Goal: Communication & Community: Participate in discussion

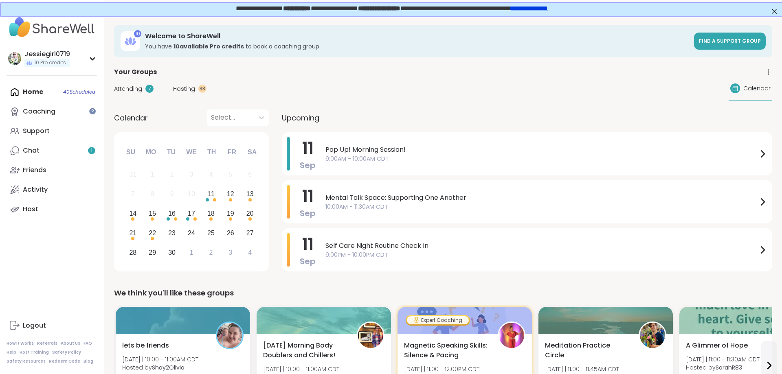
click at [182, 89] on span "Hosting" at bounding box center [184, 89] width 22 height 9
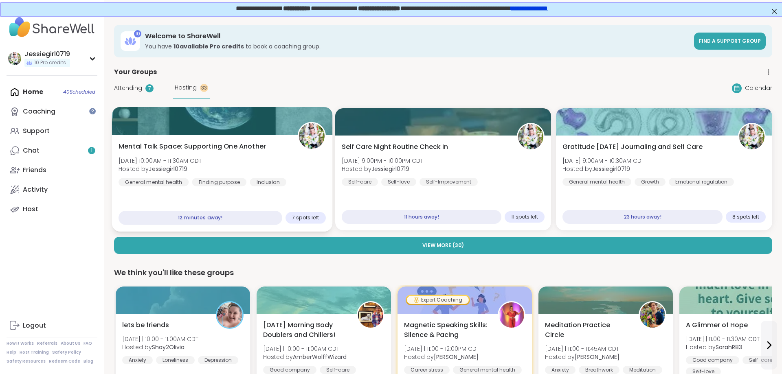
click at [217, 137] on div "Mental Talk Space: Supporting One Another Thu, Sep 11 | 10:00AM - 11:30AM CDT H…" at bounding box center [222, 183] width 220 height 97
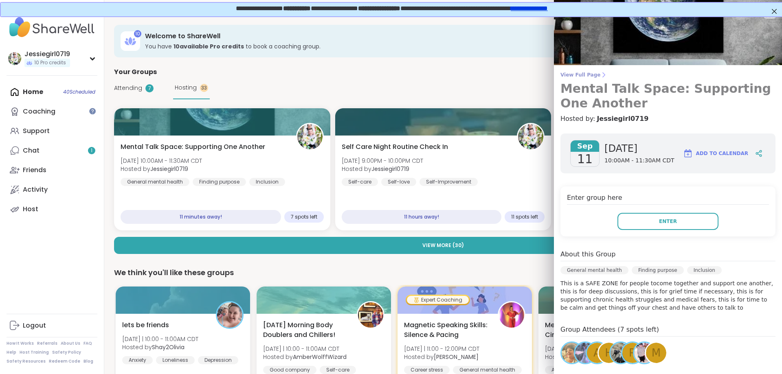
click at [580, 75] on span "View Full Page" at bounding box center [667, 75] width 215 height 7
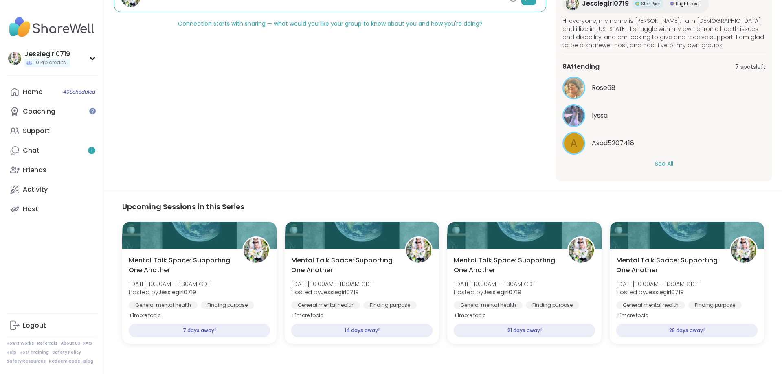
click at [666, 168] on div "8 Attending 7 spots left Rose68 lyssa A Asad5207418 See All" at bounding box center [663, 115] width 203 height 120
click at [666, 164] on button "See All" at bounding box center [664, 164] width 18 height 9
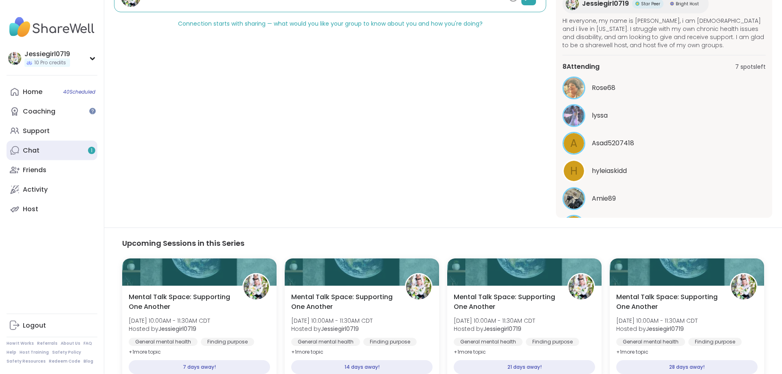
click at [44, 153] on link "Chat 1" at bounding box center [52, 151] width 91 height 20
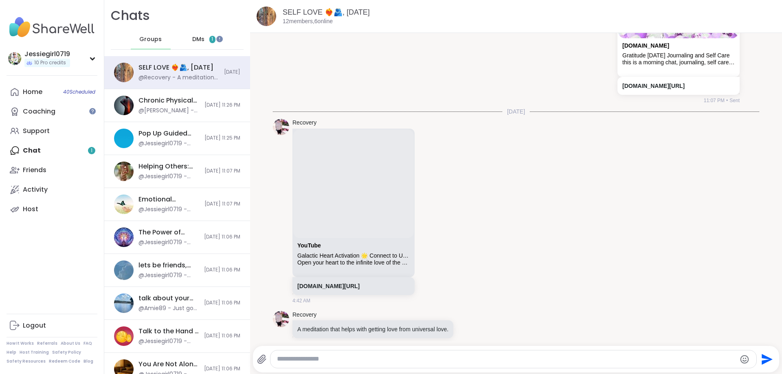
drag, startPoint x: 197, startPoint y: 38, endPoint x: 198, endPoint y: 55, distance: 17.1
click at [198, 38] on span "DMs" at bounding box center [198, 39] width 12 height 8
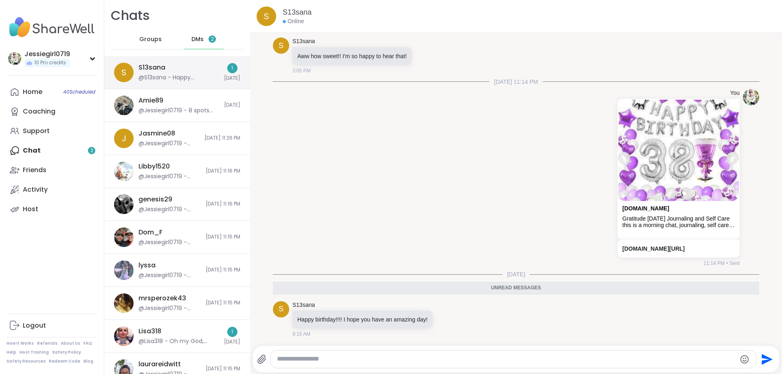
click at [194, 78] on div "@S13sana - Happy birthday!!!! I hope you have an amazing day!" at bounding box center [178, 78] width 81 height 8
click at [32, 93] on div "Home 40 Scheduled" at bounding box center [33, 92] width 20 height 9
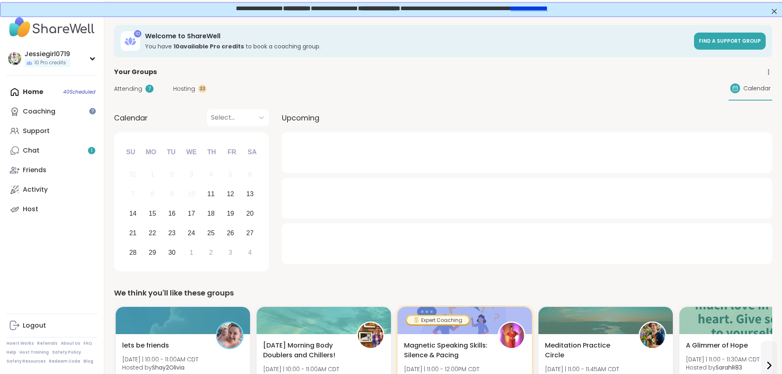
click at [184, 92] on span "Hosting" at bounding box center [184, 89] width 22 height 9
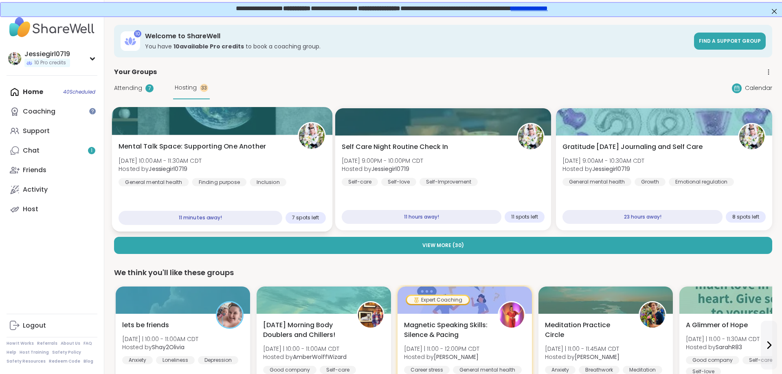
click at [257, 166] on div "Mental Talk Space: Supporting One Another Thu, Sep 11 | 10:00AM - 11:30AM CDT H…" at bounding box center [222, 164] width 207 height 45
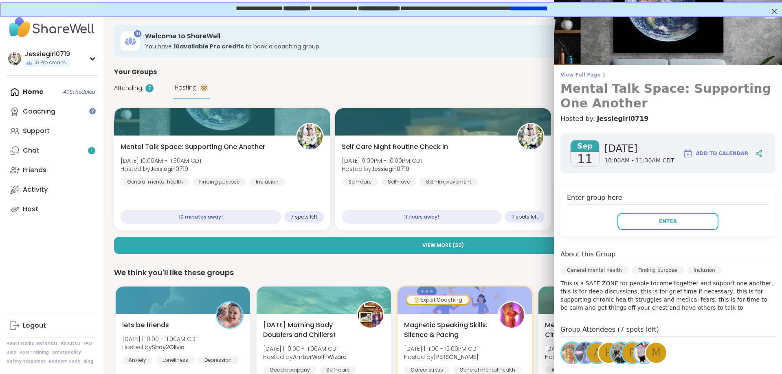
click at [589, 75] on span "View Full Page" at bounding box center [667, 75] width 215 height 7
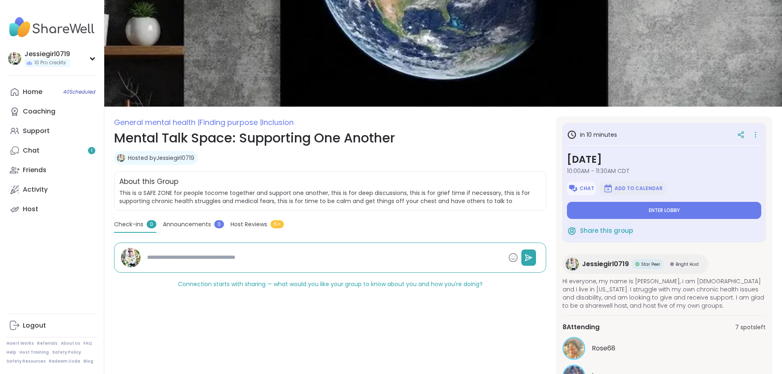
type textarea "*"
click at [580, 184] on button "Chat" at bounding box center [581, 189] width 29 height 14
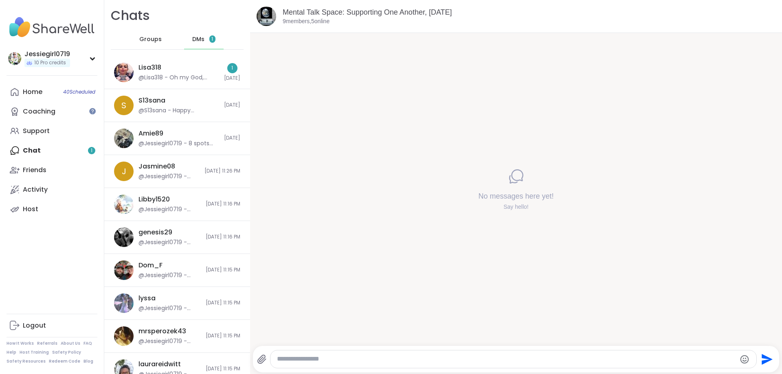
click at [478, 365] on div at bounding box center [513, 360] width 486 height 18
click at [485, 356] on textarea "Type your message" at bounding box center [506, 359] width 459 height 9
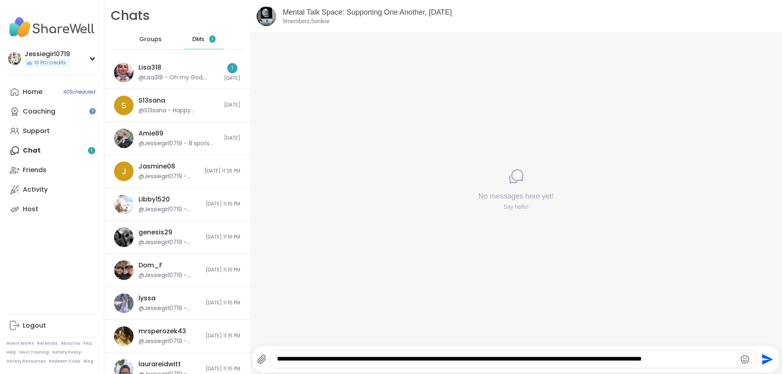
type textarea "**********"
click at [764, 357] on icon "Send" at bounding box center [767, 359] width 11 height 11
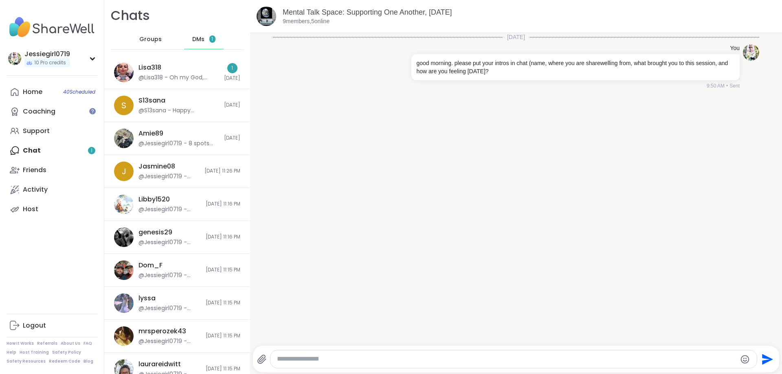
click at [757, 350] on button "Send" at bounding box center [766, 359] width 18 height 18
click at [496, 350] on div "Send" at bounding box center [516, 359] width 527 height 26
click at [502, 358] on textarea "Type your message" at bounding box center [506, 359] width 459 height 9
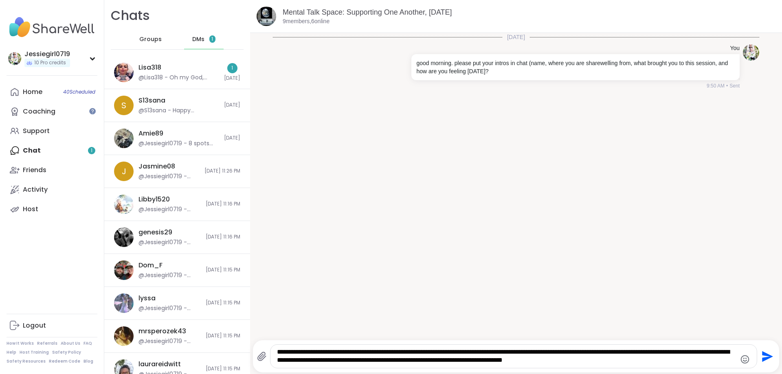
type textarea "**********"
click at [763, 356] on icon "Send" at bounding box center [766, 356] width 13 height 13
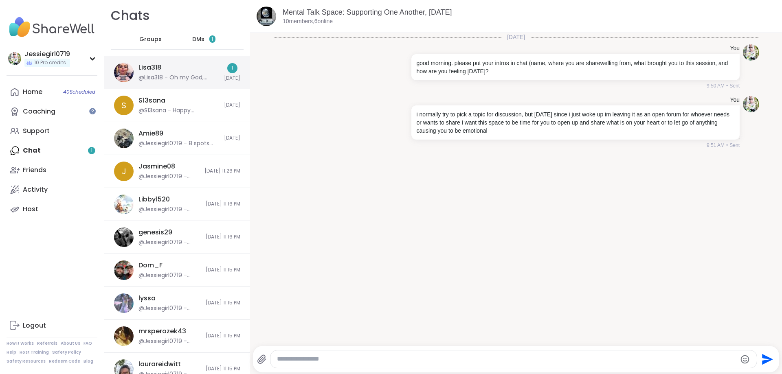
click at [179, 65] on div "Lisa318 @Lisa318 - Oh my God, Dom, I just woke up. I was in bed and missed my a…" at bounding box center [178, 72] width 81 height 19
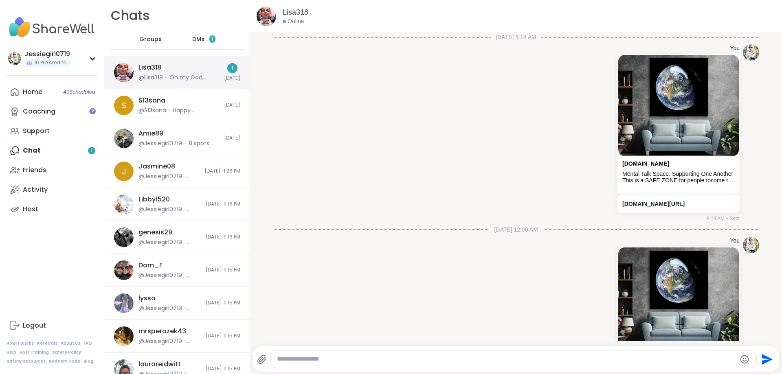
scroll to position [1356, 0]
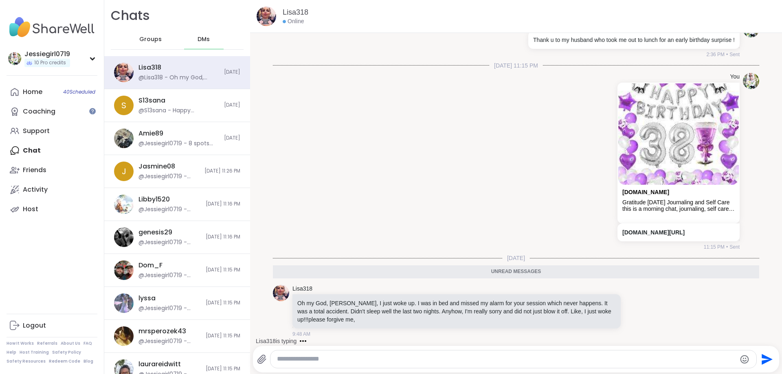
click at [397, 363] on textarea "Type your message" at bounding box center [506, 359] width 459 height 9
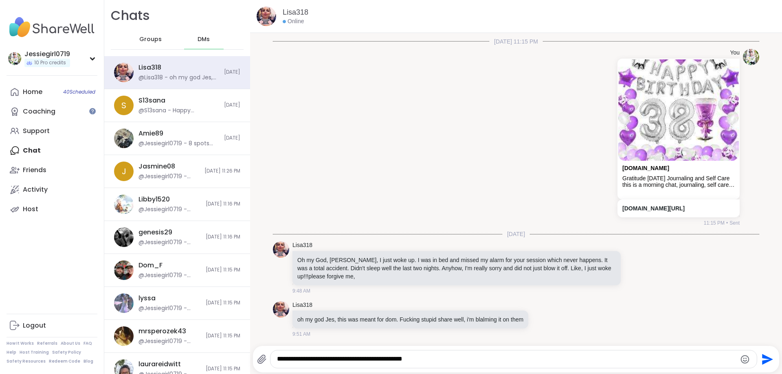
type textarea "**********"
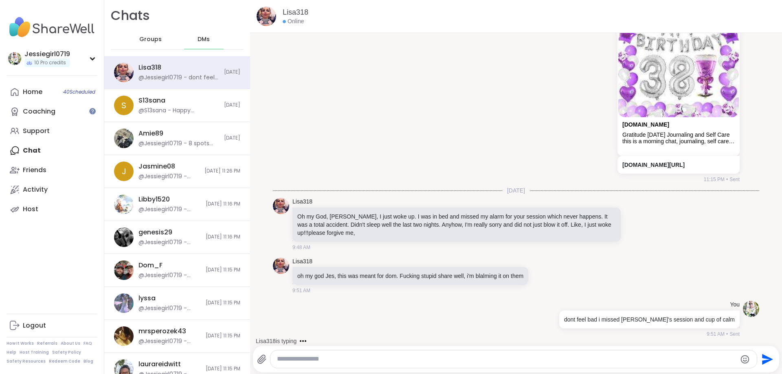
click at [442, 359] on textarea "Type your message" at bounding box center [506, 359] width 459 height 9
type textarea "**********"
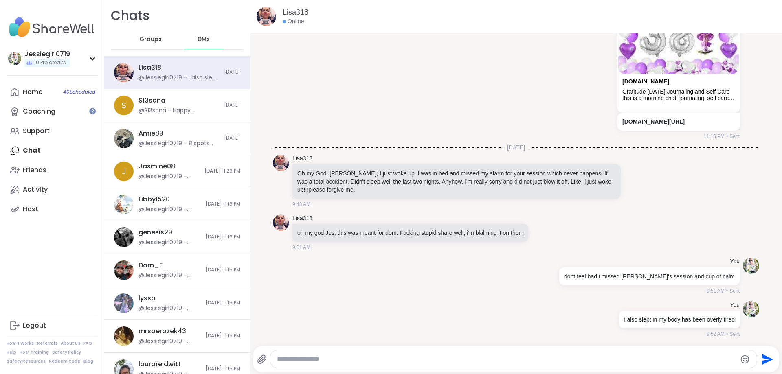
scroll to position [1510, 0]
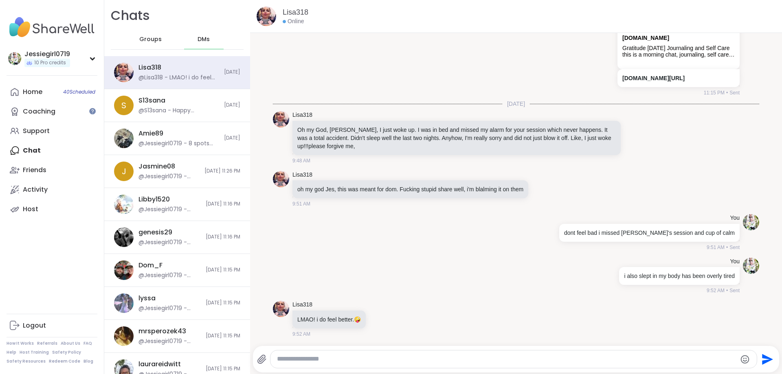
click at [423, 356] on textarea "Type your message" at bounding box center [506, 359] width 459 height 9
type textarea "**********"
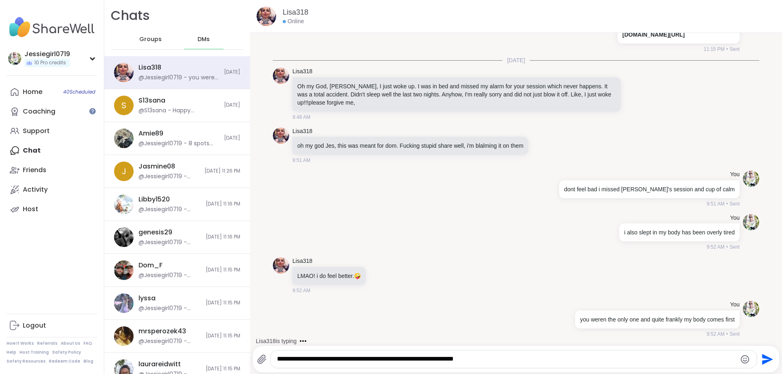
type textarea "**********"
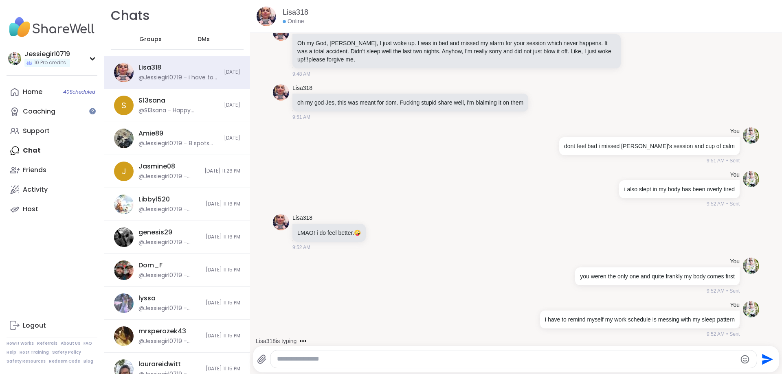
click at [154, 42] on span "Groups" at bounding box center [150, 39] width 22 height 8
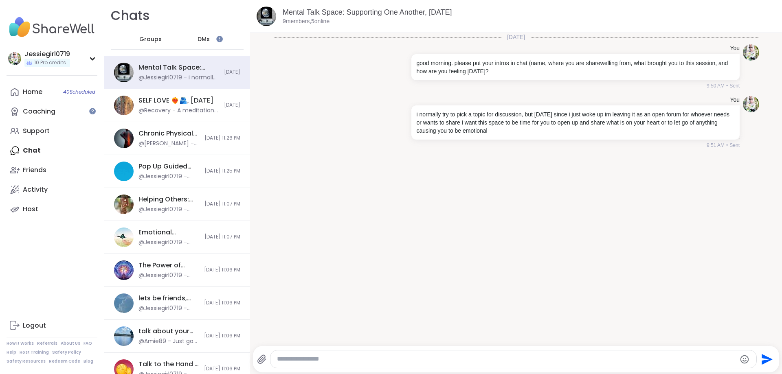
click at [205, 38] on span "DMs" at bounding box center [204, 39] width 12 height 8
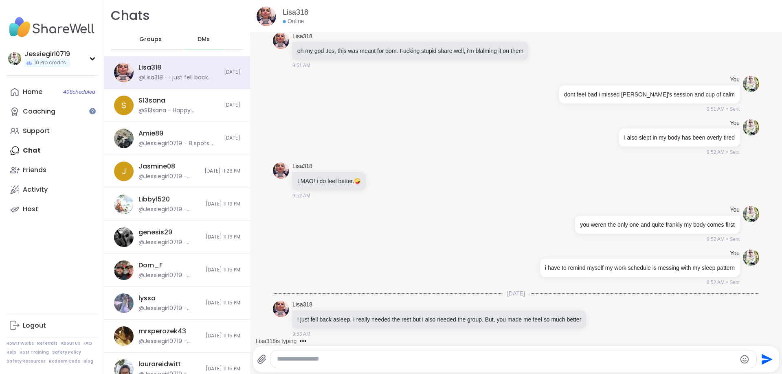
scroll to position [1692, 0]
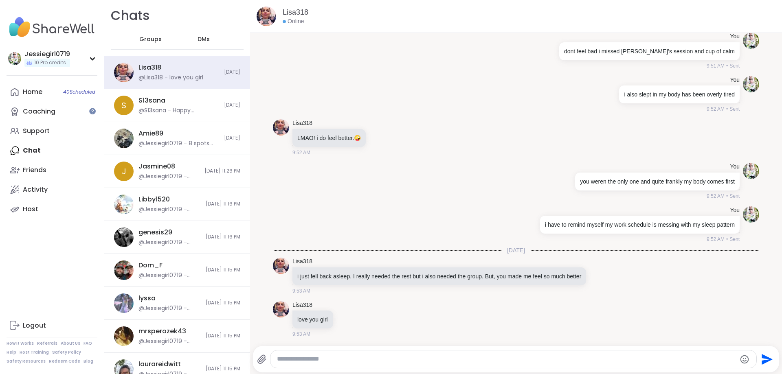
click at [453, 349] on div "Send" at bounding box center [516, 359] width 527 height 26
click at [457, 357] on textarea "Type your message" at bounding box center [506, 359] width 459 height 9
type textarea "*******"
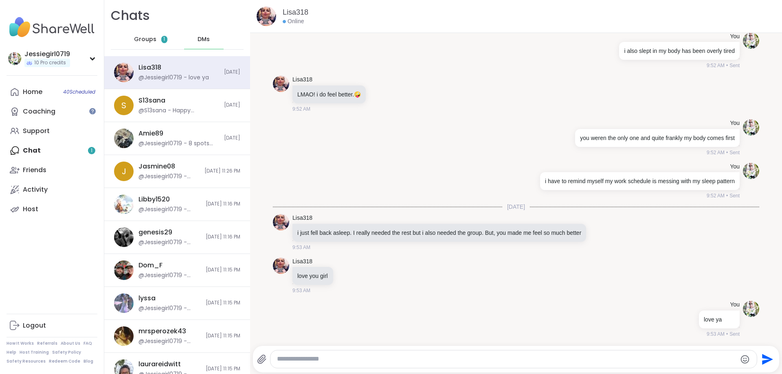
click at [140, 40] on span "Groups" at bounding box center [145, 39] width 22 height 8
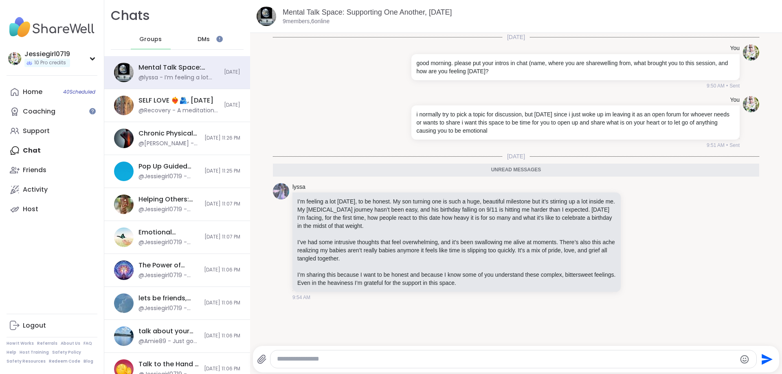
click at [412, 357] on textarea "Type your message" at bounding box center [506, 359] width 459 height 9
click at [344, 356] on textarea "Type your message" at bounding box center [506, 359] width 459 height 9
click at [346, 356] on textarea "Type your message" at bounding box center [506, 359] width 459 height 9
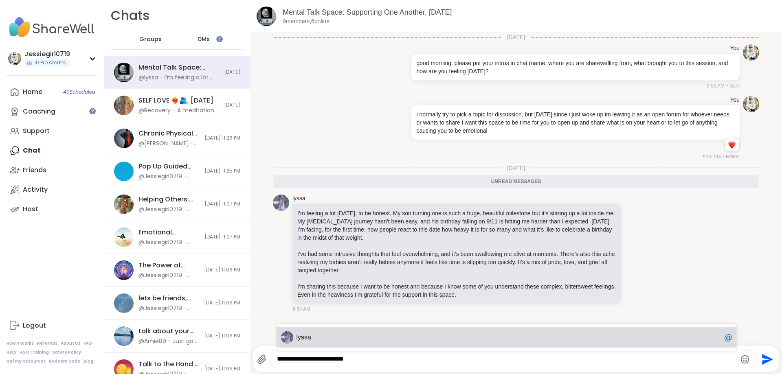
click at [353, 344] on div "lyssa @" at bounding box center [506, 337] width 459 height 20
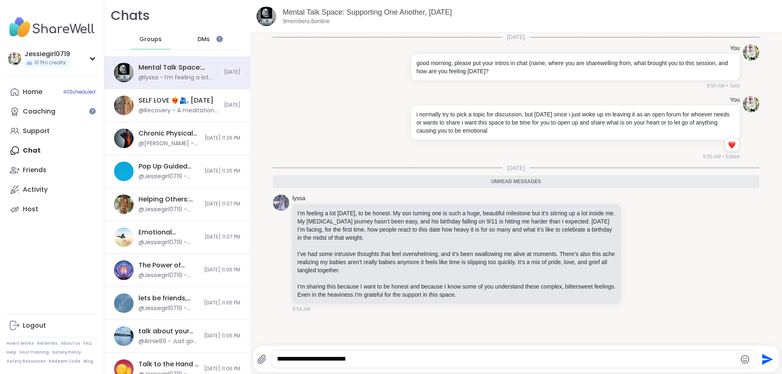
click at [380, 360] on textarea "**********" at bounding box center [506, 359] width 459 height 9
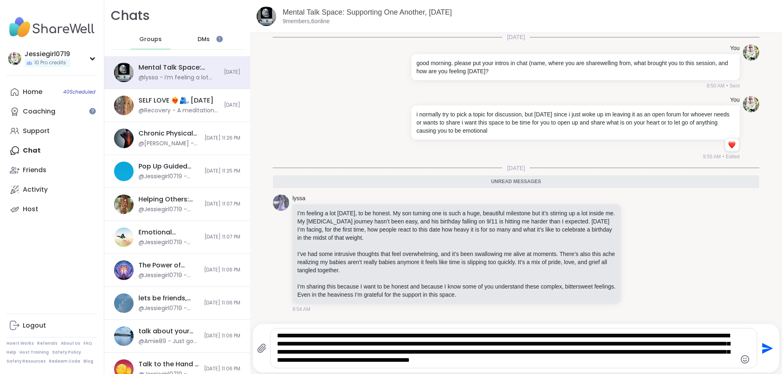
type textarea "**********"
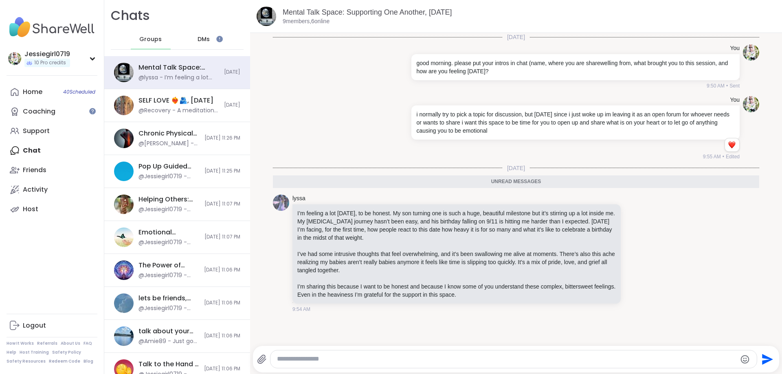
scroll to position [32, 0]
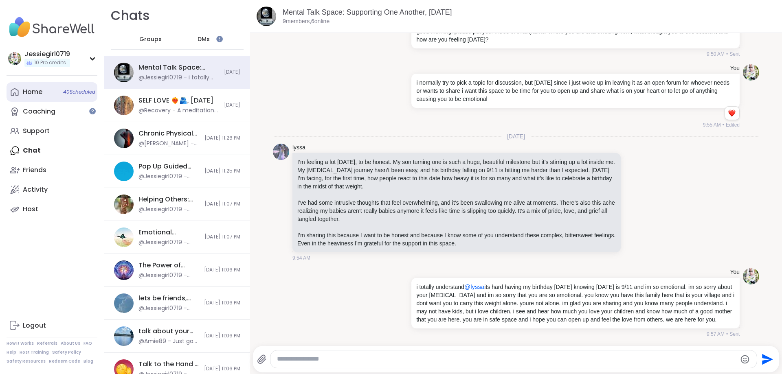
click at [29, 92] on div "Home 40 Scheduled" at bounding box center [33, 92] width 20 height 9
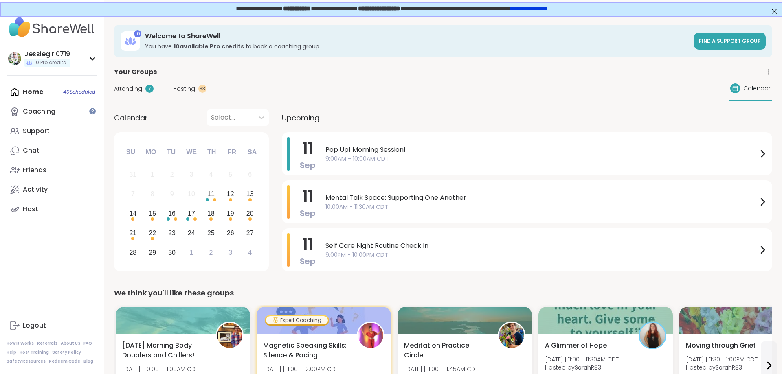
click at [199, 89] on div "33" at bounding box center [202, 89] width 8 height 8
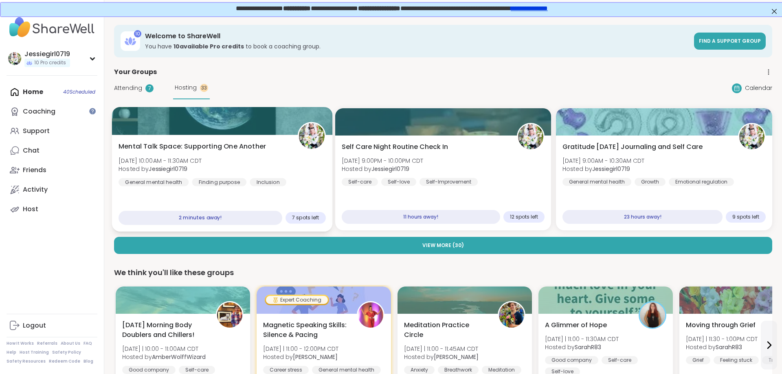
click at [194, 154] on div "Mental Talk Space: Supporting One Another Thu, Sep 11 | 10:00AM - 11:30AM CDT H…" at bounding box center [222, 164] width 207 height 45
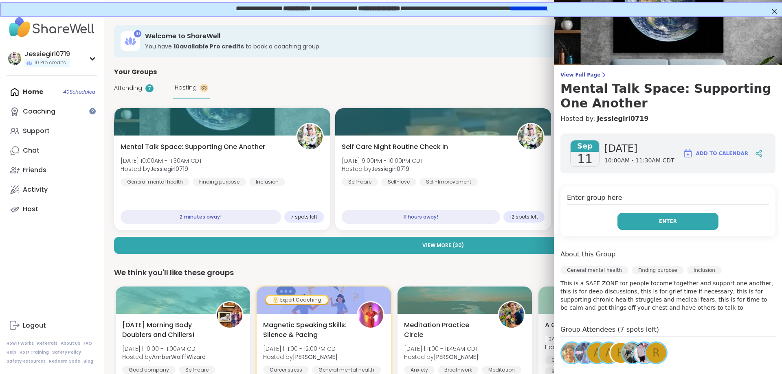
click at [687, 226] on button "Enter" at bounding box center [667, 221] width 101 height 17
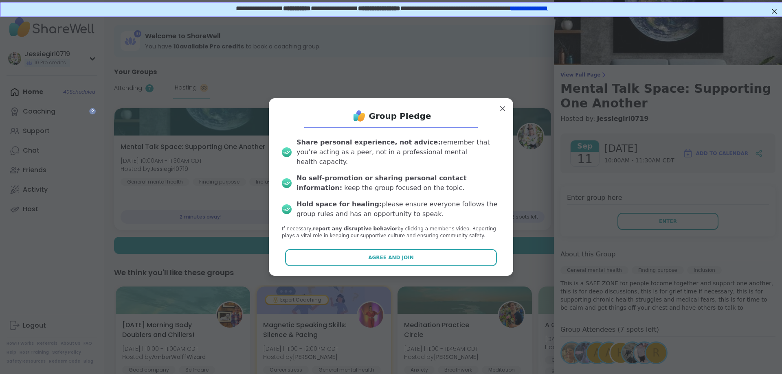
click at [386, 244] on div "Group Pledge Share personal experience, not advice: remember that you’re acting…" at bounding box center [390, 187] width 231 height 165
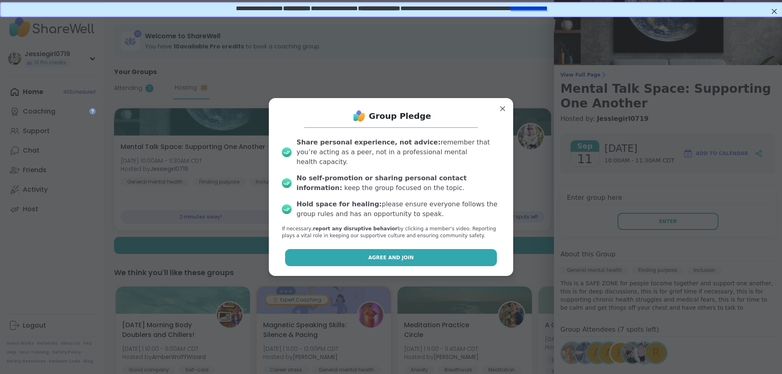
click at [393, 249] on button "Agree and Join" at bounding box center [391, 257] width 212 height 17
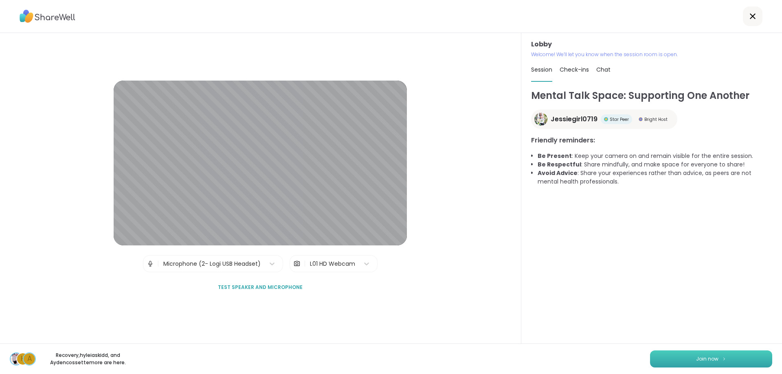
click at [718, 356] on button "Join now" at bounding box center [711, 359] width 122 height 17
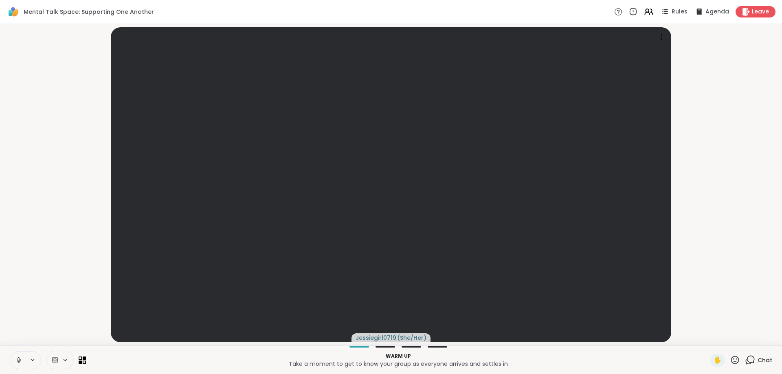
click at [764, 360] on span "Chat" at bounding box center [765, 360] width 15 height 8
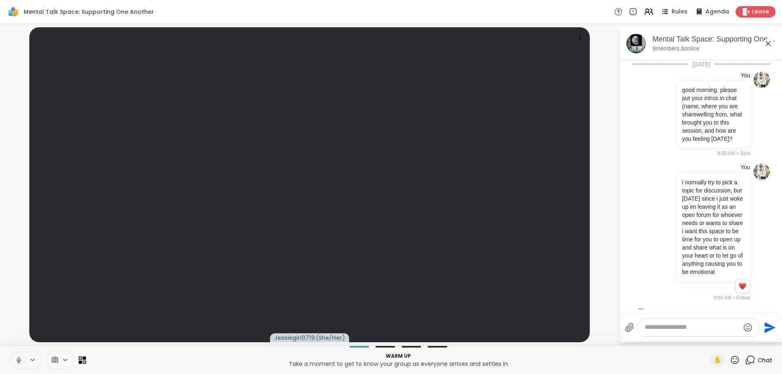
scroll to position [637, 0]
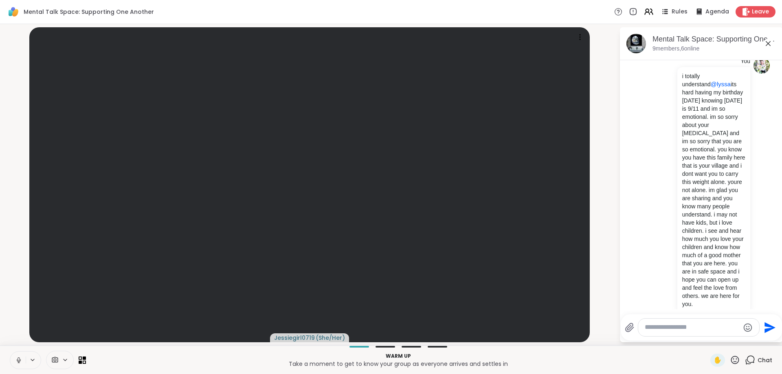
click at [704, 325] on textarea "Type your message" at bounding box center [692, 327] width 95 height 9
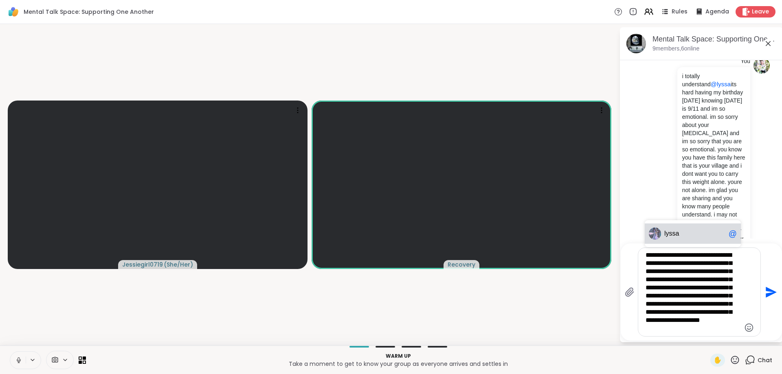
click at [688, 226] on div "lyssa @" at bounding box center [693, 234] width 96 height 20
type textarea "**********"
click at [766, 296] on icon "Send" at bounding box center [771, 292] width 11 height 11
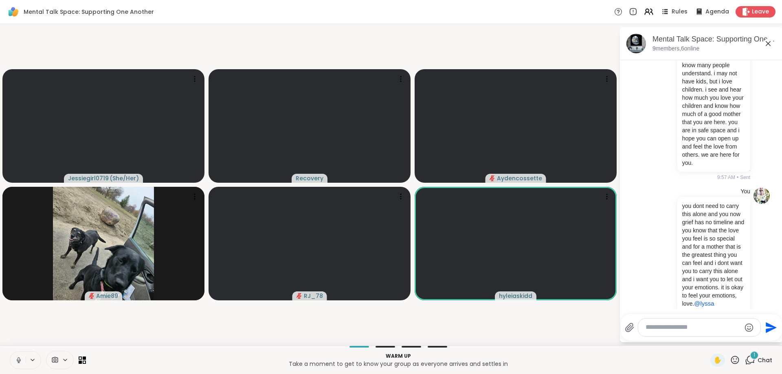
scroll to position [821, 0]
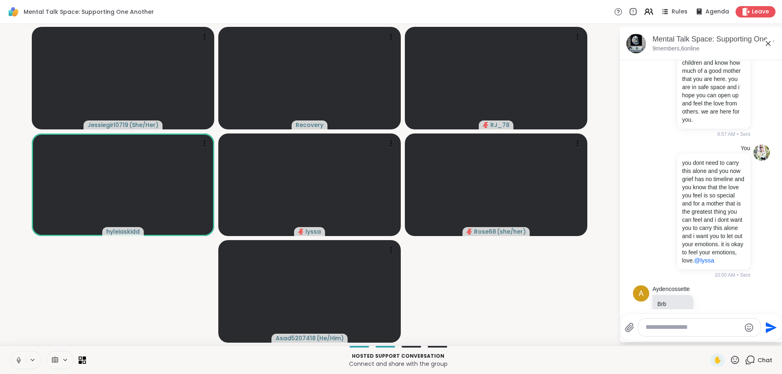
click at [654, 327] on textarea "Type your message" at bounding box center [693, 327] width 95 height 9
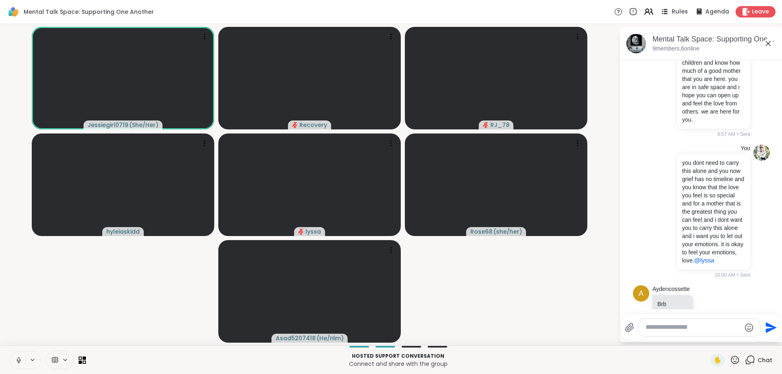
click at [676, 10] on span "Rules" at bounding box center [680, 12] width 17 height 9
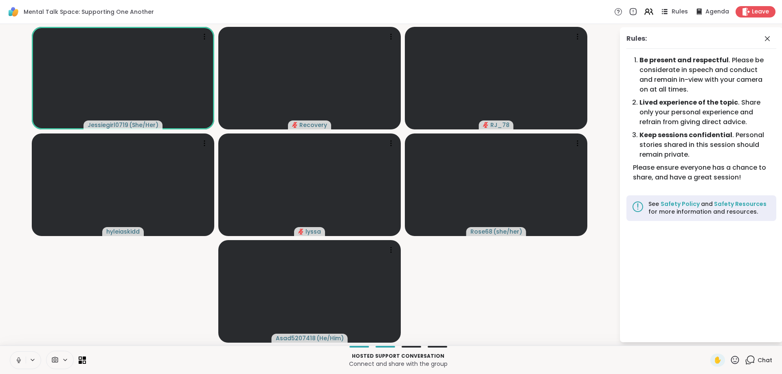
click at [677, 10] on span "Rules" at bounding box center [680, 12] width 17 height 9
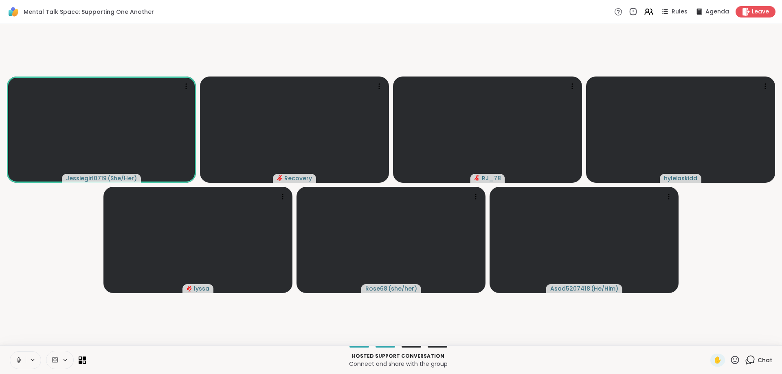
click at [764, 363] on span "Chat" at bounding box center [765, 360] width 15 height 8
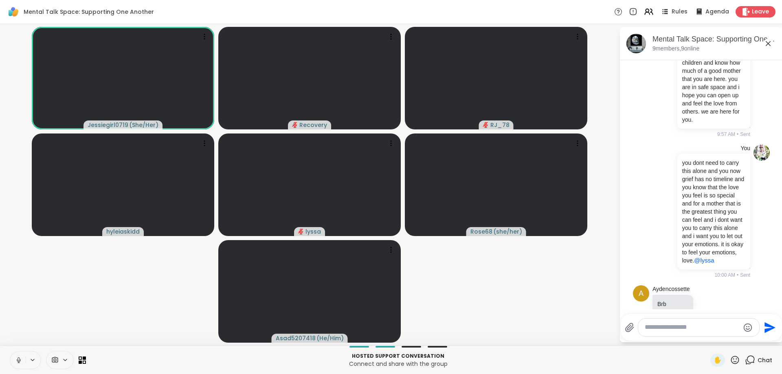
click at [654, 100] on div "You i totally understand @lyssa its hard having my birthday tomorrow knowing to…" at bounding box center [700, 5] width 100 height 265
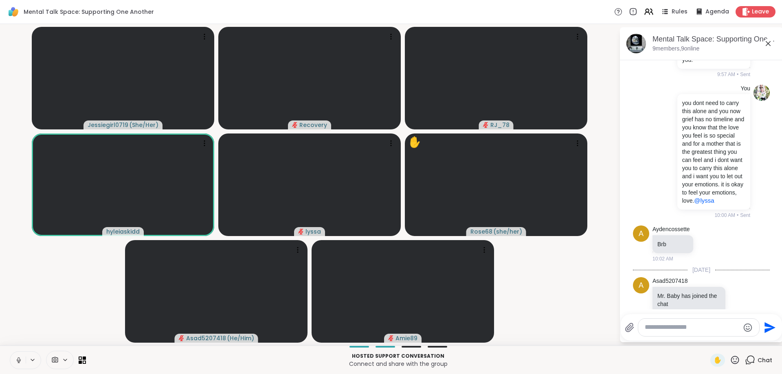
scroll to position [892, 0]
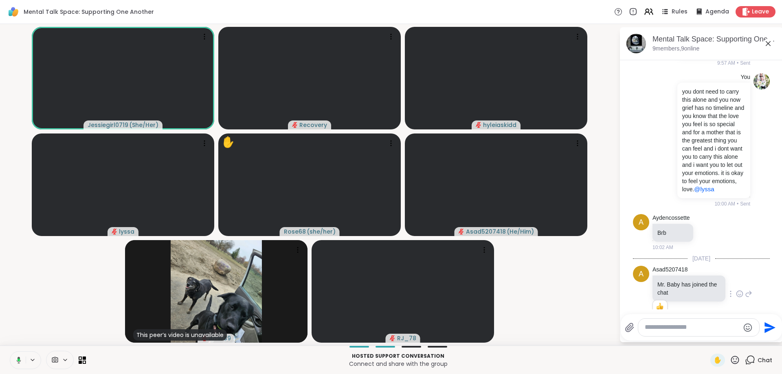
click at [736, 289] on div at bounding box center [739, 294] width 25 height 10
click at [739, 290] on icon at bounding box center [739, 294] width 7 height 8
click at [674, 277] on div "Select Reaction: Heart" at bounding box center [674, 280] width 7 height 7
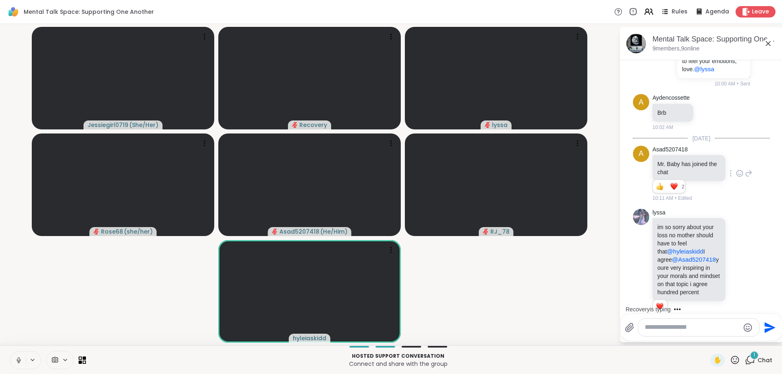
scroll to position [1084, 0]
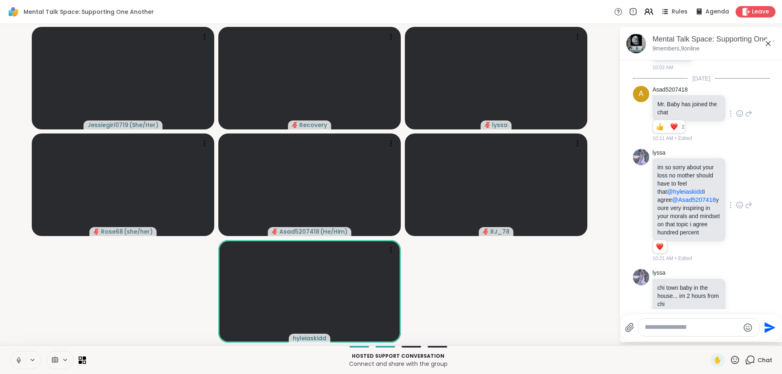
click at [739, 201] on icon at bounding box center [739, 205] width 7 height 8
click at [673, 189] on div "Select Reaction: Heart" at bounding box center [674, 192] width 7 height 7
click at [680, 327] on textarea "Type your message" at bounding box center [692, 327] width 95 height 9
click at [740, 296] on icon at bounding box center [739, 296] width 2 height 1
click at [674, 274] on button "Select Reaction: Heart" at bounding box center [675, 282] width 16 height 16
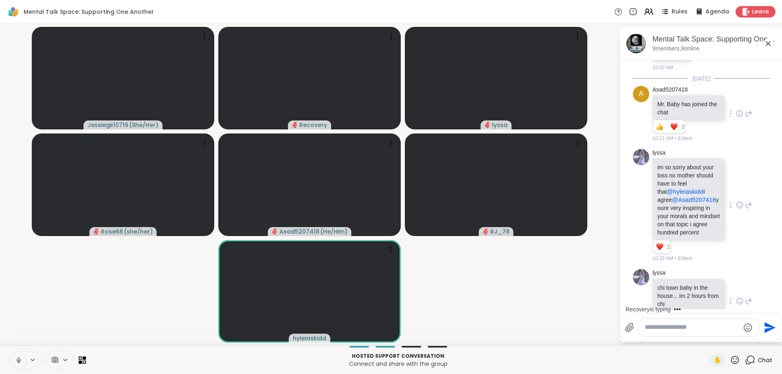
scroll to position [1096, 0]
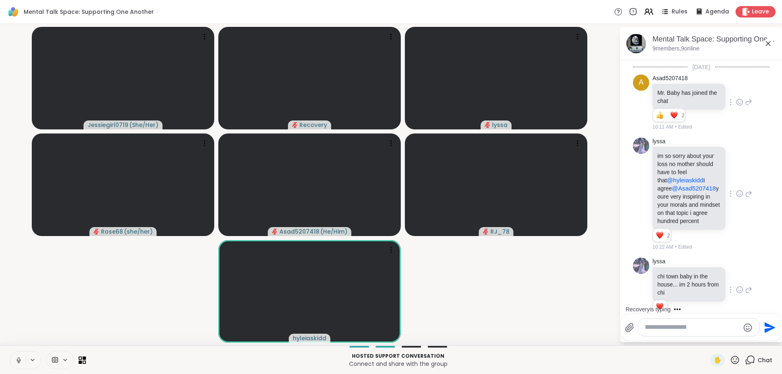
click at [672, 329] on textarea "Type your message" at bounding box center [692, 327] width 95 height 9
click at [718, 306] on span "iaskidd" at bounding box center [728, 306] width 20 height 8
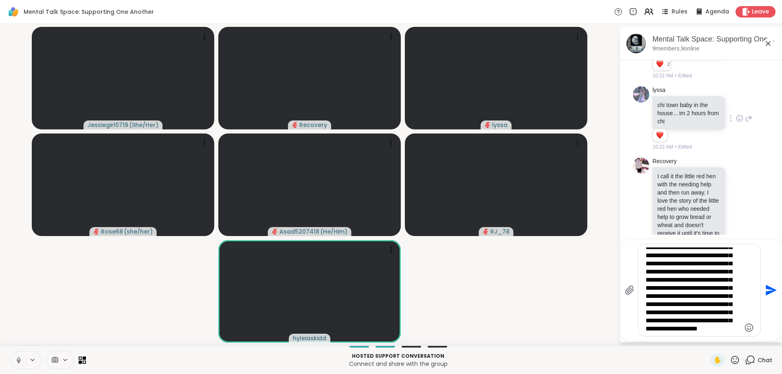
scroll to position [143, 0]
type textarea "**********"
click at [771, 292] on icon "Send" at bounding box center [771, 290] width 11 height 11
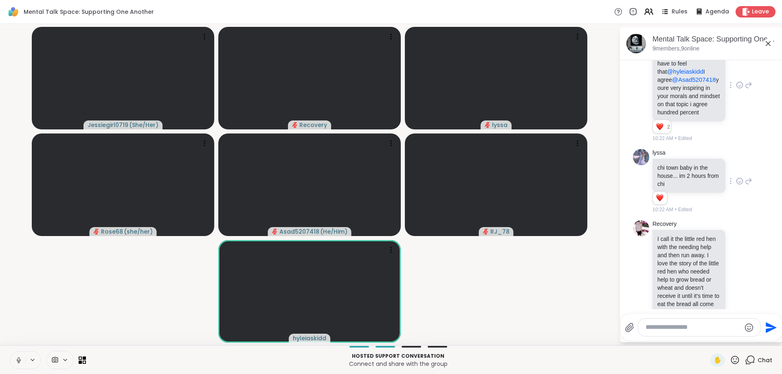
scroll to position [1549, 0]
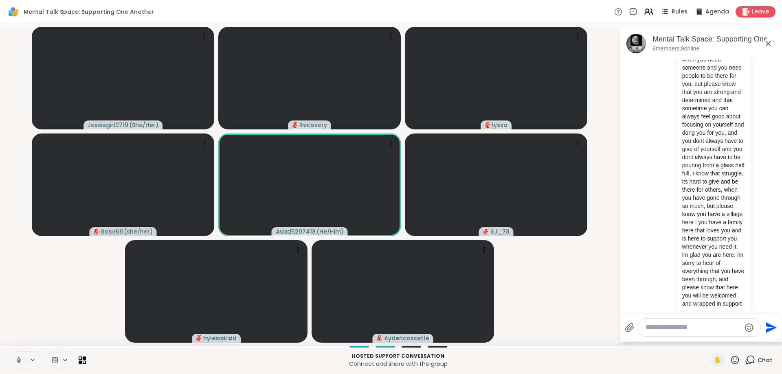
click at [669, 329] on textarea "Type your message" at bounding box center [693, 327] width 95 height 9
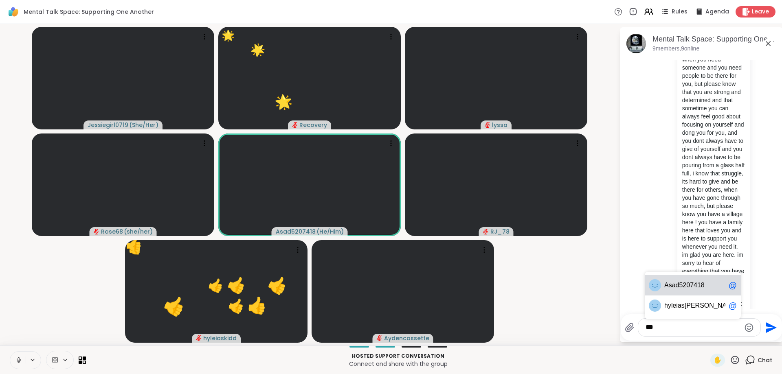
click at [687, 288] on span "ad5207418" at bounding box center [688, 285] width 33 height 8
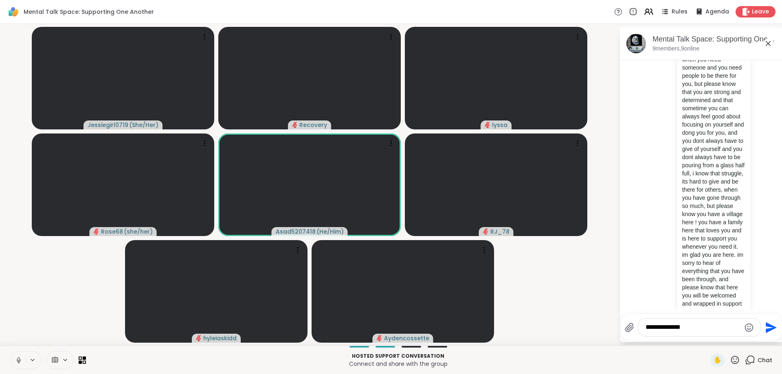
click at [736, 362] on icon at bounding box center [735, 360] width 10 height 10
click at [707, 341] on span "❤️" at bounding box center [711, 339] width 8 height 10
click at [706, 323] on div "**********" at bounding box center [699, 328] width 122 height 18
click at [707, 323] on div "**********" at bounding box center [699, 328] width 122 height 18
click at [707, 324] on textarea "**********" at bounding box center [693, 327] width 95 height 9
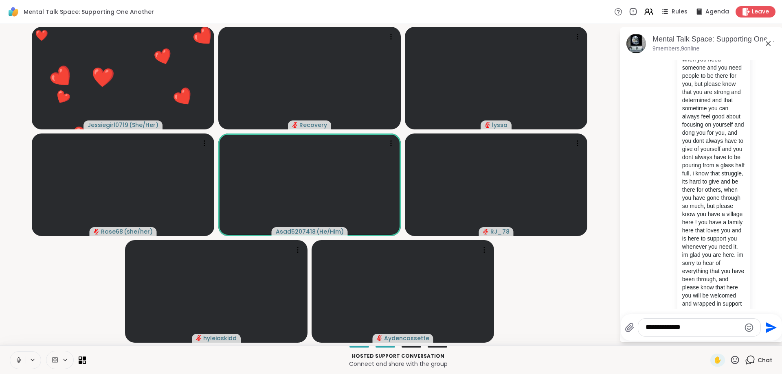
click at [707, 324] on textarea "**********" at bounding box center [693, 327] width 95 height 9
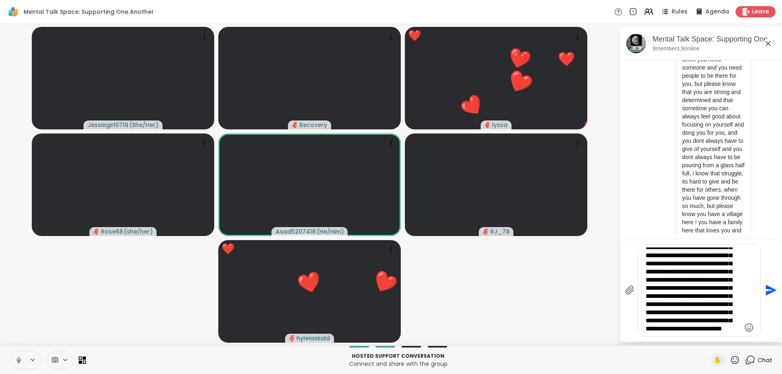
scroll to position [110, 0]
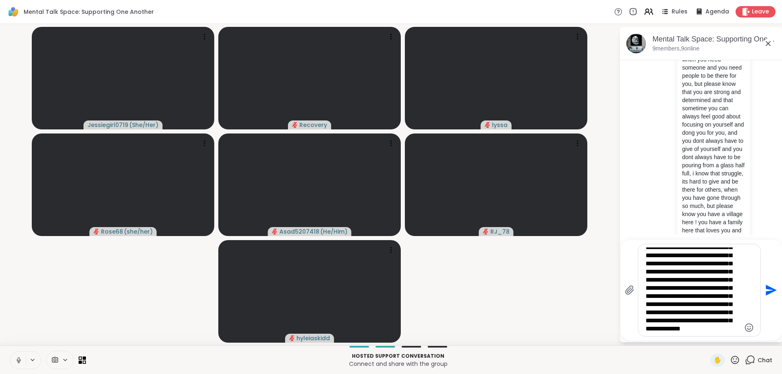
type textarea "**********"
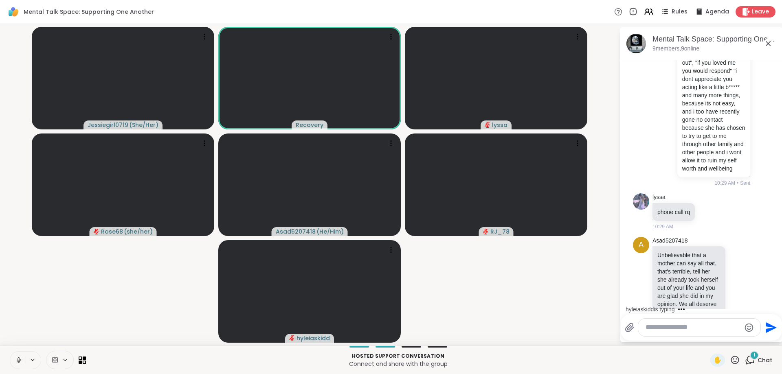
scroll to position [2049, 0]
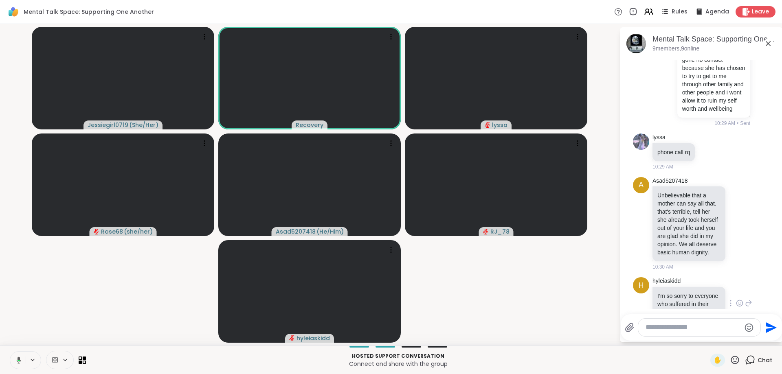
click at [738, 299] on icon at bounding box center [739, 303] width 7 height 8
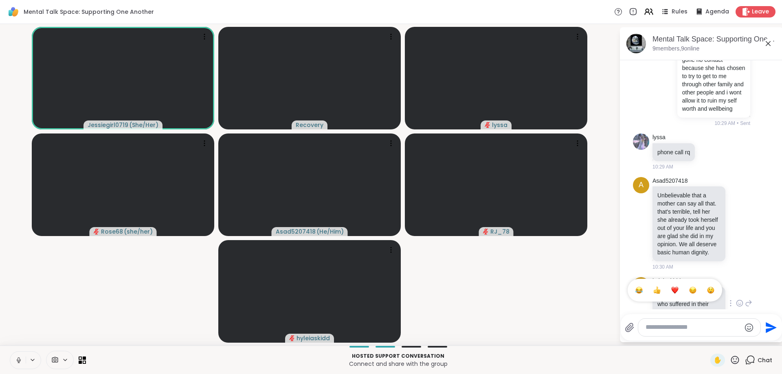
click at [676, 287] on div "Select Reaction: Heart" at bounding box center [674, 290] width 7 height 7
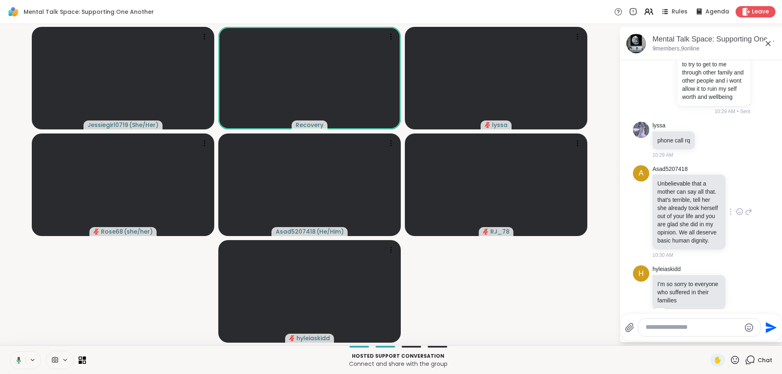
click at [742, 208] on icon at bounding box center [739, 212] width 7 height 8
click at [673, 195] on div "Select Reaction: Heart" at bounding box center [674, 198] width 7 height 7
click at [708, 136] on icon at bounding box center [708, 140] width 7 height 8
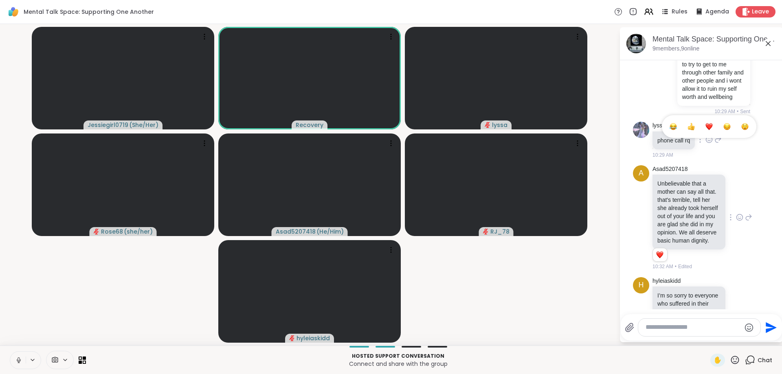
click at [704, 119] on button "Select Reaction: Heart" at bounding box center [709, 127] width 16 height 16
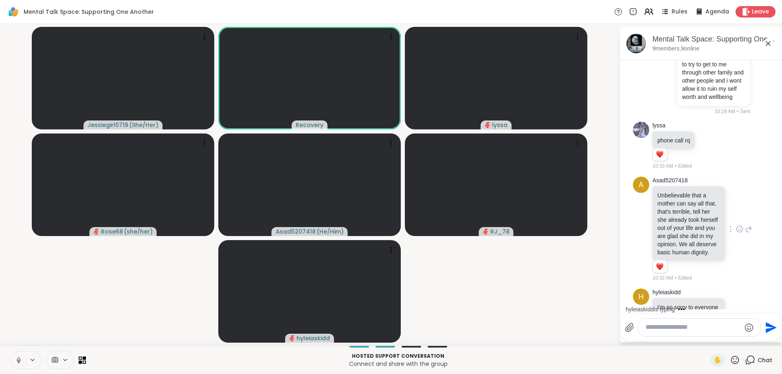
click at [672, 331] on textarea "Type your message" at bounding box center [693, 327] width 95 height 9
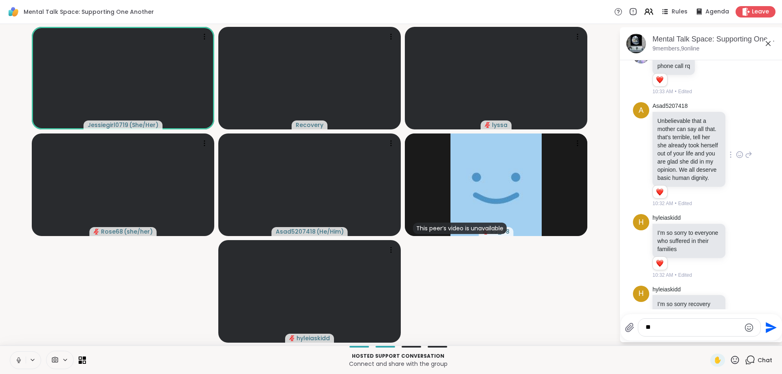
type textarea "*"
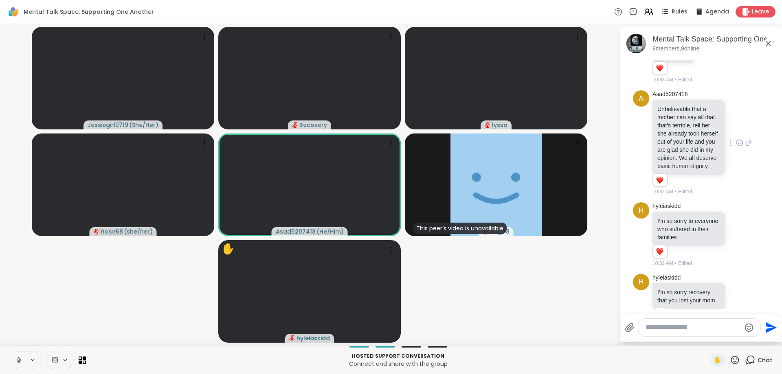
click at [734, 360] on icon at bounding box center [735, 360] width 10 height 10
click at [707, 339] on span "❤️" at bounding box center [711, 339] width 8 height 10
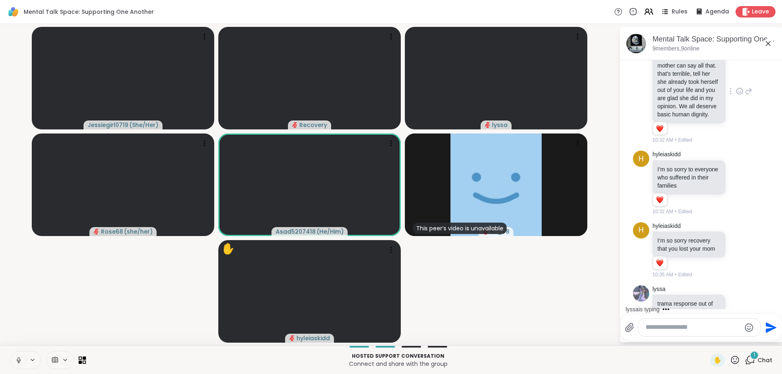
scroll to position [2258, 0]
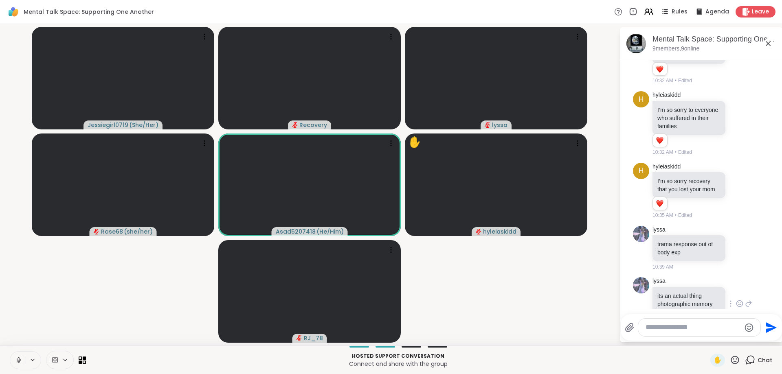
click at [740, 300] on icon at bounding box center [739, 304] width 7 height 8
click at [671, 283] on button "Select Reaction: Heart" at bounding box center [675, 291] width 16 height 16
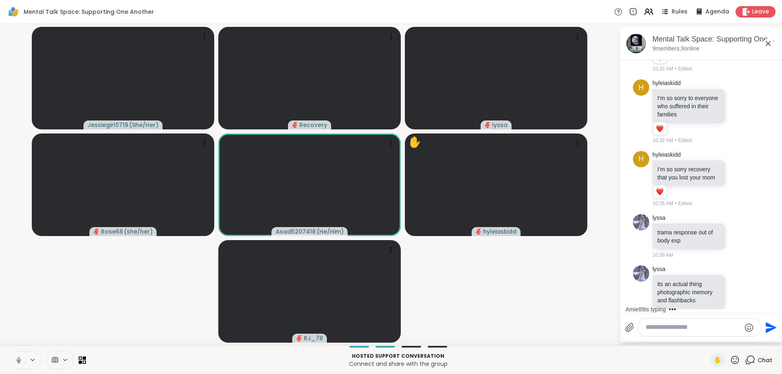
click at [690, 333] on div at bounding box center [699, 328] width 122 height 18
click at [739, 232] on icon at bounding box center [739, 236] width 7 height 8
click at [673, 220] on div "Select Reaction: Heart" at bounding box center [674, 223] width 7 height 7
click at [746, 237] on icon at bounding box center [748, 242] width 7 height 10
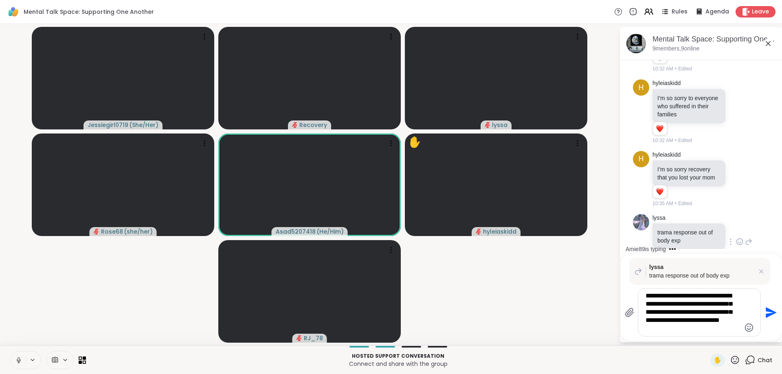
type textarea "**********"
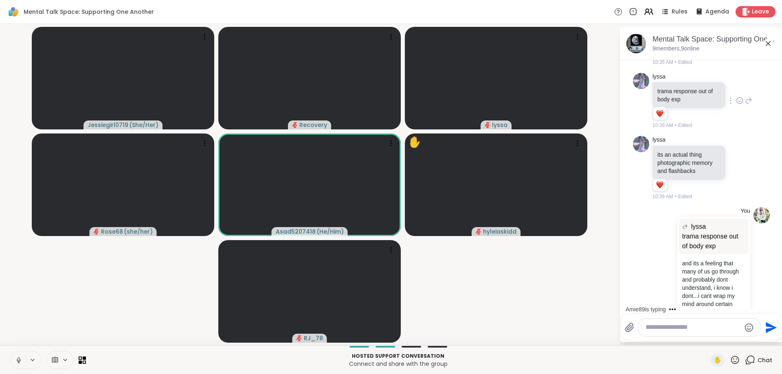
scroll to position [2528, 0]
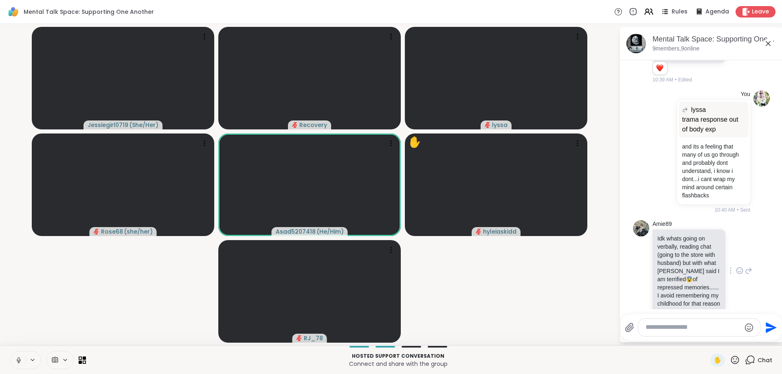
click at [738, 267] on icon at bounding box center [739, 271] width 7 height 8
click at [673, 254] on div "Select Reaction: Heart" at bounding box center [674, 257] width 7 height 7
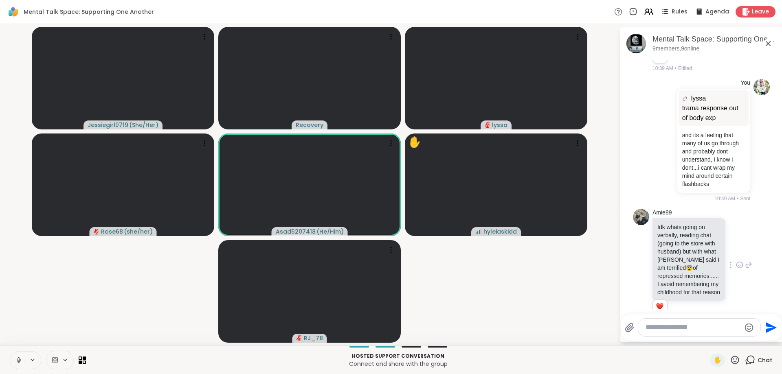
click at [748, 263] on icon at bounding box center [749, 266] width 6 height 6
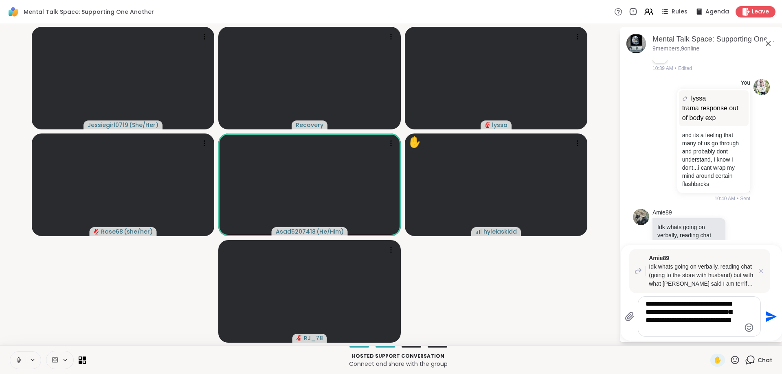
type textarea "**********"
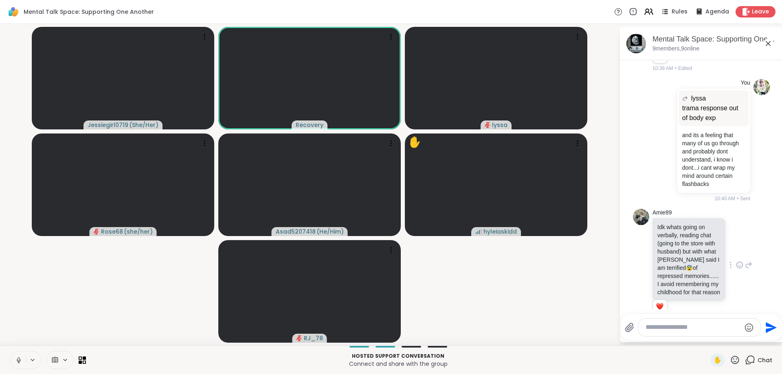
scroll to position [2663, 0]
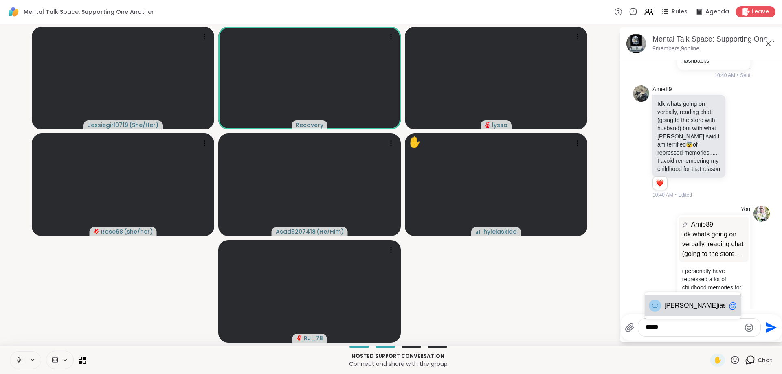
click at [705, 303] on span "hyle iaskidd" at bounding box center [694, 306] width 61 height 8
type textarea "**********"
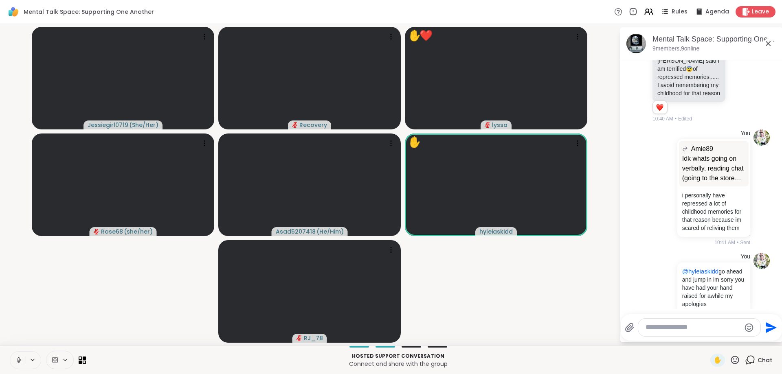
click at [734, 362] on icon at bounding box center [735, 360] width 10 height 10
click at [704, 335] on div "❤️" at bounding box center [711, 338] width 15 height 13
click at [737, 360] on icon at bounding box center [735, 360] width 10 height 10
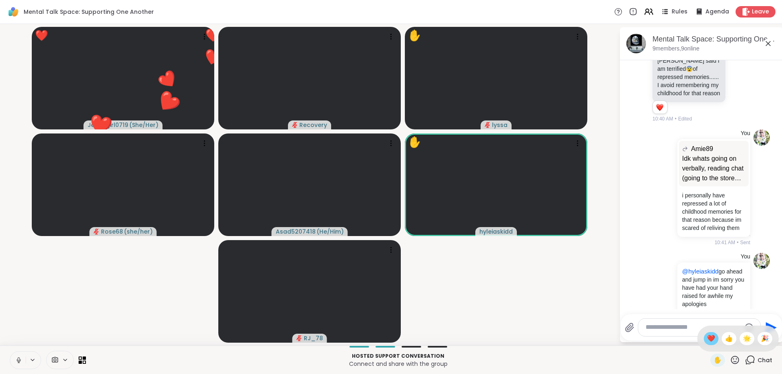
click at [708, 340] on span "❤️" at bounding box center [711, 339] width 8 height 10
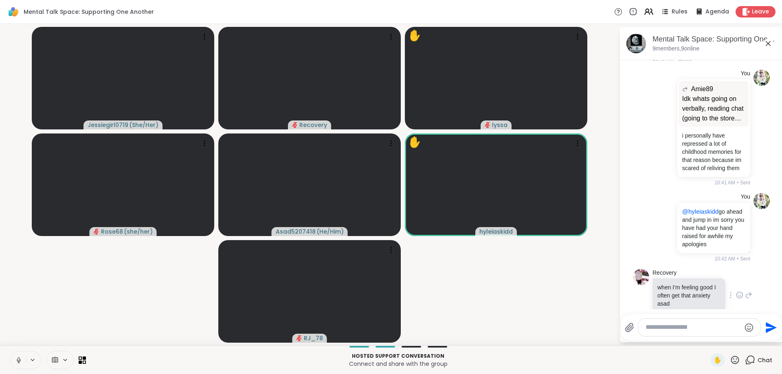
click at [742, 291] on icon at bounding box center [739, 295] width 7 height 8
click at [675, 279] on div "Select Reaction: Heart" at bounding box center [674, 282] width 7 height 7
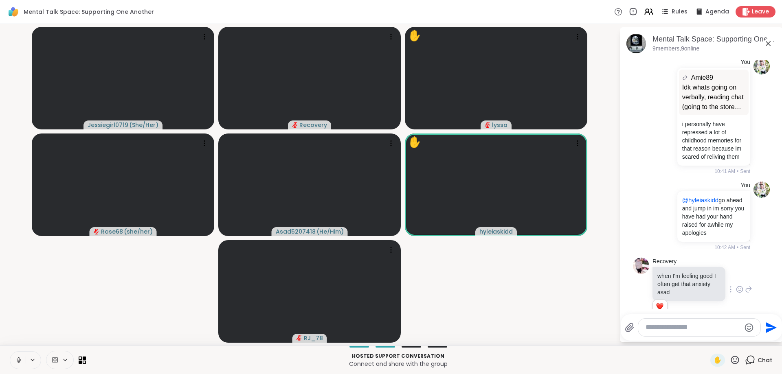
click at [677, 330] on textarea "Type your message" at bounding box center [693, 327] width 95 height 9
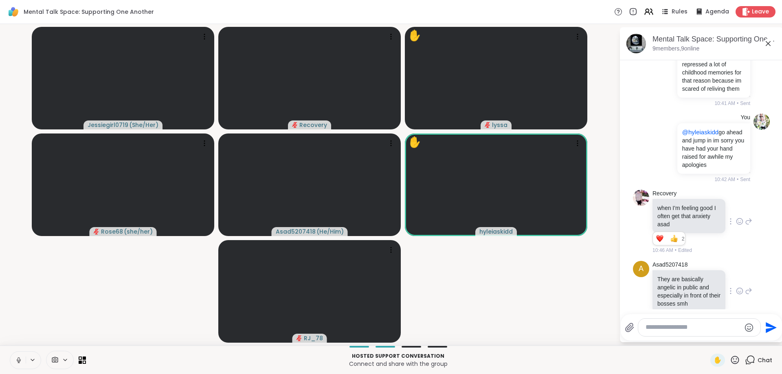
click at [741, 287] on icon at bounding box center [739, 291] width 7 height 8
click at [678, 275] on div "Select Reaction: Heart" at bounding box center [674, 278] width 7 height 7
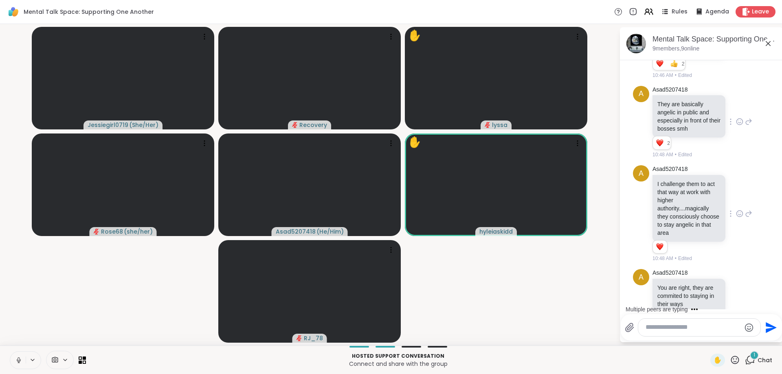
scroll to position [3160, 0]
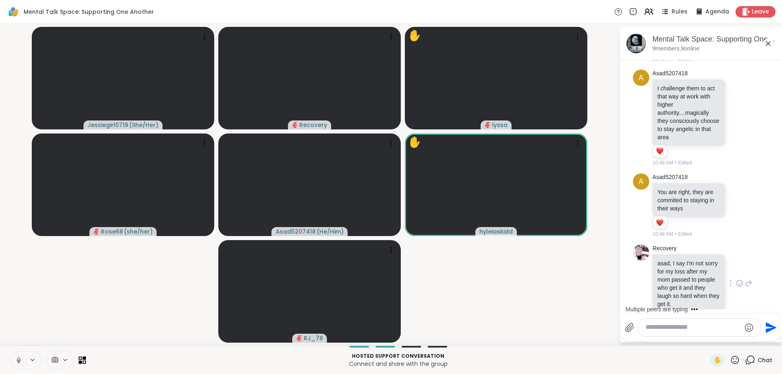
click at [741, 282] on icon at bounding box center [741, 282] width 0 height 0
click at [676, 267] on div "Select Reaction: Heart" at bounding box center [674, 270] width 7 height 7
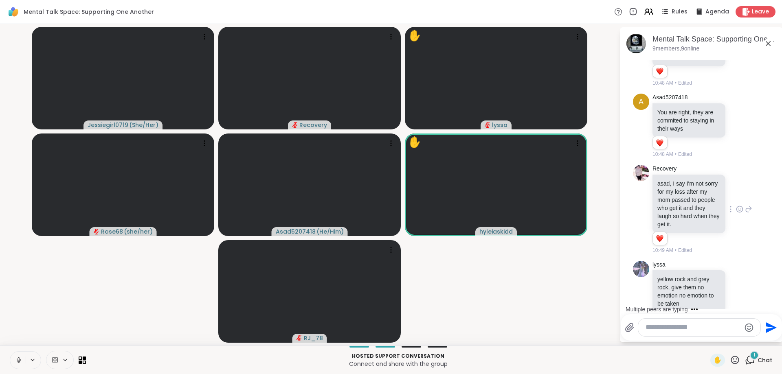
scroll to position [3300, 0]
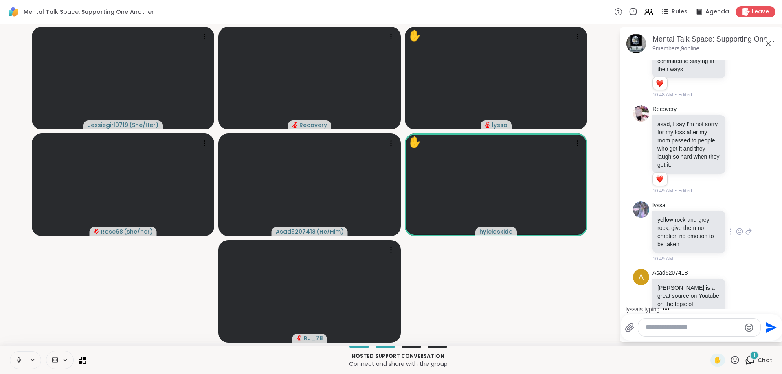
click at [743, 228] on icon at bounding box center [739, 232] width 7 height 8
click at [674, 255] on div "10:49 AM" at bounding box center [689, 258] width 75 height 7
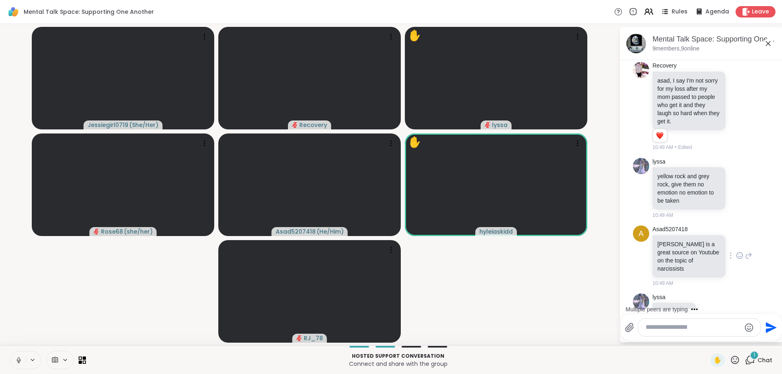
scroll to position [3386, 0]
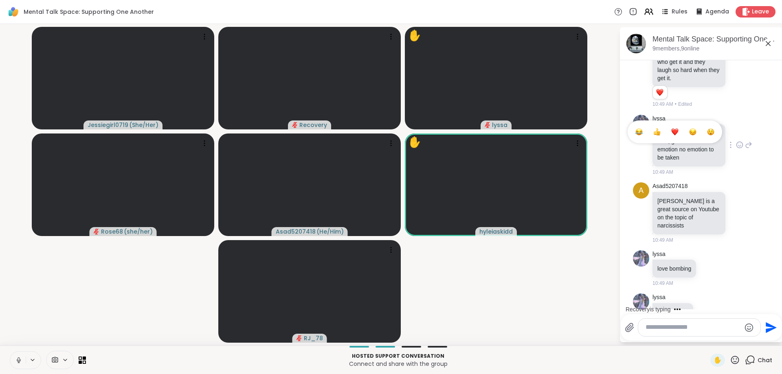
click at [673, 128] on div "Select Reaction: Heart" at bounding box center [674, 131] width 7 height 7
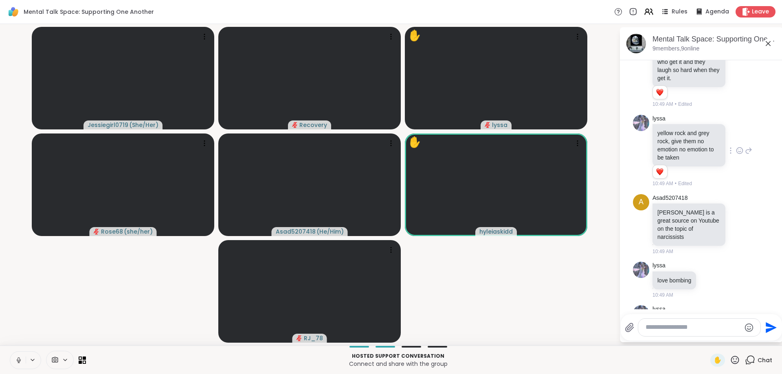
click at [750, 148] on icon at bounding box center [749, 151] width 6 height 6
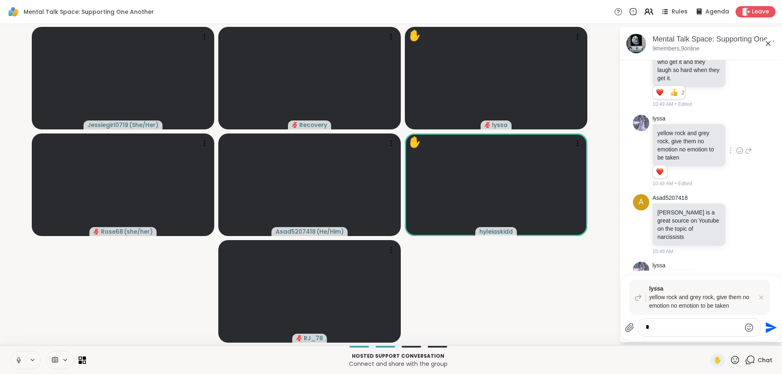
scroll to position [3489, 0]
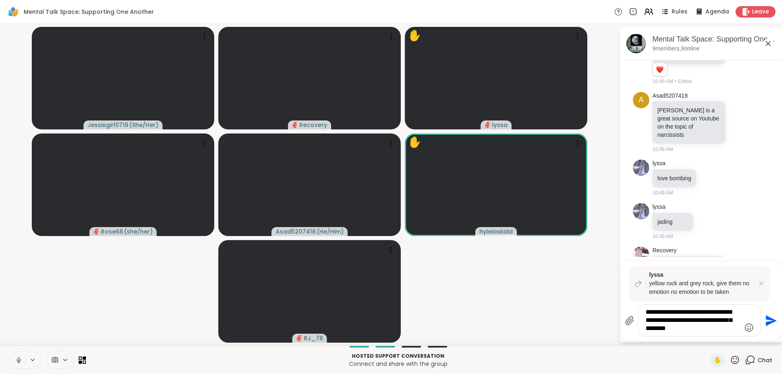
type textarea "**********"
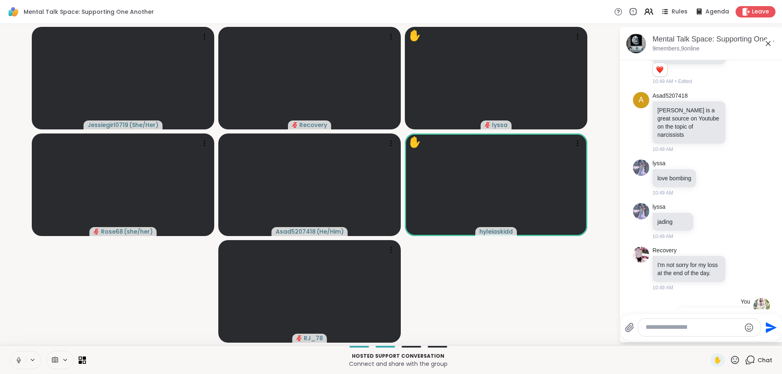
scroll to position [3565, 0]
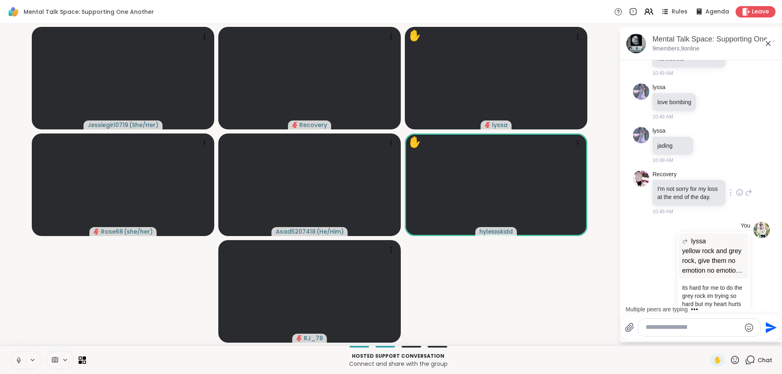
click at [739, 189] on icon at bounding box center [739, 193] width 7 height 8
click at [675, 176] on div "Select Reaction: Heart" at bounding box center [674, 179] width 7 height 7
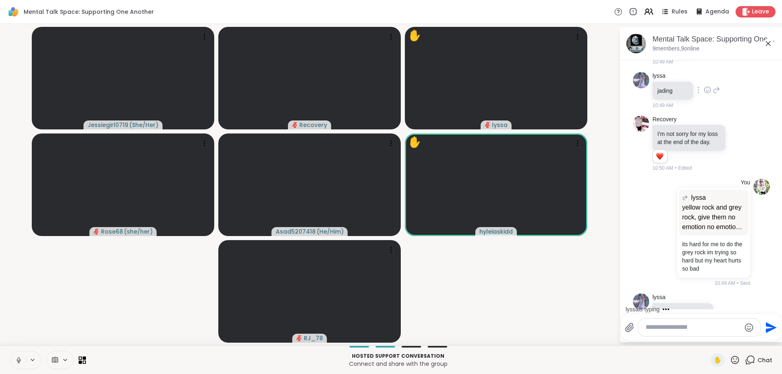
click at [710, 87] on icon at bounding box center [708, 90] width 6 height 6
click at [775, 230] on li "You lyssa yellow rock and grey rock, give them no emotion no emotion to be take…" at bounding box center [702, 233] width 148 height 115
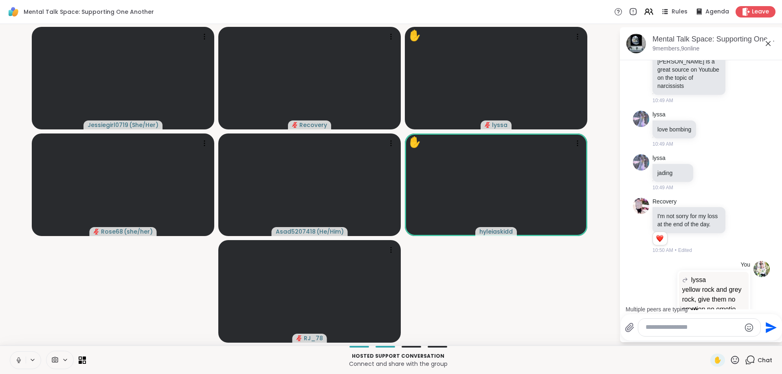
scroll to position [3492, 0]
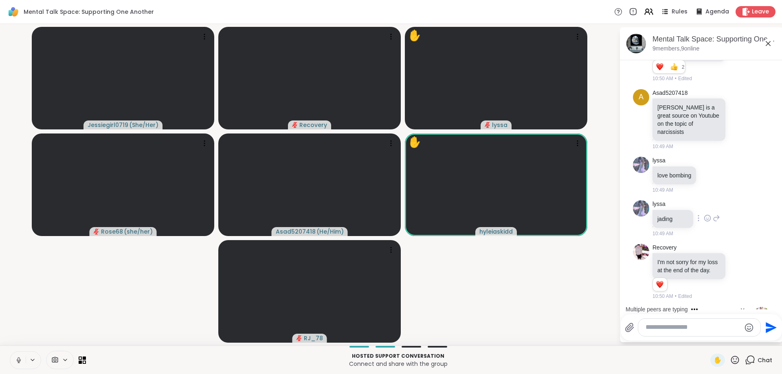
click at [707, 214] on icon at bounding box center [707, 218] width 7 height 8
click at [707, 202] on div "Select Reaction: Heart" at bounding box center [707, 205] width 7 height 7
click at [711, 172] on icon at bounding box center [710, 175] width 6 height 6
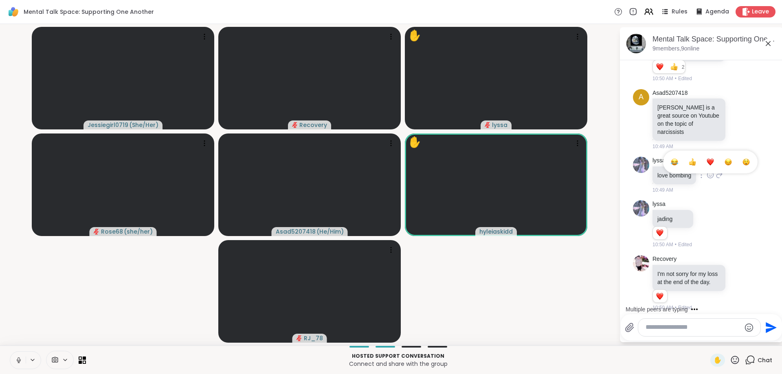
click at [712, 158] on div "Select Reaction: Heart" at bounding box center [710, 161] width 7 height 7
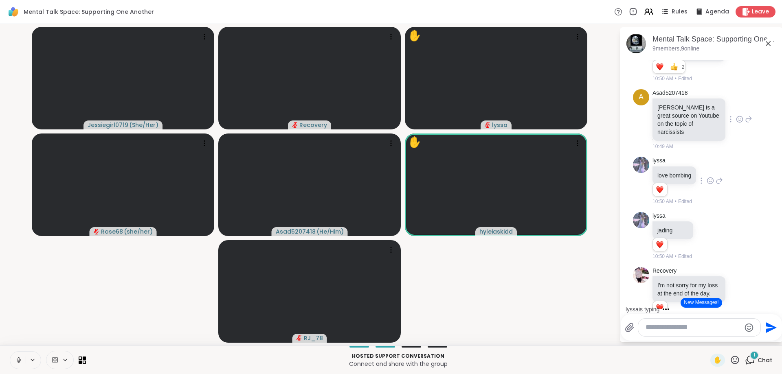
click at [737, 115] on icon at bounding box center [739, 119] width 7 height 8
click at [679, 98] on button "Select Reaction: Heart" at bounding box center [675, 106] width 16 height 16
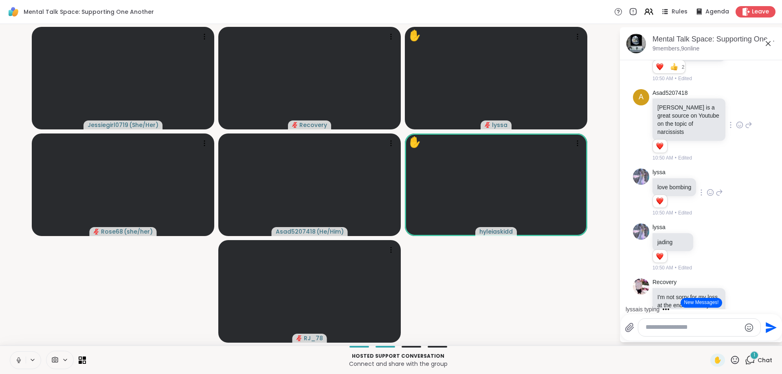
click at [758, 131] on div "A Asad5207418 Dr. Ramini is a great source on Youtube on the topic of narcissis…" at bounding box center [701, 125] width 137 height 79
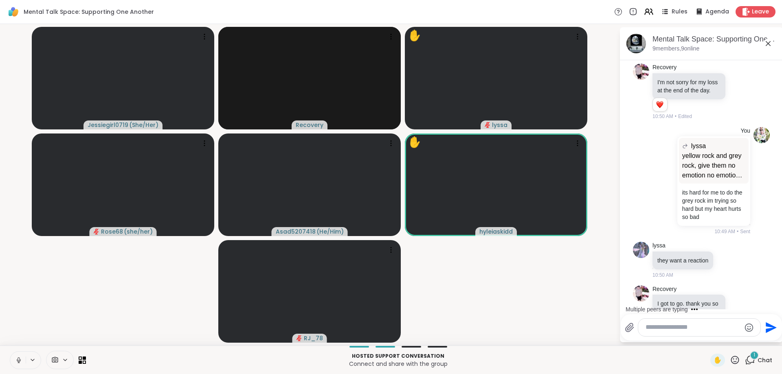
scroll to position [3774, 0]
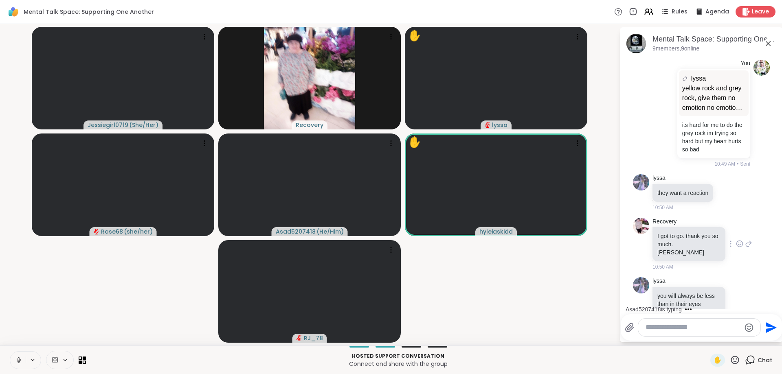
click at [740, 245] on icon at bounding box center [739, 245] width 2 height 1
click at [678, 223] on button "Select Reaction: Heart" at bounding box center [675, 231] width 16 height 16
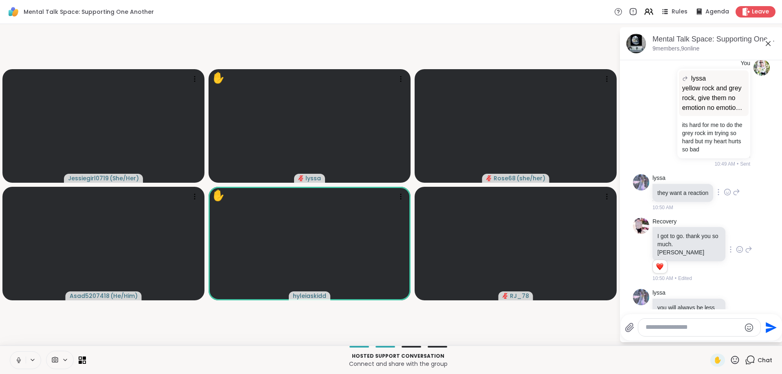
click at [731, 187] on div at bounding box center [727, 192] width 25 height 10
click at [727, 188] on icon at bounding box center [727, 192] width 7 height 8
click at [725, 176] on div "Select Reaction: Heart" at bounding box center [727, 179] width 7 height 7
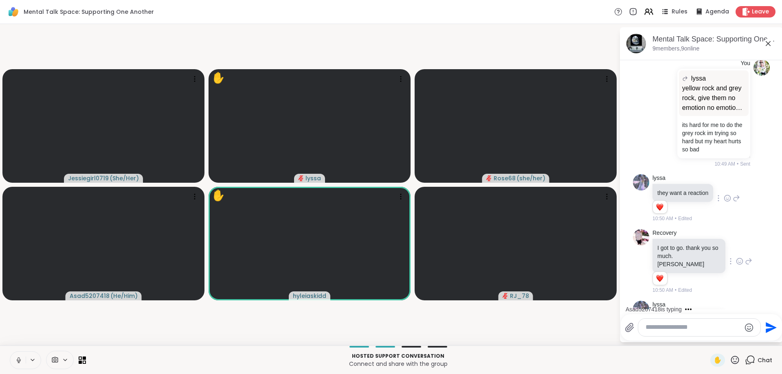
click at [737, 327] on icon at bounding box center [739, 331] width 7 height 8
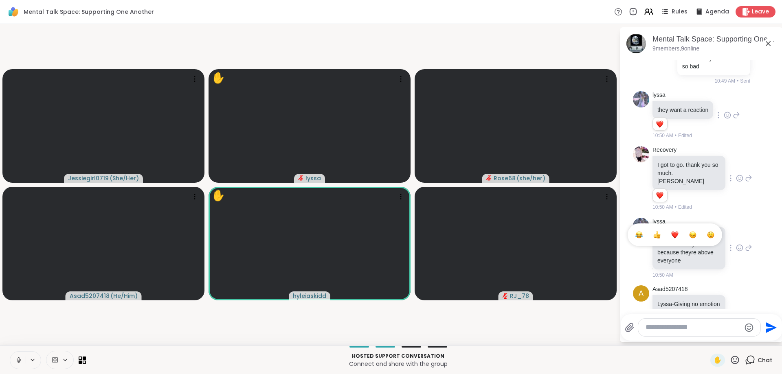
click at [741, 248] on icon at bounding box center [739, 248] width 2 height 1
click at [740, 244] on icon at bounding box center [739, 248] width 7 height 8
click at [675, 231] on div "Select Reaction: Heart" at bounding box center [674, 234] width 7 height 7
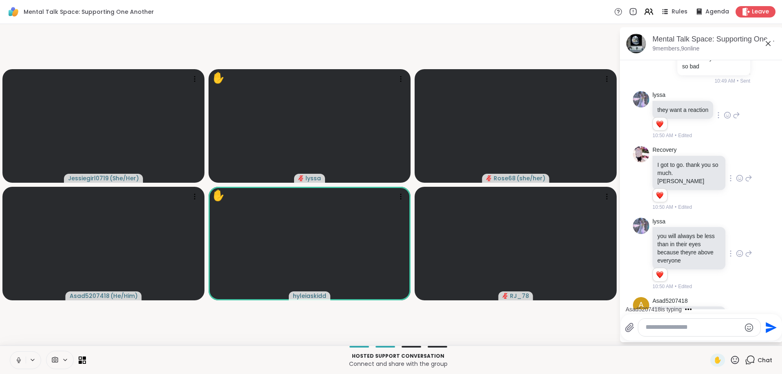
click at [738, 319] on icon at bounding box center [739, 323] width 7 height 8
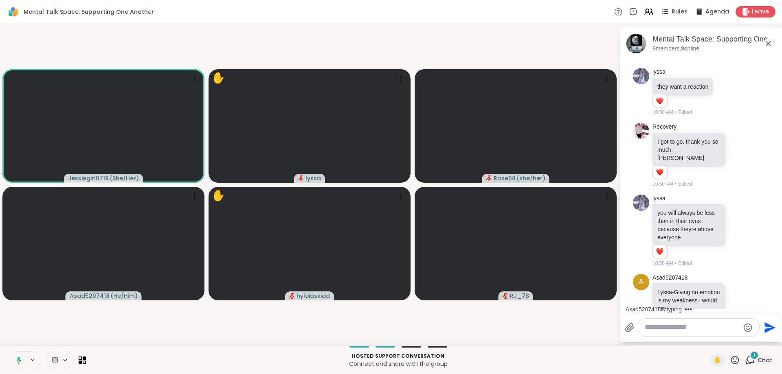
scroll to position [3957, 0]
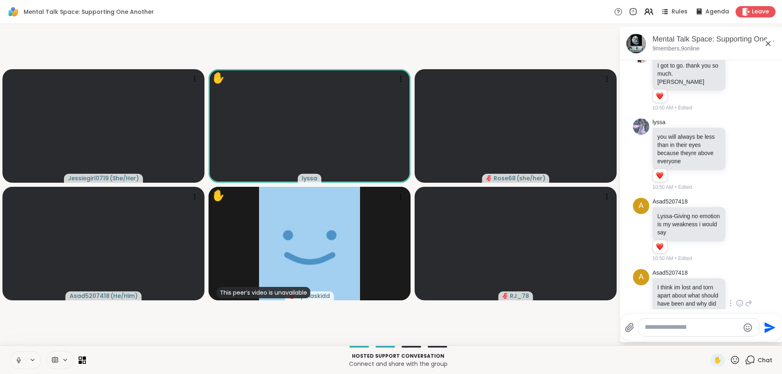
click at [744, 299] on div at bounding box center [739, 304] width 25 height 10
click at [742, 299] on icon at bounding box center [739, 303] width 7 height 8
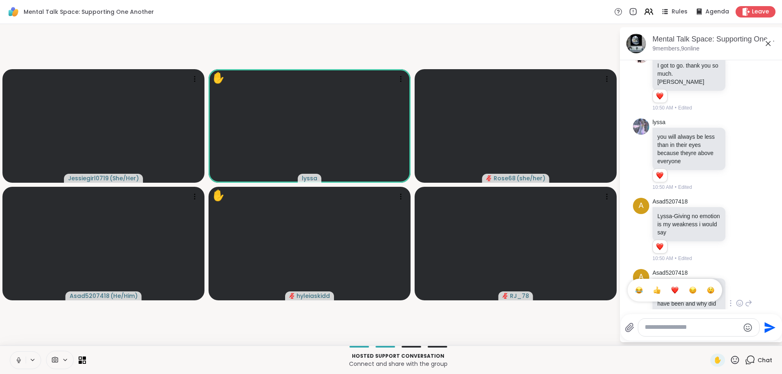
click at [676, 287] on div "Select Reaction: Heart" at bounding box center [674, 290] width 7 height 7
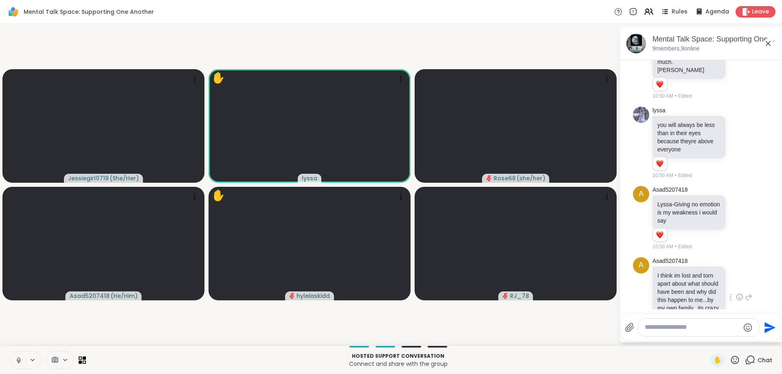
click at [711, 330] on textarea "Type your message" at bounding box center [692, 327] width 95 height 9
click at [708, 325] on textarea "Type your message" at bounding box center [692, 327] width 95 height 9
click at [686, 300] on div "h yleiaskidd @" at bounding box center [693, 306] width 96 height 20
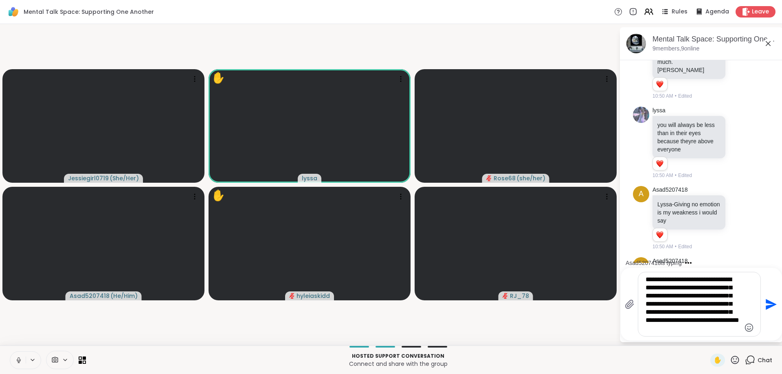
scroll to position [4074, 0]
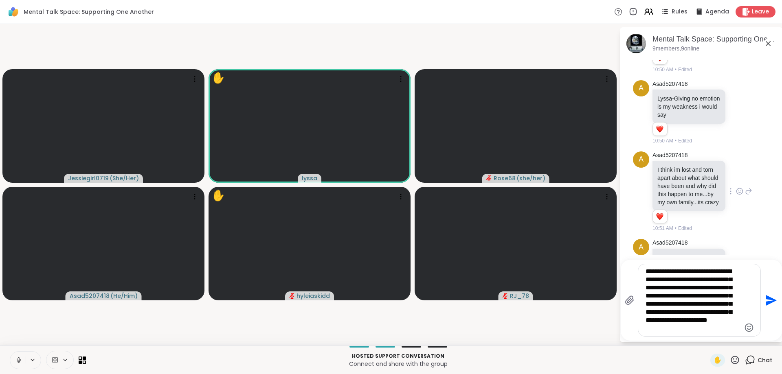
type textarea "**********"
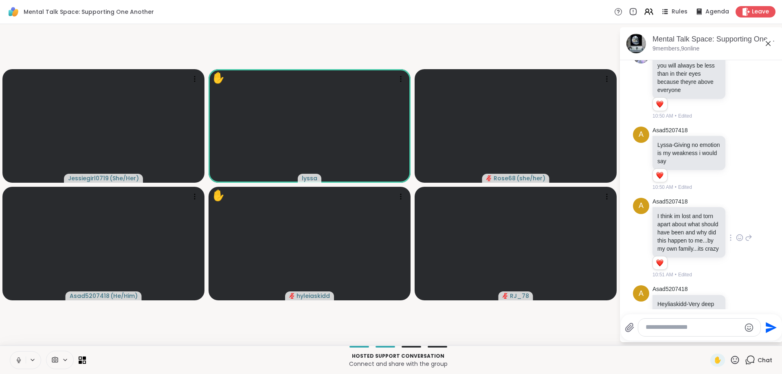
scroll to position [4153, 0]
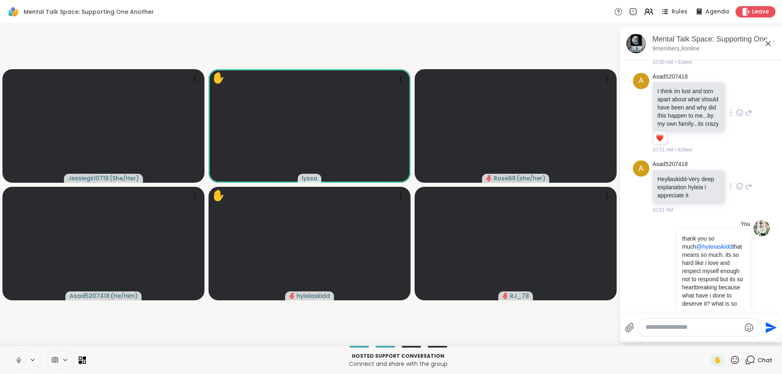
click at [741, 160] on div "Asad5207418 Heyliaskidd-Very deep explanation hyleia i appreciate it 10:51 AM" at bounding box center [702, 186] width 100 height 53
click at [742, 184] on icon at bounding box center [740, 187] width 6 height 6
click at [677, 170] on div "Select Reaction: Heart" at bounding box center [674, 173] width 7 height 7
click at [644, 228] on div "You thank you so much @hyleiaskidd that means so much. its so hard like i love …" at bounding box center [701, 290] width 137 height 125
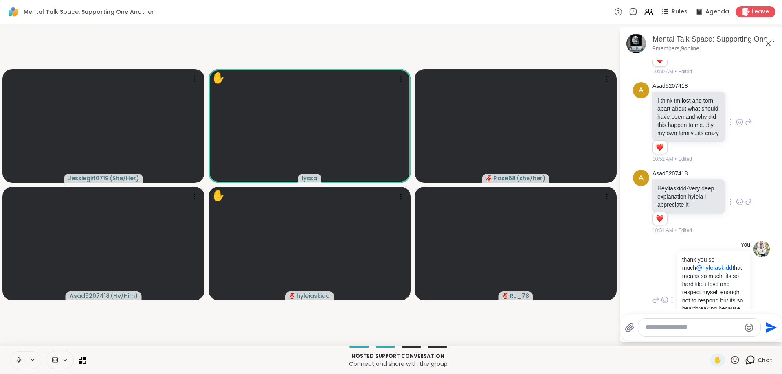
scroll to position [4164, 0]
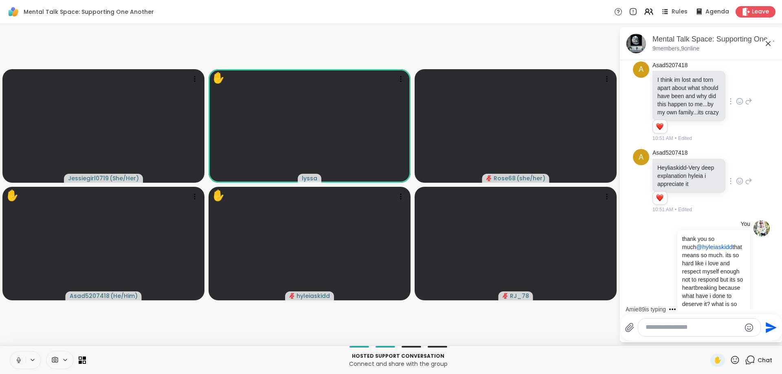
click at [704, 325] on textarea "Type your message" at bounding box center [693, 327] width 95 height 9
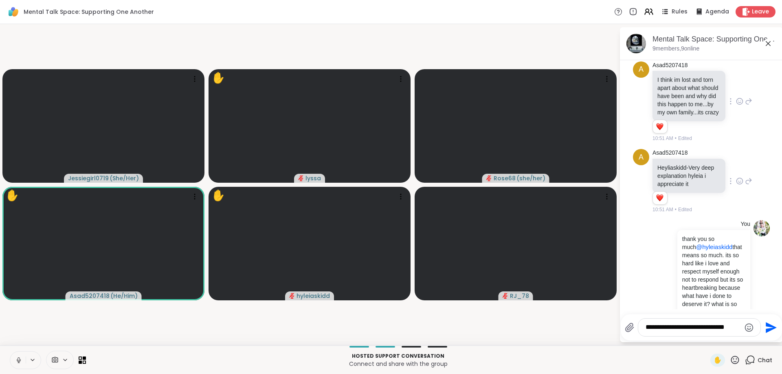
scroll to position [4265, 0]
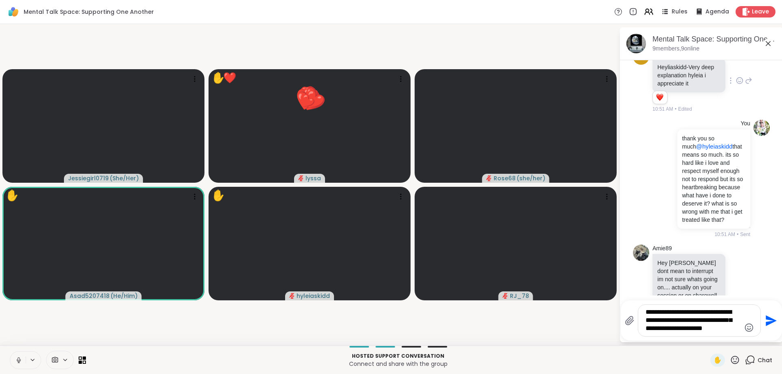
type textarea "**********"
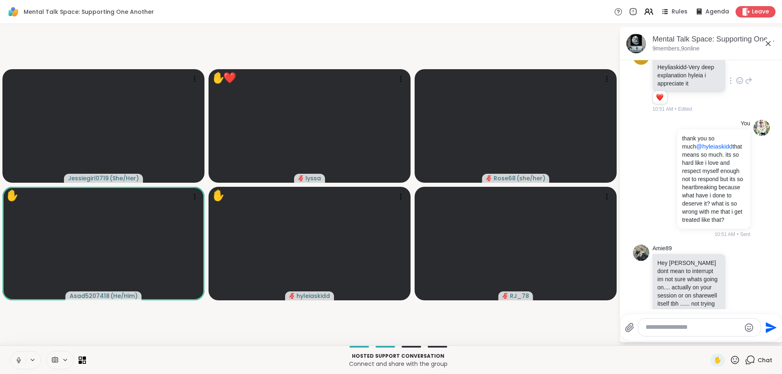
scroll to position [4341, 0]
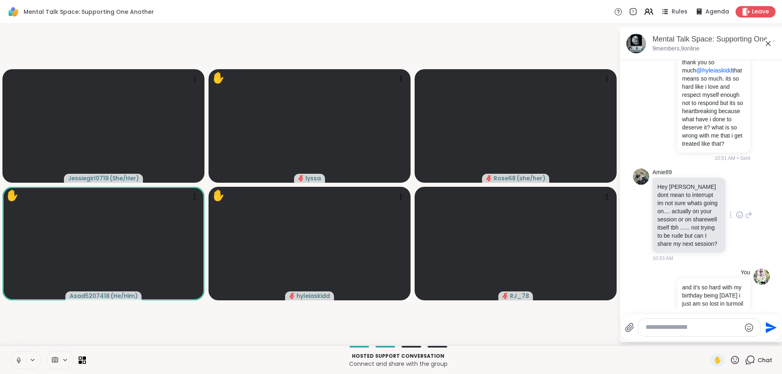
click at [742, 211] on icon at bounding box center [739, 215] width 7 height 8
click at [677, 198] on div "Select Reaction: Heart" at bounding box center [674, 201] width 7 height 7
click at [752, 216] on icon at bounding box center [748, 221] width 7 height 10
type textarea "*********"
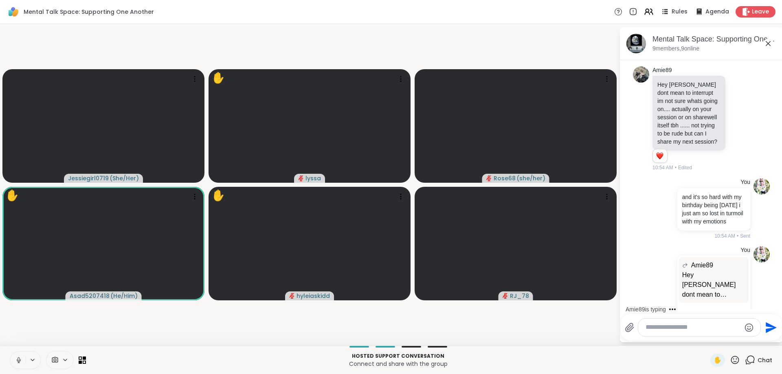
click at [674, 326] on textarea "Type your message" at bounding box center [693, 327] width 95 height 9
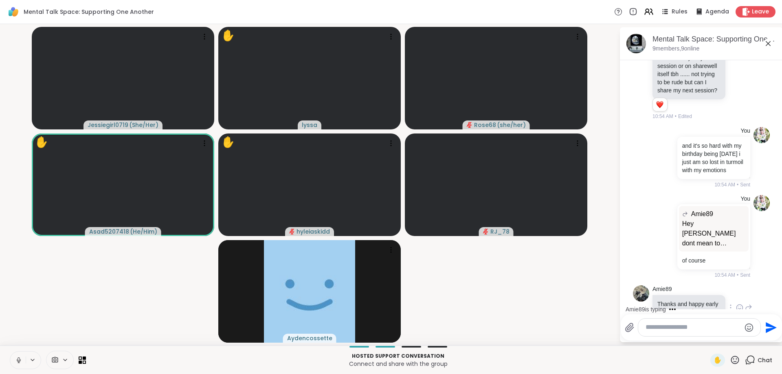
click at [745, 303] on div at bounding box center [739, 308] width 25 height 10
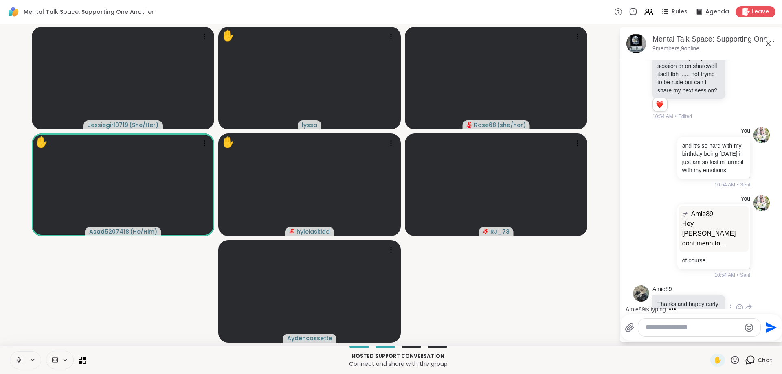
click at [741, 304] on icon at bounding box center [739, 308] width 7 height 8
click at [674, 291] on div "Select Reaction: Heart" at bounding box center [674, 294] width 7 height 7
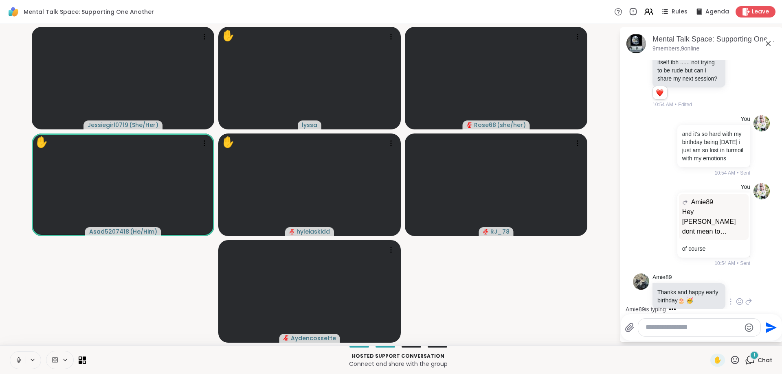
scroll to position [4558, 0]
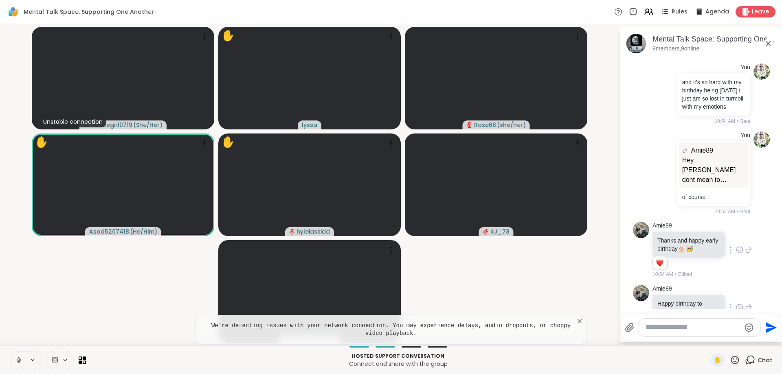
click at [741, 303] on icon at bounding box center [739, 307] width 7 height 8
click at [672, 291] on div "Select Reaction: Heart" at bounding box center [674, 294] width 7 height 7
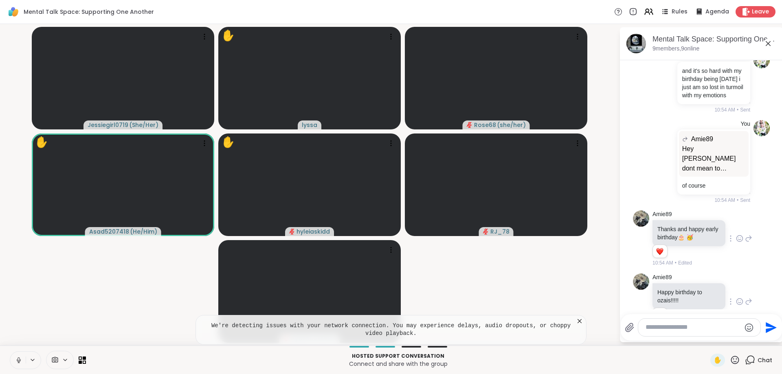
click at [681, 332] on textarea "Type your message" at bounding box center [693, 327] width 95 height 9
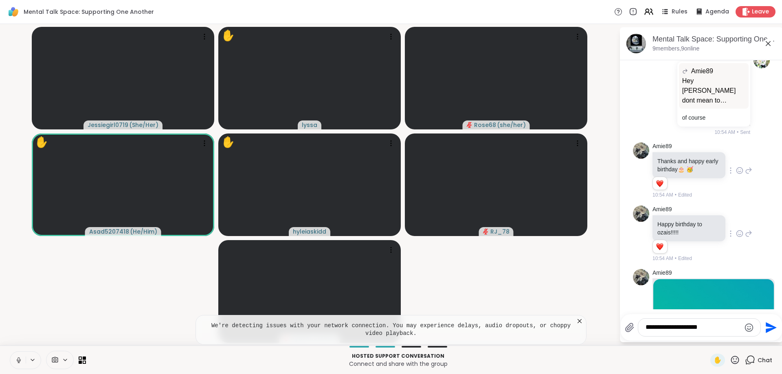
type textarea "**********"
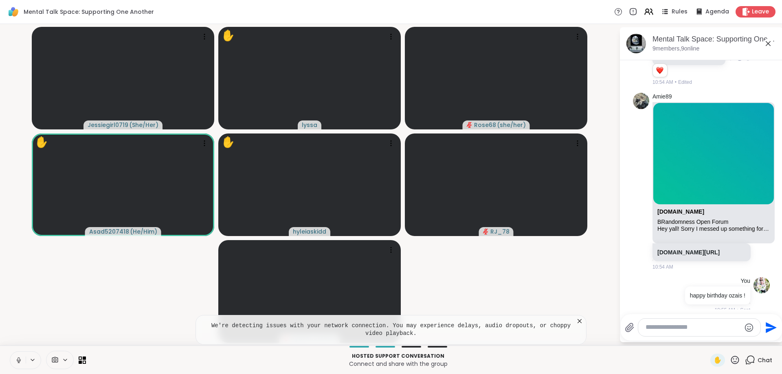
click at [674, 329] on textarea "Type your message" at bounding box center [693, 327] width 95 height 9
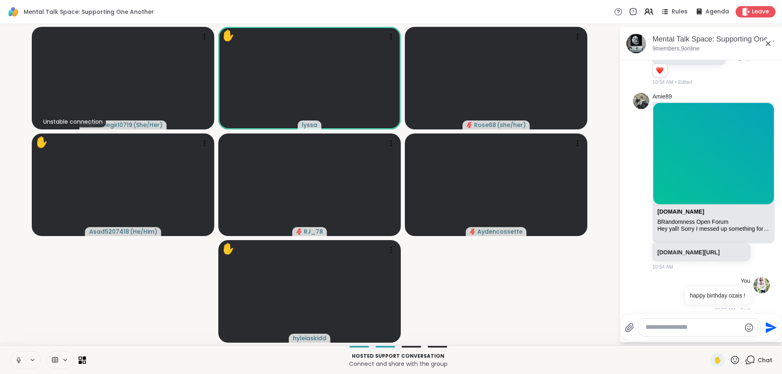
click at [668, 326] on textarea "Type your message" at bounding box center [693, 327] width 95 height 9
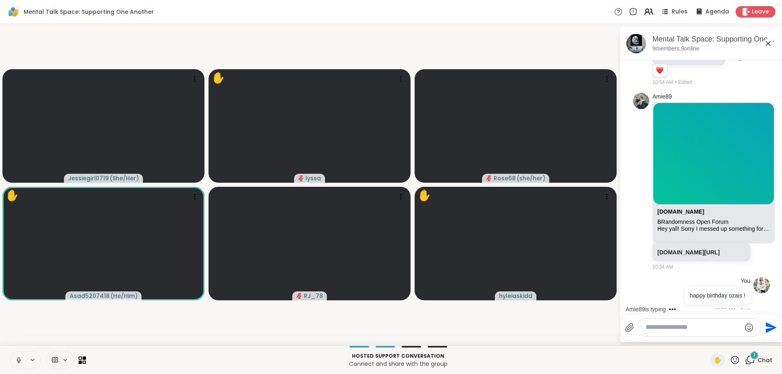
scroll to position [4866, 0]
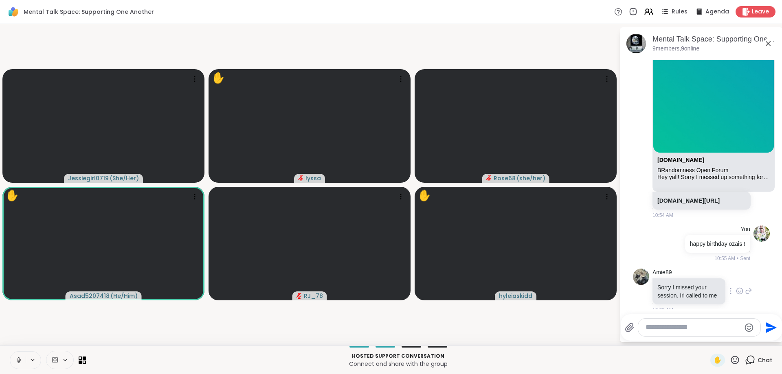
click at [740, 292] on icon at bounding box center [739, 292] width 2 height 1
click at [674, 275] on div "Select Reaction: Heart" at bounding box center [674, 278] width 7 height 7
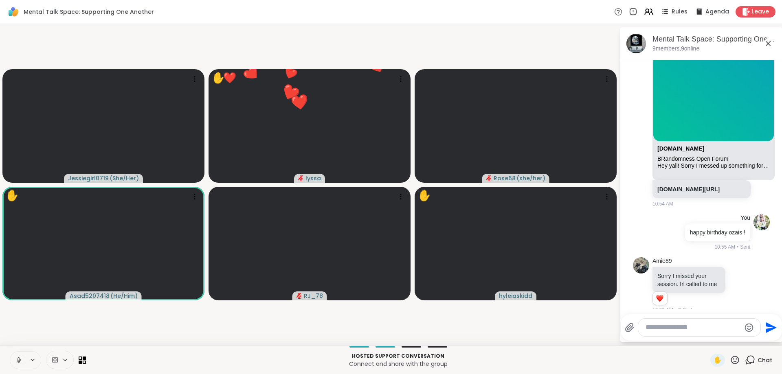
click at [701, 327] on textarea "Type your message" at bounding box center [693, 327] width 95 height 9
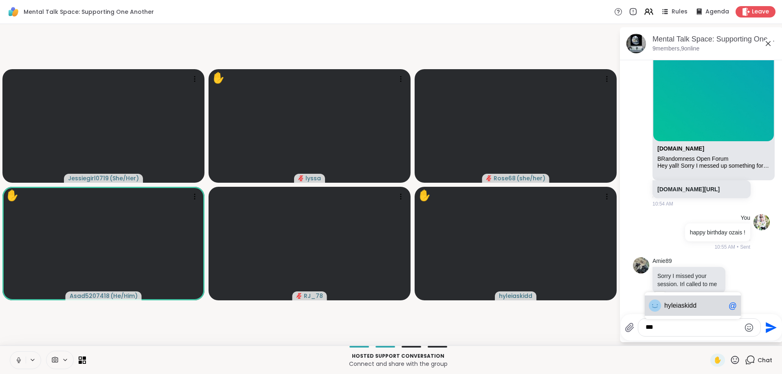
click at [690, 303] on span "leiaskidd" at bounding box center [683, 306] width 25 height 8
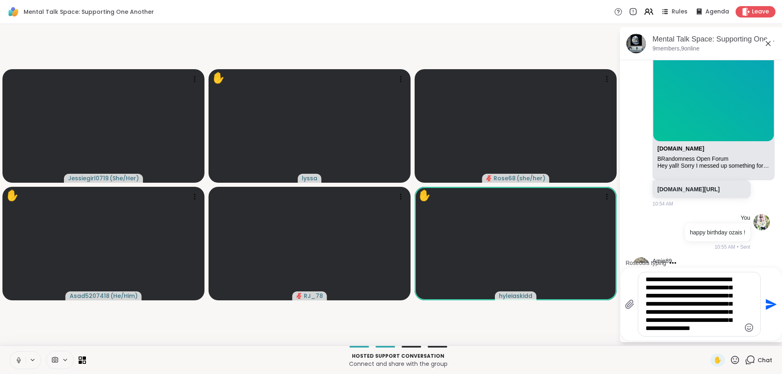
type textarea "**********"
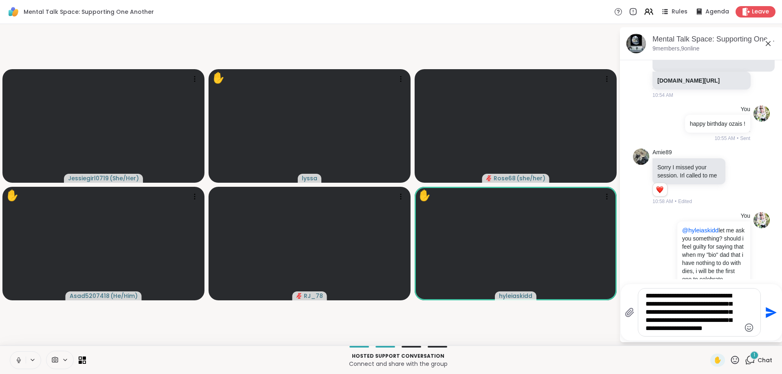
scroll to position [5059, 0]
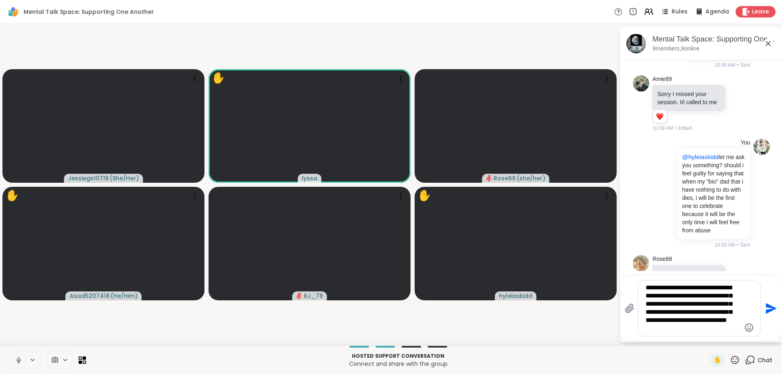
click at [736, 273] on icon at bounding box center [739, 277] width 7 height 8
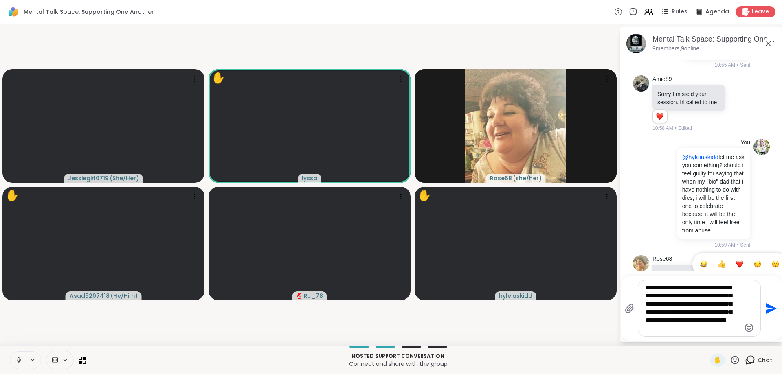
click at [736, 261] on div "Select Reaction: Heart" at bounding box center [739, 264] width 7 height 7
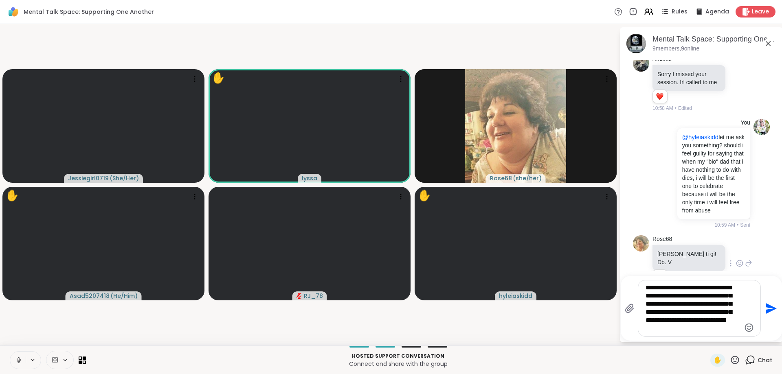
click at [697, 328] on textarea "**********" at bounding box center [693, 308] width 95 height 49
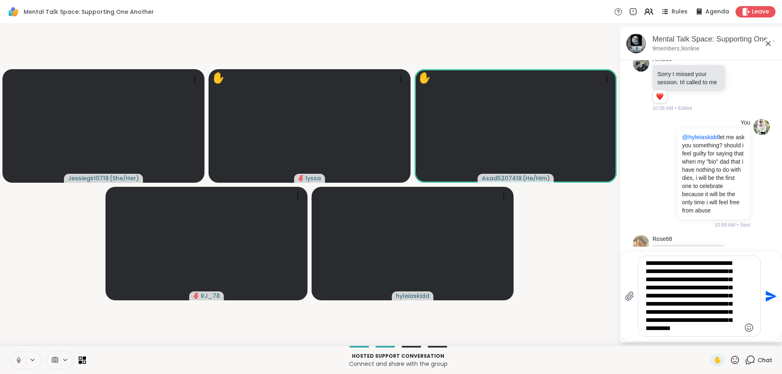
type textarea "**********"
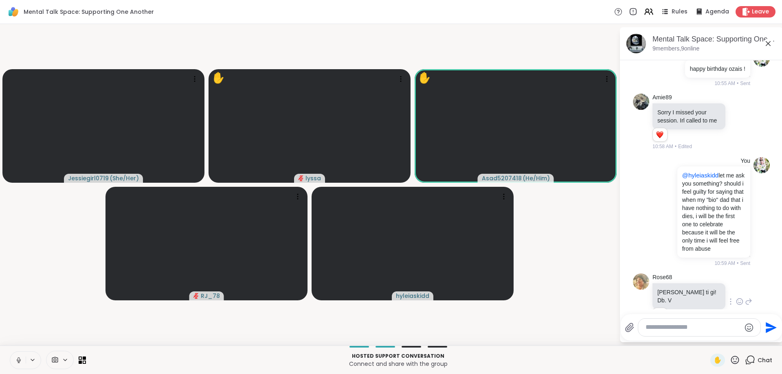
scroll to position [5182, 0]
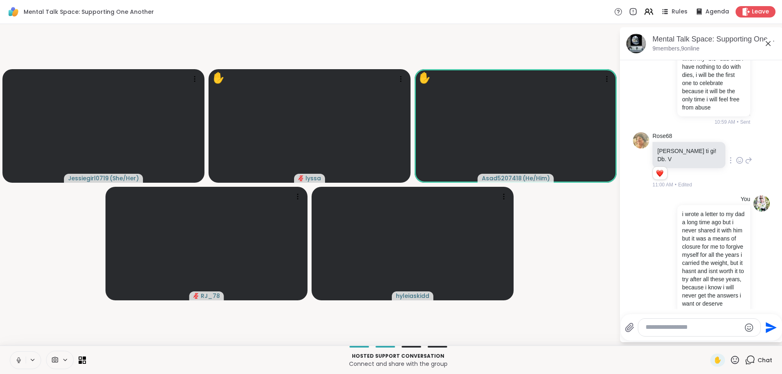
click at [705, 325] on textarea "Type your message" at bounding box center [693, 327] width 95 height 9
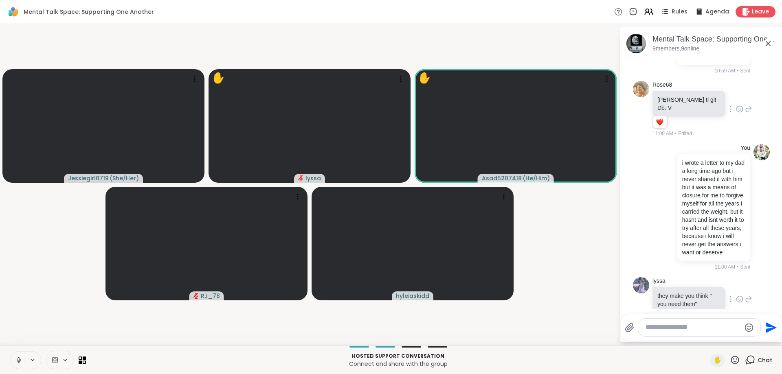
click at [740, 295] on icon at bounding box center [739, 299] width 7 height 8
click at [674, 283] on div "Select Reaction: Heart" at bounding box center [674, 286] width 7 height 7
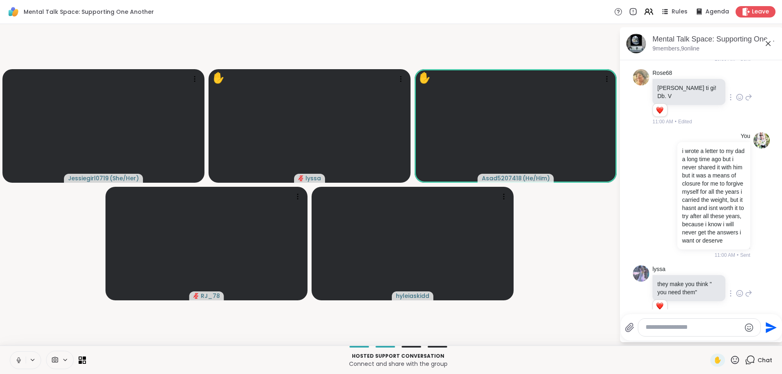
click at [682, 325] on textarea "Type your message" at bounding box center [693, 327] width 95 height 9
click at [669, 305] on span "lyssa" at bounding box center [671, 306] width 15 height 8
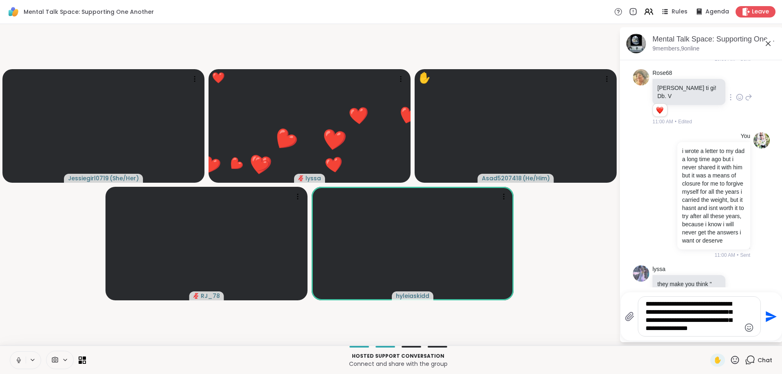
type textarea "**********"
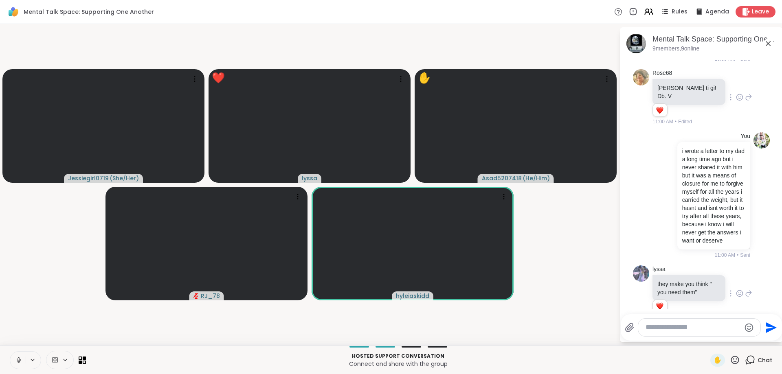
scroll to position [5329, 0]
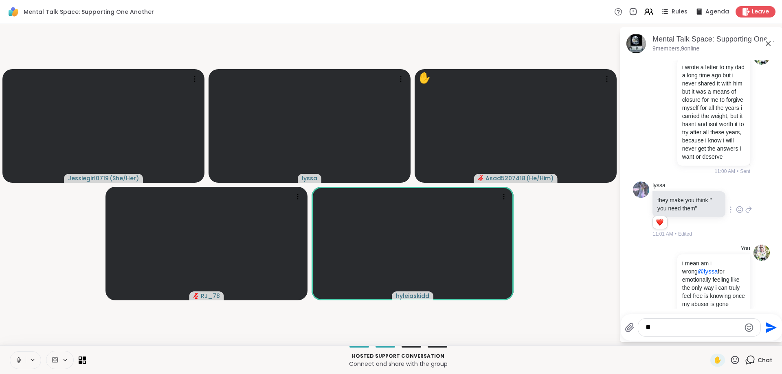
type textarea "*"
type textarea "**********"
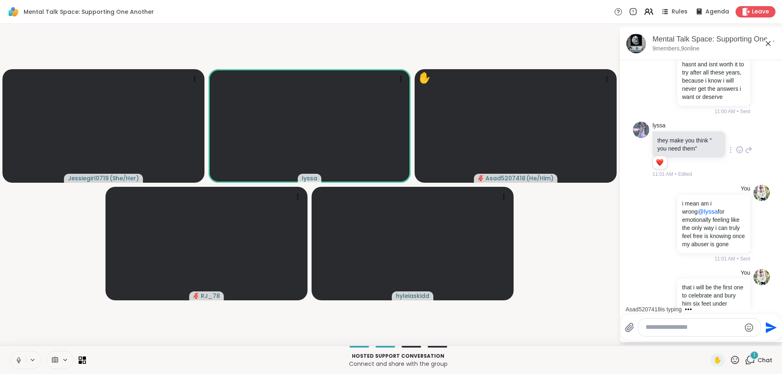
scroll to position [5473, 0]
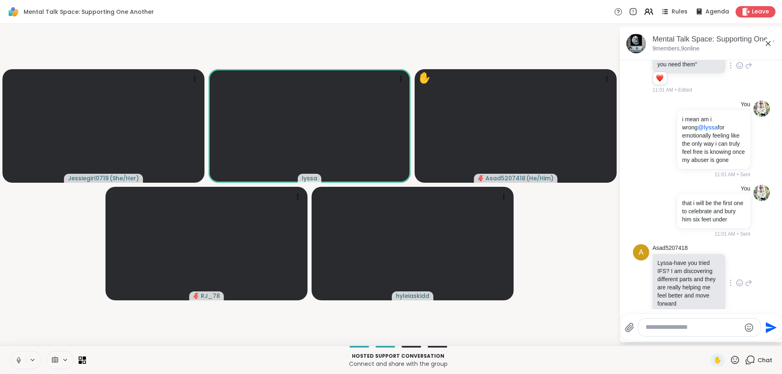
click at [741, 283] on icon at bounding box center [739, 283] width 2 height 1
click at [674, 266] on div "Select Reaction: Heart" at bounding box center [674, 269] width 7 height 7
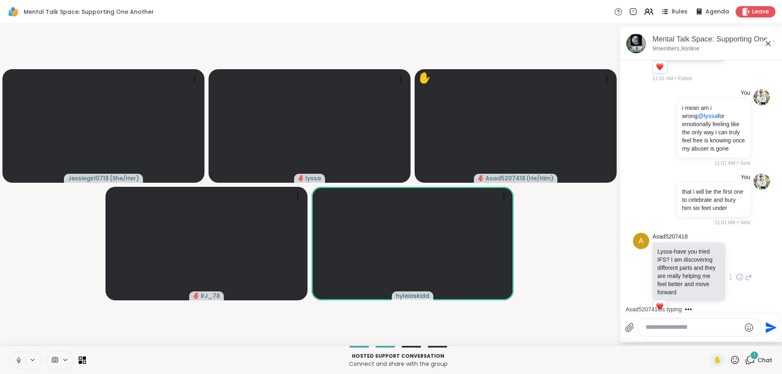
scroll to position [5577, 0]
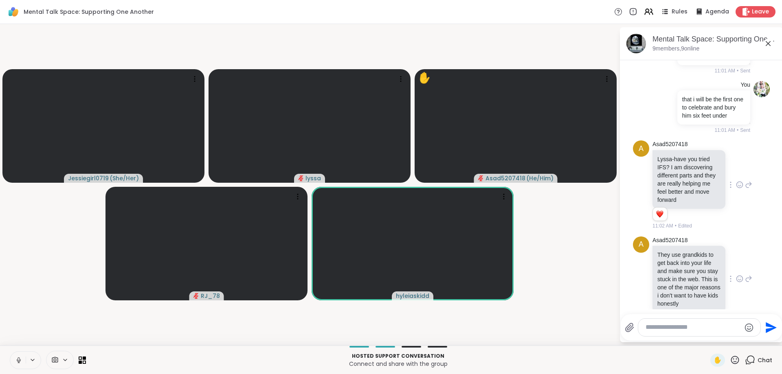
click at [740, 275] on icon at bounding box center [739, 279] width 7 height 8
click at [675, 262] on span "Select Reaction: Heart" at bounding box center [674, 266] width 7 height 8
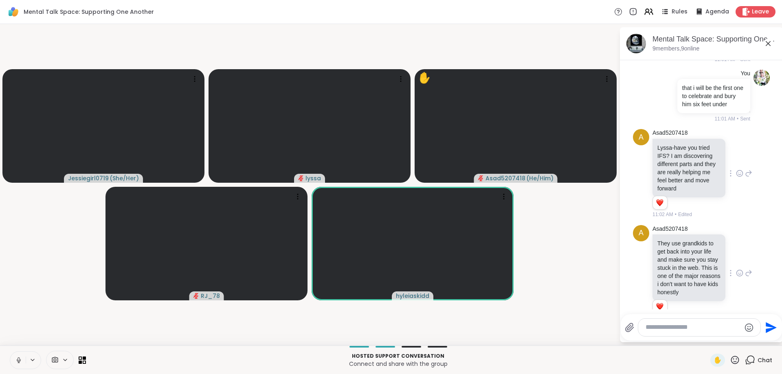
click at [692, 330] on textarea "Type your message" at bounding box center [693, 327] width 95 height 9
type textarea "*"
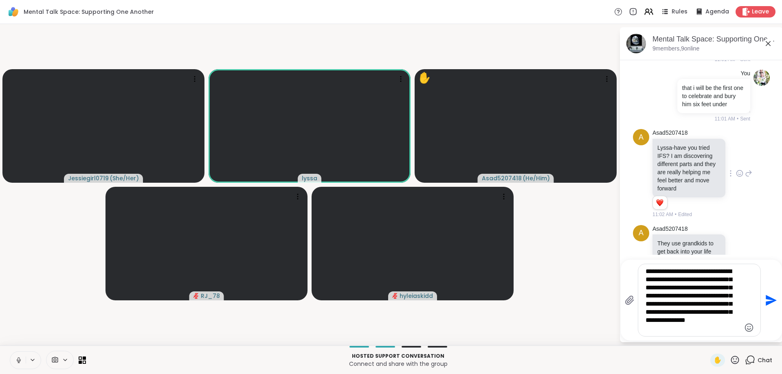
type textarea "**********"
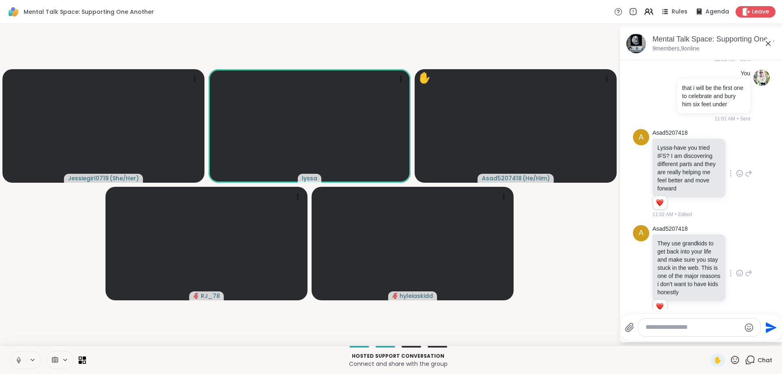
scroll to position [5714, 0]
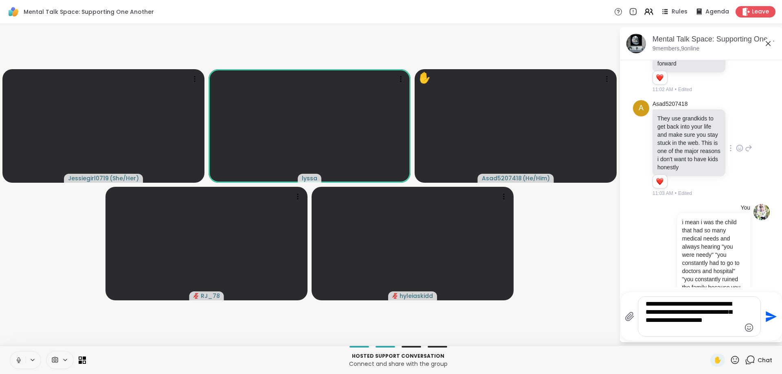
type textarea "**********"
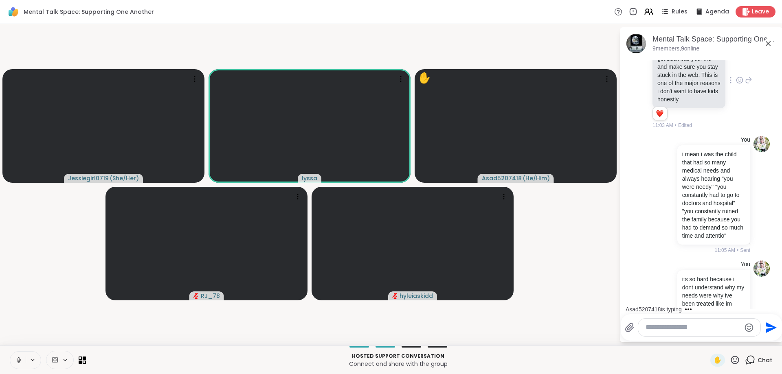
scroll to position [5857, 0]
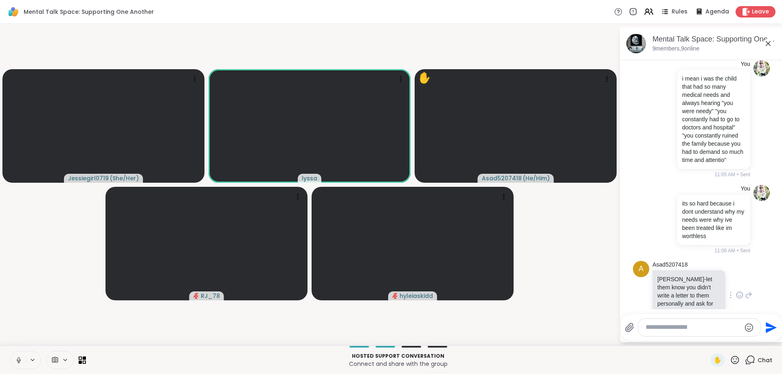
click at [738, 291] on icon at bounding box center [739, 295] width 7 height 8
click at [676, 279] on div "Select Reaction: Heart" at bounding box center [674, 282] width 7 height 7
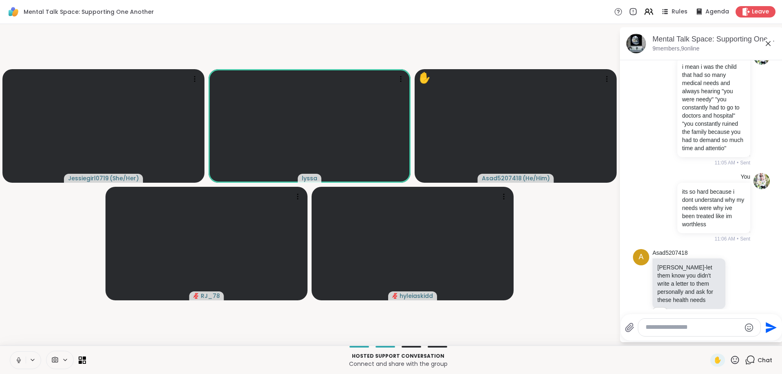
click at [713, 324] on textarea "Type your message" at bounding box center [693, 327] width 95 height 9
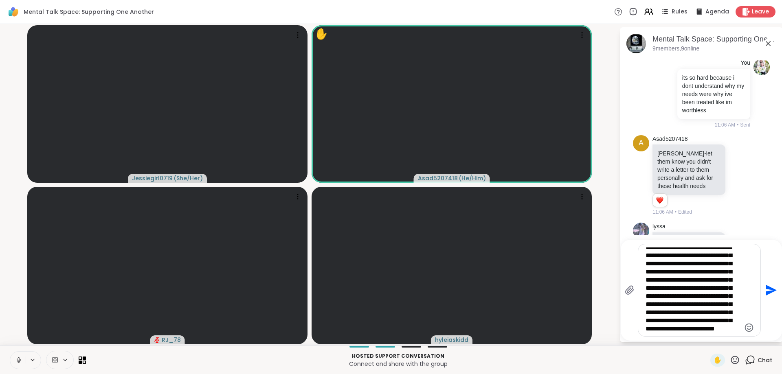
scroll to position [21, 0]
type textarea "**********"
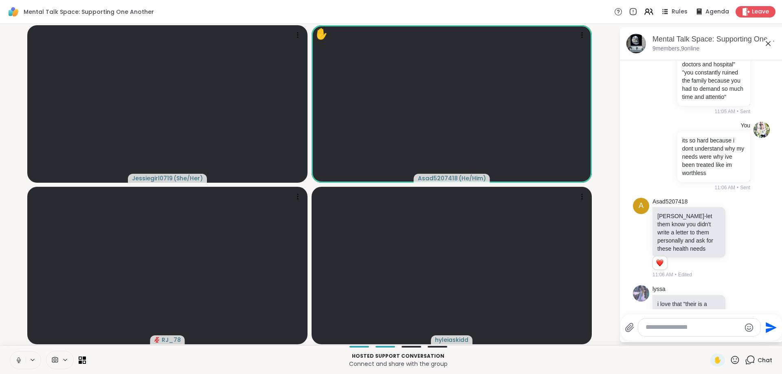
scroll to position [6094, 0]
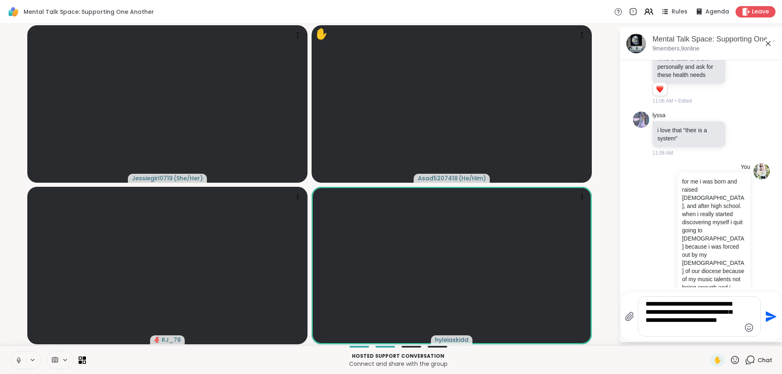
type textarea "**********"
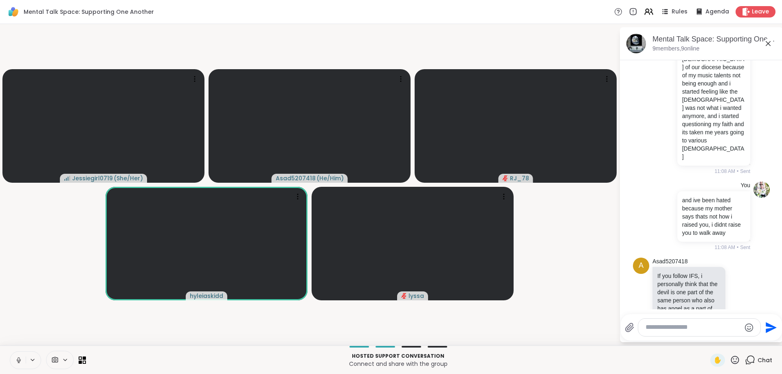
scroll to position [6279, 0]
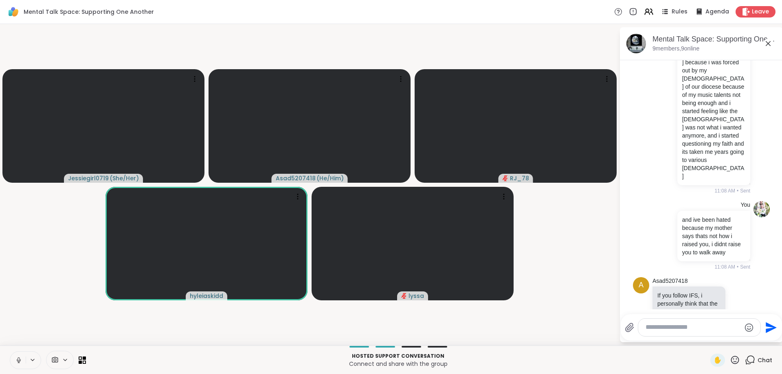
click at [740, 328] on icon at bounding box center [739, 332] width 7 height 8
click at [673, 315] on div "Select Reaction: Heart" at bounding box center [674, 318] width 7 height 7
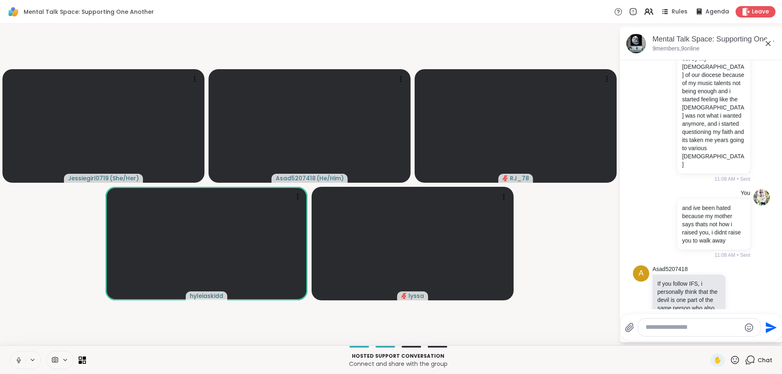
click at [740, 284] on div "Asad5207418 If you follow IFS, i personally think that the devil is one part of…" at bounding box center [702, 327] width 100 height 122
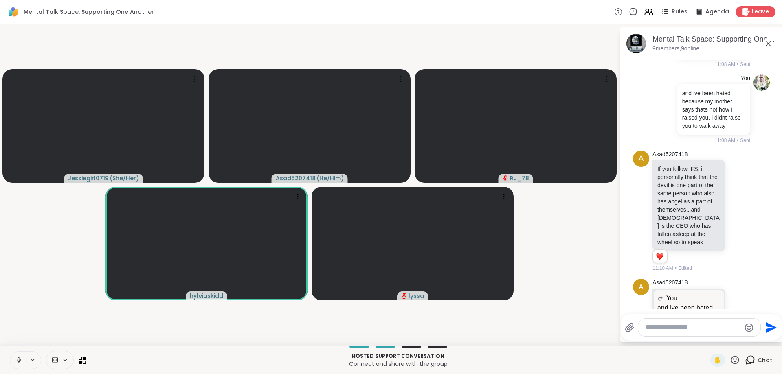
click at [742, 293] on div "Asad5207418 You and ive been hated because my mother says thats not how i raise…" at bounding box center [702, 329] width 100 height 101
click at [743, 325] on icon at bounding box center [739, 329] width 7 height 8
click at [674, 312] on div "Select Reaction: Heart" at bounding box center [674, 315] width 7 height 7
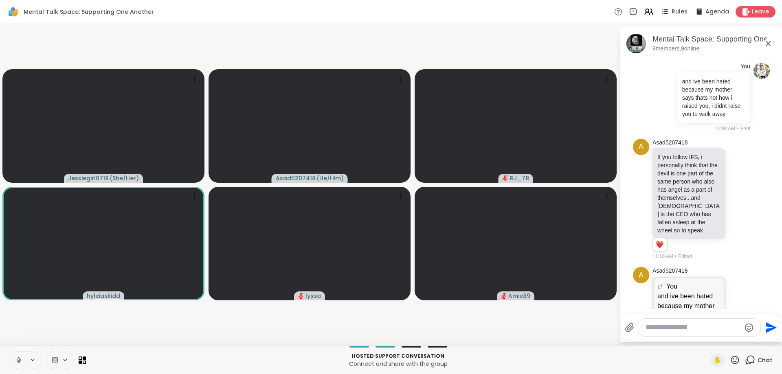
click at [678, 332] on textarea "Type your message" at bounding box center [693, 327] width 95 height 9
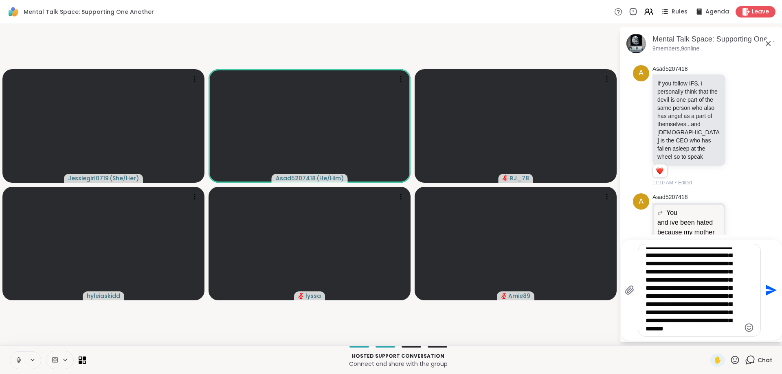
scroll to position [21, 0]
type textarea "**********"
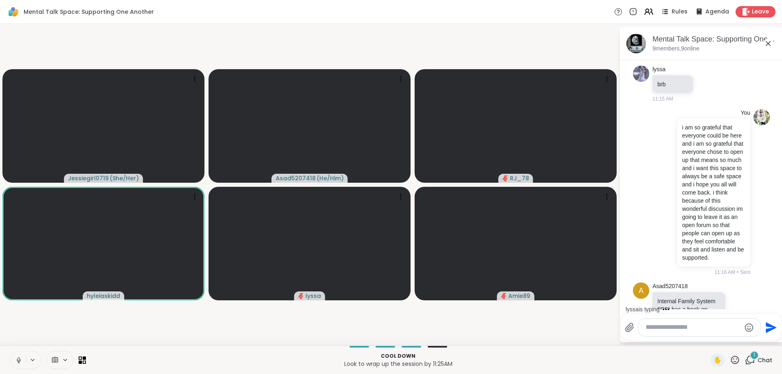
scroll to position [6789, 0]
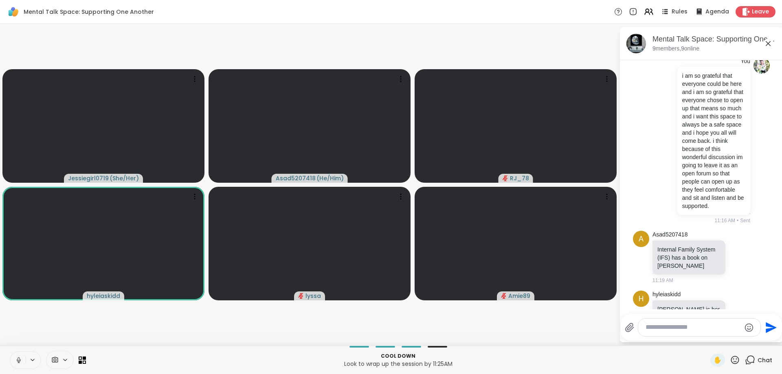
click at [738, 361] on icon at bounding box center [740, 364] width 6 height 6
click at [677, 348] on div "Select Reaction: Heart" at bounding box center [674, 351] width 7 height 7
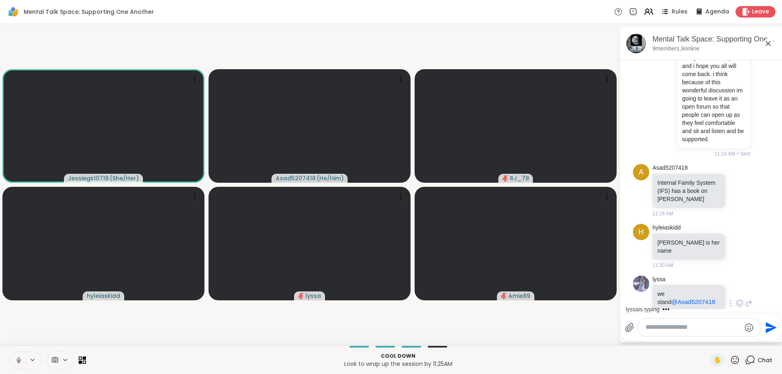
scroll to position [6899, 0]
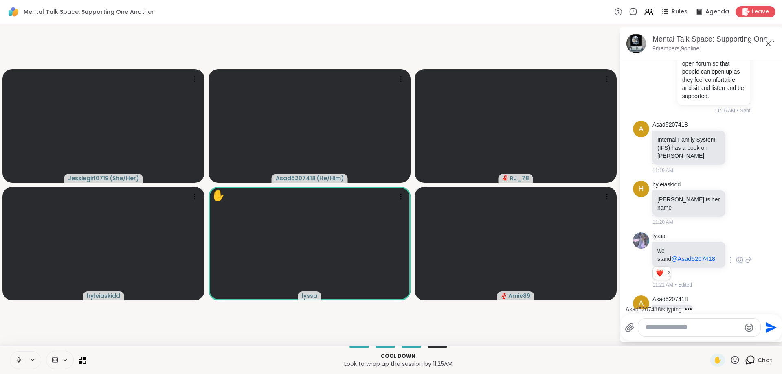
click at [692, 324] on textarea "Type your message" at bounding box center [693, 327] width 95 height 9
type textarea "**********"
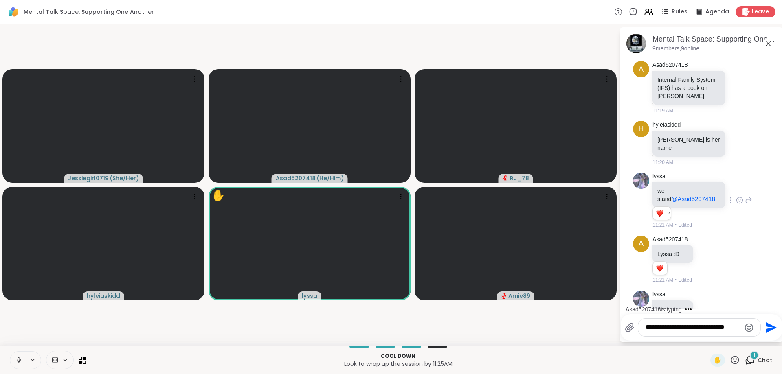
scroll to position [7027, 0]
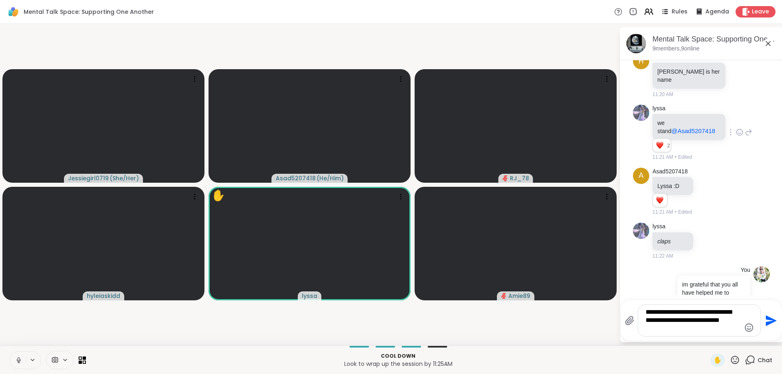
type textarea "**********"
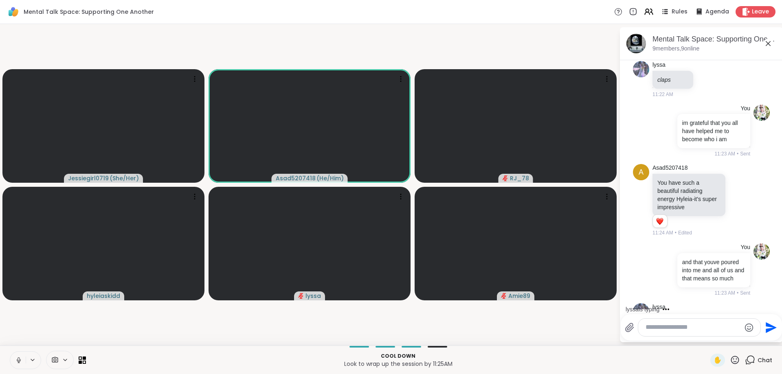
scroll to position [7232, 0]
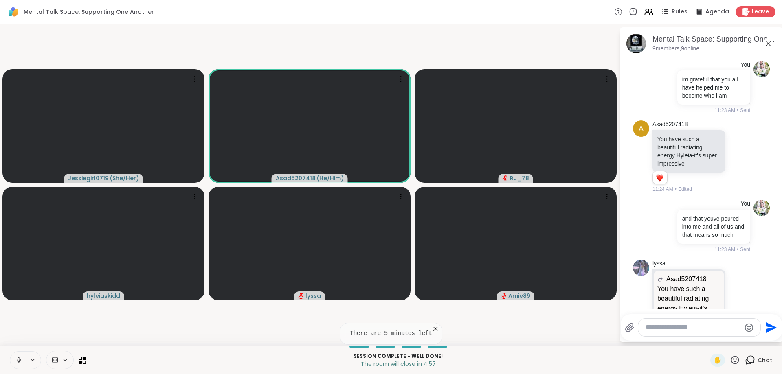
click at [730, 365] on icon at bounding box center [731, 369] width 7 height 8
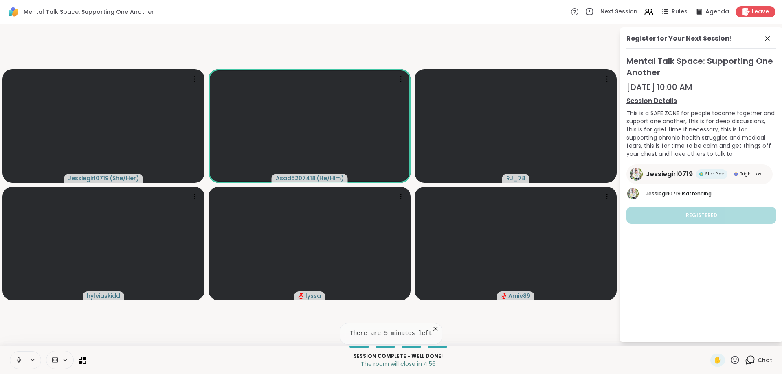
click at [732, 273] on div "Register for Your Next Session! Mental Talk Space: Supporting One Another Sep 1…" at bounding box center [701, 184] width 163 height 315
click at [752, 360] on icon at bounding box center [750, 360] width 10 height 10
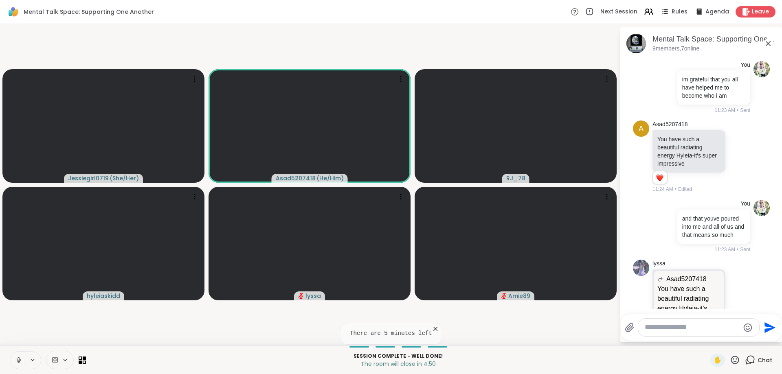
click at [731, 352] on div "Select Reaction: Heart" at bounding box center [731, 355] width 7 height 7
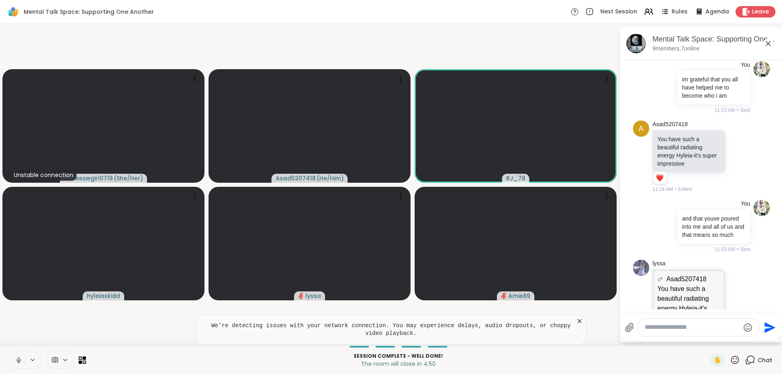
click at [740, 369] on icon at bounding box center [740, 374] width 7 height 10
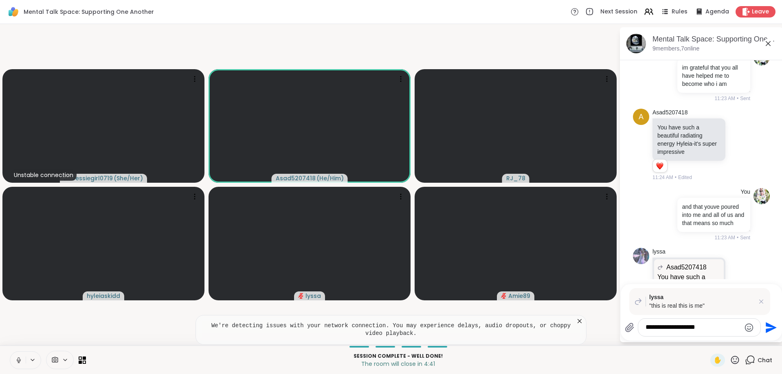
type textarea "**********"
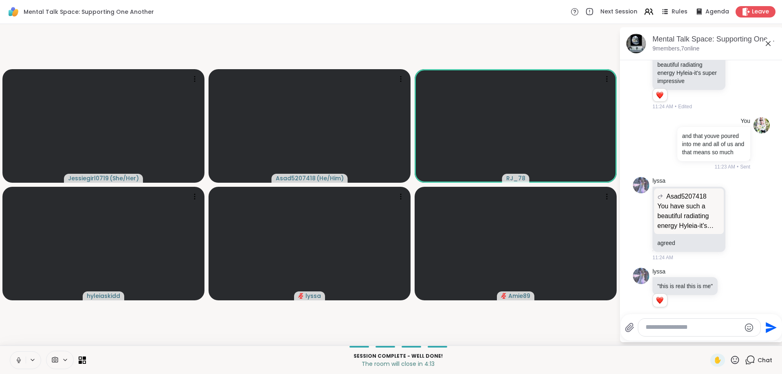
scroll to position [7367, 0]
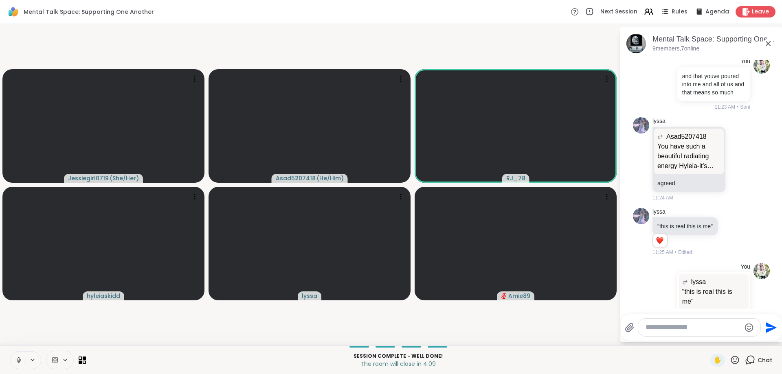
click at [739, 374] on icon at bounding box center [739, 381] width 0 height 0
click at [676, 366] on div "Select Reaction: Heart" at bounding box center [674, 369] width 7 height 7
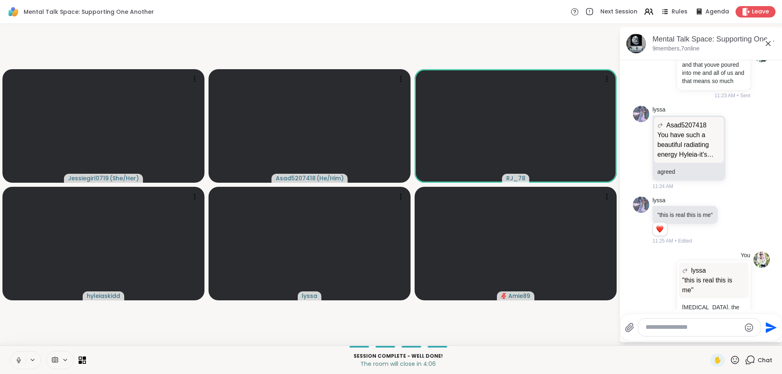
click at [750, 374] on icon at bounding box center [749, 377] width 6 height 6
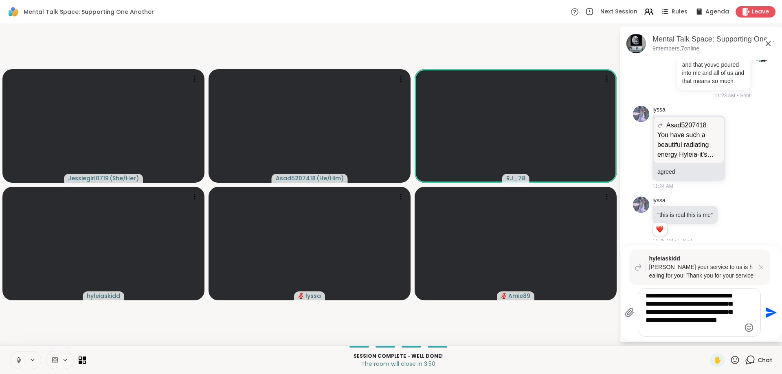
type textarea "**********"
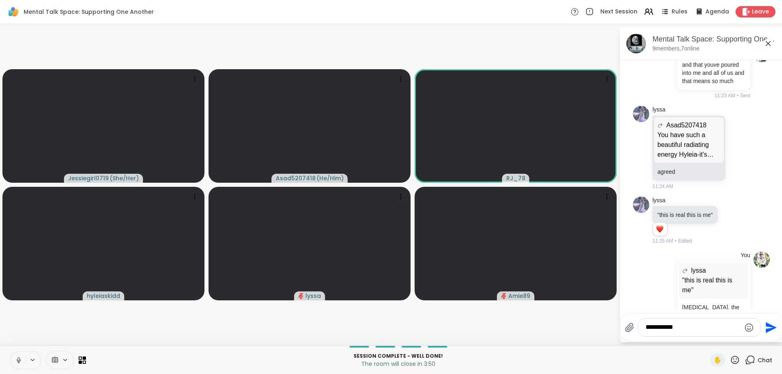
scroll to position [7510, 0]
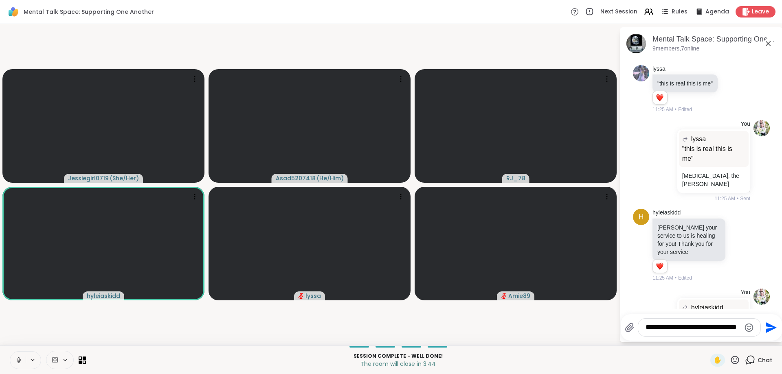
type textarea "**********"
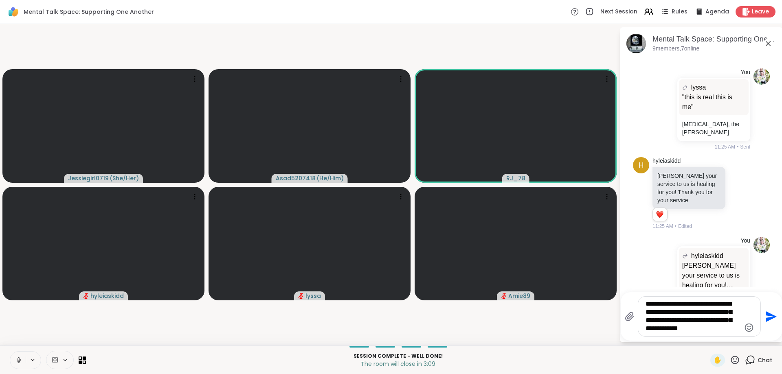
type textarea "**********"
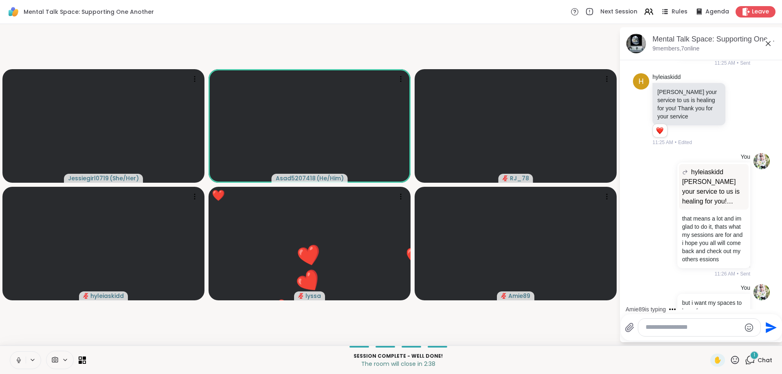
scroll to position [7721, 0]
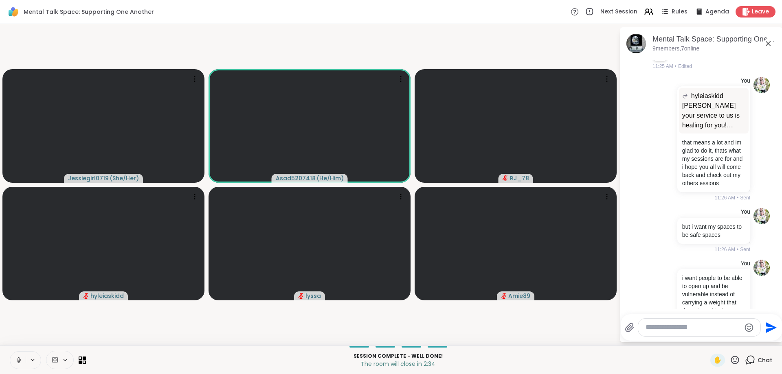
click at [668, 361] on button "Select Reaction: Heart" at bounding box center [675, 369] width 16 height 16
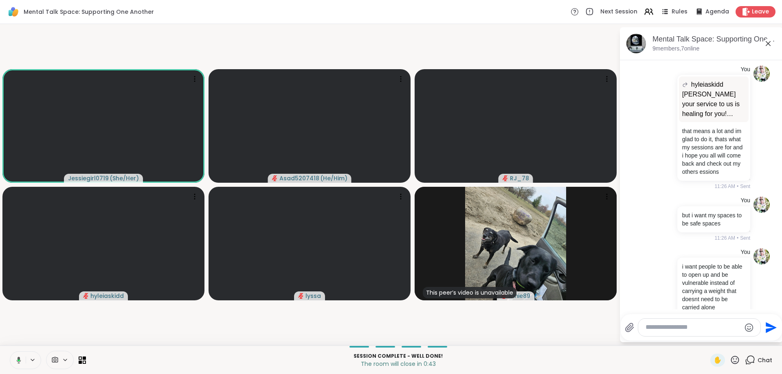
scroll to position [7873, 0]
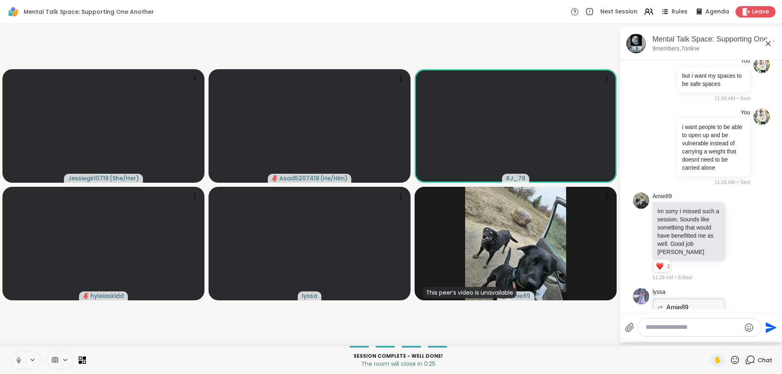
click at [742, 355] on icon at bounding box center [739, 359] width 7 height 8
click at [672, 342] on div "Select Reaction: Heart" at bounding box center [674, 345] width 7 height 7
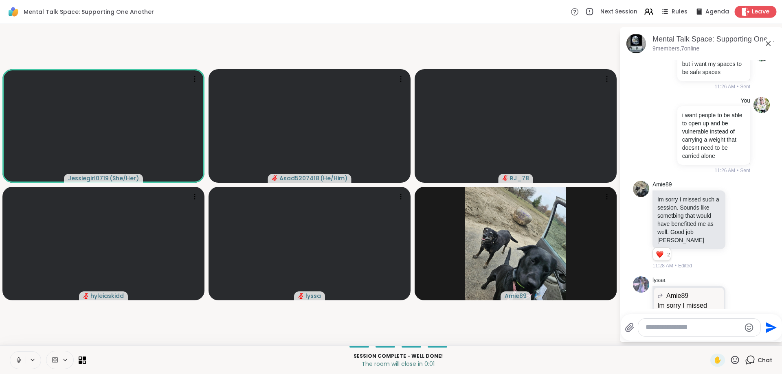
click at [756, 13] on span "Leave" at bounding box center [761, 12] width 18 height 9
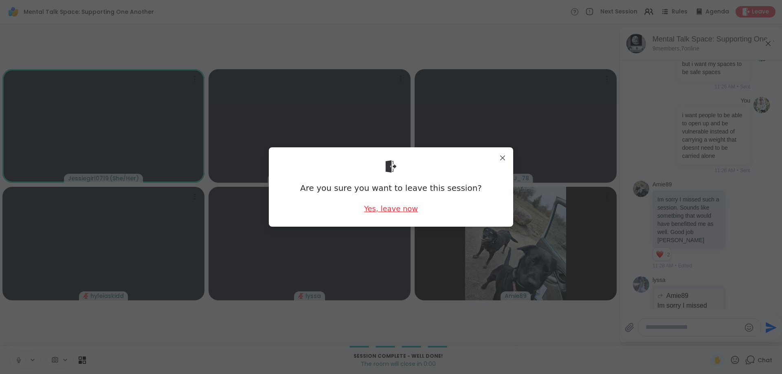
click at [402, 209] on div "Yes, leave now" at bounding box center [391, 209] width 54 height 10
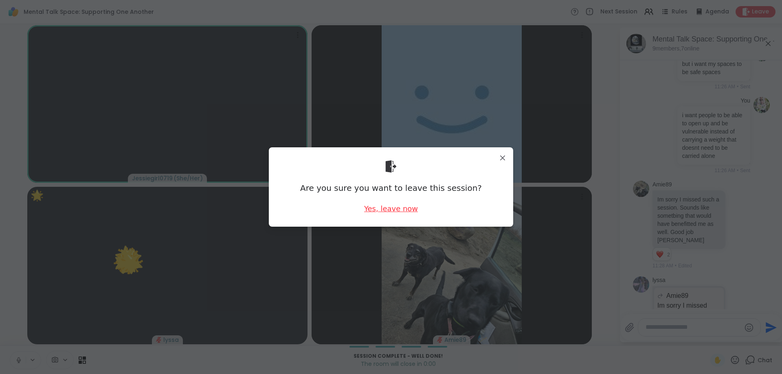
click at [387, 208] on div "Yes, leave now" at bounding box center [391, 209] width 54 height 10
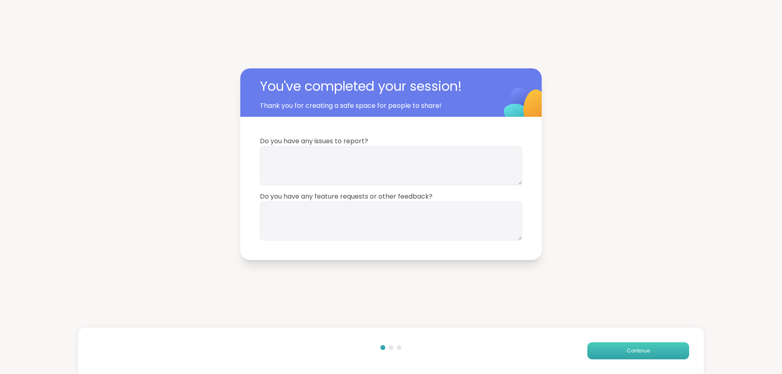
click at [619, 344] on button "Continue" at bounding box center [638, 351] width 102 height 17
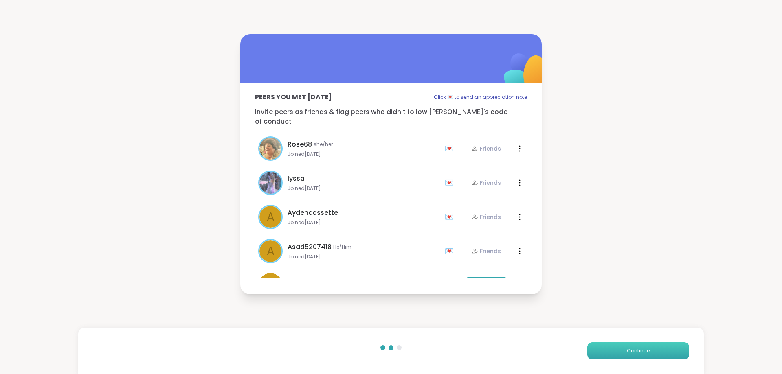
click at [619, 344] on button "Continue" at bounding box center [638, 351] width 102 height 17
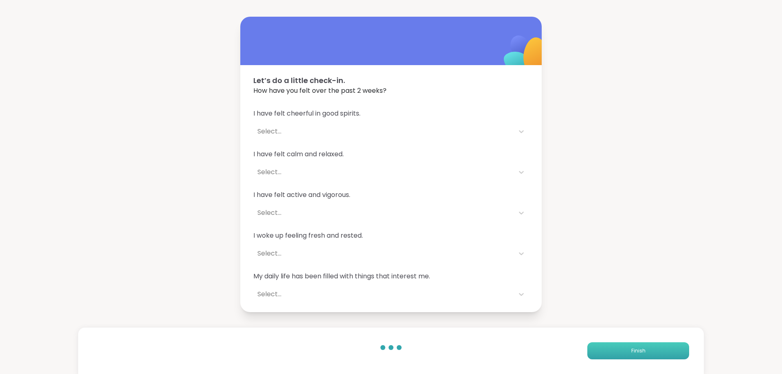
click at [619, 344] on button "Finish" at bounding box center [638, 351] width 102 height 17
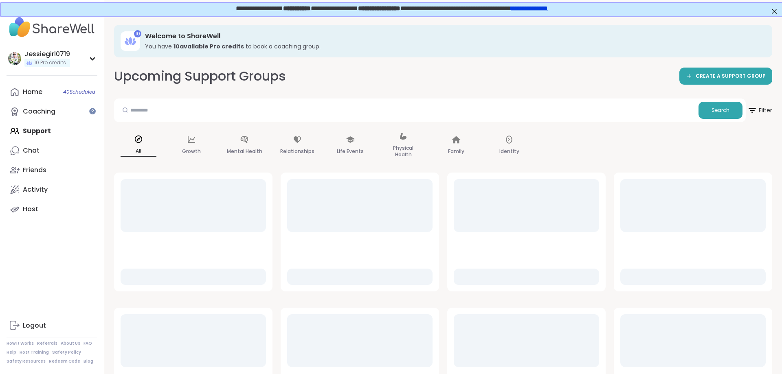
click at [36, 127] on div "Home 40 Scheduled Coaching Support Chat Friends Activity Host" at bounding box center [52, 150] width 91 height 137
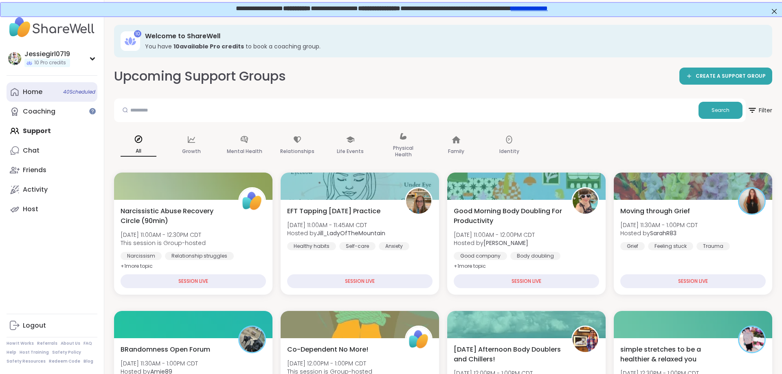
click at [41, 93] on div "Home 40 Scheduled" at bounding box center [33, 92] width 20 height 9
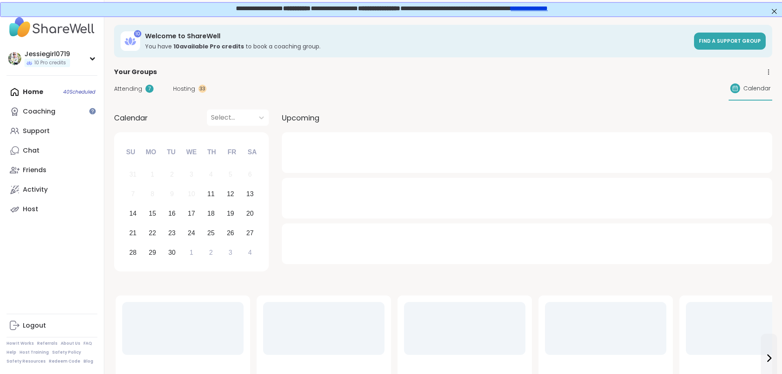
click at [134, 84] on div "Attending 7 Hosting 33 Calendar" at bounding box center [443, 89] width 658 height 24
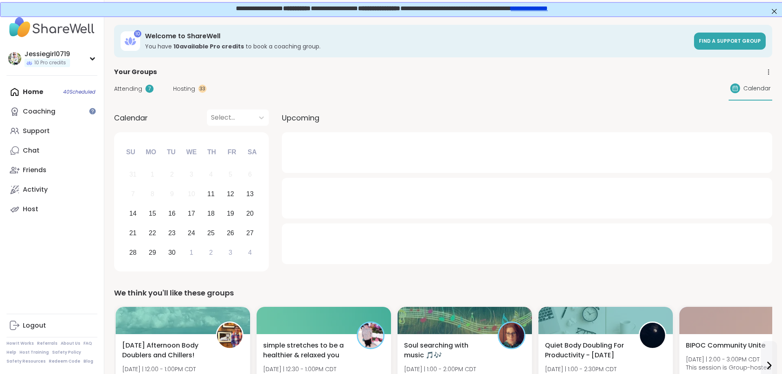
click at [132, 89] on span "Attending" at bounding box center [128, 89] width 28 height 9
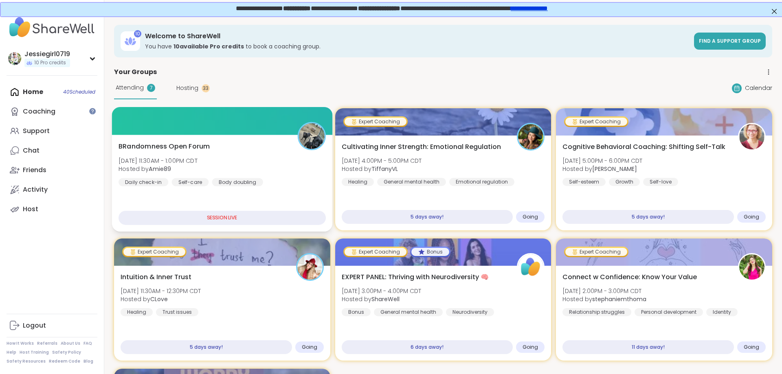
click at [218, 172] on div "BRandomness Open Forum Thu, Sep 11 | 11:30AM - 1:00PM CDT Hosted by Amie89 Dail…" at bounding box center [222, 164] width 207 height 45
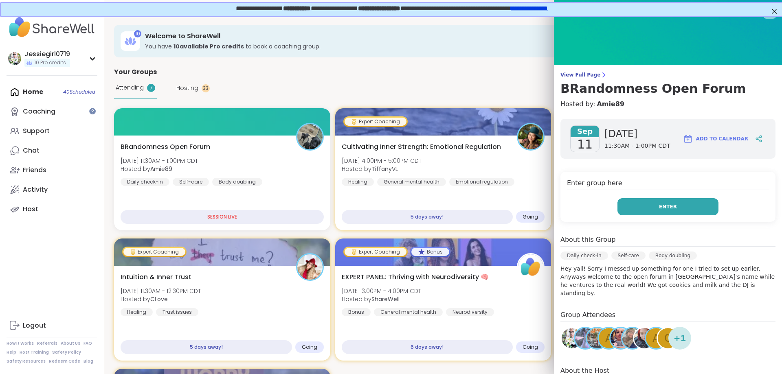
click at [661, 209] on span "Enter" at bounding box center [668, 206] width 18 height 7
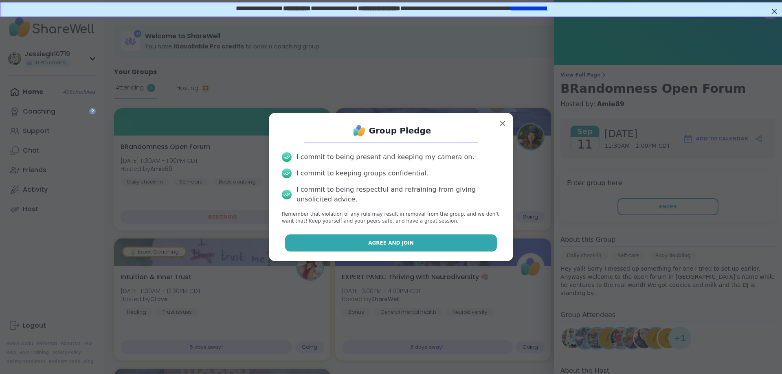
click at [379, 245] on span "Agree and Join" at bounding box center [391, 242] width 46 height 7
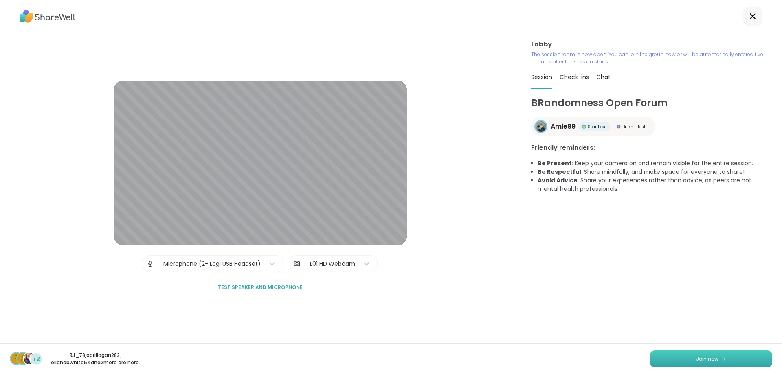
click at [679, 358] on button "Join now" at bounding box center [711, 359] width 122 height 17
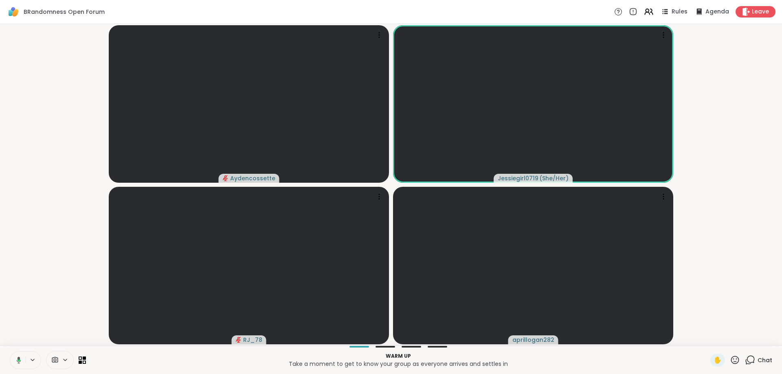
click at [756, 357] on div "Chat" at bounding box center [758, 360] width 27 height 13
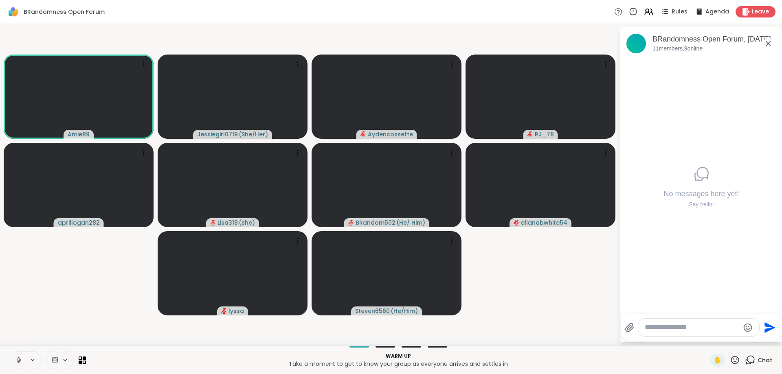
click at [670, 325] on textarea "Type your message" at bounding box center [692, 327] width 95 height 9
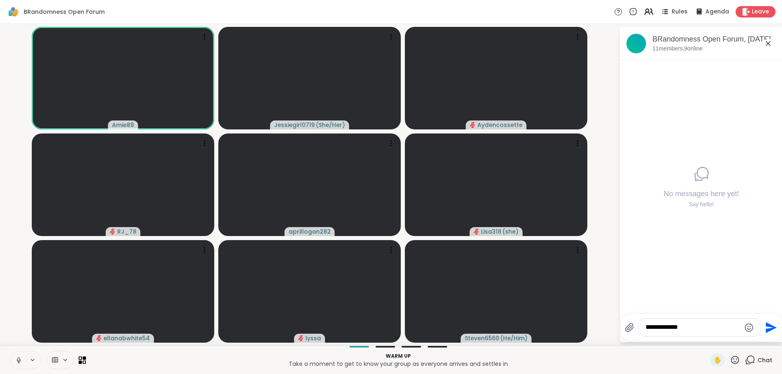
type textarea "**********"
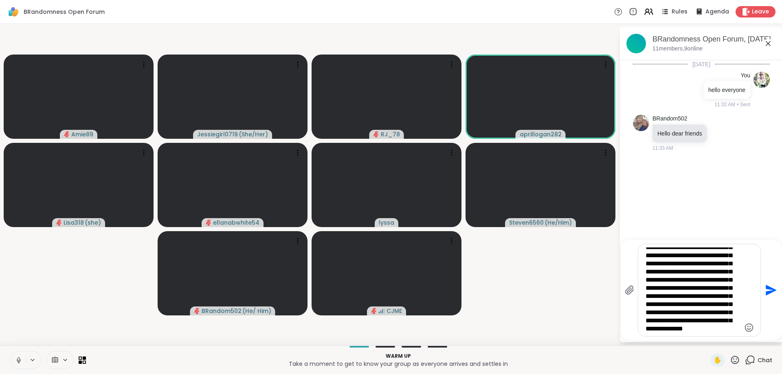
scroll to position [29, 0]
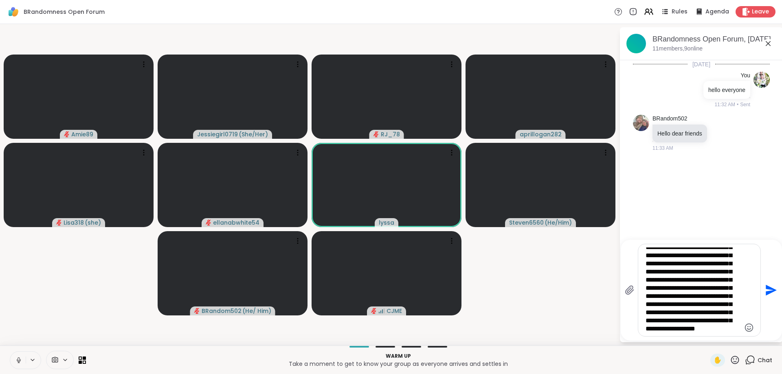
type textarea "**********"
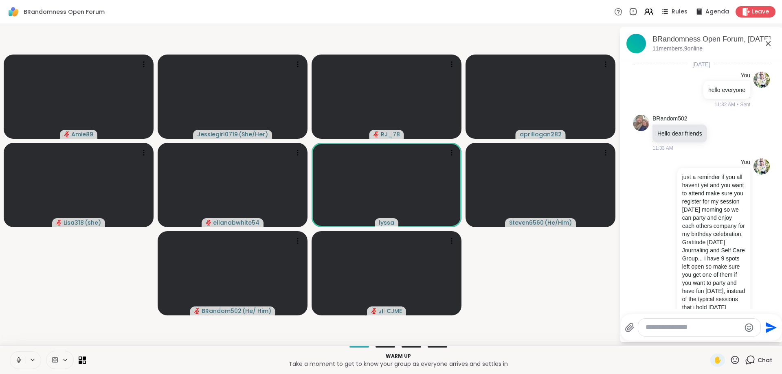
scroll to position [28, 0]
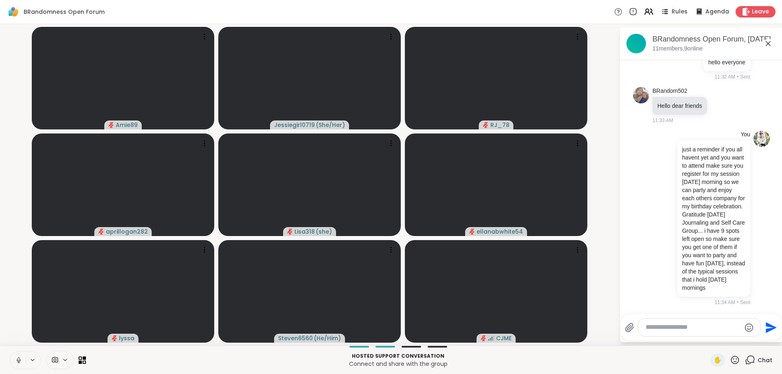
click at [689, 327] on textarea "Type your message" at bounding box center [693, 327] width 95 height 9
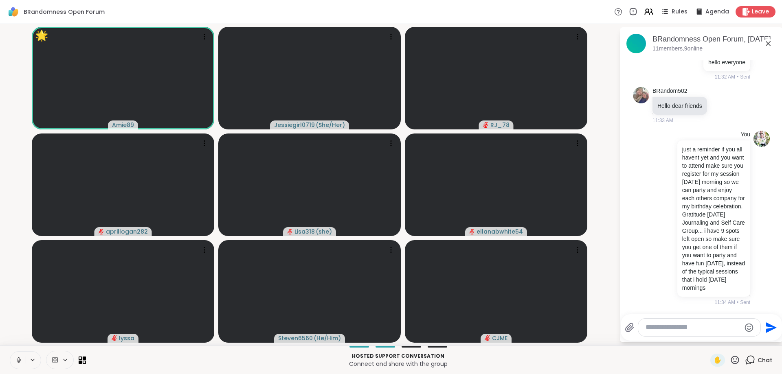
click at [735, 361] on icon at bounding box center [735, 360] width 10 height 10
click at [707, 337] on span "❤️" at bounding box center [711, 339] width 8 height 10
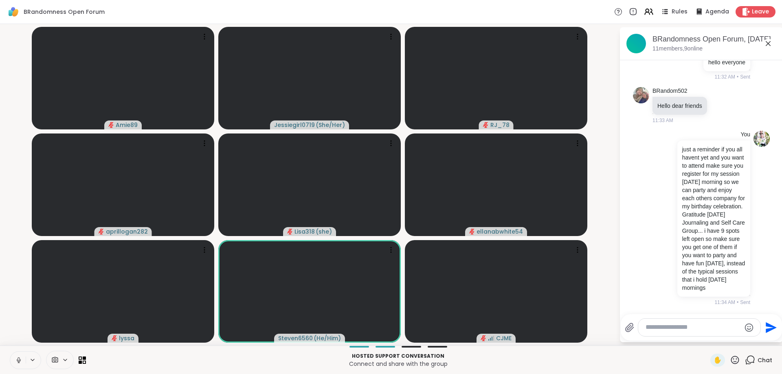
click at [705, 322] on div at bounding box center [699, 328] width 122 height 18
click at [705, 325] on textarea "Type your message" at bounding box center [693, 327] width 95 height 9
paste textarea "**********"
type textarea "**********"
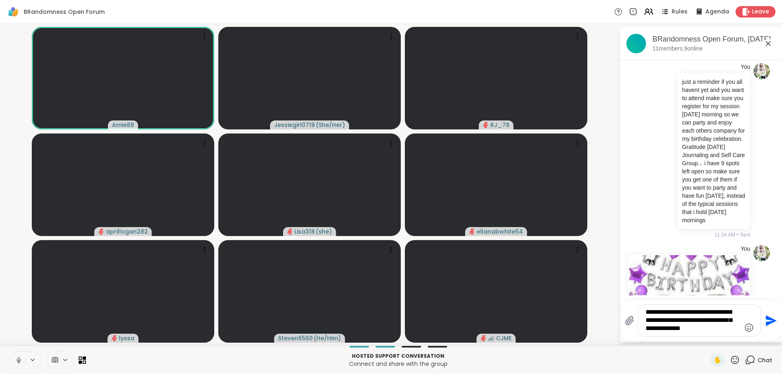
type textarea "**********"
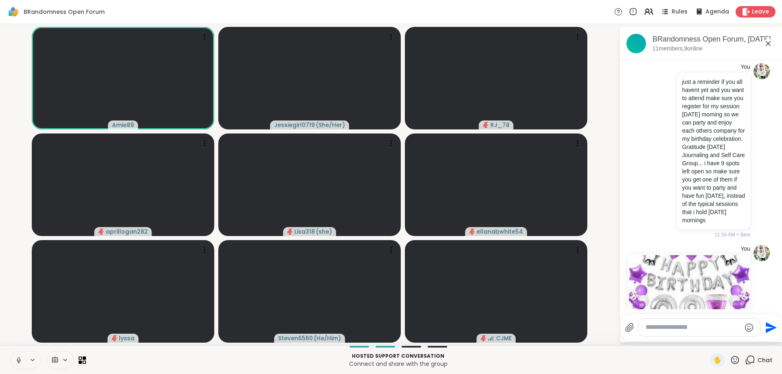
scroll to position [296, 0]
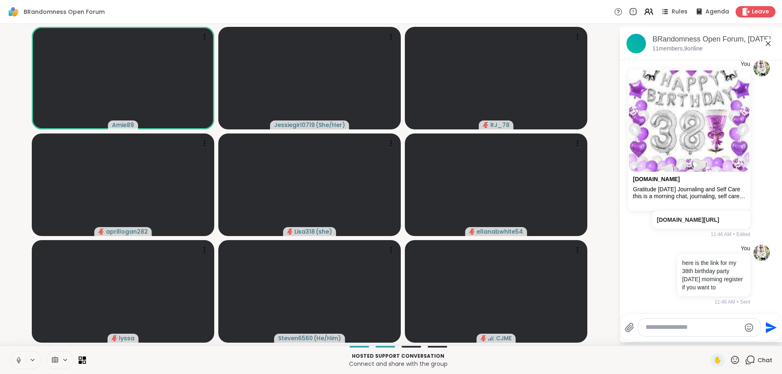
click at [630, 240] on li "You sharewellnow.com Gratitude Friday Journaling and Self Care this is a mornin…" at bounding box center [702, 149] width 148 height 184
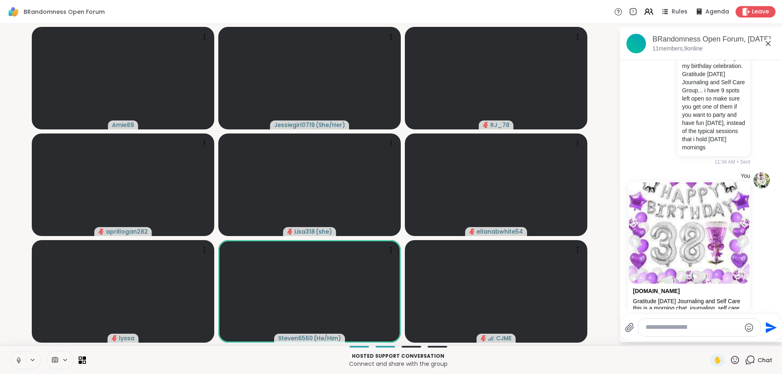
scroll to position [91, 0]
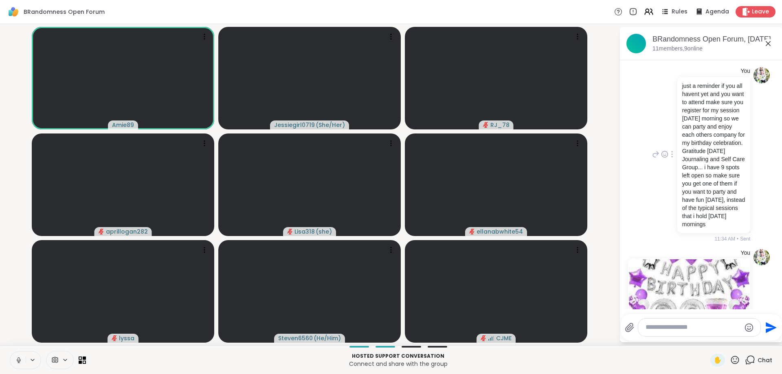
click at [639, 216] on div "You just a reminder if you all havent yet and you want to attend make sure you …" at bounding box center [701, 155] width 137 height 182
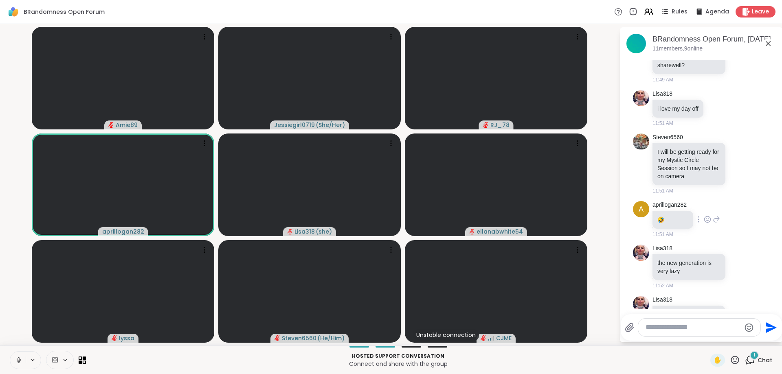
scroll to position [606, 0]
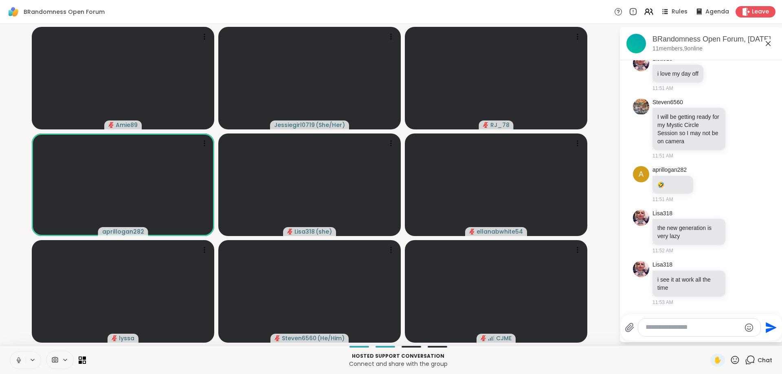
click at [709, 323] on div at bounding box center [699, 328] width 122 height 18
click at [702, 328] on textarea "Type your message" at bounding box center [693, 327] width 95 height 9
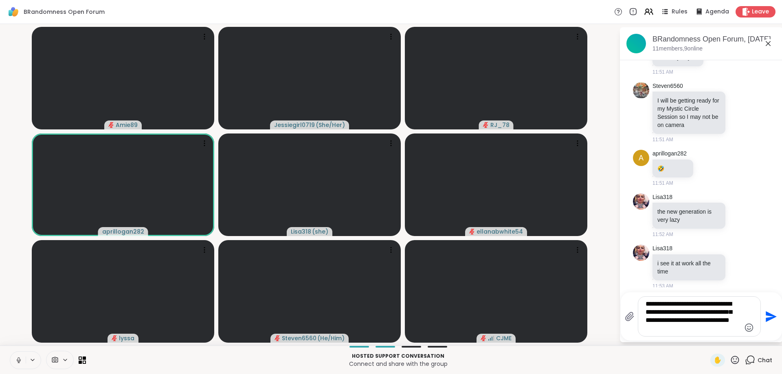
type textarea "**********"
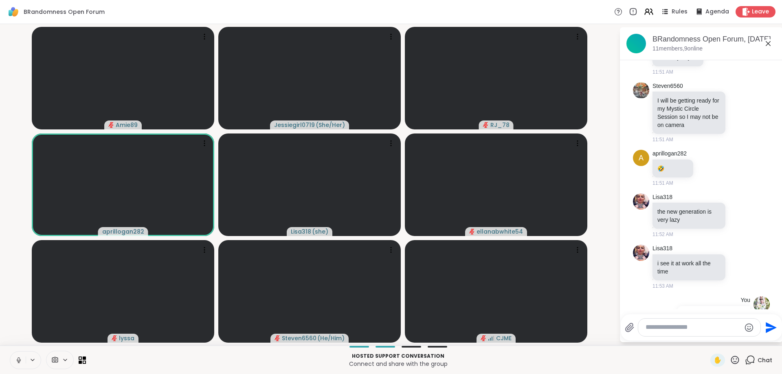
scroll to position [682, 0]
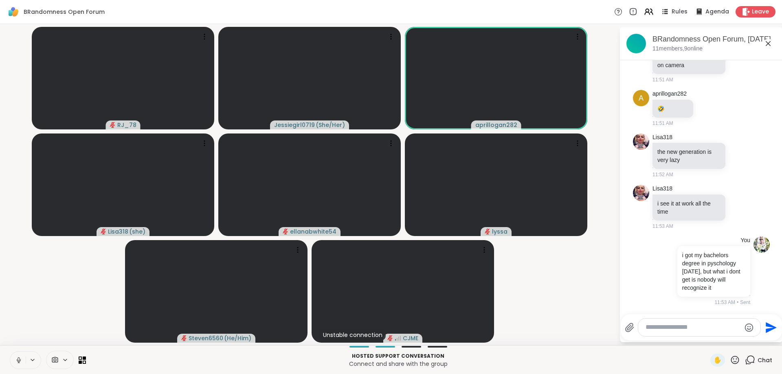
click at [22, 361] on icon at bounding box center [18, 360] width 7 height 7
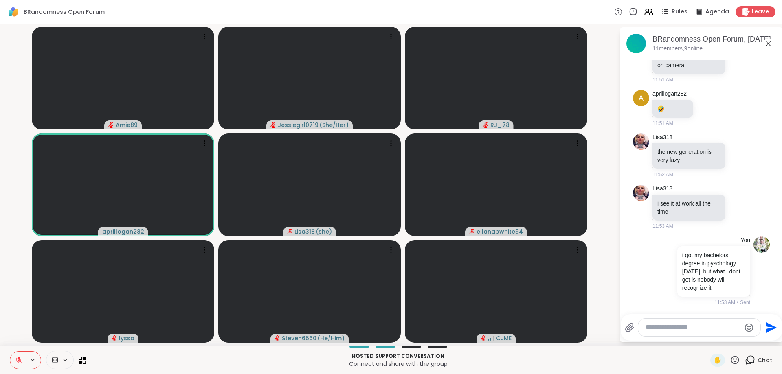
click at [687, 329] on textarea "Type your message" at bounding box center [693, 327] width 95 height 9
type textarea "*******"
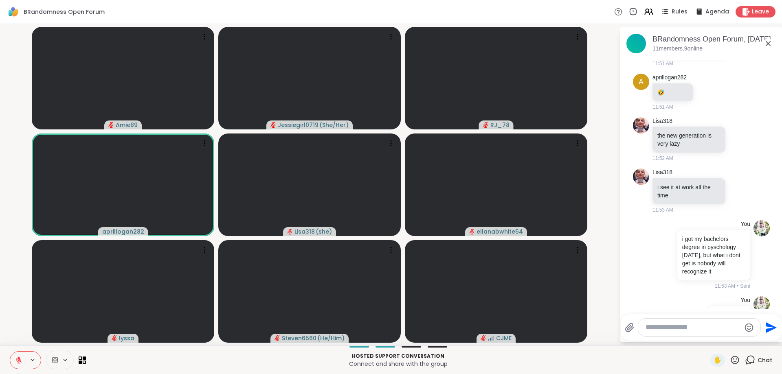
scroll to position [725, 0]
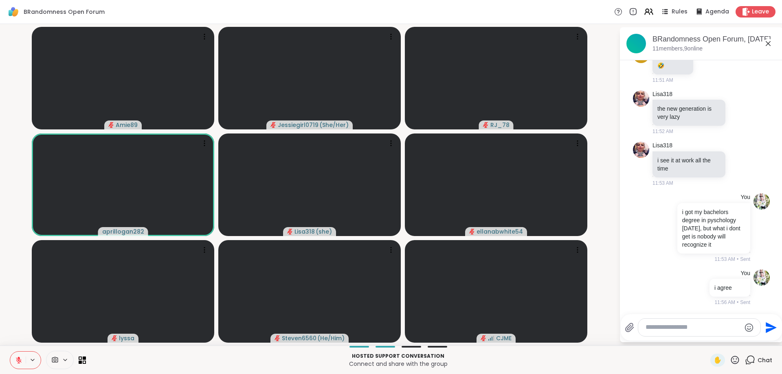
click at [675, 327] on textarea "Type your message" at bounding box center [693, 327] width 95 height 9
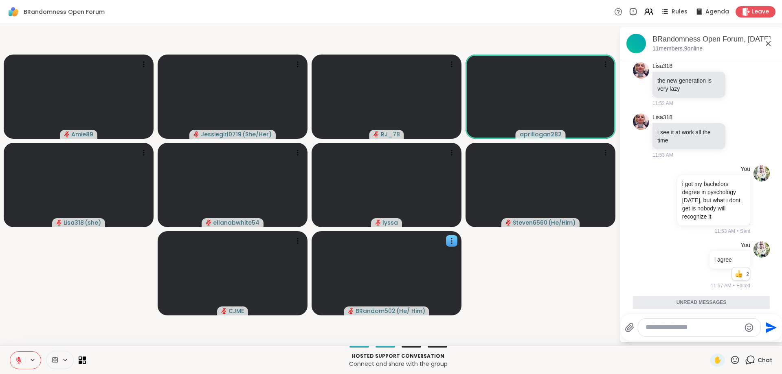
scroll to position [808, 0]
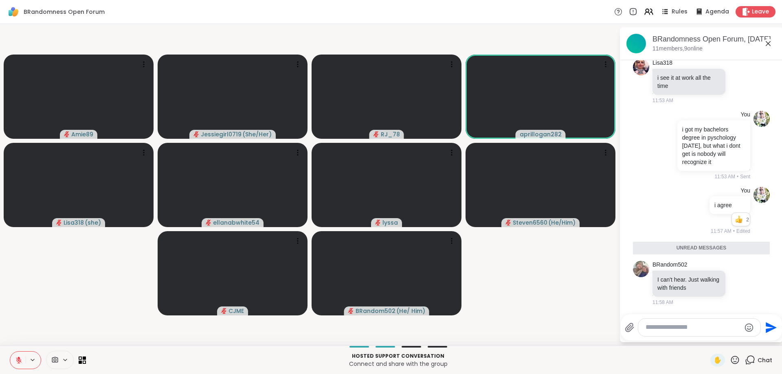
click at [681, 330] on textarea "Type your message" at bounding box center [693, 327] width 95 height 9
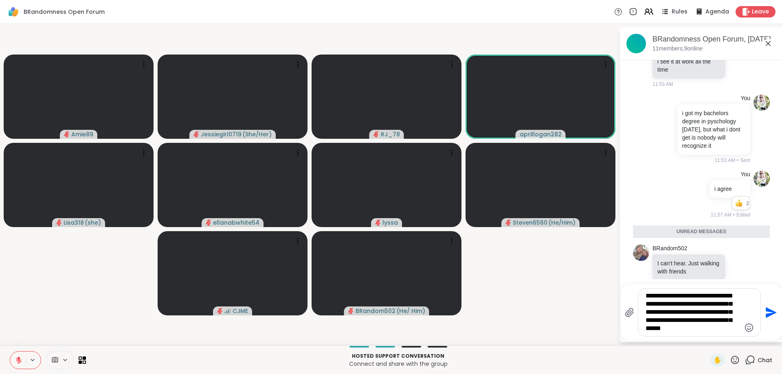
type textarea "**********"
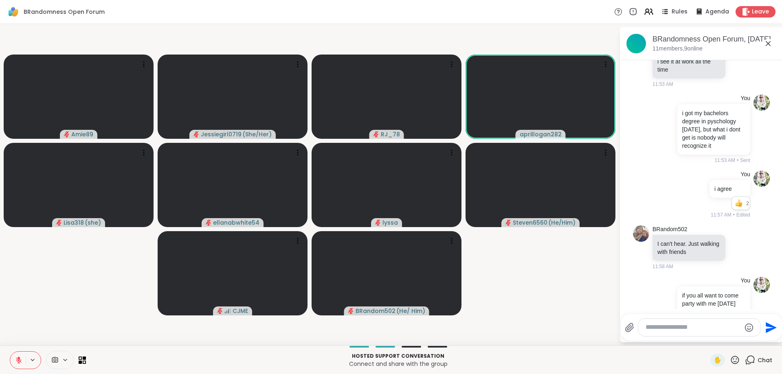
scroll to position [881, 0]
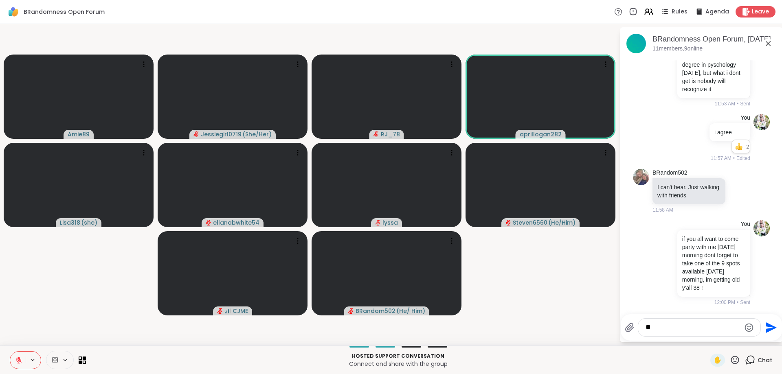
type textarea "***"
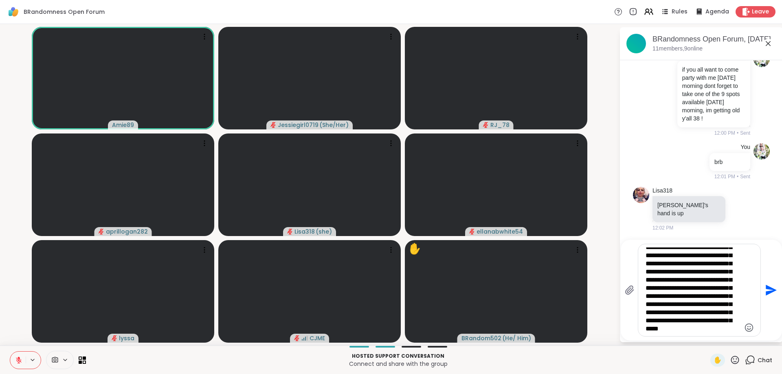
scroll to position [778, 0]
type textarea "**********"
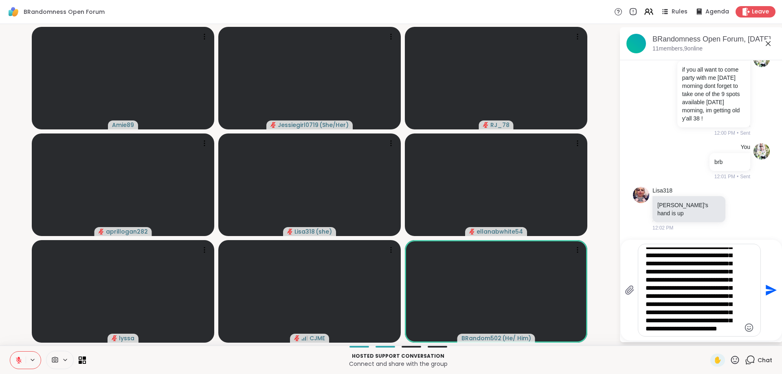
click at [670, 293] on textarea "Type your message" at bounding box center [693, 291] width 95 height 86
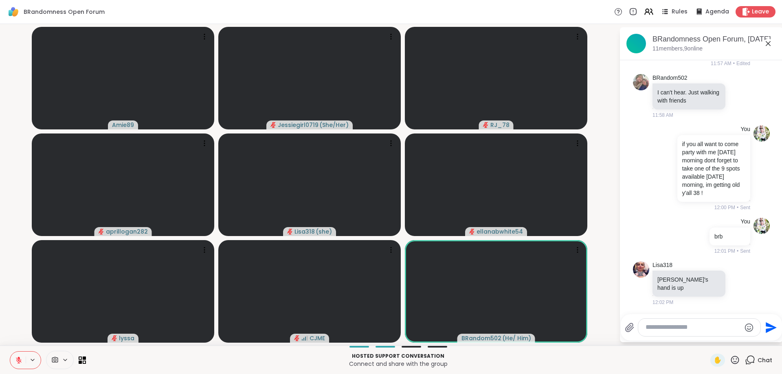
scroll to position [967, 0]
click at [686, 326] on textarea "Type your message" at bounding box center [693, 327] width 95 height 9
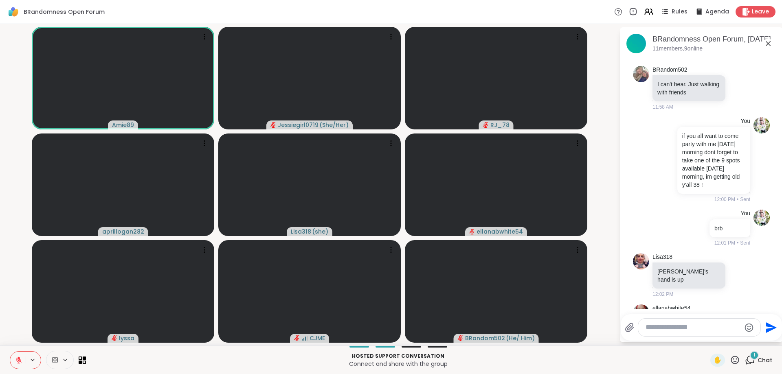
scroll to position [1011, 0]
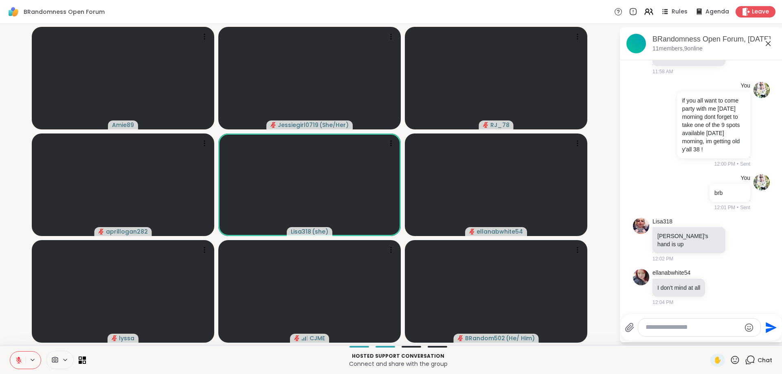
click at [18, 364] on icon at bounding box center [18, 360] width 7 height 7
click at [671, 325] on textarea "Type your message" at bounding box center [693, 327] width 95 height 9
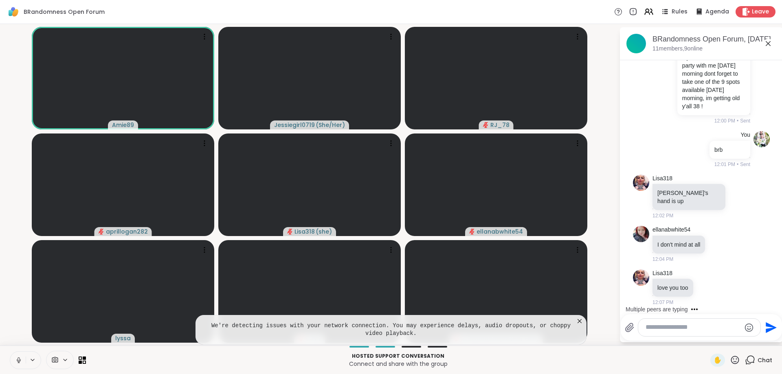
scroll to position [1054, 0]
click at [661, 329] on textarea "Type your message" at bounding box center [693, 327] width 95 height 9
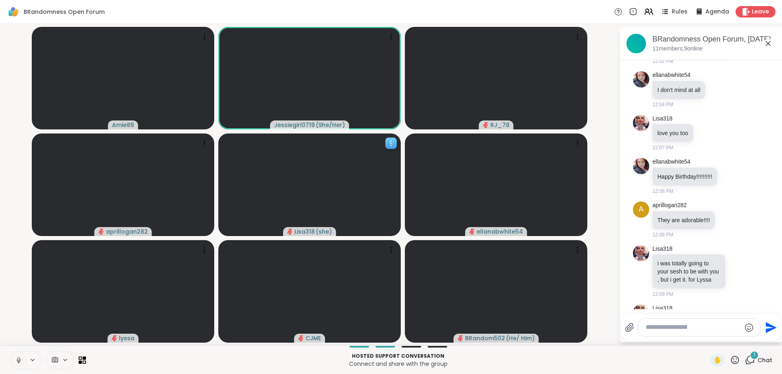
scroll to position [1252, 0]
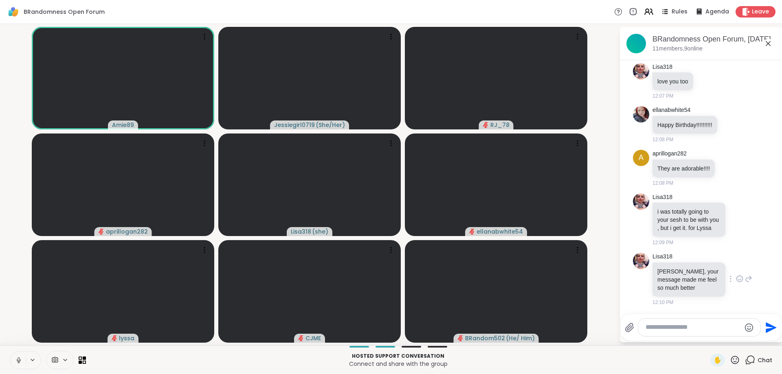
click at [740, 283] on icon at bounding box center [739, 279] width 7 height 8
click at [672, 267] on span "Select Reaction: Heart" at bounding box center [674, 266] width 7 height 8
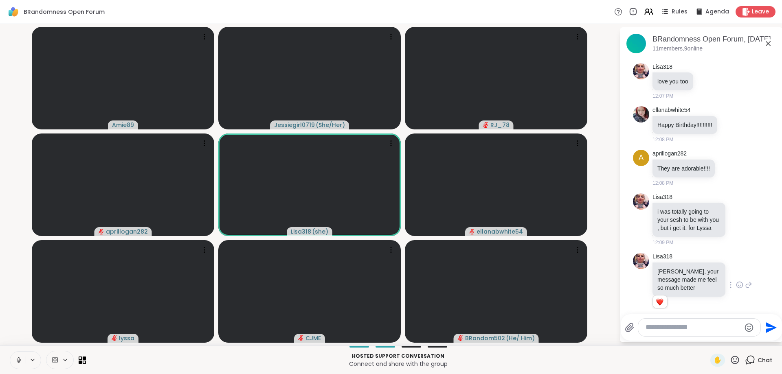
scroll to position [1264, 0]
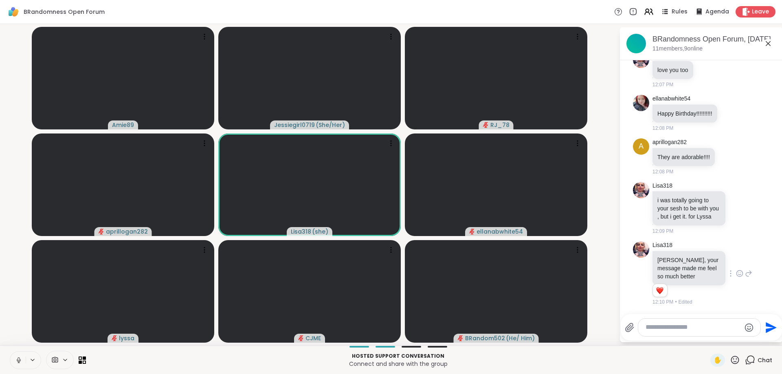
click at [751, 275] on icon at bounding box center [749, 274] width 6 height 6
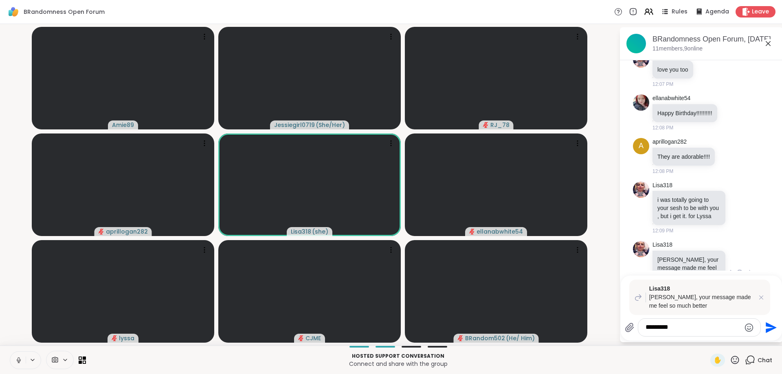
type textarea "**********"
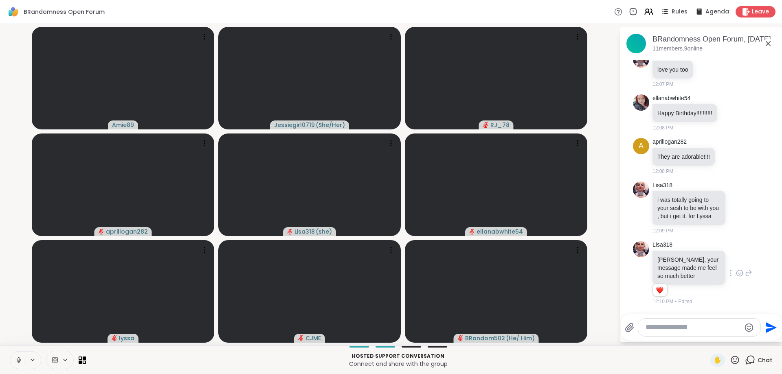
scroll to position [1355, 0]
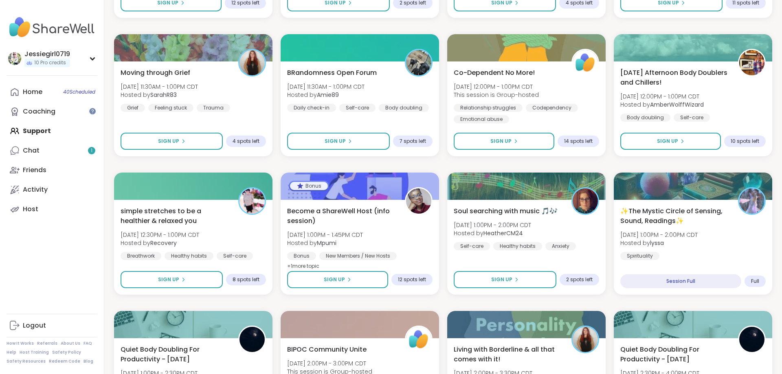
scroll to position [419, 0]
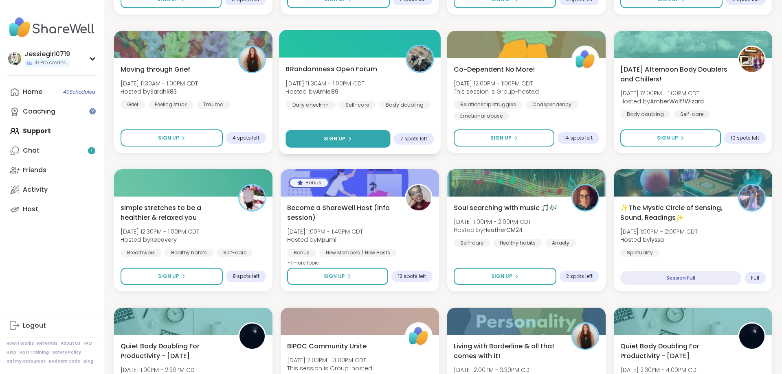
click at [348, 140] on icon at bounding box center [349, 138] width 5 height 5
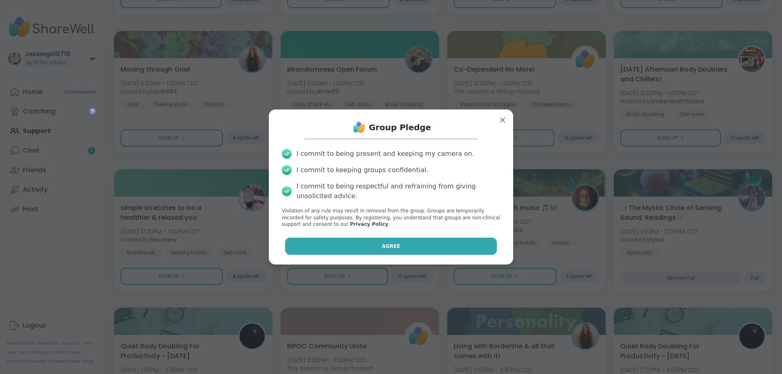
click at [422, 244] on button "Agree" at bounding box center [391, 246] width 212 height 17
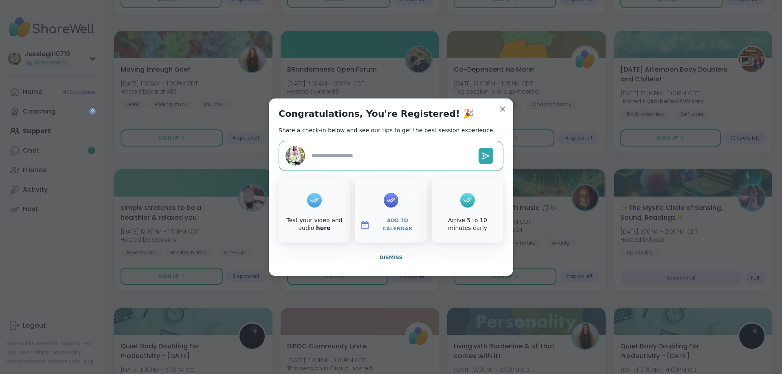
type textarea "*"
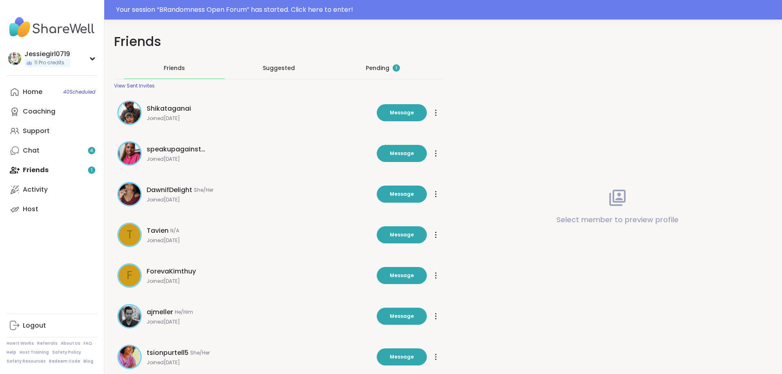
click at [378, 66] on div "Pending 1" at bounding box center [383, 68] width 34 height 8
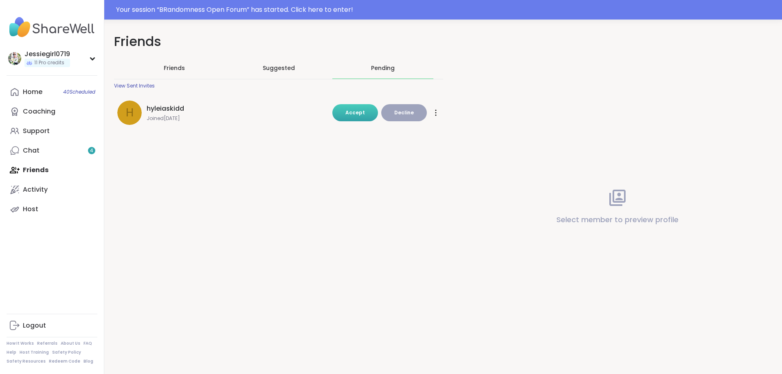
click at [361, 115] on span "Accept" at bounding box center [355, 112] width 20 height 7
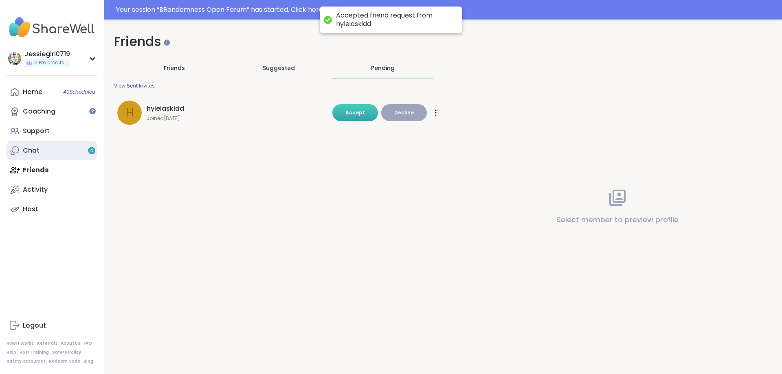
click at [29, 150] on div "Chat 4" at bounding box center [31, 150] width 17 height 9
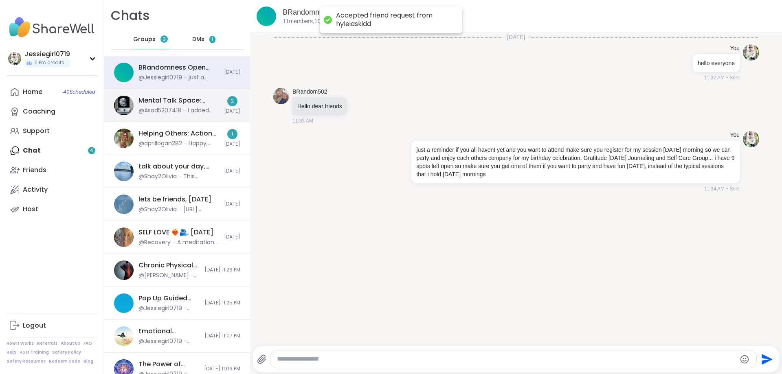
click at [202, 129] on div "Helping Others: Action Into Words, Sep 09 @aprillogan282 - Happy, Happy, Happy …" at bounding box center [177, 138] width 146 height 33
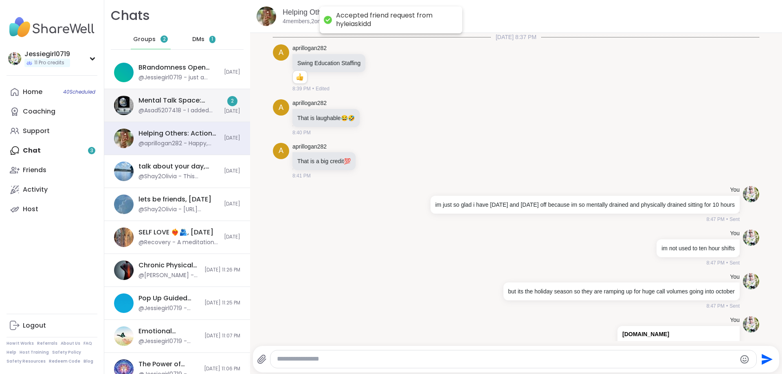
scroll to position [485, 0]
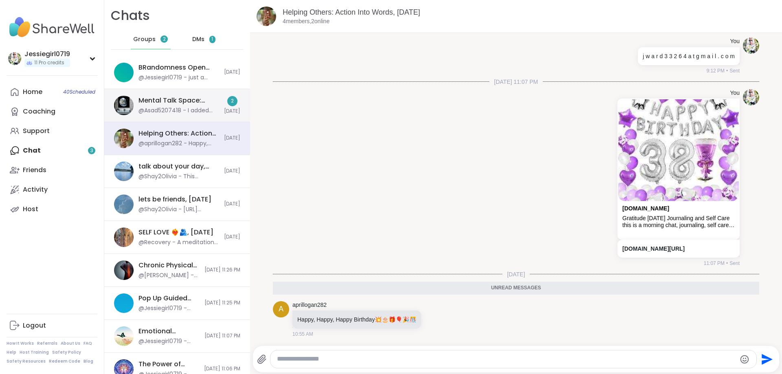
click at [186, 105] on div "Mental Talk Space: Supporting One Another, [DATE]" at bounding box center [178, 100] width 81 height 9
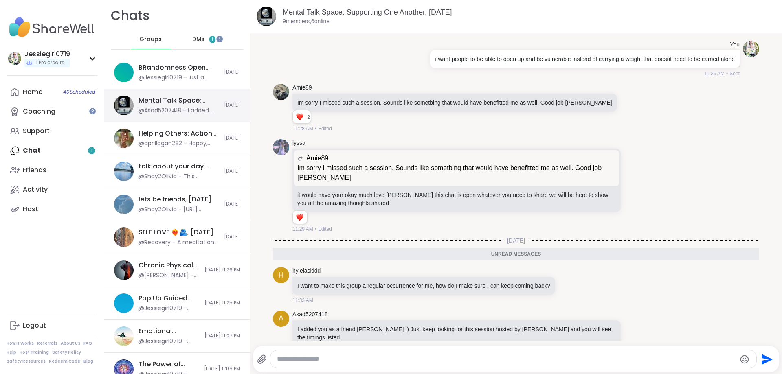
scroll to position [0, 0]
click at [569, 281] on icon at bounding box center [569, 285] width 7 height 8
click at [505, 269] on div "Select Reaction: Heart" at bounding box center [504, 272] width 7 height 7
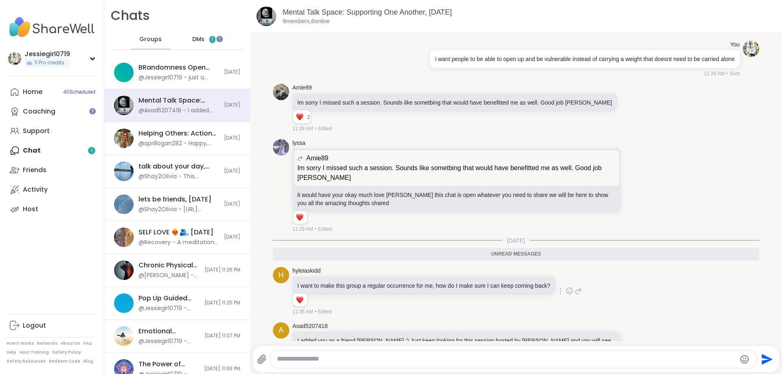
click at [577, 286] on icon at bounding box center [578, 291] width 7 height 10
type textarea "**********"
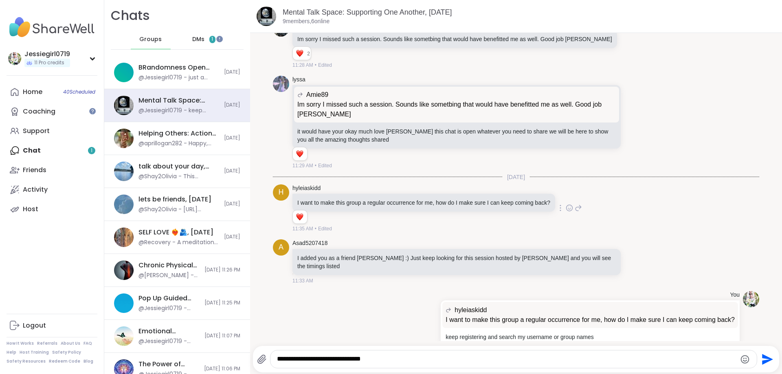
type textarea "**********"
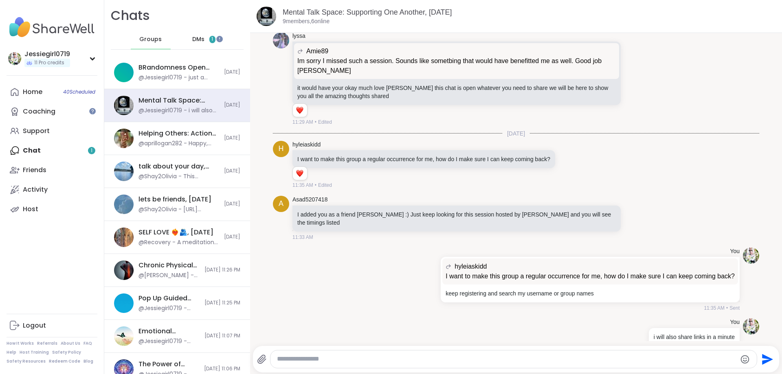
click at [197, 33] on div "DMs 1" at bounding box center [204, 40] width 40 height 20
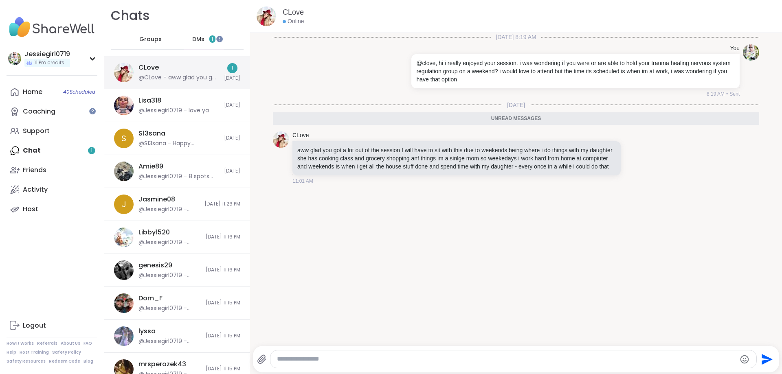
click at [164, 80] on div "@CLove - aww glad you got a lot out of the session I will have to sit with this…" at bounding box center [178, 78] width 81 height 8
click at [630, 158] on div at bounding box center [634, 158] width 25 height 10
click at [634, 158] on icon at bounding box center [634, 158] width 7 height 8
click at [572, 140] on button "Select Reaction: Heart" at bounding box center [570, 144] width 16 height 16
click at [39, 91] on div "Home 40 Scheduled" at bounding box center [33, 92] width 20 height 9
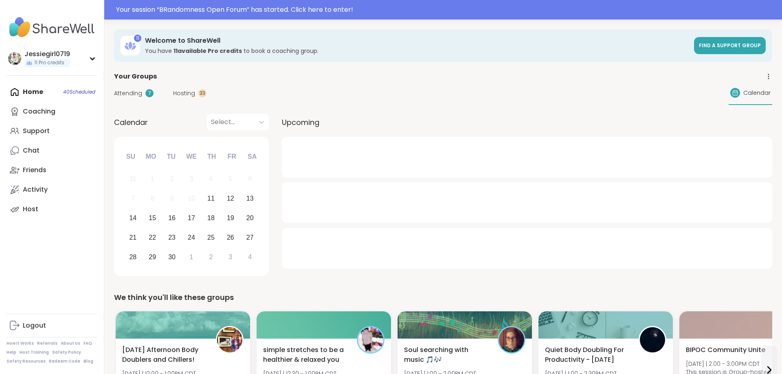
click at [39, 89] on div "Home 40 Scheduled Coaching Support Chat Friends Activity Host" at bounding box center [52, 150] width 91 height 137
click at [189, 92] on span "Hosting" at bounding box center [184, 93] width 22 height 9
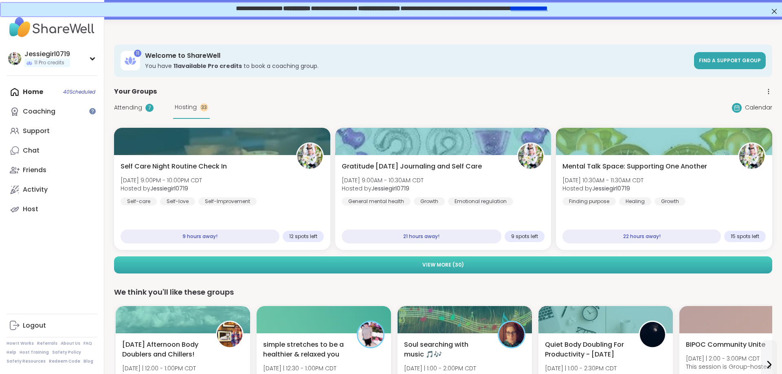
click at [423, 267] on button "View More ( 30 )" at bounding box center [443, 265] width 658 height 17
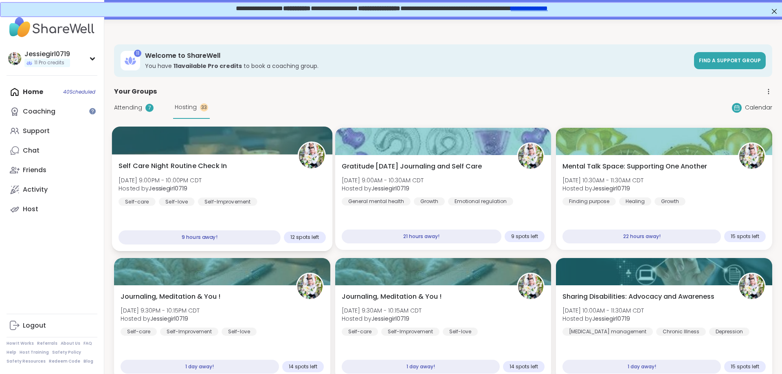
click at [266, 183] on div "Self Care Night Routine Check In Thu, Sep 11 | 9:00PM - 10:00PM CDT Hosted by J…" at bounding box center [222, 183] width 207 height 45
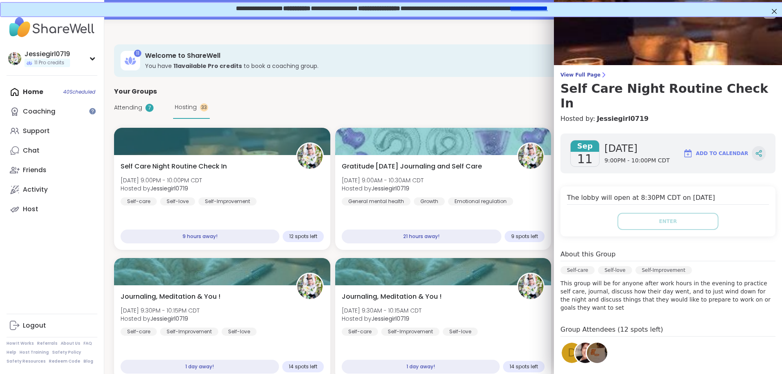
click at [758, 146] on div at bounding box center [759, 153] width 14 height 15
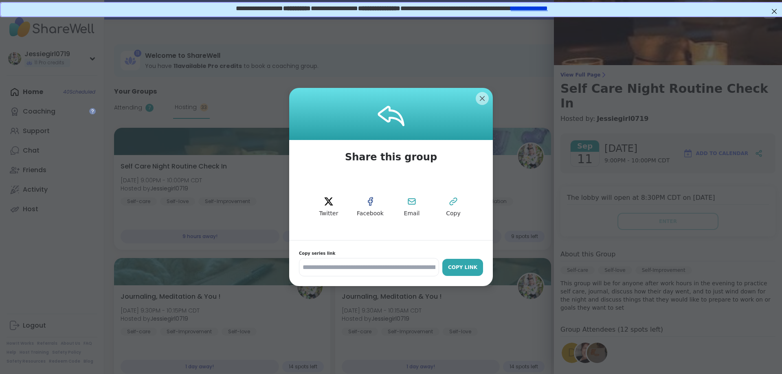
click at [463, 261] on button "Copy Link" at bounding box center [462, 267] width 41 height 17
click at [472, 266] on div "Copy Link" at bounding box center [462, 267] width 33 height 7
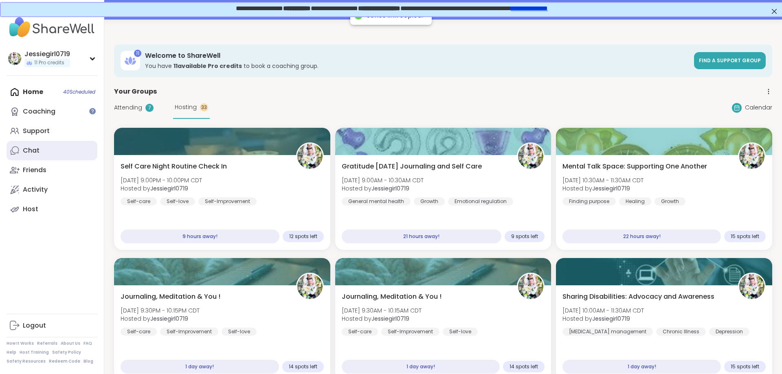
click at [42, 150] on link "Chat" at bounding box center [52, 151] width 91 height 20
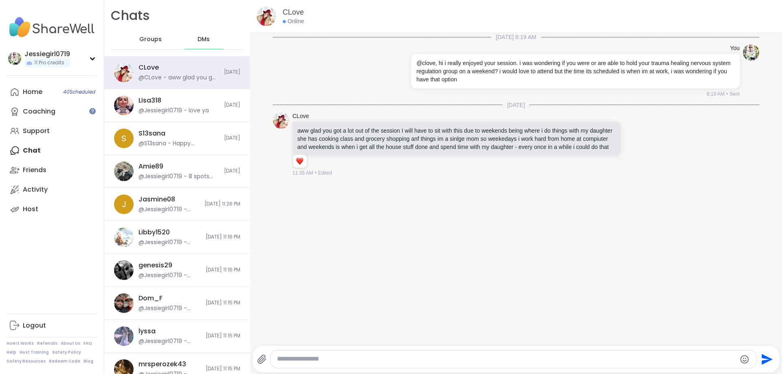
click at [149, 39] on span "Groups" at bounding box center [150, 39] width 22 height 8
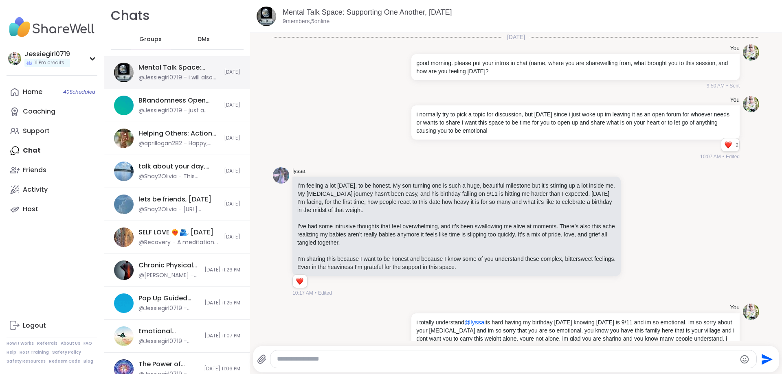
click at [179, 70] on div "Mental Talk Space: Supporting One Another, [DATE]" at bounding box center [178, 67] width 81 height 9
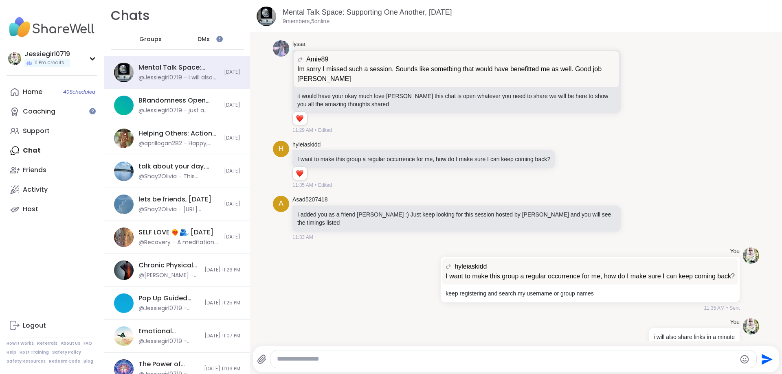
click at [462, 359] on textarea "Type your message" at bounding box center [506, 359] width 459 height 9
paste textarea "**********"
type textarea "**********"
click at [767, 359] on icon "Send" at bounding box center [767, 359] width 11 height 11
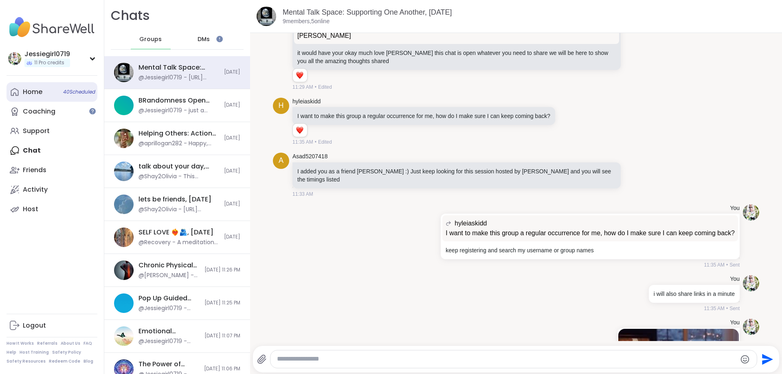
click at [33, 92] on div "Home 40 Scheduled" at bounding box center [33, 92] width 20 height 9
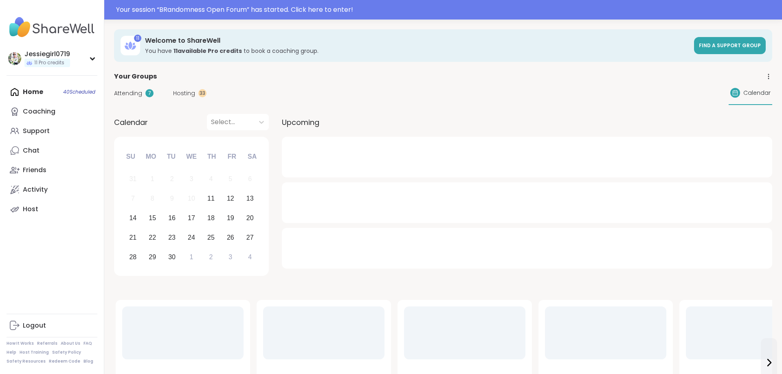
click at [180, 94] on span "Hosting" at bounding box center [184, 93] width 22 height 9
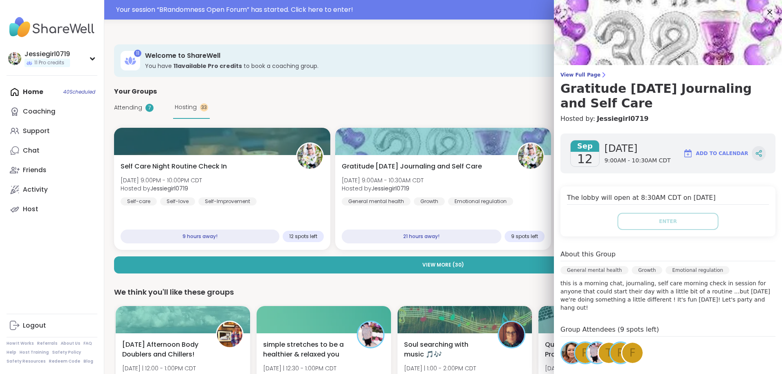
click at [759, 153] on icon at bounding box center [758, 153] width 7 height 7
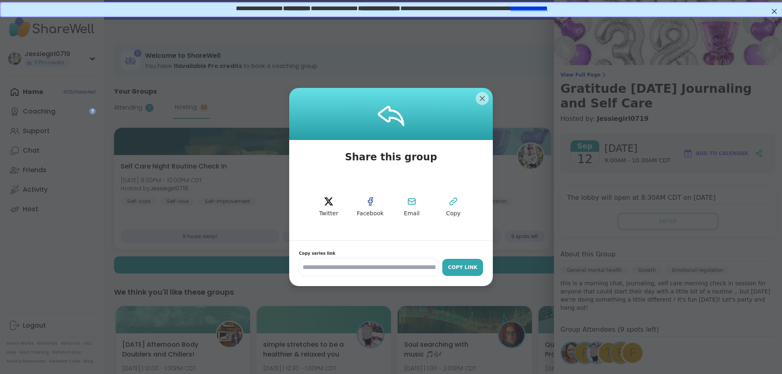
click at [468, 266] on div "Copy Link" at bounding box center [462, 267] width 33 height 7
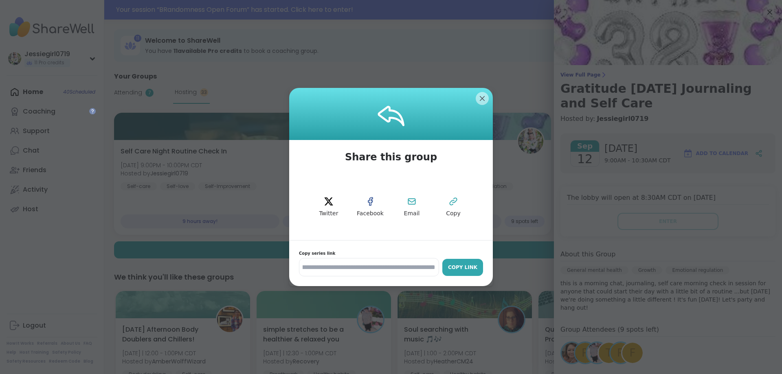
click at [461, 270] on div "Copy Link" at bounding box center [462, 267] width 33 height 7
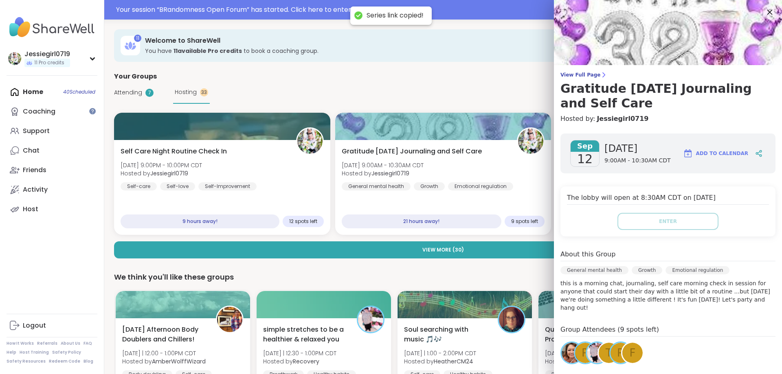
click at [770, 12] on icon at bounding box center [769, 12] width 5 height 5
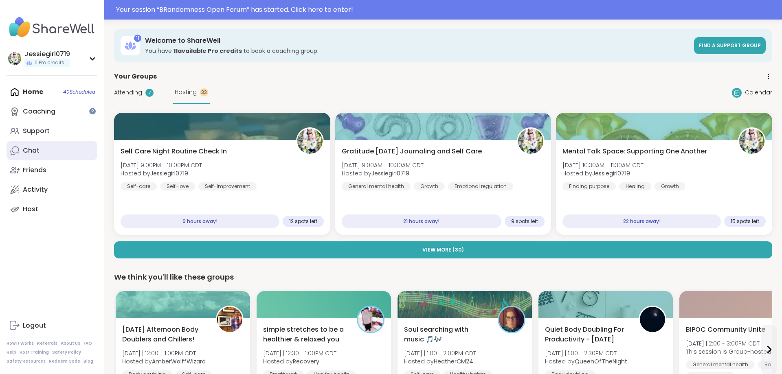
click at [44, 152] on link "Chat" at bounding box center [52, 151] width 91 height 20
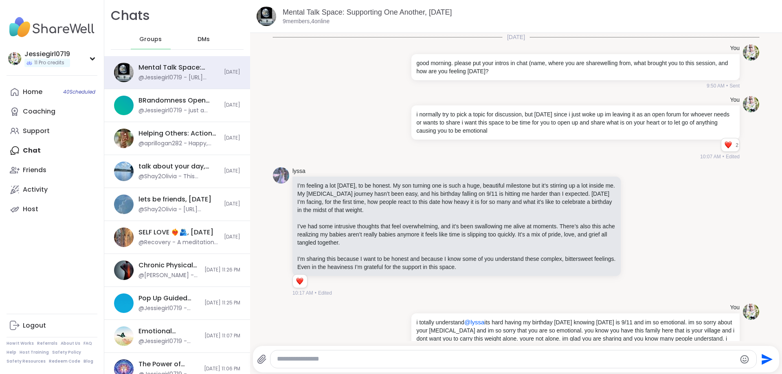
scroll to position [5066, 0]
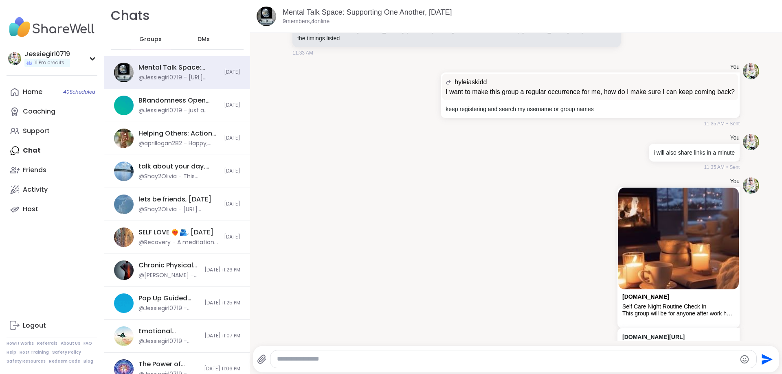
click at [600, 356] on textarea "Type your message" at bounding box center [506, 359] width 459 height 9
paste textarea "**********"
type textarea "**********"
click at [763, 358] on icon "Send" at bounding box center [767, 359] width 11 height 11
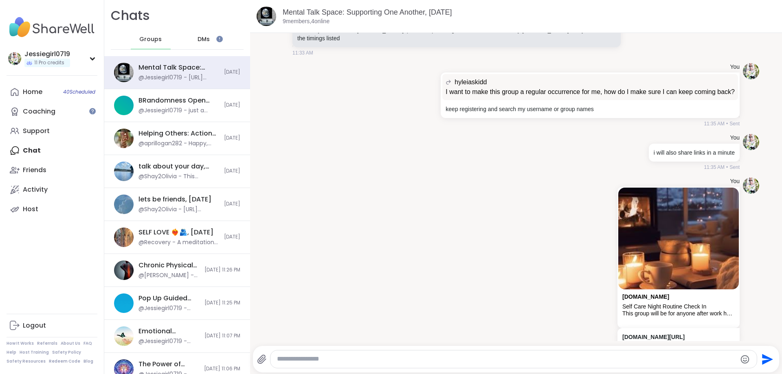
scroll to position [5109, 0]
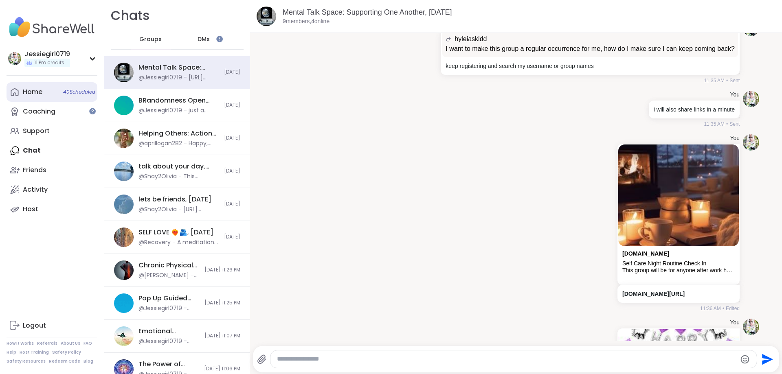
click at [27, 94] on div "Home 40 Scheduled" at bounding box center [33, 92] width 20 height 9
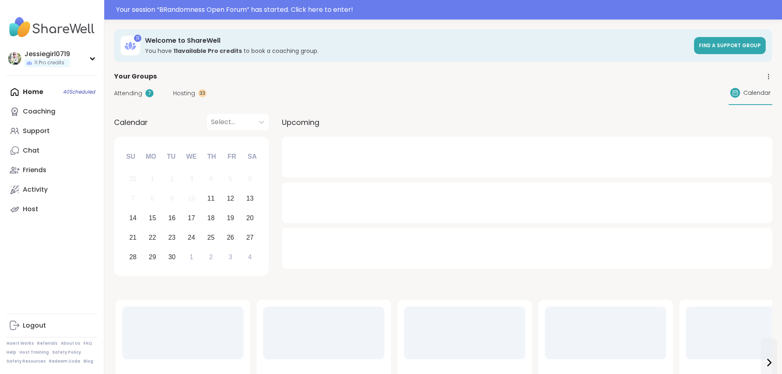
click at [186, 92] on span "Hosting" at bounding box center [184, 93] width 22 height 9
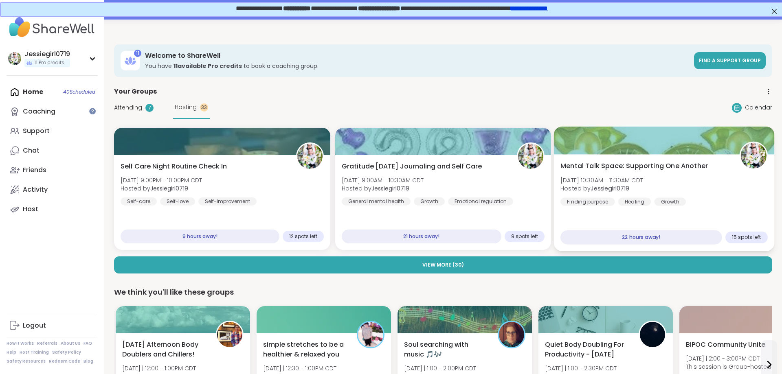
click at [701, 186] on div "Mental Talk Space: Supporting One Another Fri, Sep 12 | 10:30AM - 11:30AM CDT H…" at bounding box center [663, 183] width 207 height 45
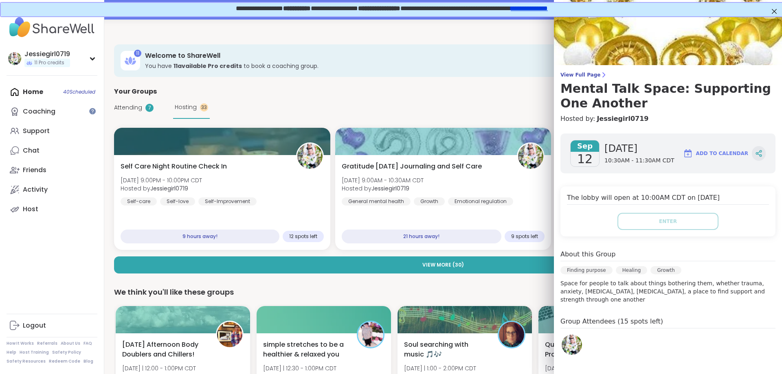
click at [761, 155] on icon at bounding box center [761, 156] width 2 height 2
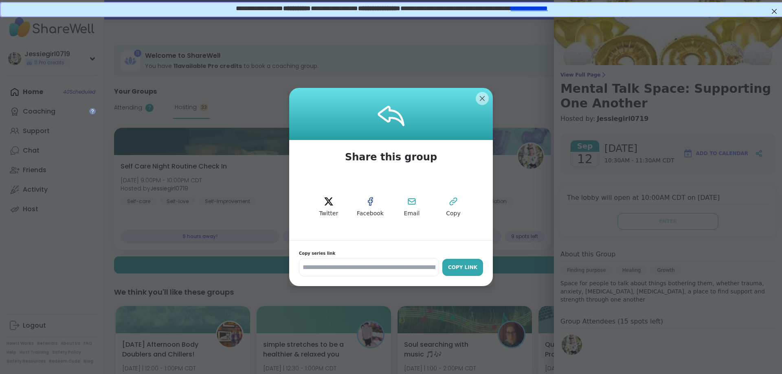
click at [452, 266] on div "Copy Link" at bounding box center [462, 267] width 33 height 7
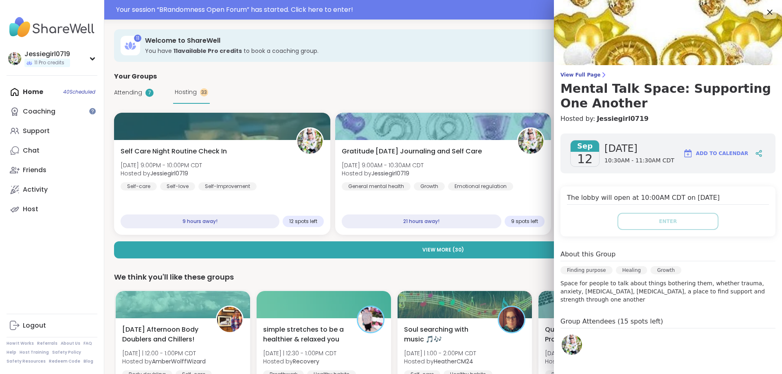
click at [770, 14] on icon at bounding box center [769, 12] width 10 height 10
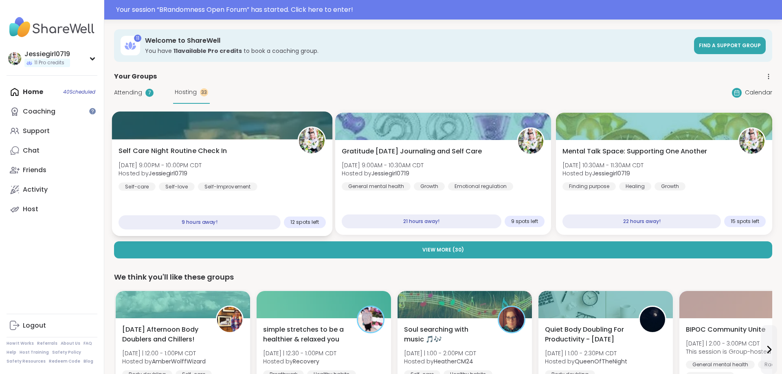
click at [38, 151] on div "Chat" at bounding box center [31, 150] width 17 height 9
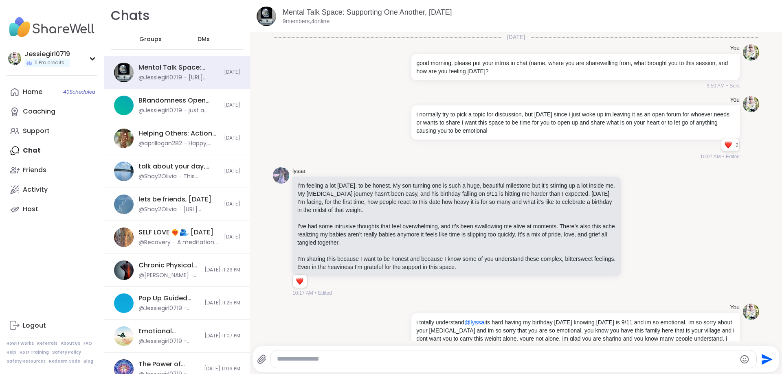
scroll to position [5250, 0]
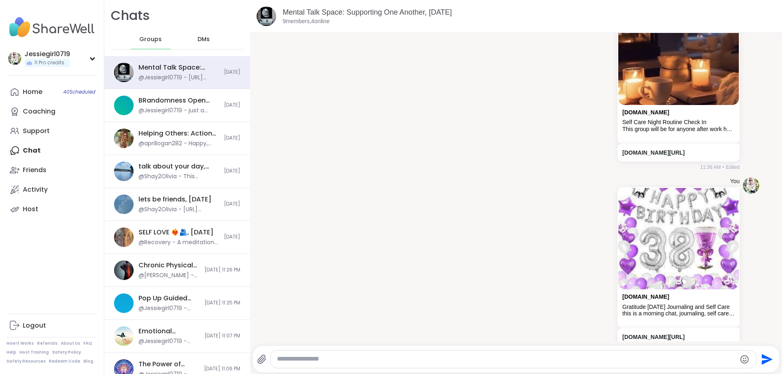
click at [597, 353] on div at bounding box center [513, 360] width 486 height 18
click at [621, 352] on div at bounding box center [513, 360] width 486 height 18
click at [612, 360] on textarea "Type your message" at bounding box center [506, 359] width 459 height 9
paste textarea "**********"
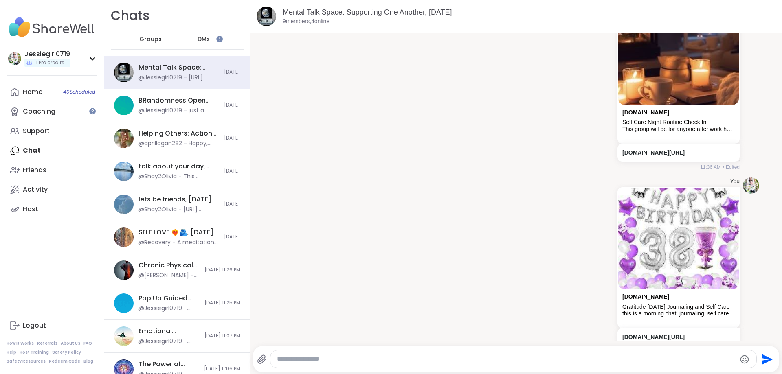
type textarea "**********"
click at [770, 360] on icon "Send" at bounding box center [767, 359] width 11 height 11
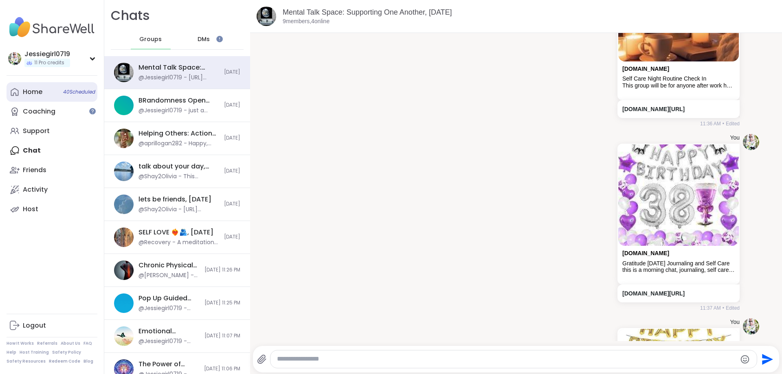
click at [28, 93] on div "Home 40 Scheduled" at bounding box center [33, 92] width 20 height 9
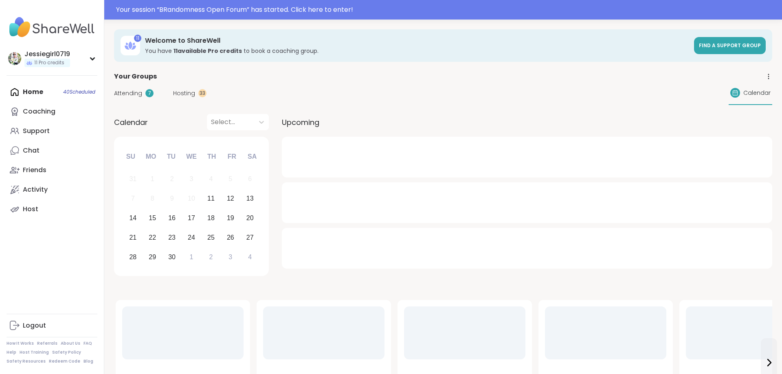
click at [187, 94] on span "Hosting" at bounding box center [184, 93] width 22 height 9
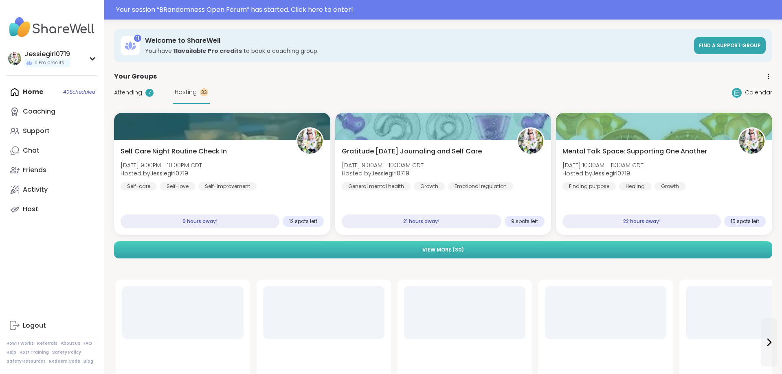
click at [472, 251] on button "View More ( 30 )" at bounding box center [443, 250] width 658 height 17
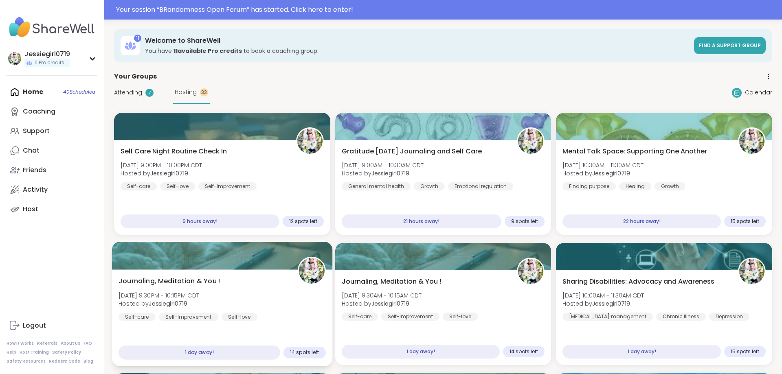
click at [228, 299] on div "Journaling, Meditation & You ! Fri, Sep 12 | 9:30PM - 10:15PM CDT Hosted by Jes…" at bounding box center [222, 299] width 207 height 45
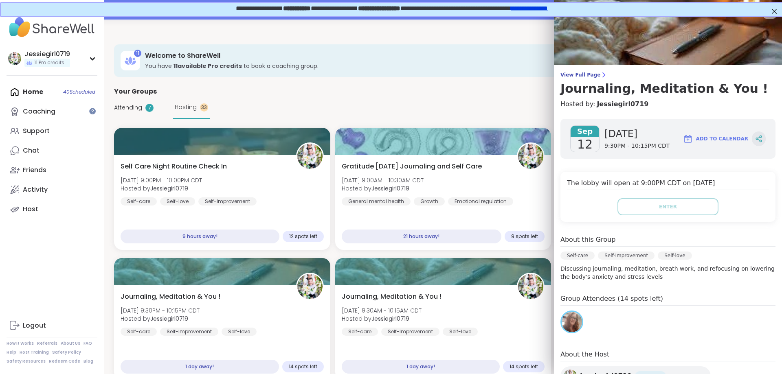
click at [758, 134] on div at bounding box center [759, 139] width 14 height 15
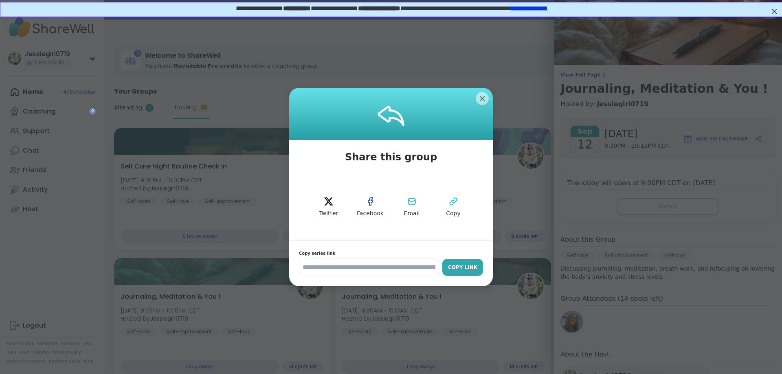
click at [470, 263] on button "Copy Link" at bounding box center [462, 267] width 41 height 17
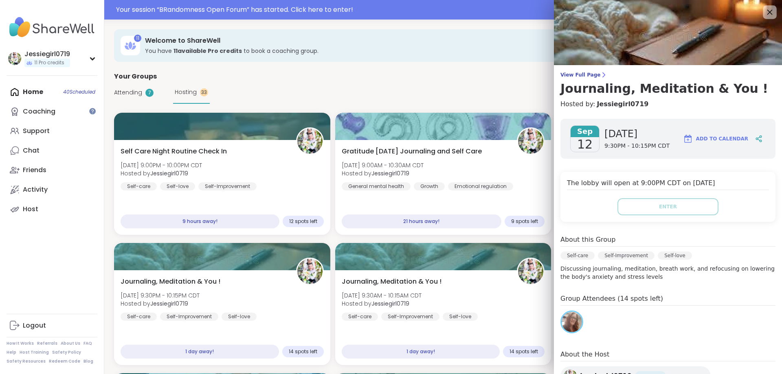
click at [771, 12] on icon at bounding box center [769, 12] width 10 height 10
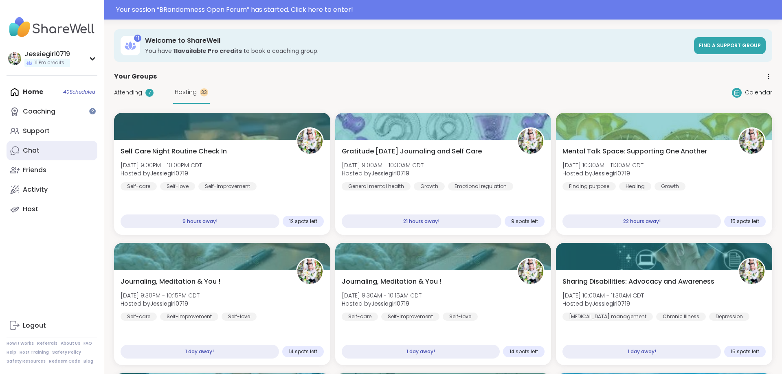
click at [37, 157] on link "Chat" at bounding box center [52, 151] width 91 height 20
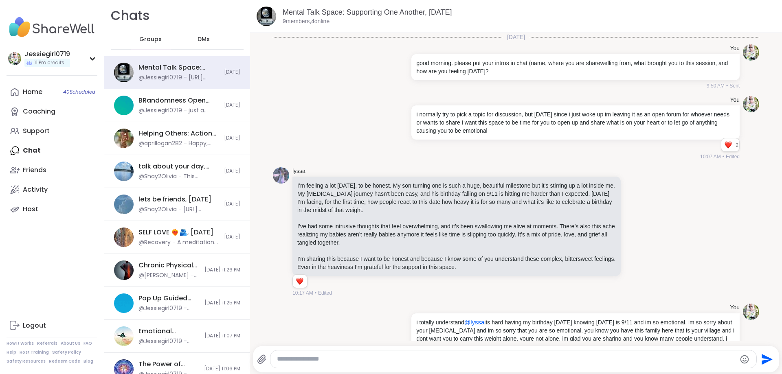
scroll to position [5435, 0]
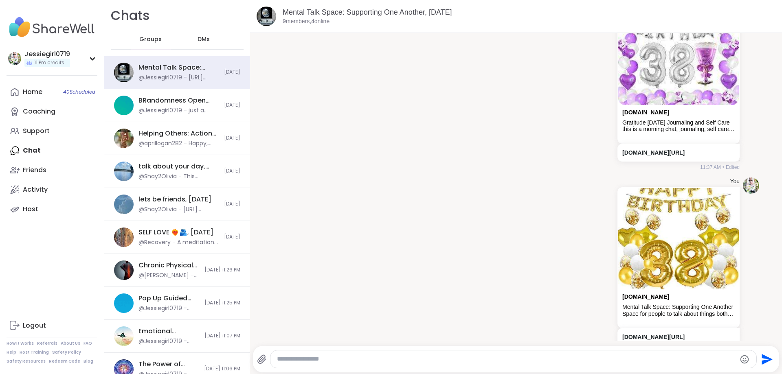
click at [513, 357] on textarea "Type your message" at bounding box center [506, 359] width 459 height 9
paste textarea "**********"
type textarea "**********"
click at [764, 356] on icon "Send" at bounding box center [767, 359] width 11 height 11
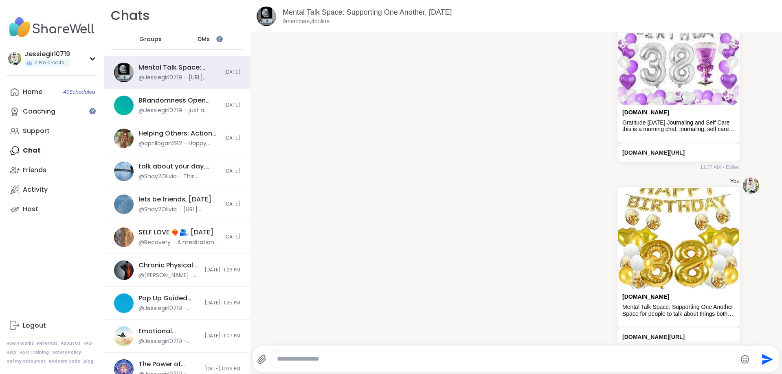
scroll to position [5478, 0]
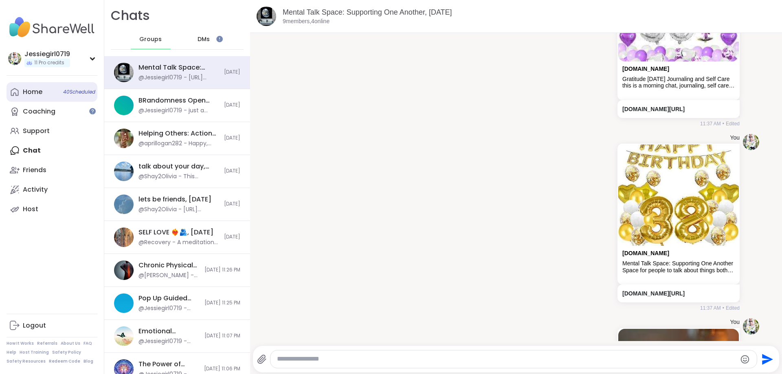
click at [31, 93] on div "Home 40 Scheduled" at bounding box center [33, 92] width 20 height 9
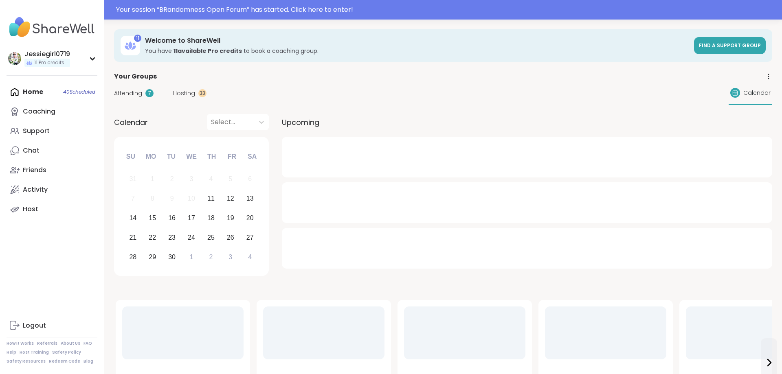
click at [182, 94] on span "Hosting" at bounding box center [184, 93] width 22 height 9
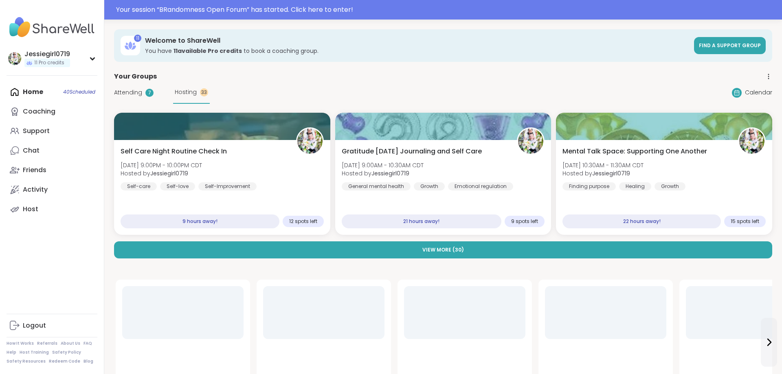
click at [504, 244] on button "View More ( 30 )" at bounding box center [443, 250] width 658 height 17
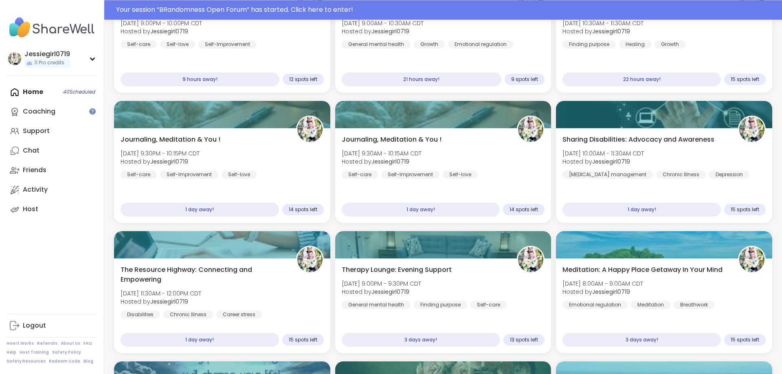
scroll to position [160, 0]
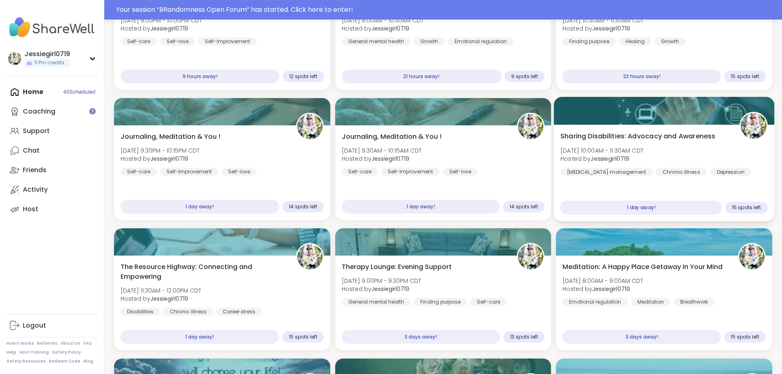
click at [692, 144] on div "Sharing Disabilities: Advocacy and Awareness Sat, Sep 13 | 10:00AM - 11:30AM CD…" at bounding box center [663, 154] width 207 height 45
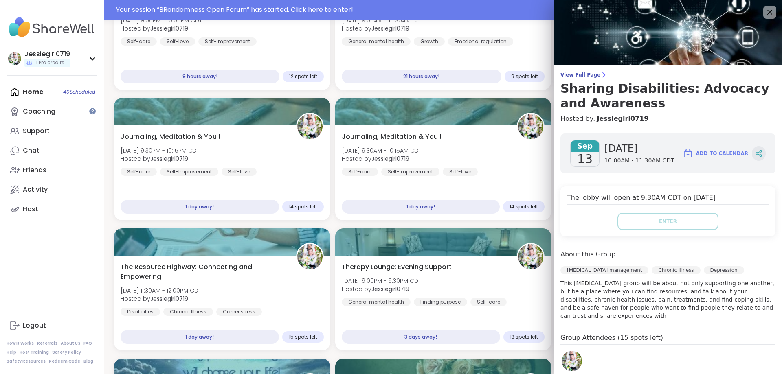
click at [760, 153] on icon at bounding box center [758, 153] width 7 height 7
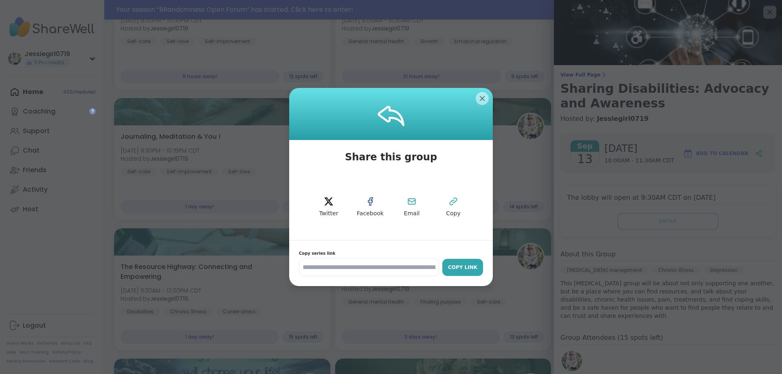
click at [463, 265] on div "Copy Link" at bounding box center [462, 267] width 33 height 7
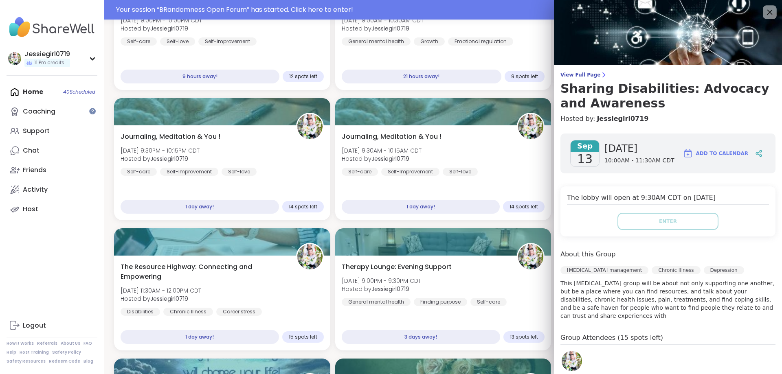
click at [766, 10] on icon at bounding box center [769, 12] width 10 height 10
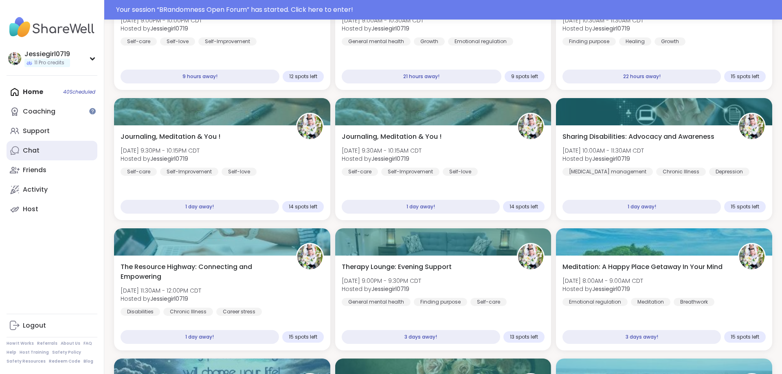
click at [38, 152] on div "Chat" at bounding box center [31, 150] width 17 height 9
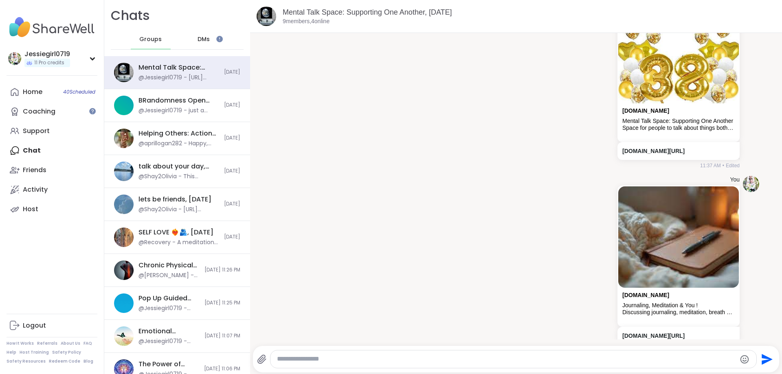
click at [651, 360] on textarea "Type your message" at bounding box center [506, 359] width 459 height 9
paste textarea "**********"
type textarea "**********"
click at [763, 357] on icon "Send" at bounding box center [767, 359] width 11 height 11
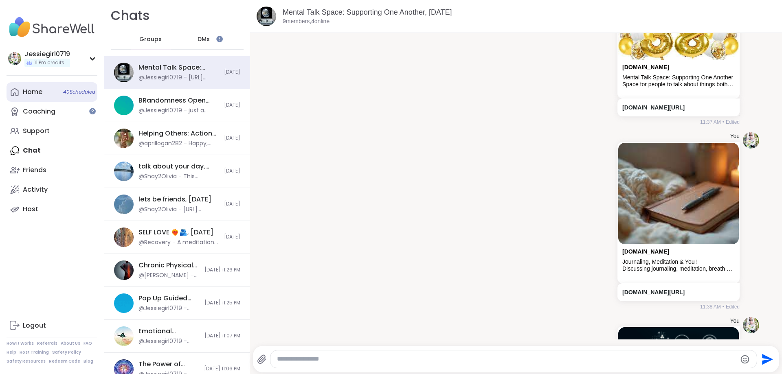
click at [39, 92] on div "Home 40 Scheduled" at bounding box center [33, 92] width 20 height 9
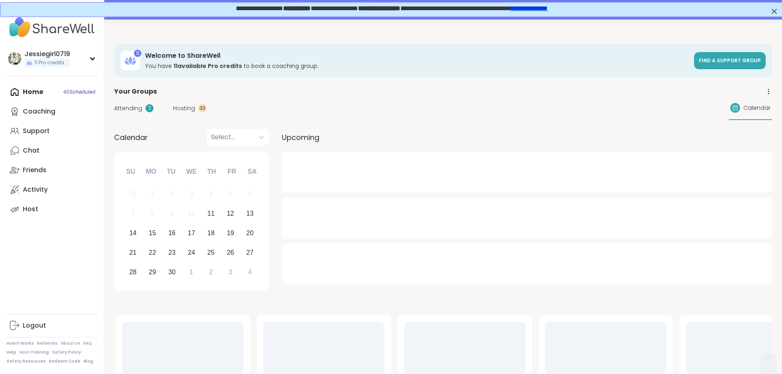
click at [185, 108] on span "Hosting" at bounding box center [184, 108] width 22 height 9
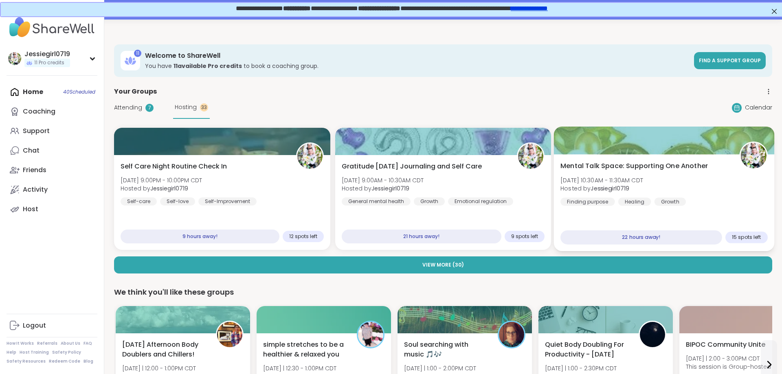
click at [592, 271] on button "View More ( 30 )" at bounding box center [443, 265] width 658 height 17
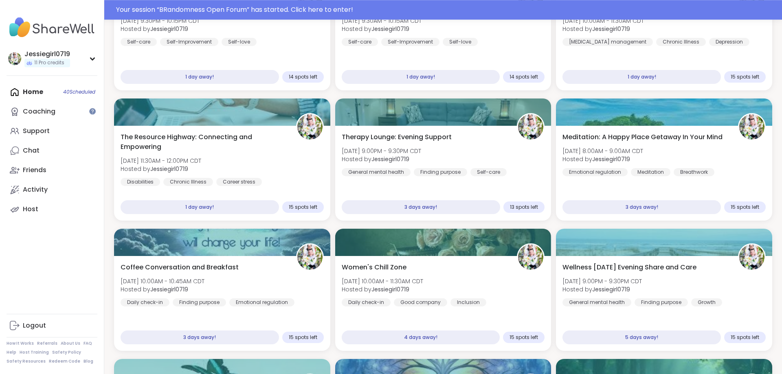
scroll to position [302, 0]
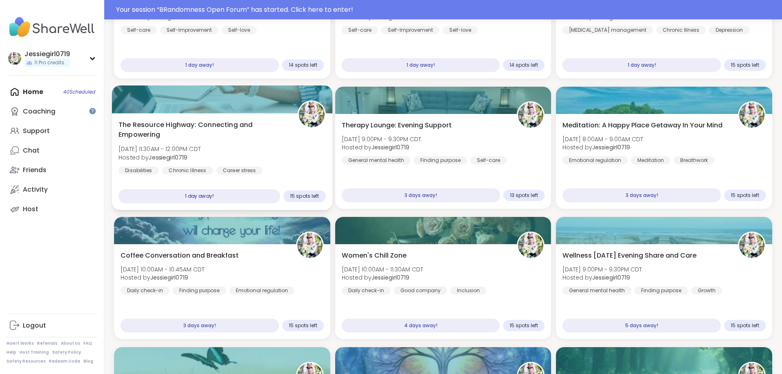
click at [271, 143] on div "The Resource Highway: Connecting and Empowering Sat, Sep 13 | 11:30AM - 12:00PM…" at bounding box center [222, 147] width 207 height 55
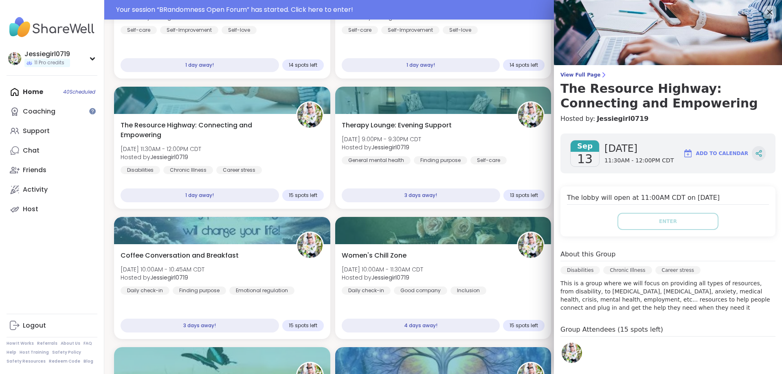
click at [761, 154] on icon at bounding box center [758, 153] width 7 height 7
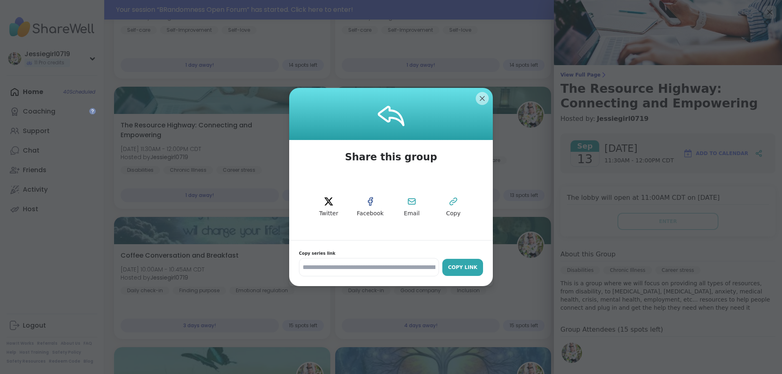
click at [456, 268] on div "Copy Link" at bounding box center [462, 267] width 33 height 7
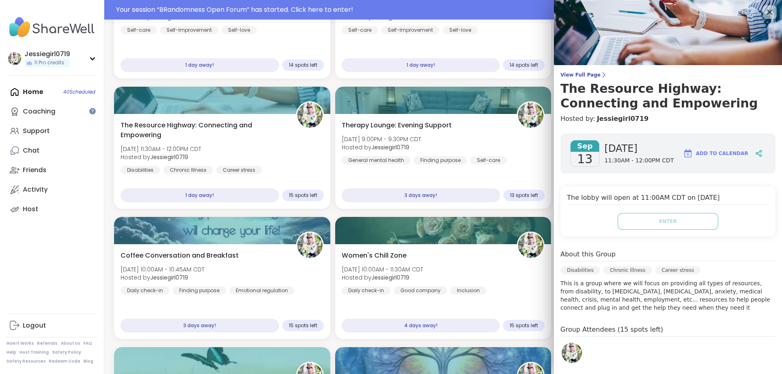
click at [769, 13] on icon at bounding box center [769, 12] width 5 height 5
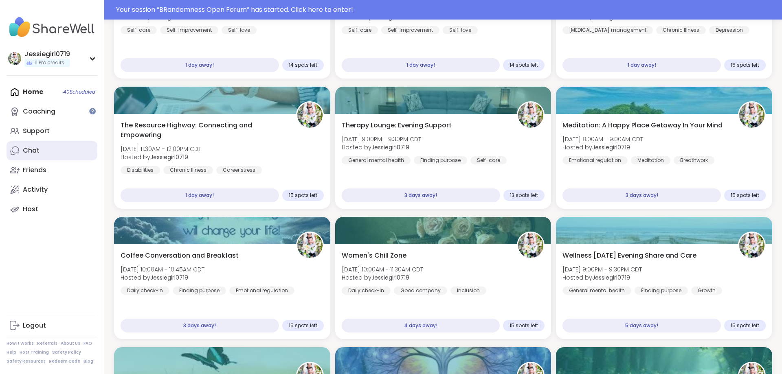
click at [39, 147] on div "Chat" at bounding box center [31, 150] width 17 height 9
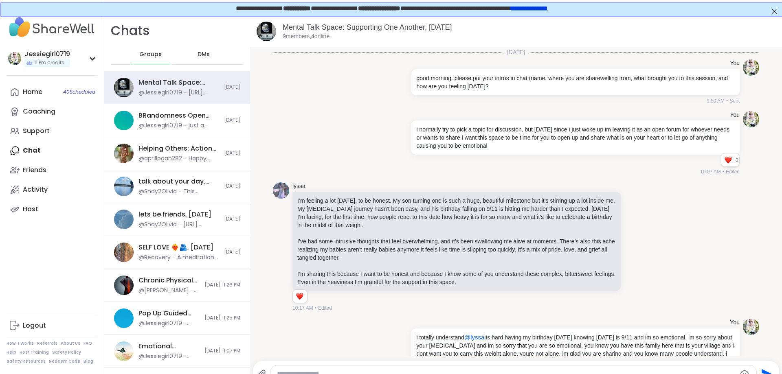
scroll to position [5804, 0]
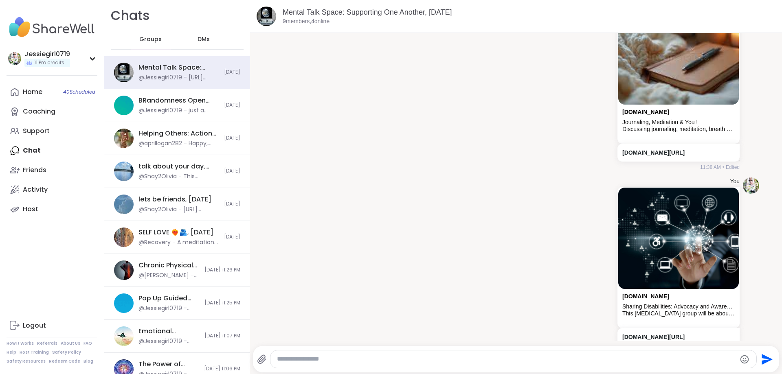
click at [640, 360] on textarea "Type your message" at bounding box center [506, 359] width 459 height 9
paste textarea "**********"
type textarea "**********"
click at [765, 356] on icon "Send" at bounding box center [766, 359] width 13 height 13
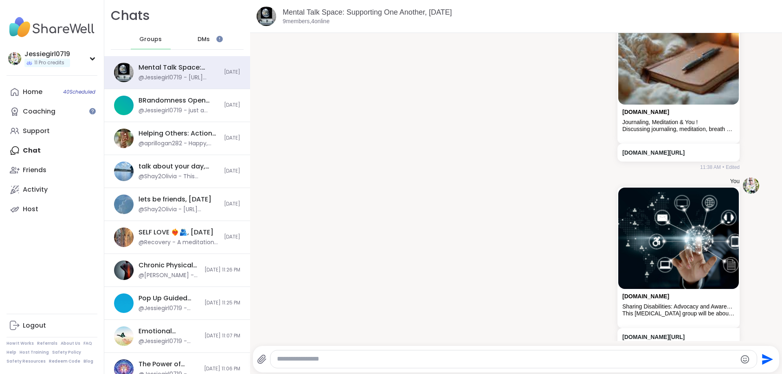
scroll to position [5847, 0]
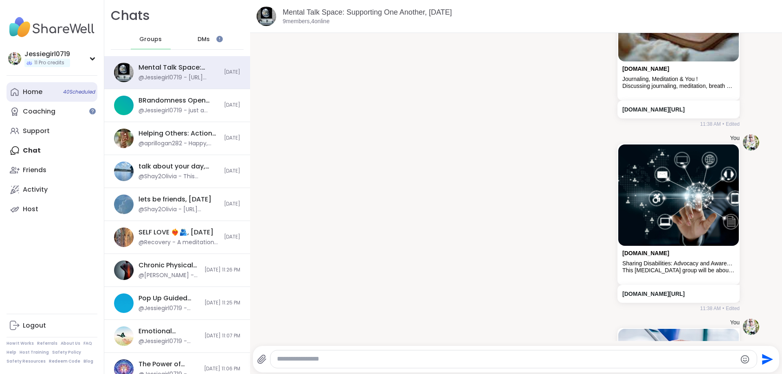
click at [32, 90] on div "Home 40 Scheduled" at bounding box center [33, 92] width 20 height 9
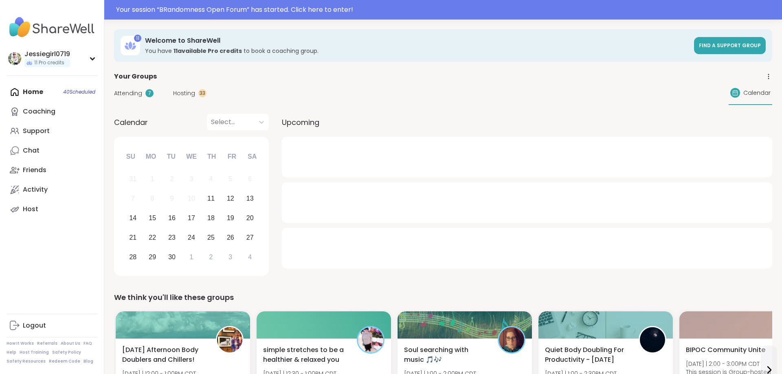
click at [189, 91] on span "Hosting" at bounding box center [184, 93] width 22 height 9
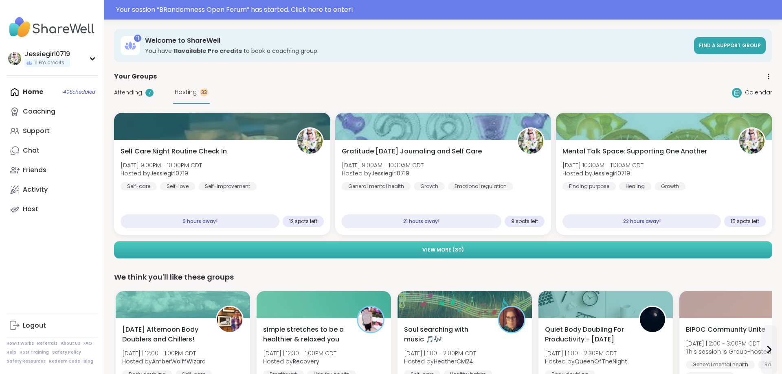
click at [571, 245] on button "View More ( 30 )" at bounding box center [443, 250] width 658 height 17
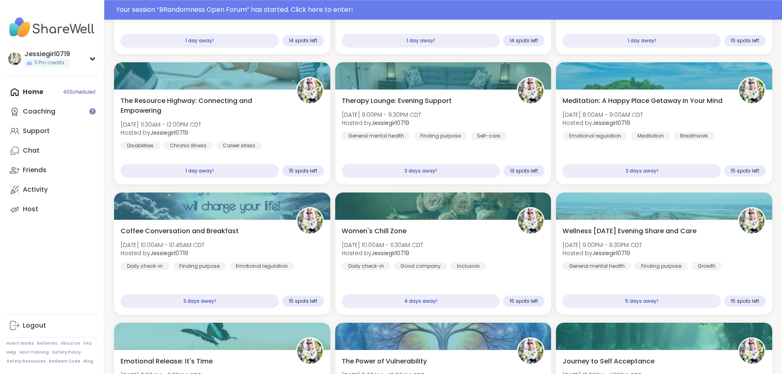
scroll to position [332, 0]
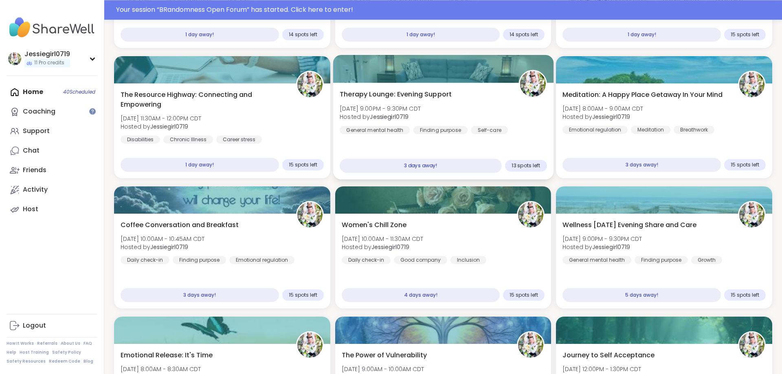
click at [491, 108] on div "Therapy Lounge: Evening Support [DATE] 9:00PM - 9:30PM CDT Hosted by Jessiegirl…" at bounding box center [443, 112] width 207 height 45
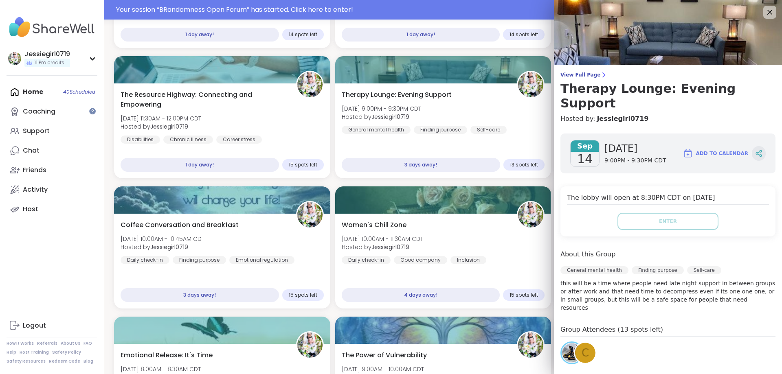
click at [763, 146] on div at bounding box center [759, 153] width 14 height 15
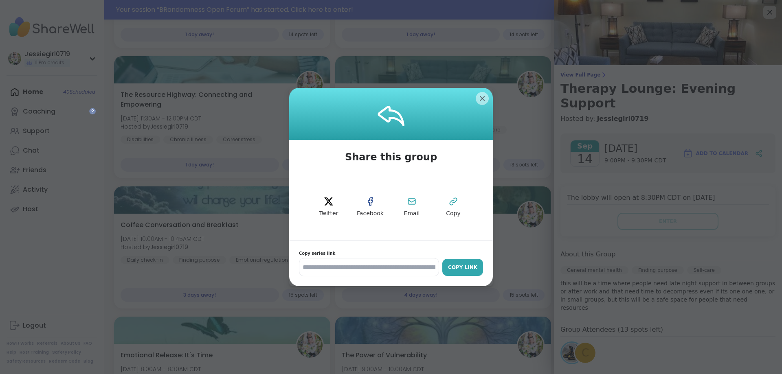
click at [469, 264] on div "Copy Link" at bounding box center [462, 267] width 33 height 7
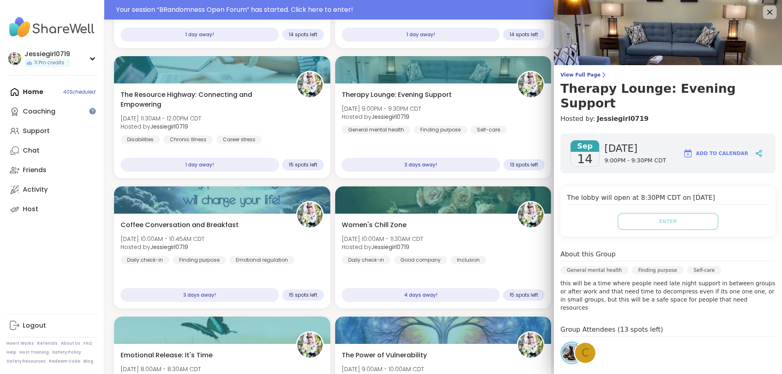
click at [771, 12] on icon at bounding box center [769, 12] width 10 height 10
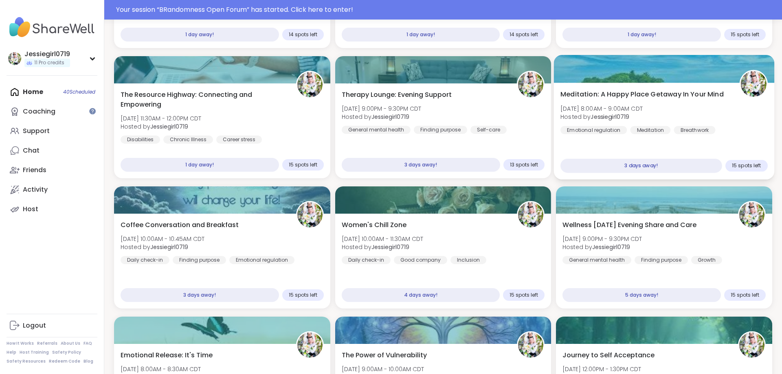
click at [737, 112] on div "Meditation: A Happy Place Getaway In Your Mind [DATE] 8:00AM - 9:00AM CDT Hoste…" at bounding box center [663, 112] width 207 height 45
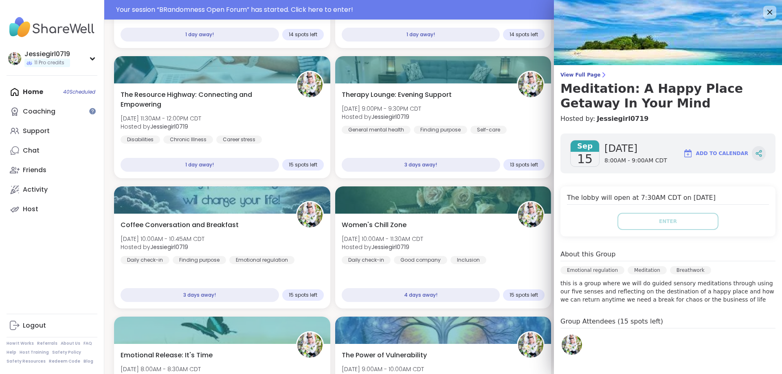
click at [760, 152] on icon at bounding box center [761, 152] width 2 height 2
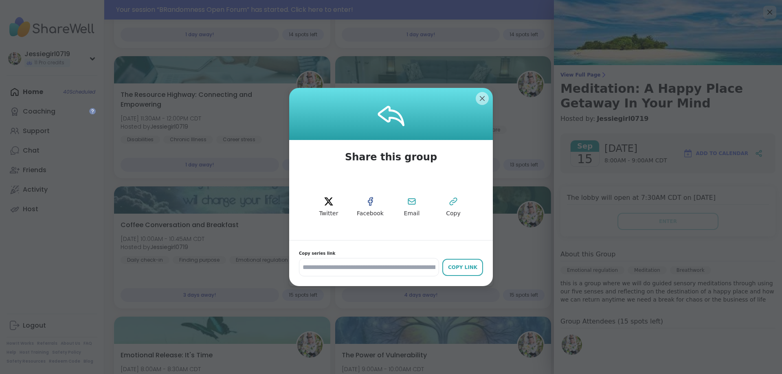
click at [469, 264] on div "Copy Link" at bounding box center [462, 267] width 33 height 7
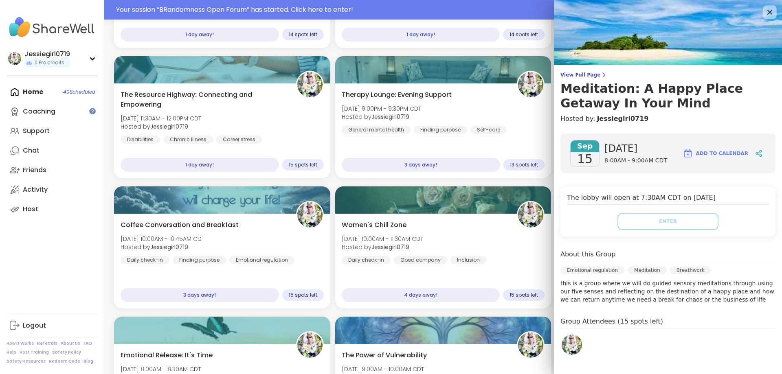
click at [766, 11] on icon at bounding box center [769, 12] width 10 height 10
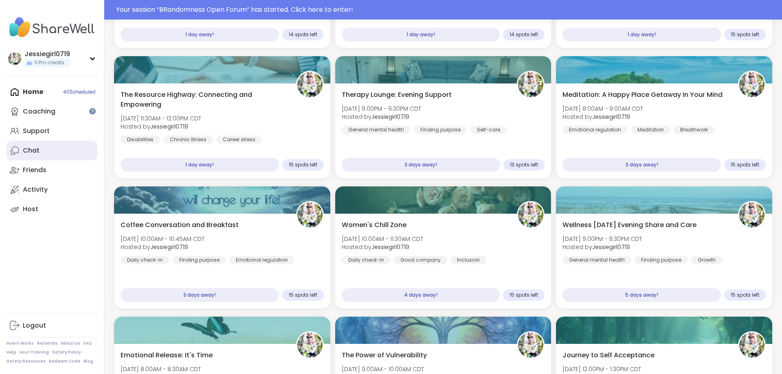
click at [35, 149] on div "Chat" at bounding box center [31, 150] width 17 height 9
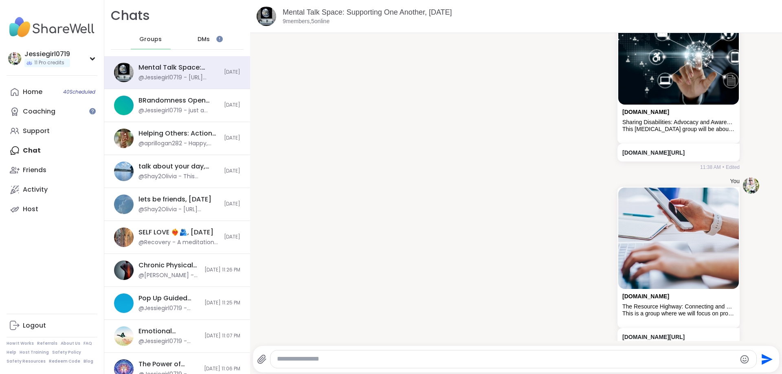
click at [676, 361] on textarea "Type your message" at bounding box center [506, 359] width 459 height 9
paste textarea "**********"
type textarea "**********"
click at [765, 354] on icon "Send" at bounding box center [766, 359] width 13 height 13
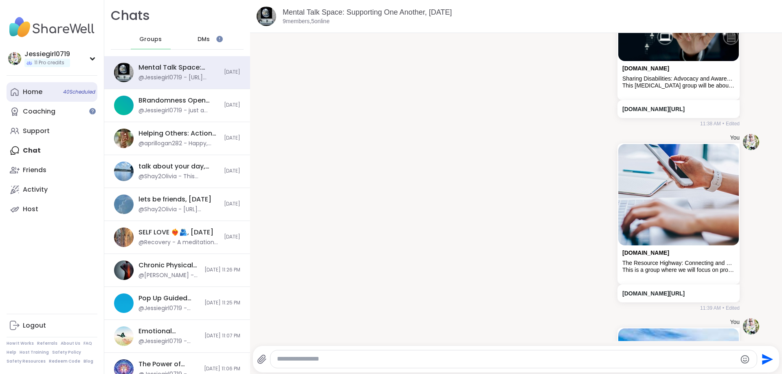
click at [34, 94] on div "Home 40 Scheduled" at bounding box center [33, 92] width 20 height 9
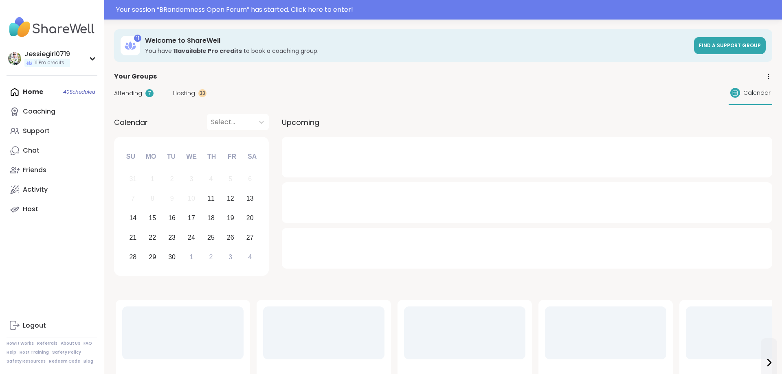
click at [187, 90] on span "Hosting" at bounding box center [184, 93] width 22 height 9
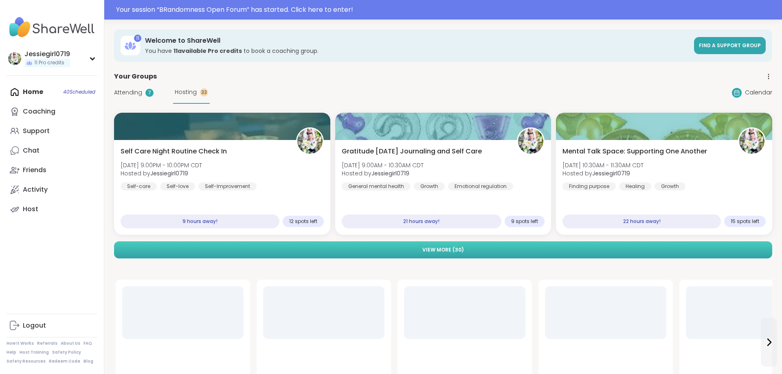
click at [670, 245] on button "View More ( 30 )" at bounding box center [443, 250] width 658 height 17
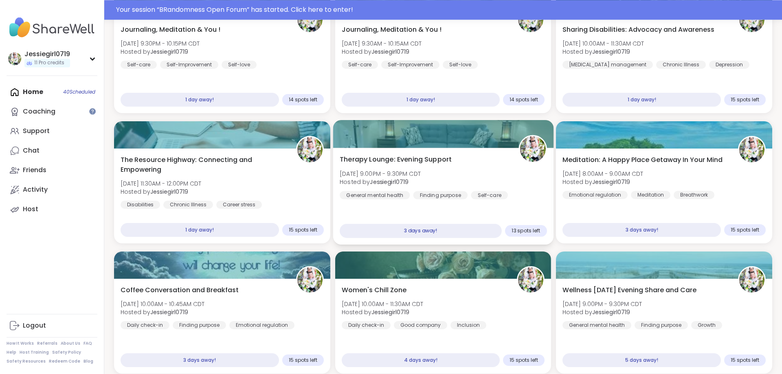
click at [505, 162] on div "Therapy Lounge: Evening Support [DATE] 9:00PM - 9:30PM CDT Hosted by Jessiegirl…" at bounding box center [443, 177] width 207 height 45
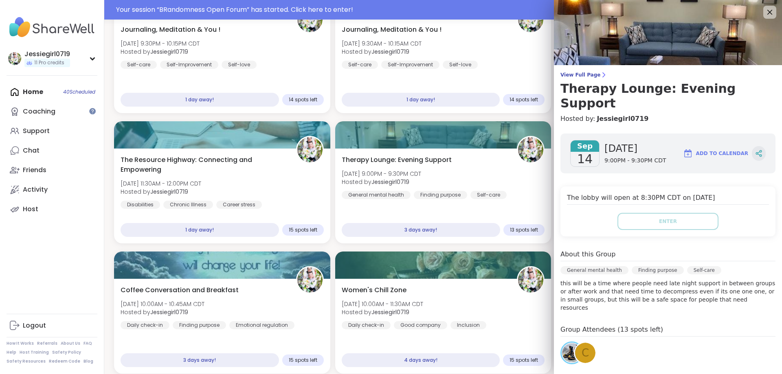
click at [760, 150] on icon at bounding box center [758, 153] width 7 height 7
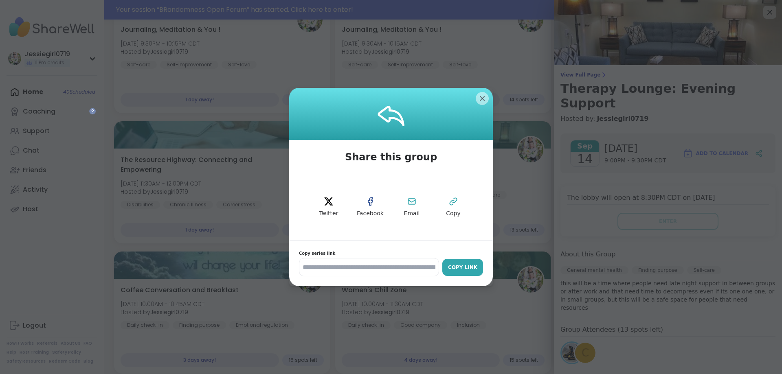
click at [458, 269] on div "Copy Link" at bounding box center [462, 267] width 33 height 7
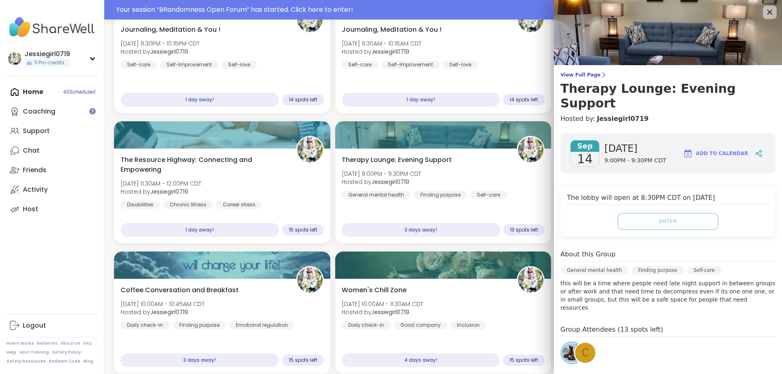
click at [768, 14] on icon at bounding box center [769, 12] width 5 height 5
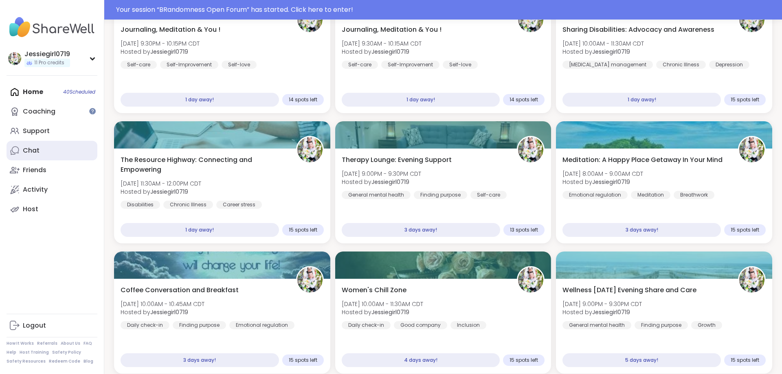
click at [37, 149] on div "Chat" at bounding box center [31, 150] width 17 height 9
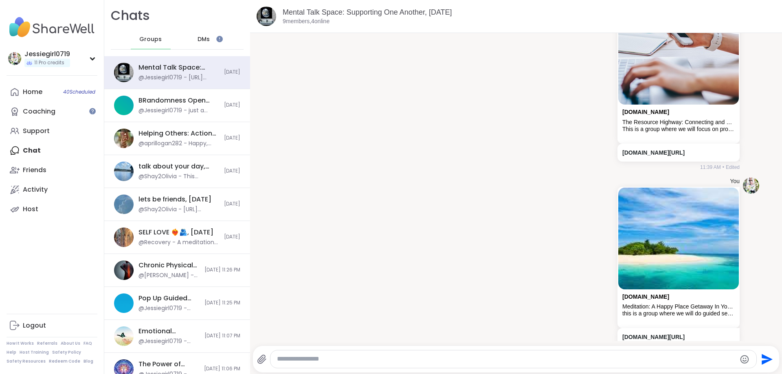
click at [727, 360] on textarea "Type your message" at bounding box center [506, 359] width 459 height 9
paste textarea "**********"
type textarea "**********"
click at [764, 358] on icon "Send" at bounding box center [767, 359] width 11 height 11
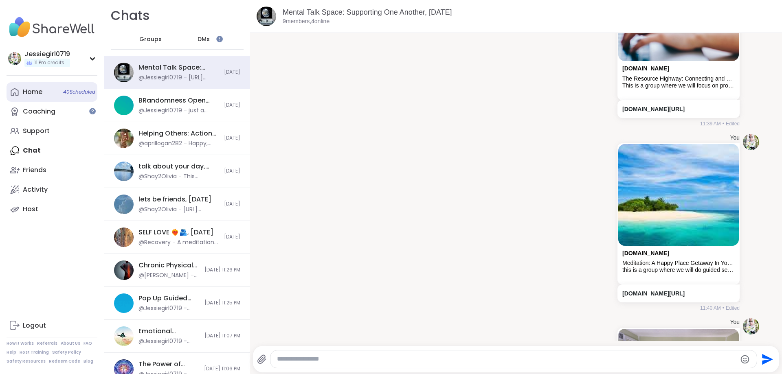
click at [26, 90] on div "Home 40 Scheduled" at bounding box center [33, 92] width 20 height 9
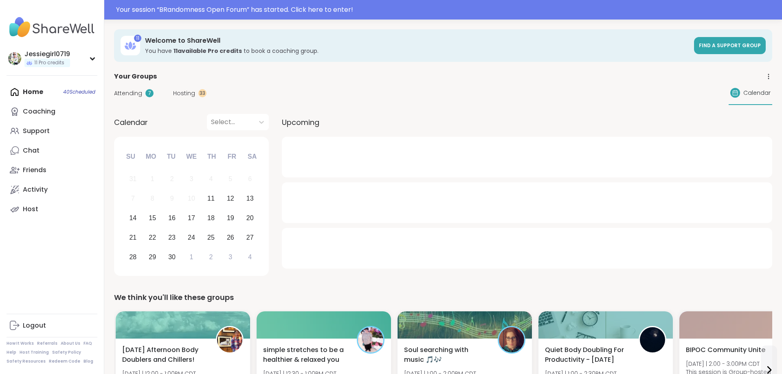
click at [182, 91] on span "Hosting" at bounding box center [184, 93] width 22 height 9
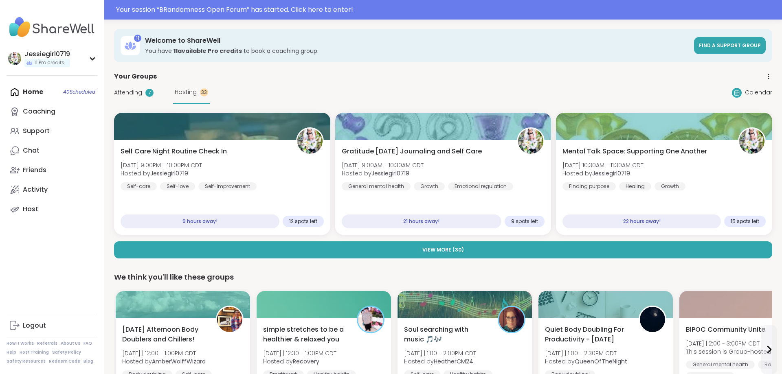
click at [447, 250] on span "View More ( 30 )" at bounding box center [443, 249] width 42 height 7
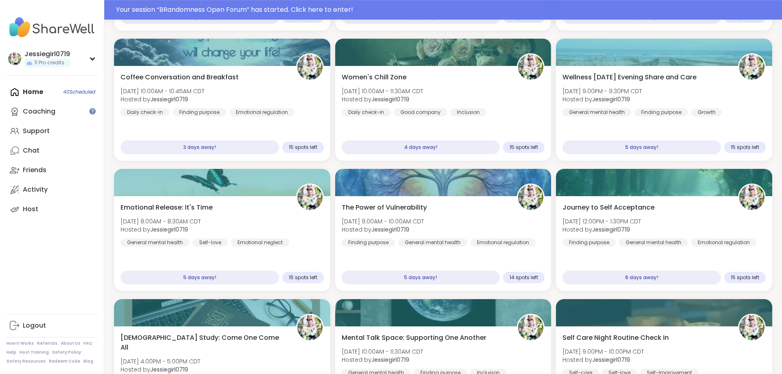
scroll to position [489, 0]
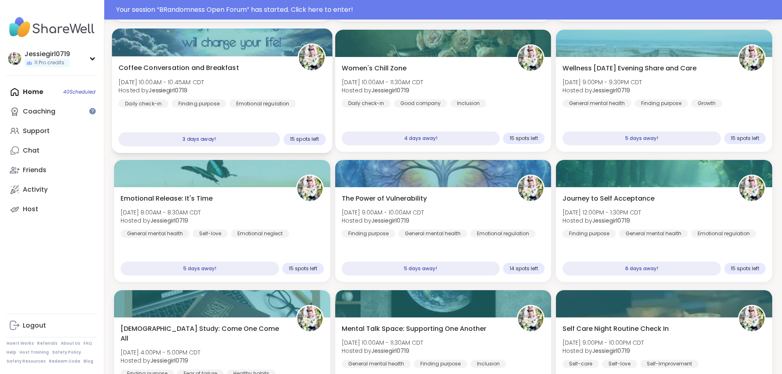
click at [229, 81] on div "Coffee Conversation and Breakfast Mon, Sep 15 | 10:00AM - 10:45AM CDT Hosted by…" at bounding box center [222, 85] width 207 height 45
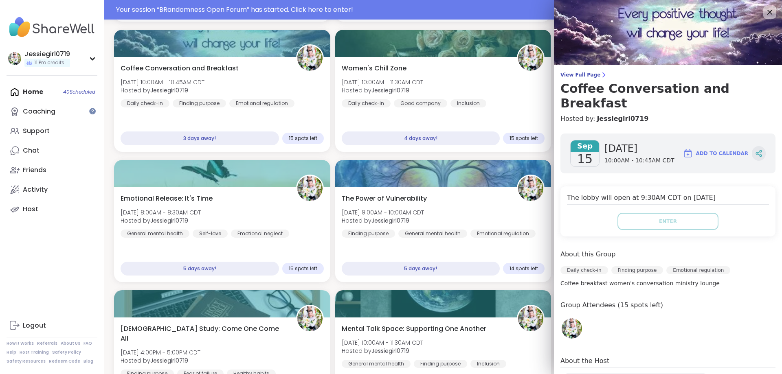
click at [755, 150] on icon at bounding box center [758, 153] width 7 height 7
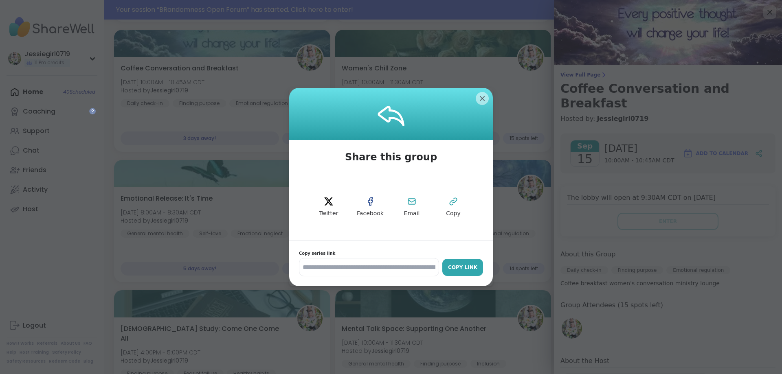
click at [458, 272] on button "Copy Link" at bounding box center [462, 267] width 41 height 17
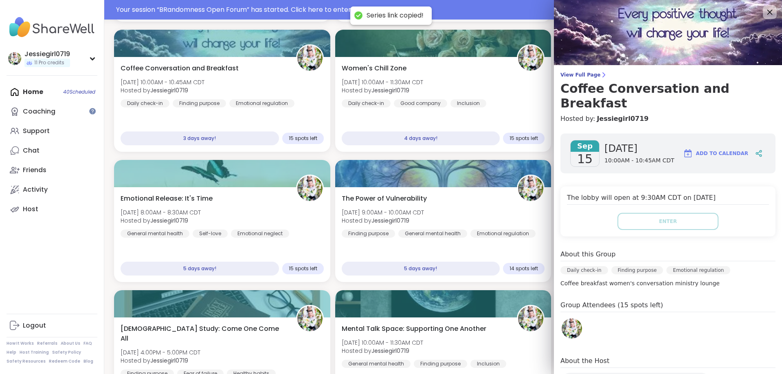
click at [769, 7] on div at bounding box center [770, 12] width 14 height 14
click at [771, 11] on icon at bounding box center [769, 12] width 5 height 5
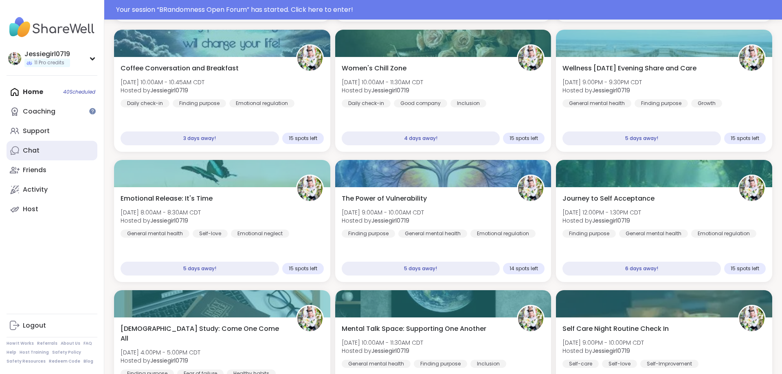
click at [35, 149] on div "Chat" at bounding box center [31, 150] width 17 height 9
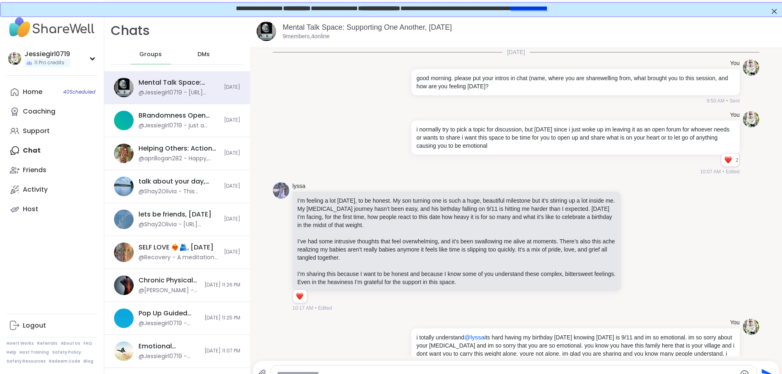
scroll to position [6358, 0]
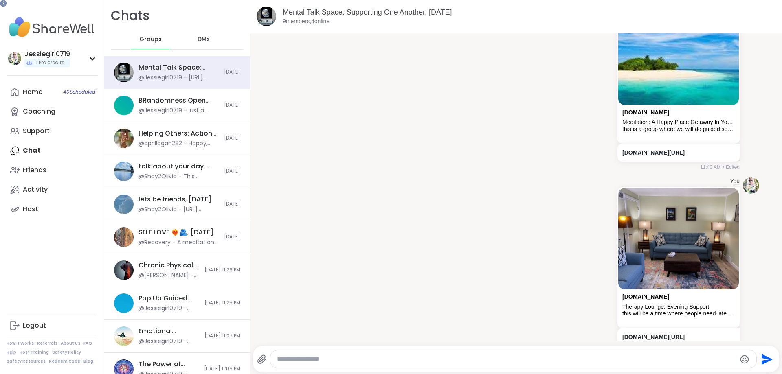
click at [572, 362] on textarea "Type your message" at bounding box center [506, 359] width 459 height 9
paste textarea "**********"
type textarea "**********"
click at [762, 354] on icon "Send" at bounding box center [766, 359] width 13 height 13
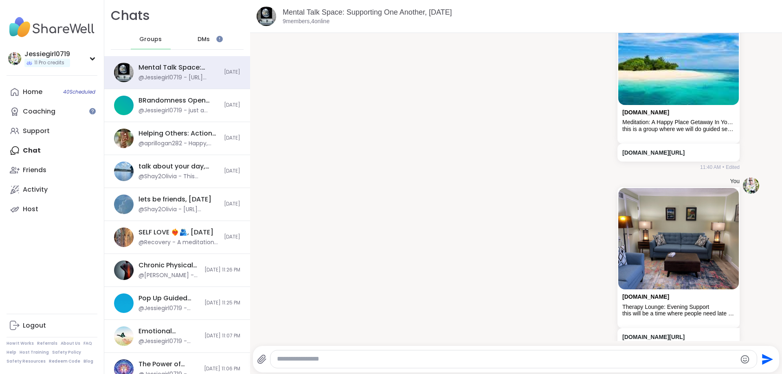
scroll to position [6401, 0]
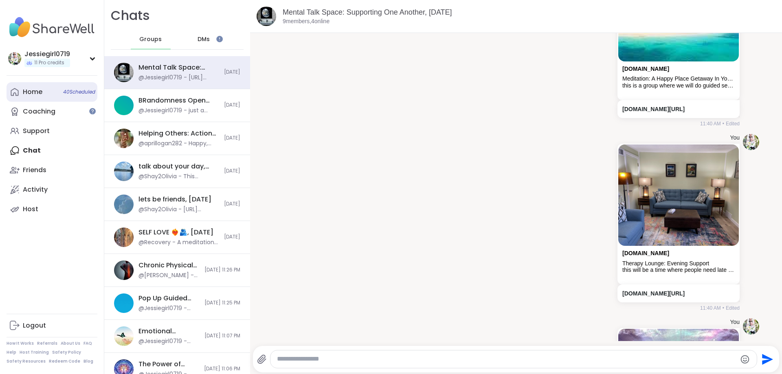
click at [26, 95] on div "Home 40 Scheduled" at bounding box center [33, 92] width 20 height 9
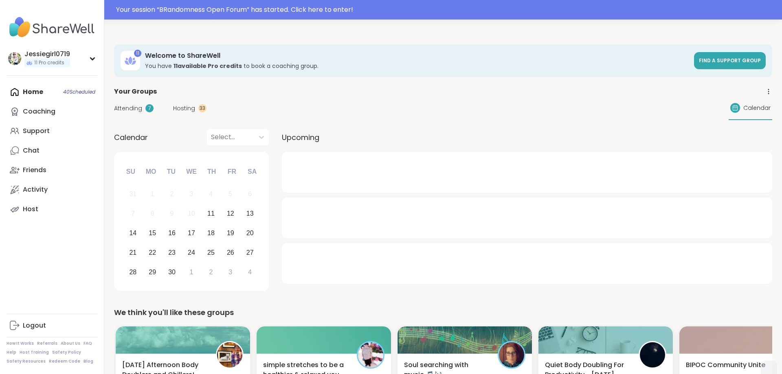
click at [182, 106] on span "Hosting" at bounding box center [184, 108] width 22 height 9
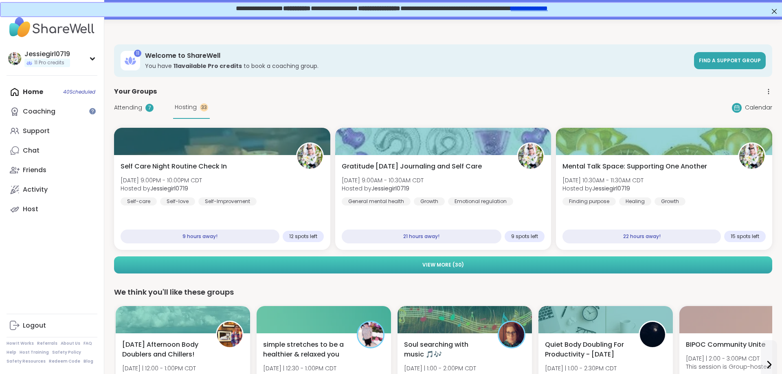
click at [565, 272] on button "View More ( 30 )" at bounding box center [443, 265] width 658 height 17
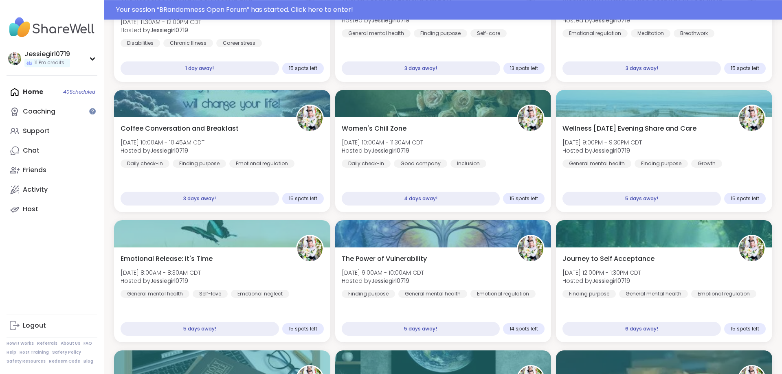
scroll to position [453, 0]
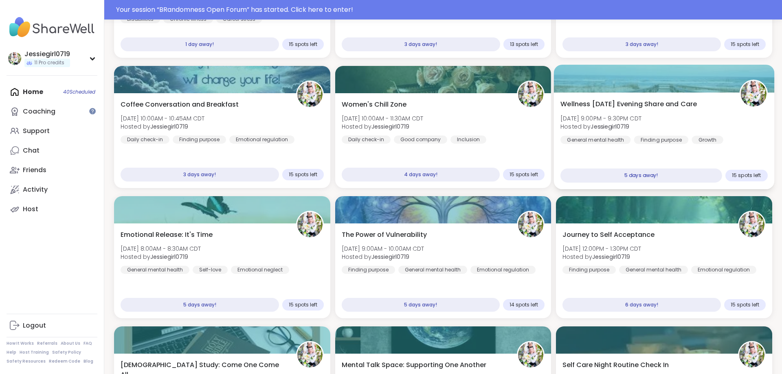
click at [716, 115] on div "Wellness Tuesday Evening Share and Care Tue, Sep 16 | 9:00PM - 9:30PM CDT Hoste…" at bounding box center [663, 121] width 207 height 45
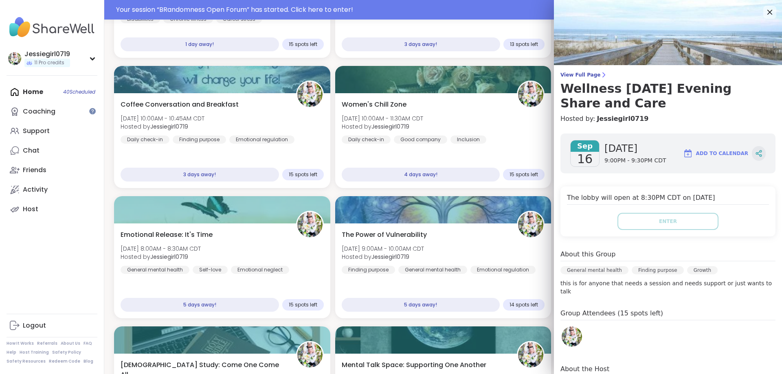
click at [761, 150] on icon at bounding box center [758, 153] width 7 height 7
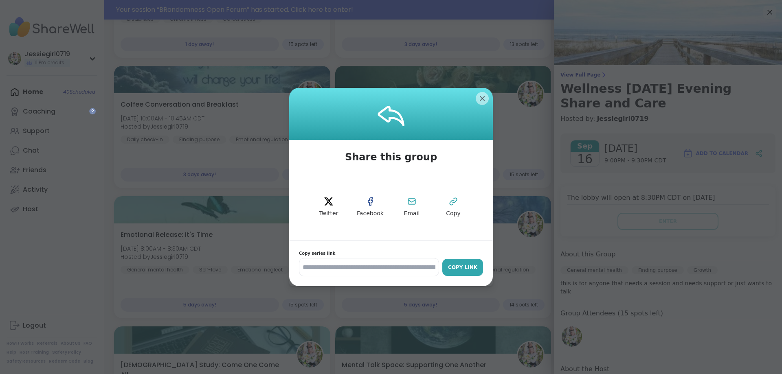
click at [454, 266] on div "Copy Link" at bounding box center [462, 267] width 33 height 7
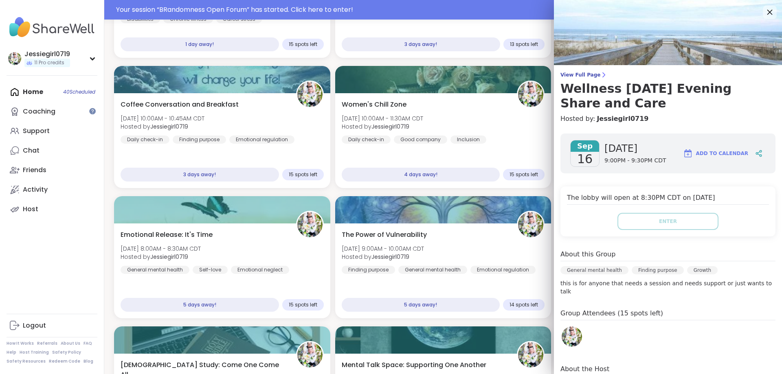
click at [769, 11] on icon at bounding box center [769, 12] width 5 height 5
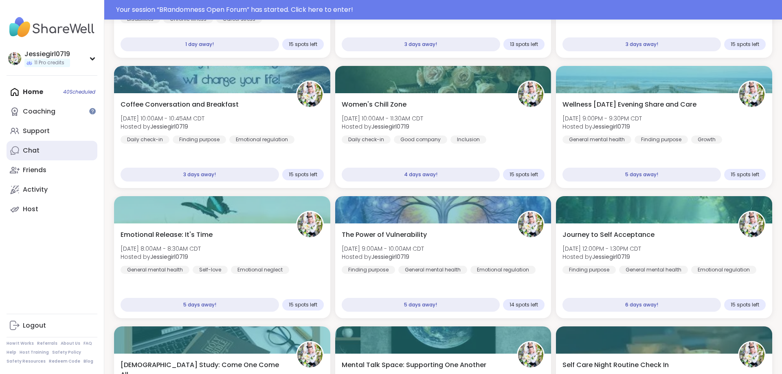
click at [39, 152] on div "Chat" at bounding box center [31, 150] width 17 height 9
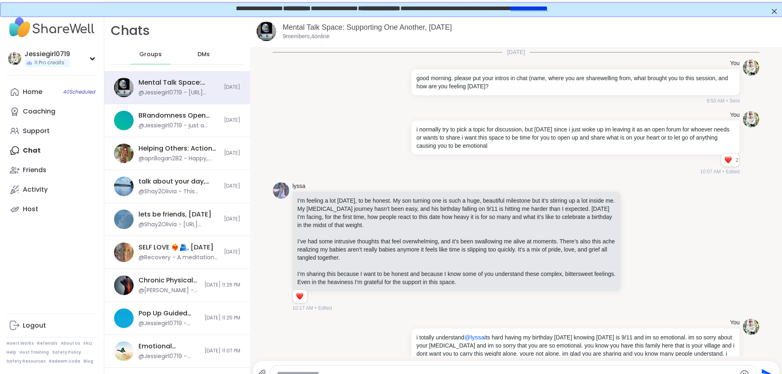
scroll to position [6542, 0]
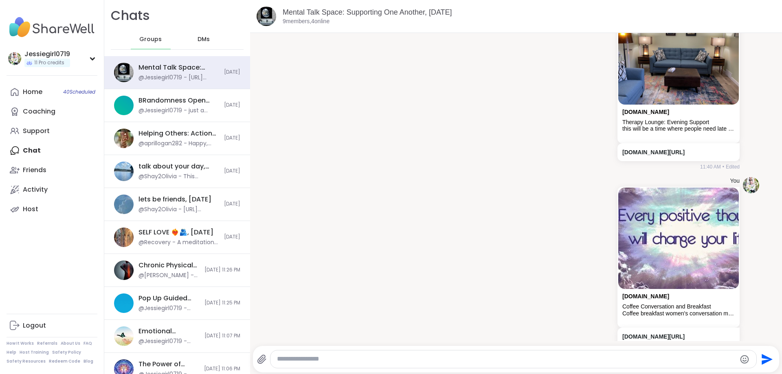
click at [550, 358] on textarea "Type your message" at bounding box center [506, 359] width 459 height 9
paste textarea "**********"
type textarea "**********"
click at [762, 355] on icon "Send" at bounding box center [767, 359] width 11 height 11
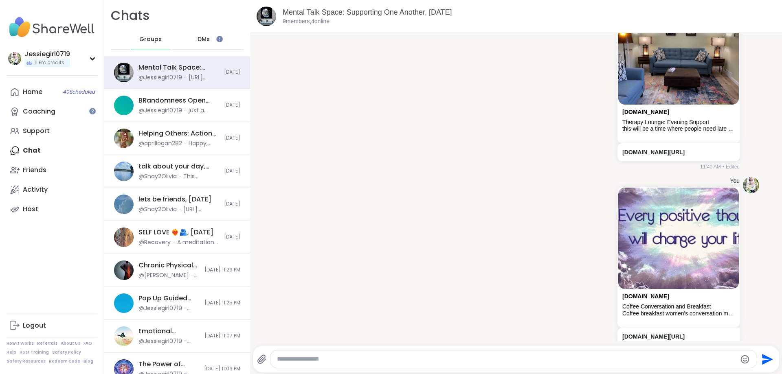
scroll to position [6586, 0]
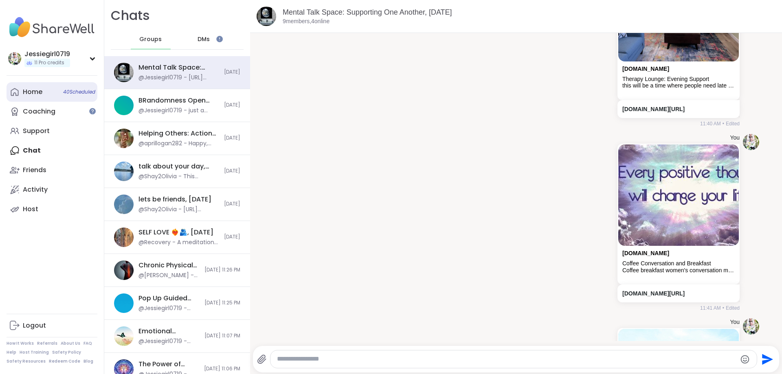
click at [29, 92] on div "Home 40 Scheduled" at bounding box center [33, 92] width 20 height 9
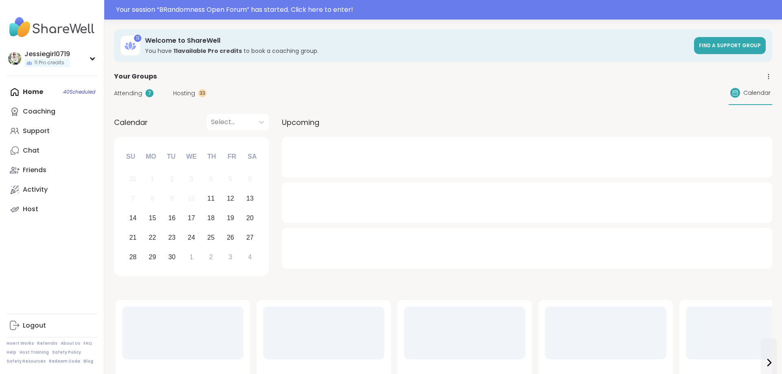
click at [187, 94] on span "Hosting" at bounding box center [184, 93] width 22 height 9
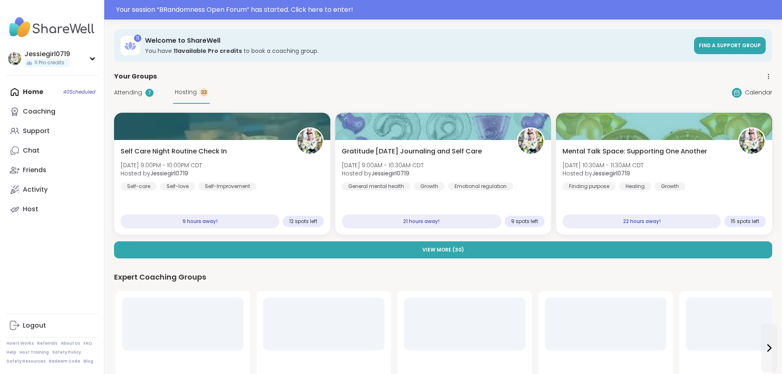
click at [529, 248] on button "View More ( 30 )" at bounding box center [443, 250] width 658 height 17
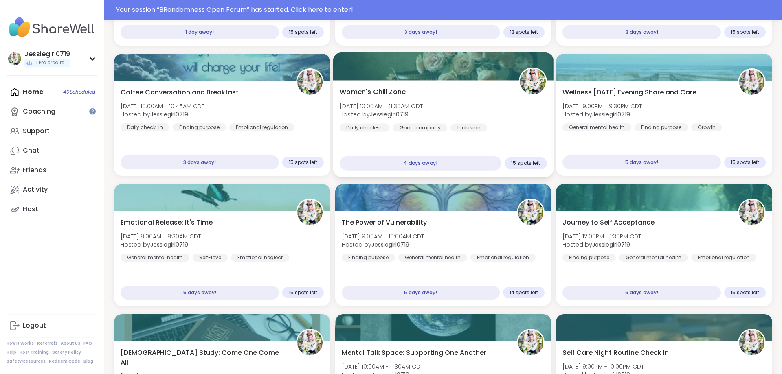
click at [465, 102] on div "Women's Chill Zone Tue, Sep 16 | 10:00AM - 11:30AM CDT Hosted by Jessiegirl0719…" at bounding box center [443, 109] width 207 height 45
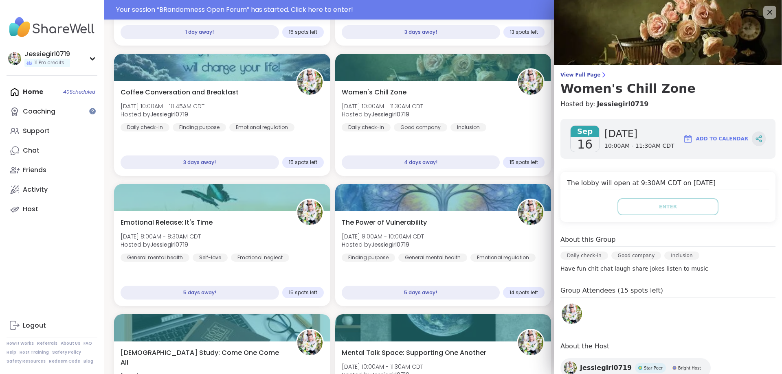
click at [758, 140] on icon at bounding box center [758, 138] width 7 height 7
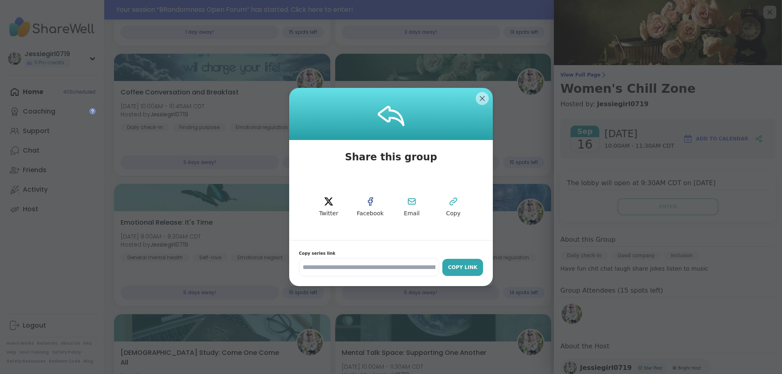
click at [469, 266] on div "Copy Link" at bounding box center [462, 267] width 33 height 7
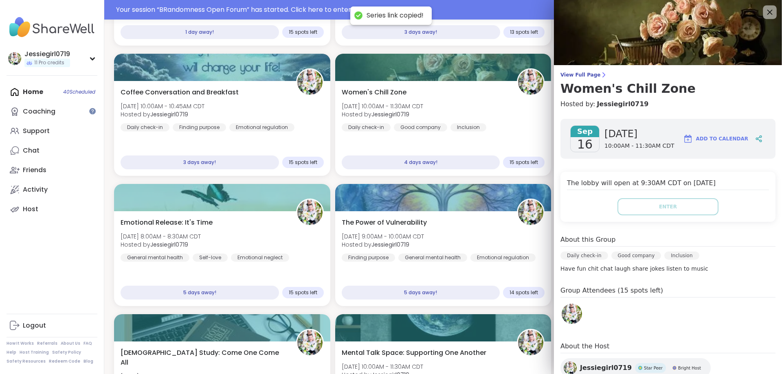
click at [766, 10] on icon at bounding box center [769, 12] width 10 height 10
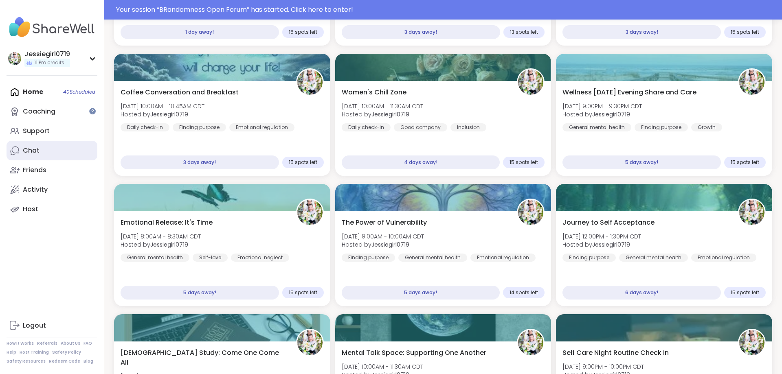
click at [35, 151] on div "Chat" at bounding box center [31, 150] width 17 height 9
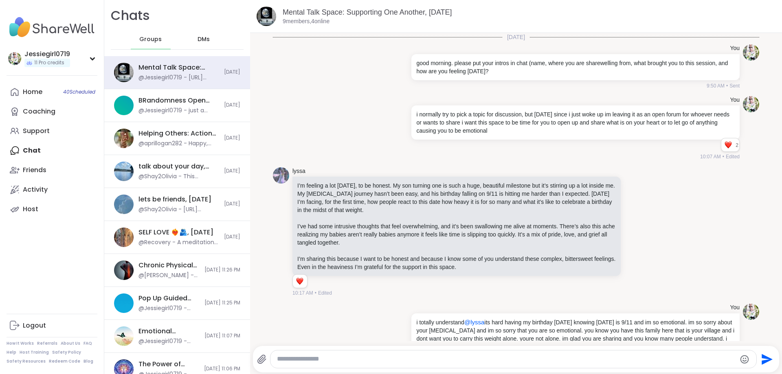
scroll to position [6727, 0]
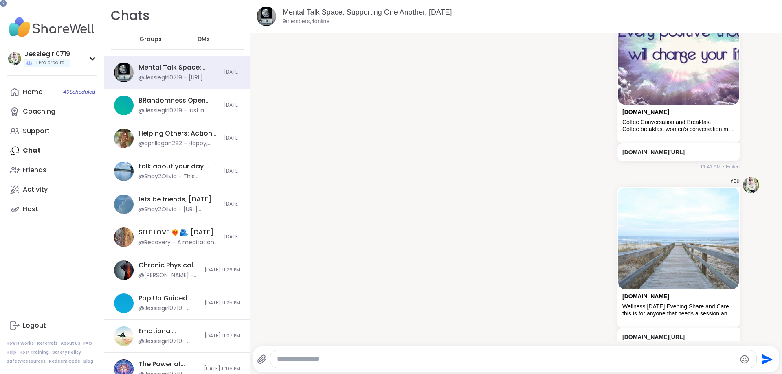
click at [578, 363] on div at bounding box center [513, 360] width 486 height 18
click at [576, 357] on textarea "Type your message" at bounding box center [506, 359] width 459 height 9
paste textarea "**********"
type textarea "**********"
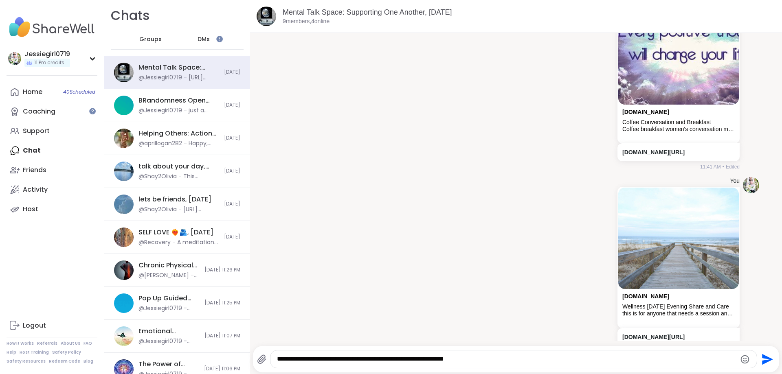
click at [768, 357] on icon "Send" at bounding box center [766, 359] width 13 height 13
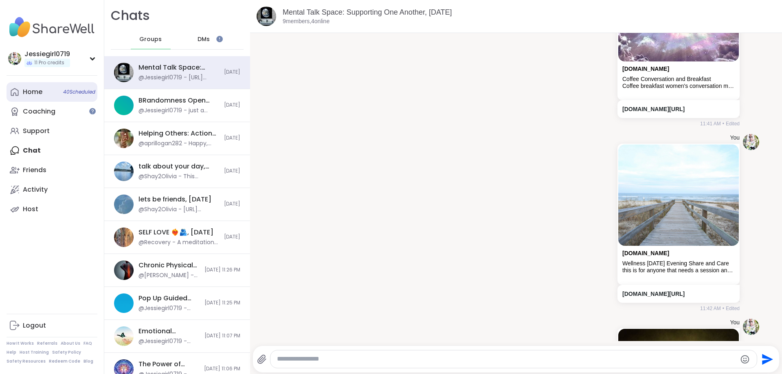
click at [34, 93] on div "Home 40 Scheduled" at bounding box center [33, 92] width 20 height 9
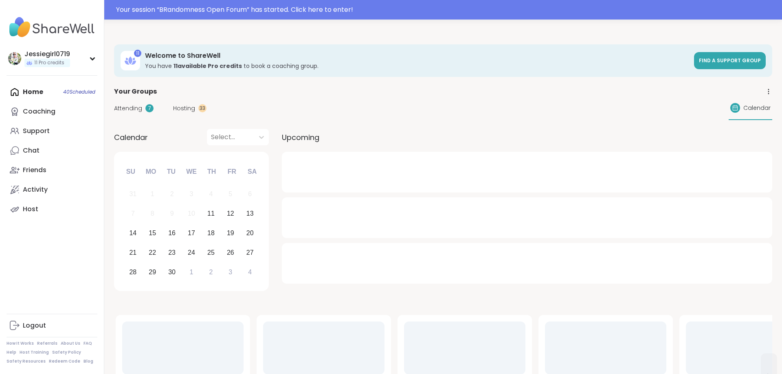
click at [189, 108] on span "Hosting" at bounding box center [184, 108] width 22 height 9
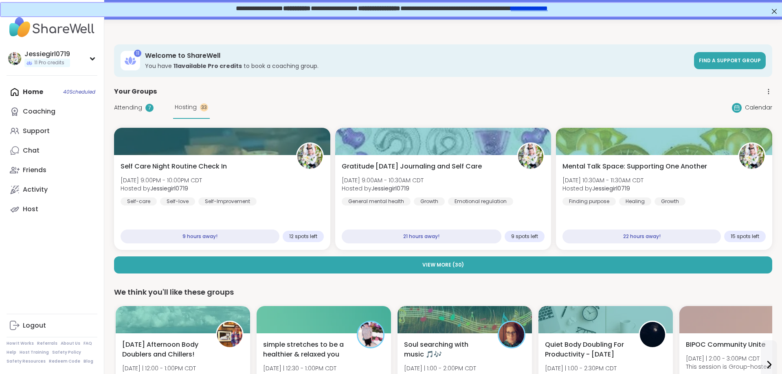
click at [672, 267] on button "View More ( 30 )" at bounding box center [443, 265] width 658 height 17
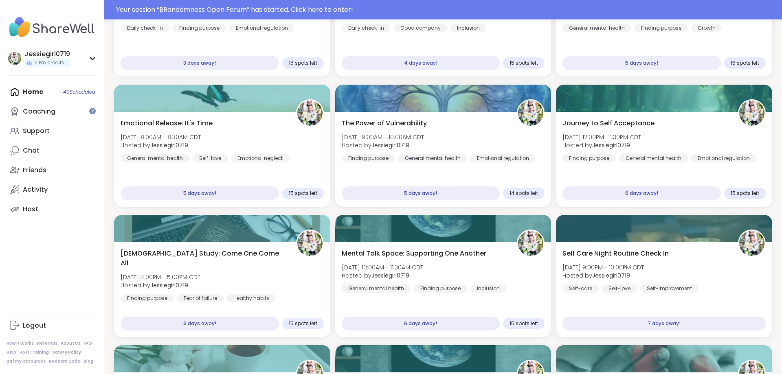
scroll to position [571, 0]
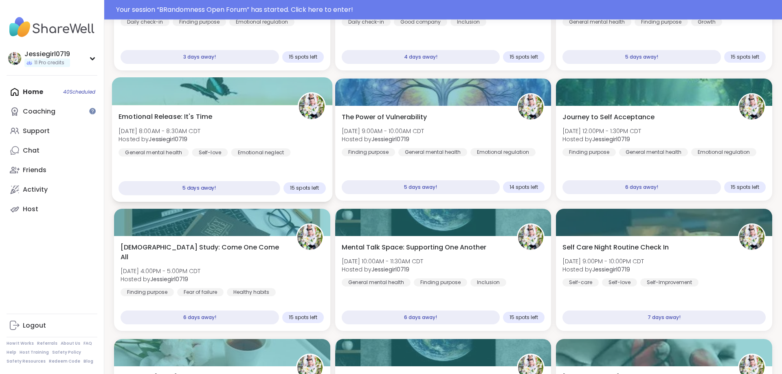
click at [243, 134] on div "Emotional Release: It's Time Wed, Sep 17 | 8:00AM - 8:30AM CDT Hosted by Jessie…" at bounding box center [222, 134] width 207 height 45
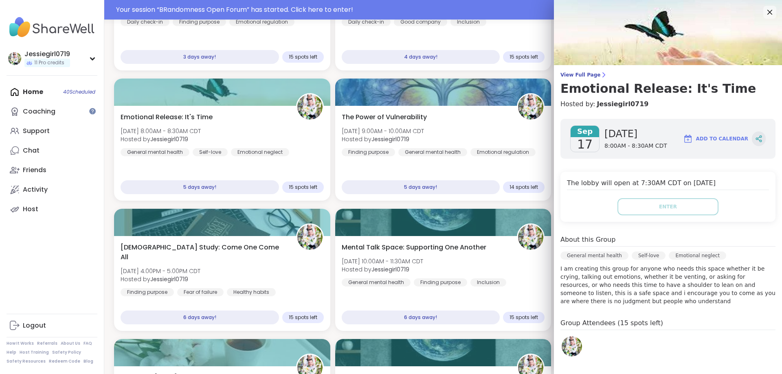
click at [762, 139] on div at bounding box center [759, 139] width 14 height 15
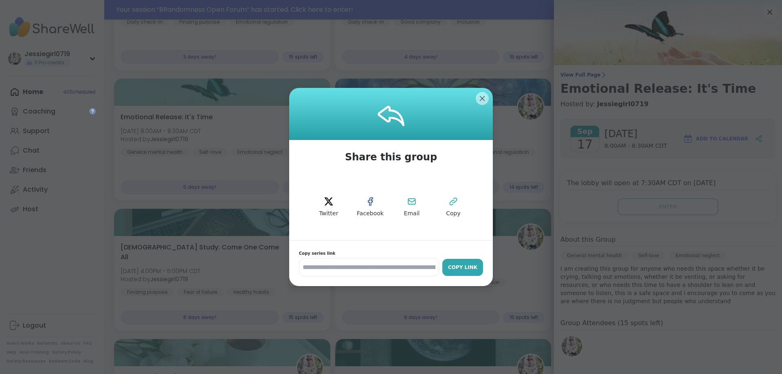
click at [446, 266] on div "Copy Link" at bounding box center [462, 267] width 33 height 7
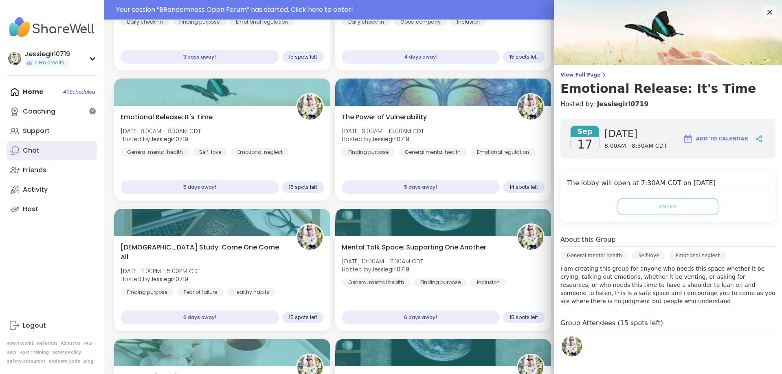
click at [19, 153] on icon at bounding box center [15, 151] width 10 height 10
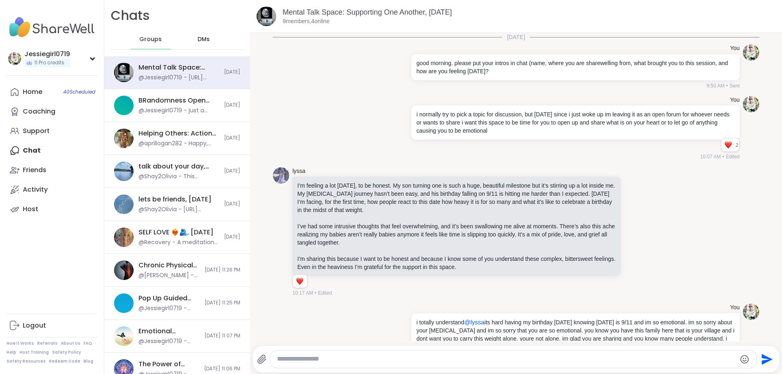
scroll to position [6911, 0]
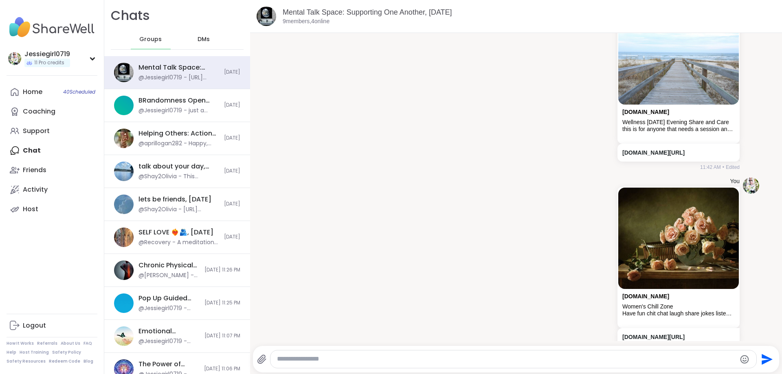
click at [452, 360] on textarea "Type your message" at bounding box center [506, 359] width 459 height 9
paste textarea "**********"
type textarea "**********"
click at [770, 360] on icon "Send" at bounding box center [767, 359] width 11 height 11
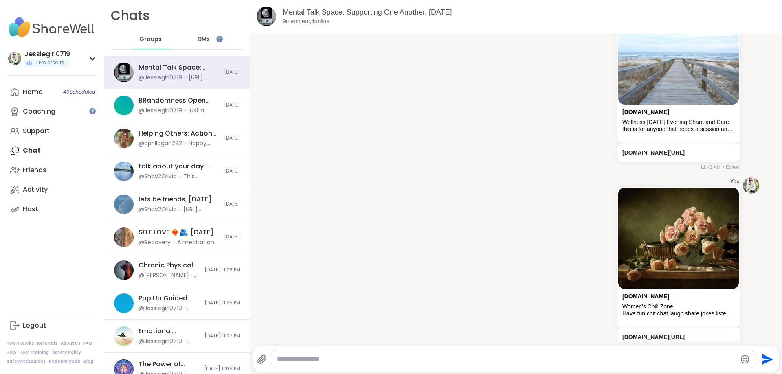
scroll to position [6955, 0]
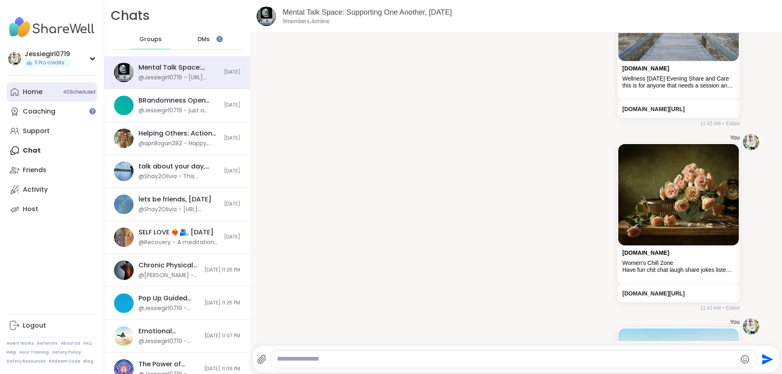
click at [24, 92] on div "Home 40 Scheduled" at bounding box center [33, 92] width 20 height 9
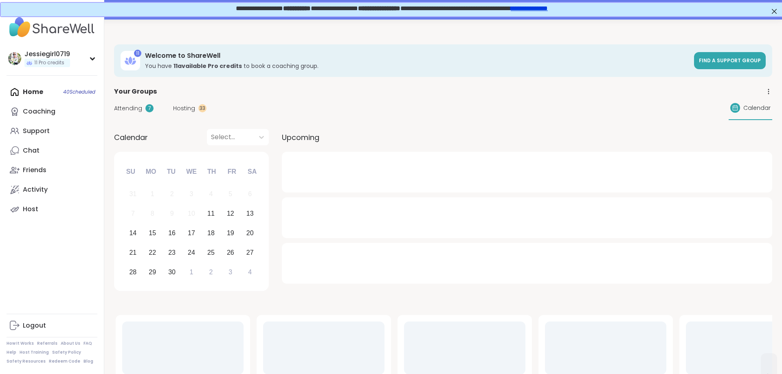
click at [126, 106] on span "Attending" at bounding box center [128, 108] width 28 height 9
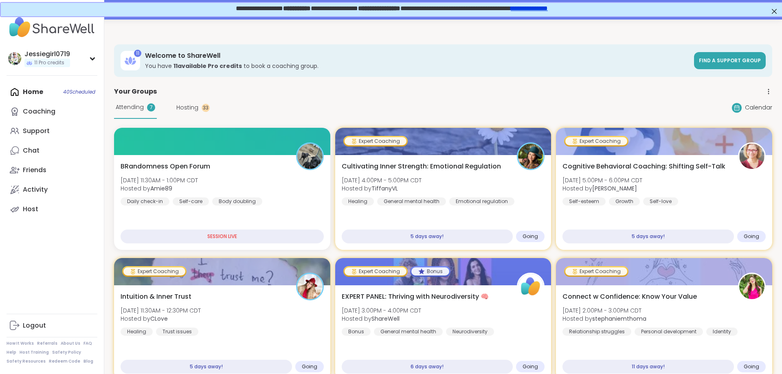
click at [189, 105] on span "Hosting" at bounding box center [187, 107] width 22 height 9
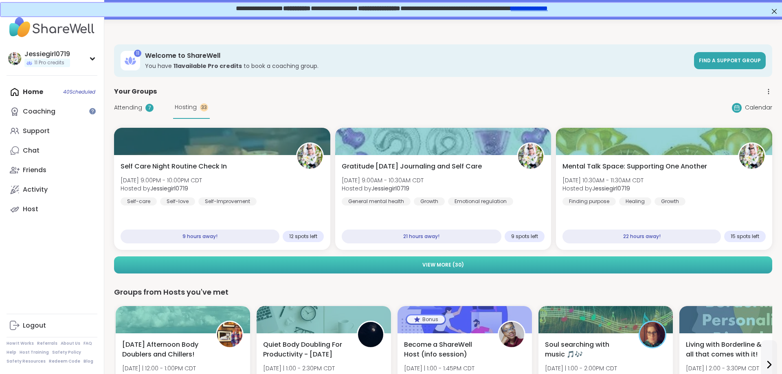
click at [666, 262] on button "View More ( 30 )" at bounding box center [443, 265] width 658 height 17
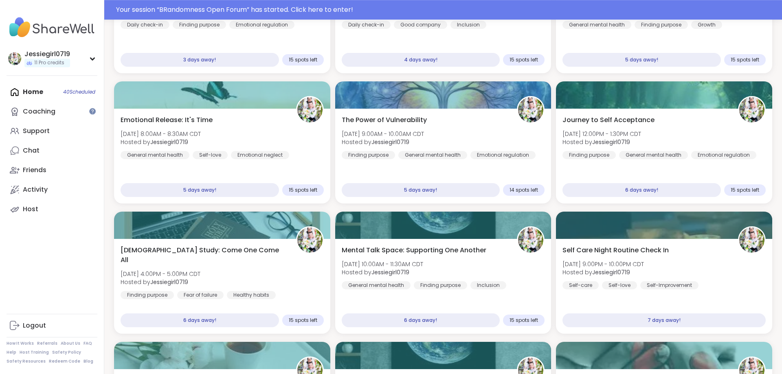
scroll to position [571, 0]
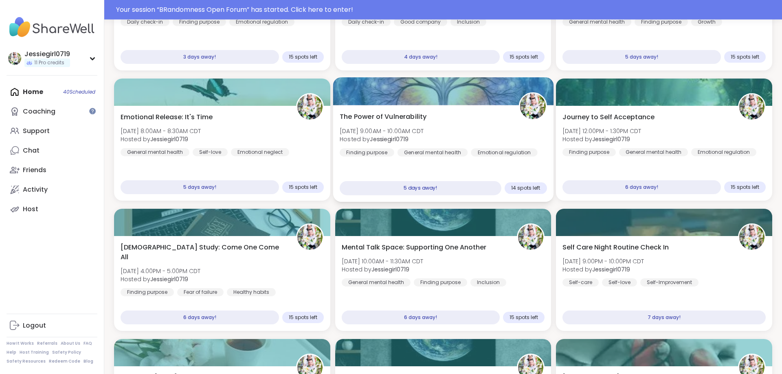
click at [491, 119] on div "The Power of Vulnerability Wed, Sep 17 | 9:00AM - 10:00AM CDT Hosted by Jessieg…" at bounding box center [443, 134] width 207 height 45
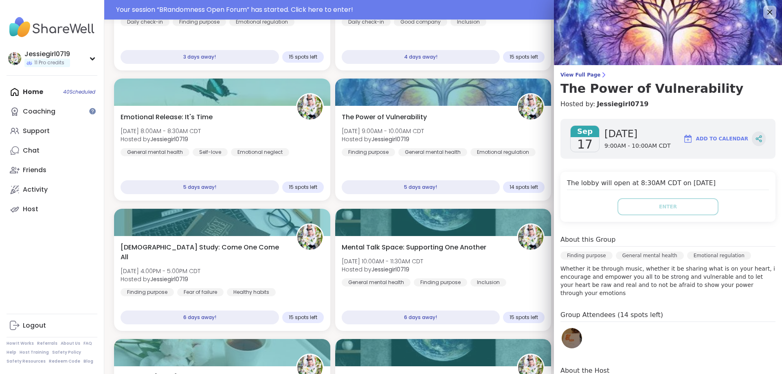
click at [759, 137] on icon at bounding box center [758, 138] width 7 height 7
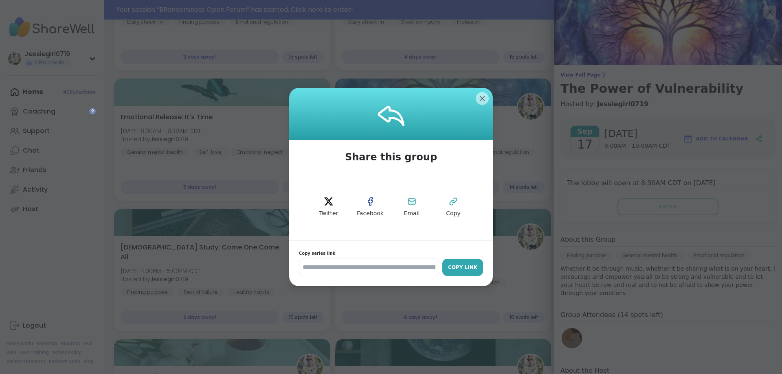
click at [472, 264] on div "Copy Link" at bounding box center [462, 267] width 33 height 7
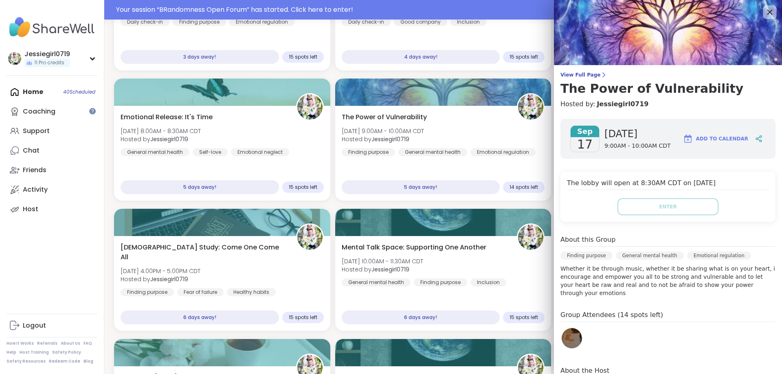
click at [769, 13] on icon at bounding box center [769, 12] width 5 height 5
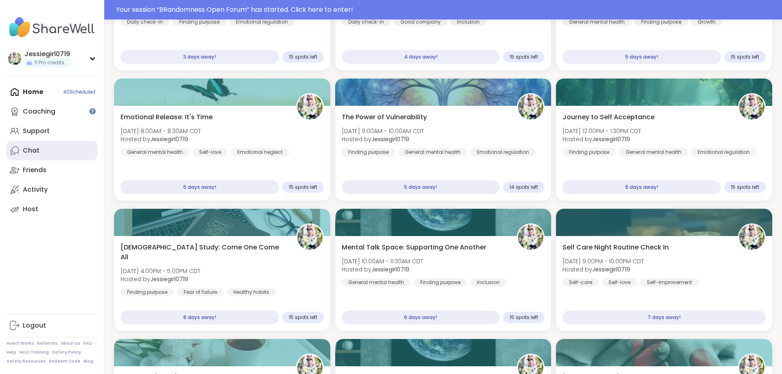
click at [46, 151] on link "Chat" at bounding box center [52, 151] width 91 height 20
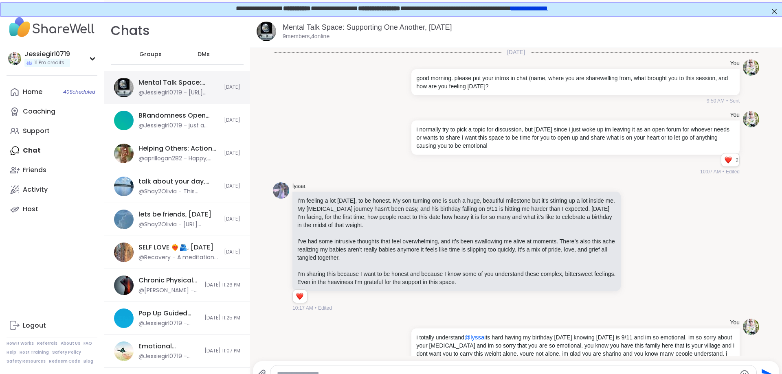
click at [149, 89] on div "Mental Talk Space: Supporting One Another, Sep 11 @Jessiegirl0719 - https://sha…" at bounding box center [178, 87] width 81 height 19
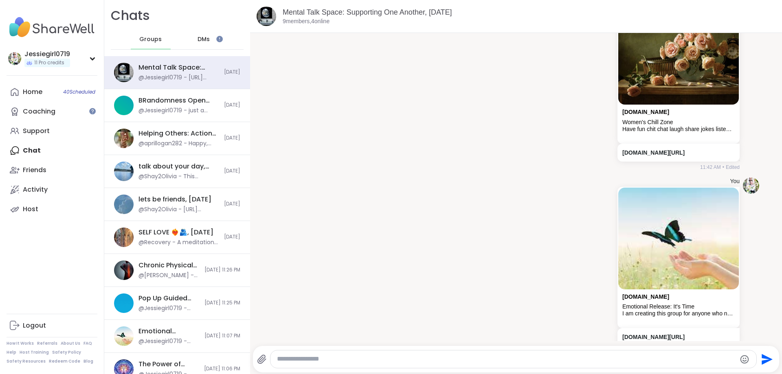
scroll to position [2, 0]
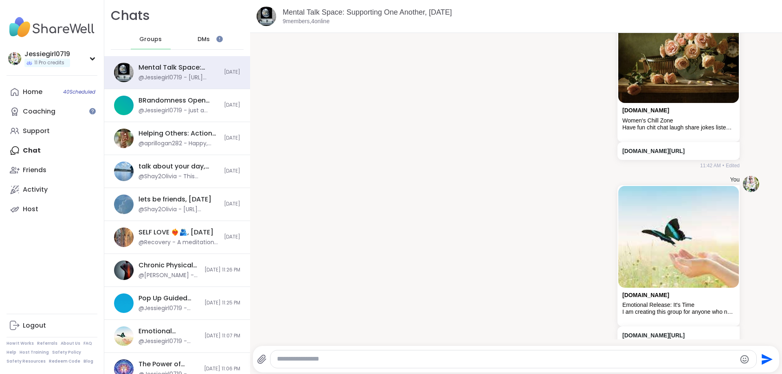
click at [668, 354] on div at bounding box center [513, 360] width 486 height 18
click at [666, 361] on textarea "Type your message" at bounding box center [506, 359] width 459 height 9
click at [668, 357] on textarea "Type your message" at bounding box center [506, 359] width 459 height 9
paste textarea "**********"
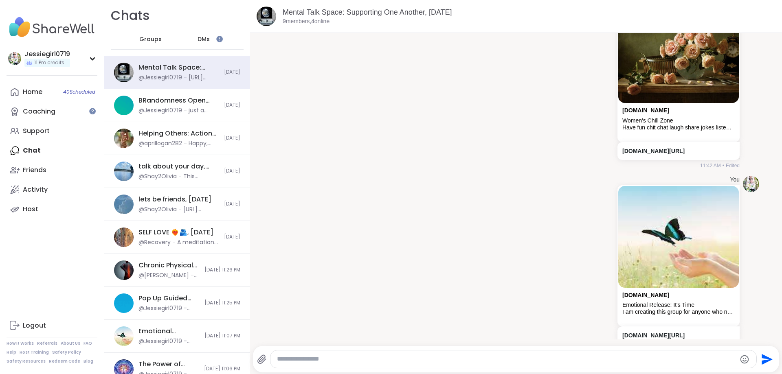
type textarea "**********"
click at [762, 355] on icon "Send" at bounding box center [767, 359] width 11 height 11
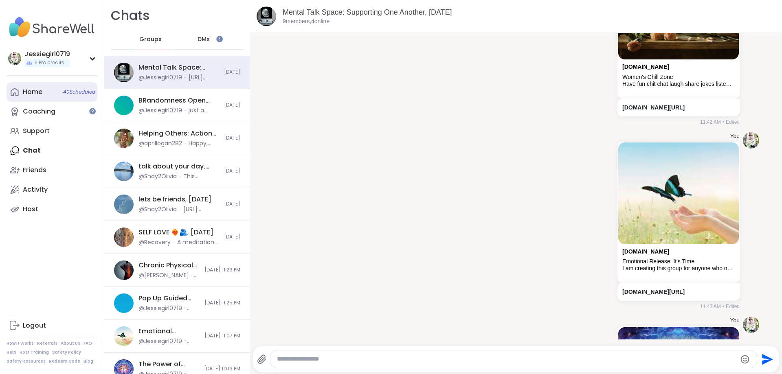
click at [35, 91] on div "Home 40 Scheduled" at bounding box center [33, 92] width 20 height 9
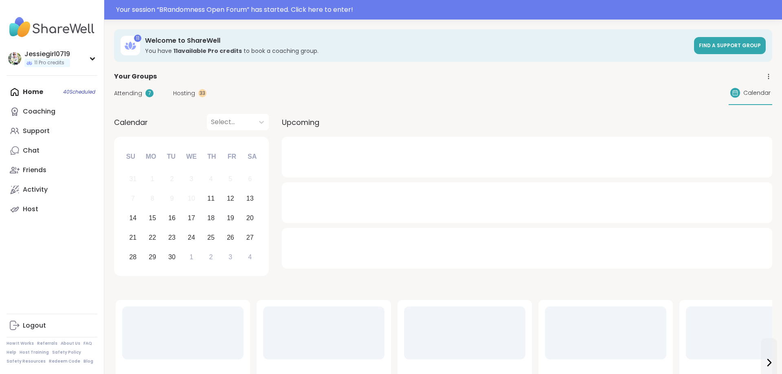
click at [184, 92] on span "Hosting" at bounding box center [184, 93] width 22 height 9
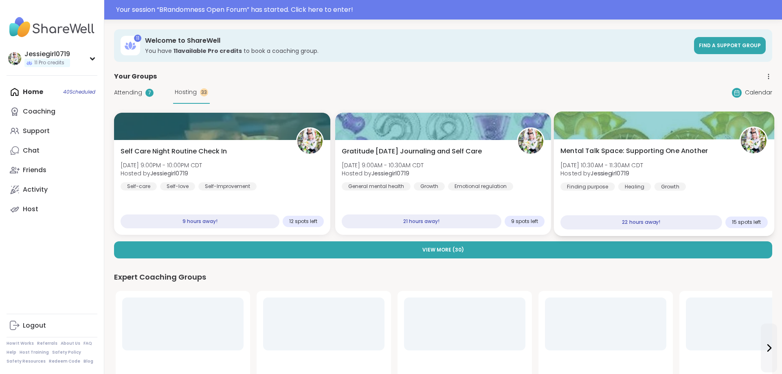
click at [433, 248] on button "View More ( 30 )" at bounding box center [443, 250] width 658 height 17
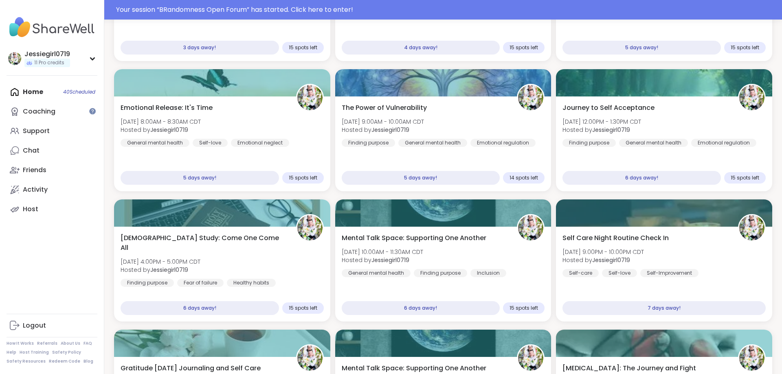
scroll to position [589, 0]
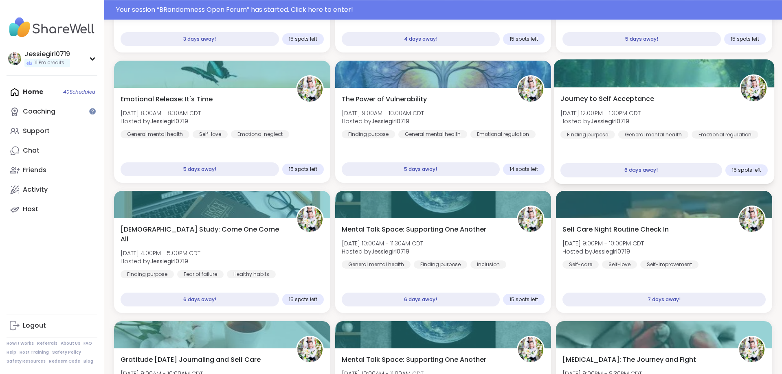
click at [698, 107] on div "Journey to Self Acceptance Wed, Sep 17 | 12:00PM - 1:30PM CDT Hosted by Jessieg…" at bounding box center [663, 116] width 207 height 45
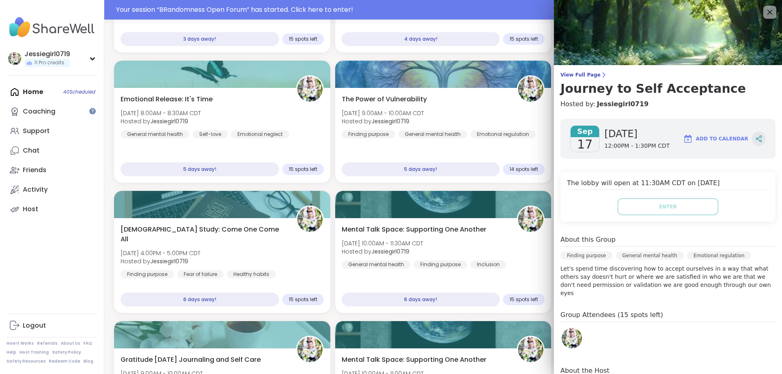
click at [761, 140] on icon at bounding box center [758, 138] width 7 height 7
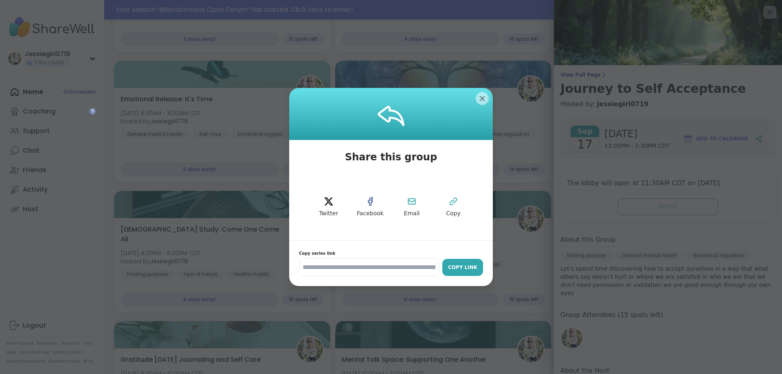
click at [458, 262] on button "Copy Link" at bounding box center [462, 267] width 41 height 17
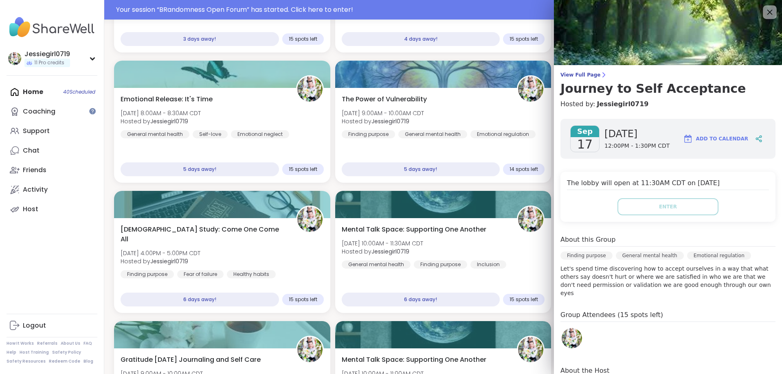
click at [771, 10] on icon at bounding box center [769, 12] width 10 height 10
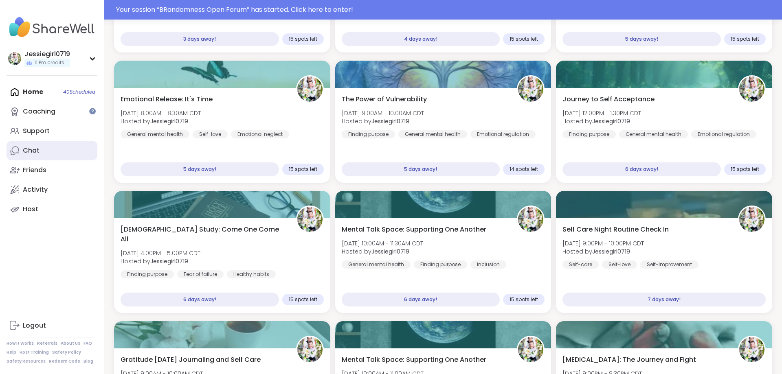
click at [42, 146] on link "Chat" at bounding box center [52, 151] width 91 height 20
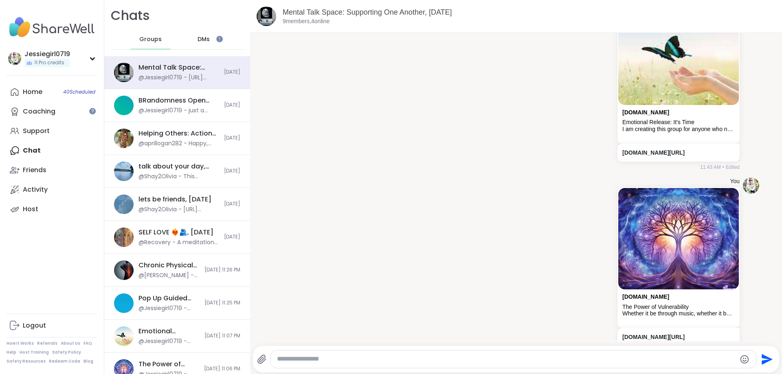
click at [604, 354] on div at bounding box center [513, 360] width 486 height 18
click at [607, 360] on textarea "Type your message" at bounding box center [506, 359] width 459 height 9
paste textarea "**********"
type textarea "**********"
click at [775, 360] on button "Send" at bounding box center [766, 359] width 18 height 18
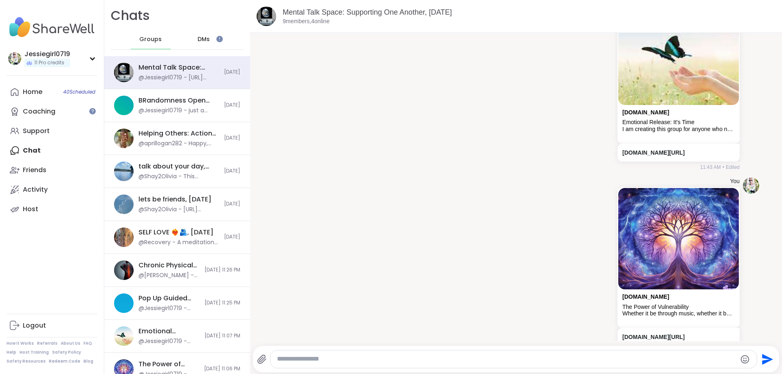
scroll to position [7324, 0]
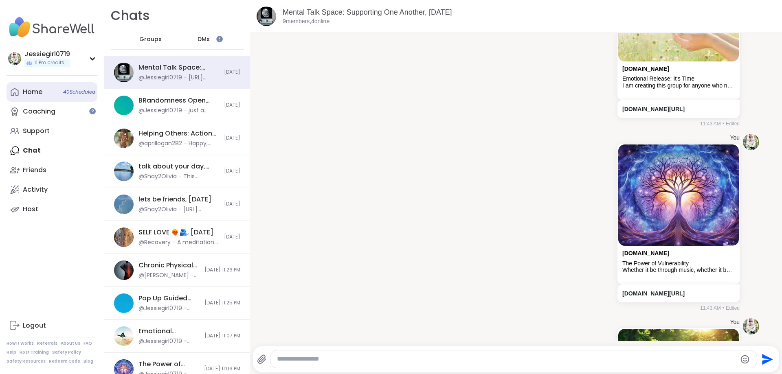
click at [29, 89] on div "Home 40 Scheduled" at bounding box center [33, 92] width 20 height 9
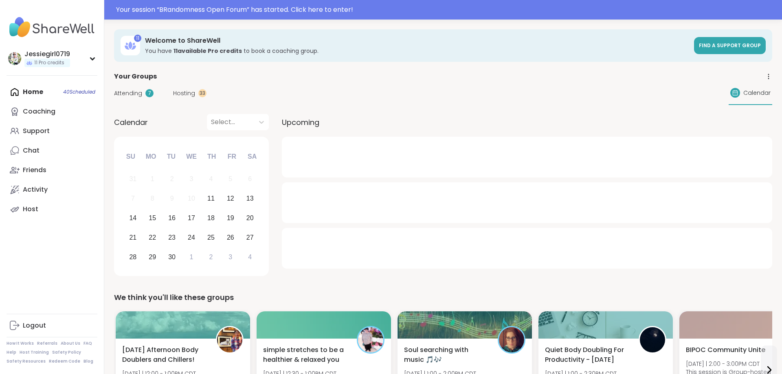
click at [182, 94] on span "Hosting" at bounding box center [184, 93] width 22 height 9
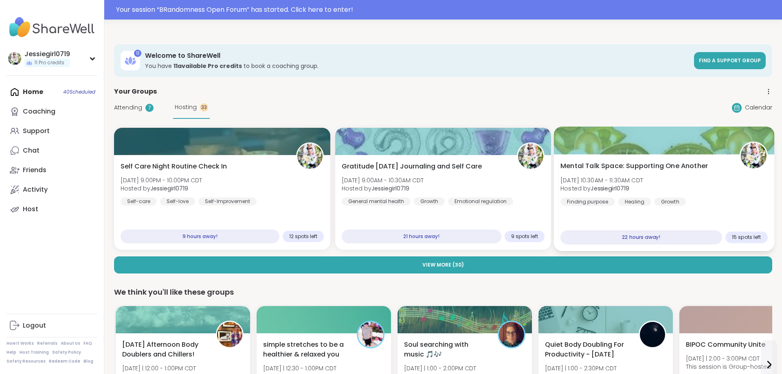
click at [502, 254] on div "Self Care Night Routine Check In Thu, Sep 11 | 9:00PM - 10:00PM CDT Hosted by J…" at bounding box center [443, 201] width 658 height 146
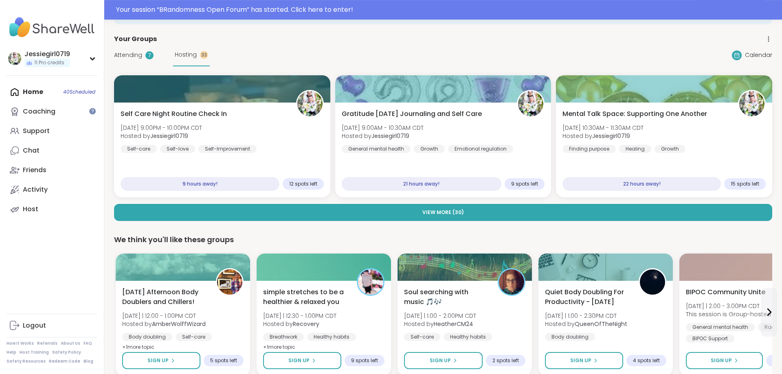
scroll to position [59, 0]
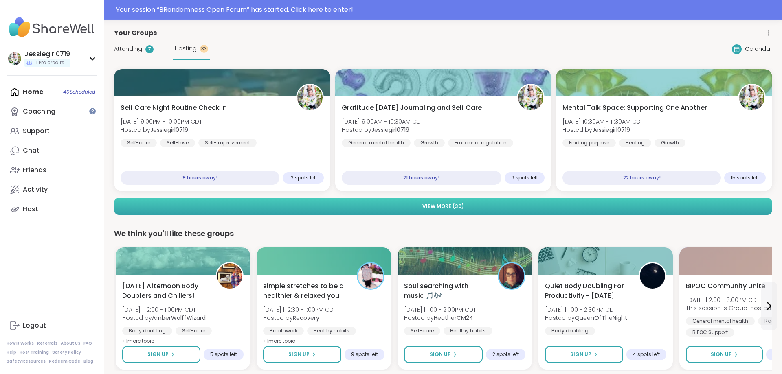
click at [568, 209] on button "View More ( 30 )" at bounding box center [443, 206] width 658 height 17
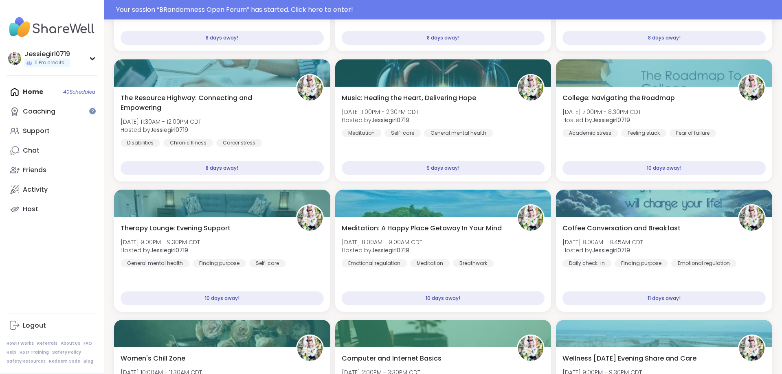
scroll to position [1114, 0]
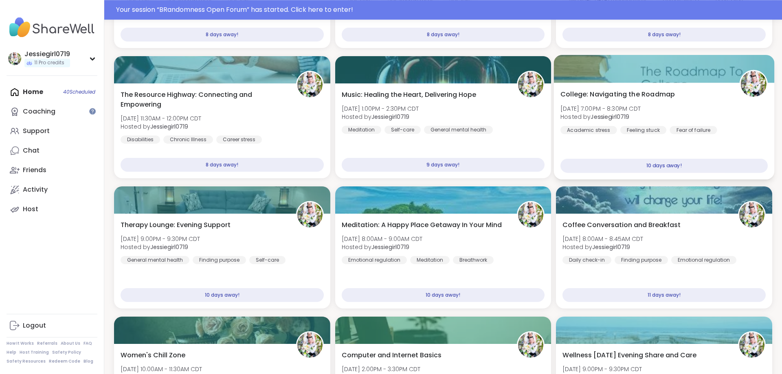
click at [736, 112] on div "College: Navigating the Roadmap Sun, Sep 21 | 7:00PM - 8:30PM CDT Hosted by Jes…" at bounding box center [663, 112] width 207 height 45
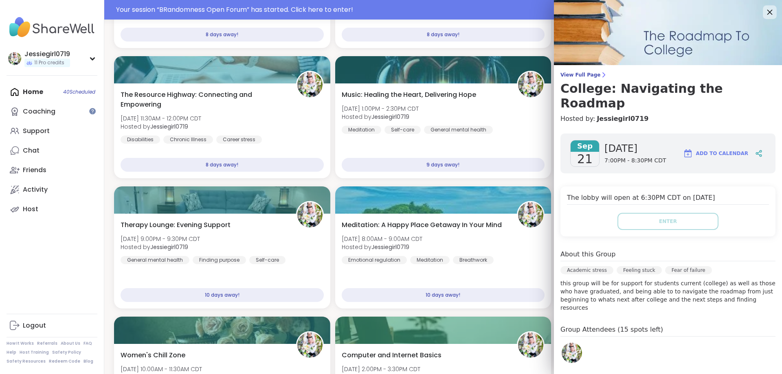
click at [769, 12] on icon at bounding box center [769, 12] width 10 height 10
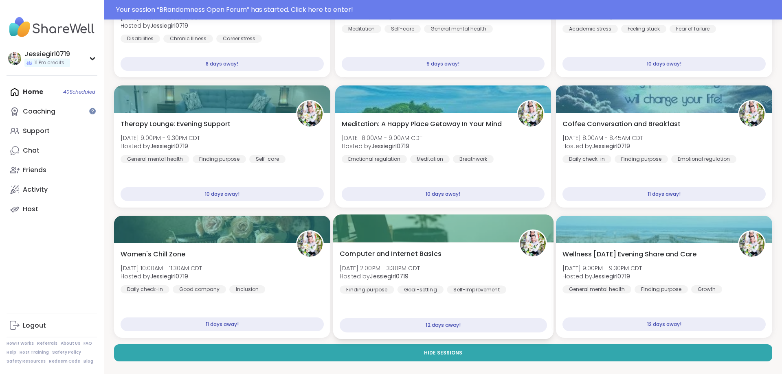
scroll to position [1218, 0]
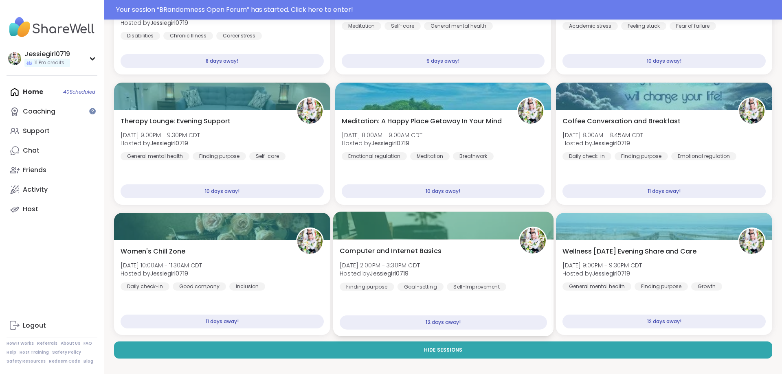
click at [478, 257] on div "Computer and Internet Basics Tue, Sep 23 | 2:00PM - 3:30PM CDT Hosted by Jessie…" at bounding box center [443, 268] width 207 height 45
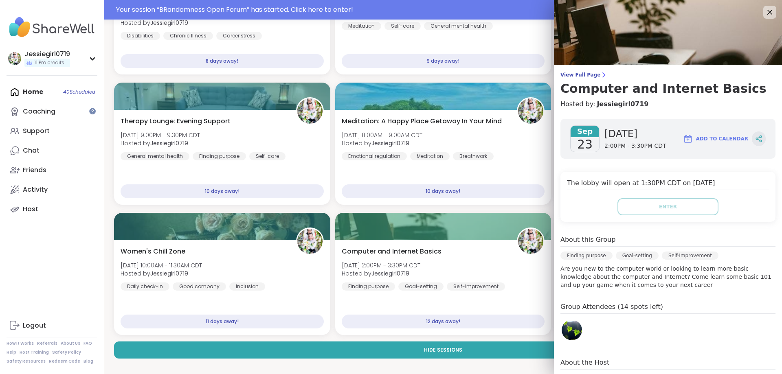
click at [757, 138] on icon at bounding box center [758, 138] width 7 height 7
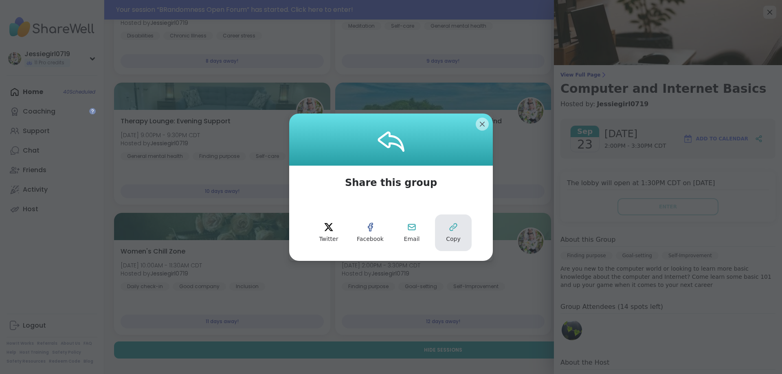
click at [459, 227] on button "Copy" at bounding box center [453, 233] width 37 height 37
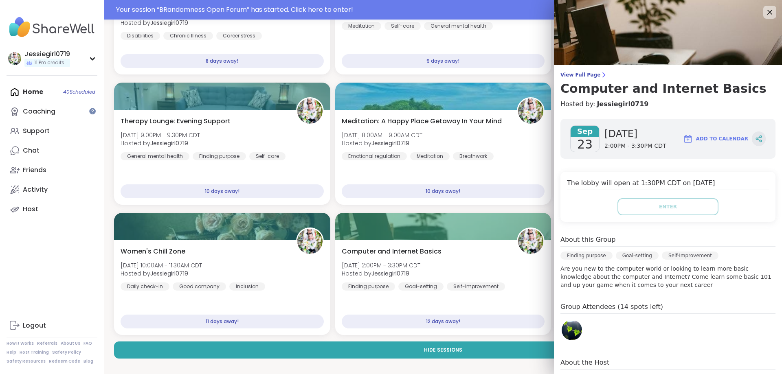
click at [760, 137] on icon at bounding box center [759, 137] width 2 height 1
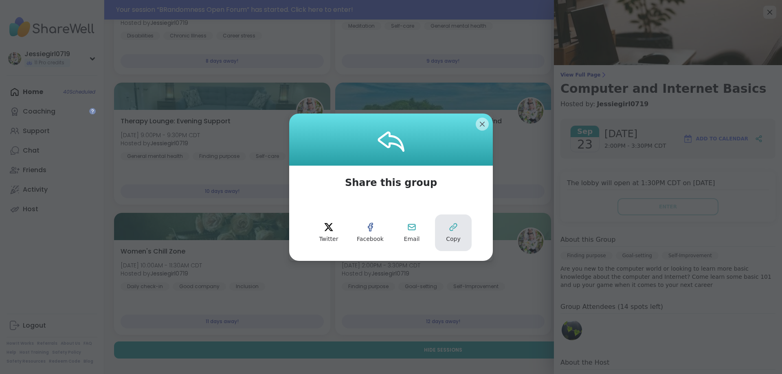
click at [455, 225] on icon at bounding box center [453, 227] width 10 height 10
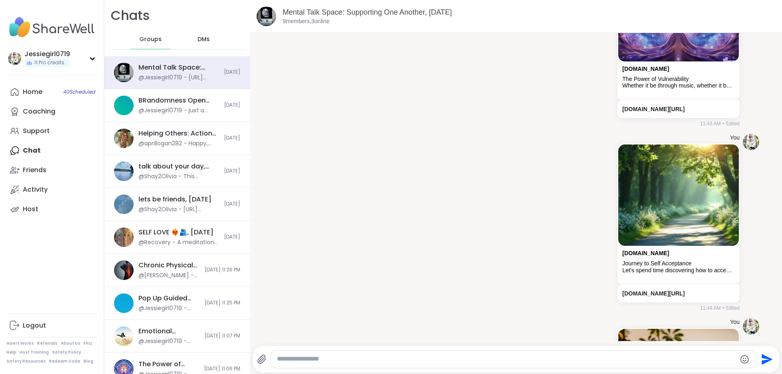
scroll to position [7508, 0]
click at [647, 355] on div at bounding box center [513, 360] width 486 height 18
click at [621, 362] on textarea "Type your message" at bounding box center [506, 359] width 459 height 9
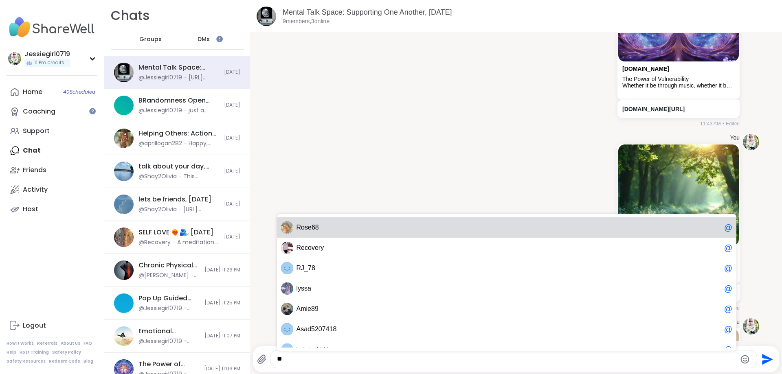
scroll to position [0, 0]
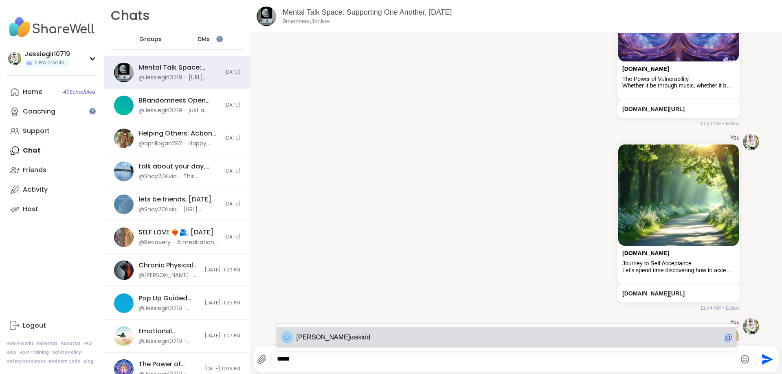
click at [350, 334] on span "iaskidd" at bounding box center [360, 338] width 20 height 8
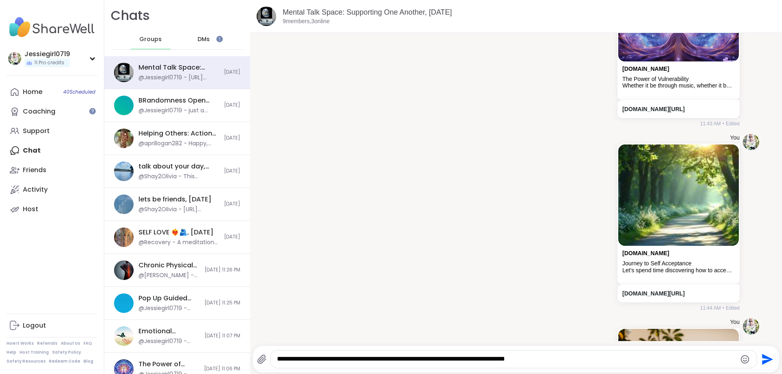
type textarea "**********"
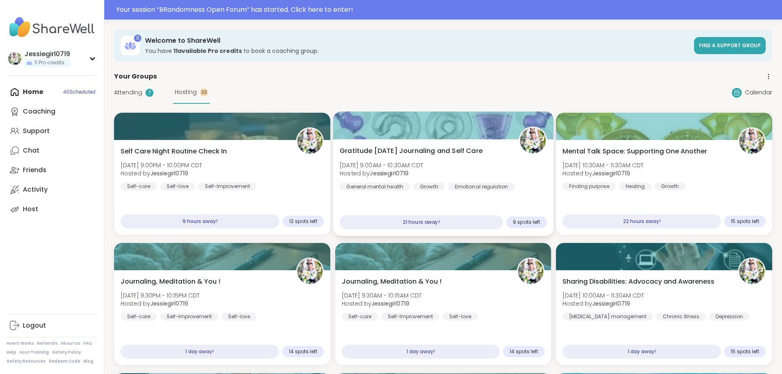
click at [458, 169] on div "Gratitude Friday Journaling and Self Care Fri, Sep 12 | 9:00AM - 10:30AM CDT Ho…" at bounding box center [443, 168] width 207 height 45
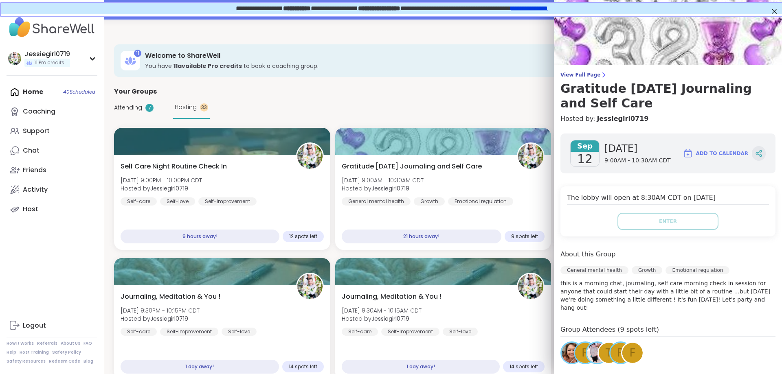
click at [760, 152] on icon at bounding box center [761, 152] width 2 height 2
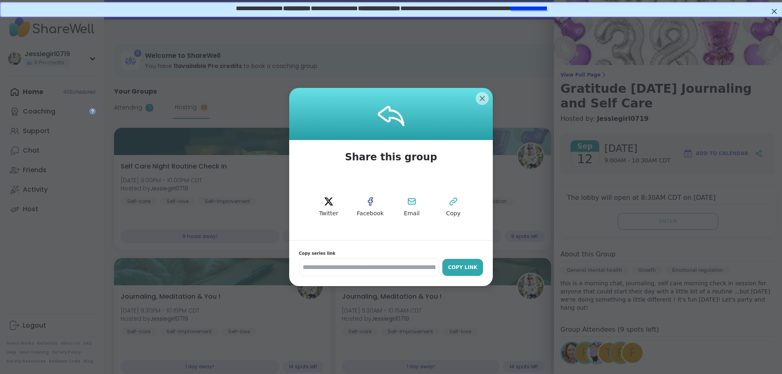
click at [476, 265] on div "Copy Link" at bounding box center [462, 267] width 33 height 7
click at [461, 264] on div "Copy Link" at bounding box center [462, 267] width 33 height 7
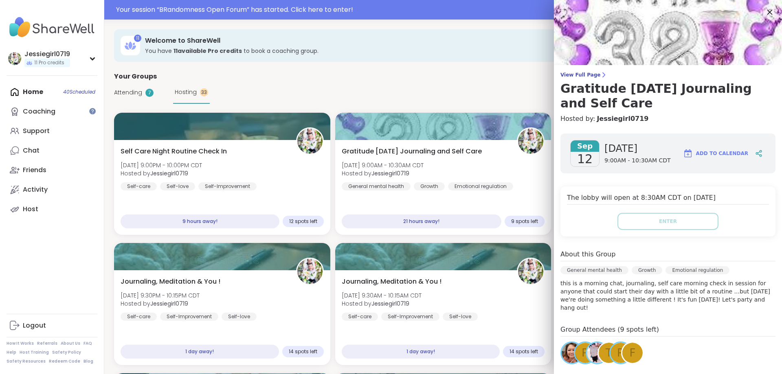
click at [772, 12] on icon at bounding box center [769, 12] width 10 height 10
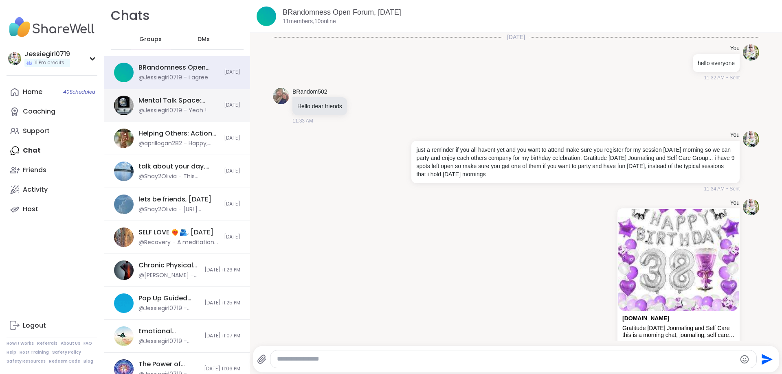
click at [151, 44] on div "Groups" at bounding box center [151, 40] width 40 height 20
click at [150, 101] on div "Mental Talk Space: Supporting One Another, [DATE]" at bounding box center [178, 100] width 81 height 9
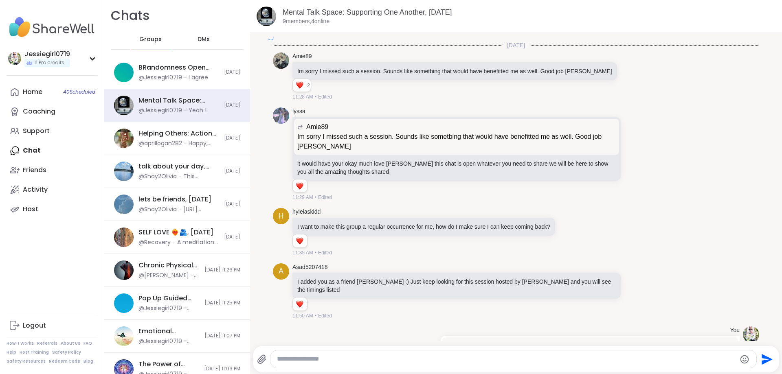
click at [457, 362] on textarea "Type your message" at bounding box center [506, 359] width 459 height 9
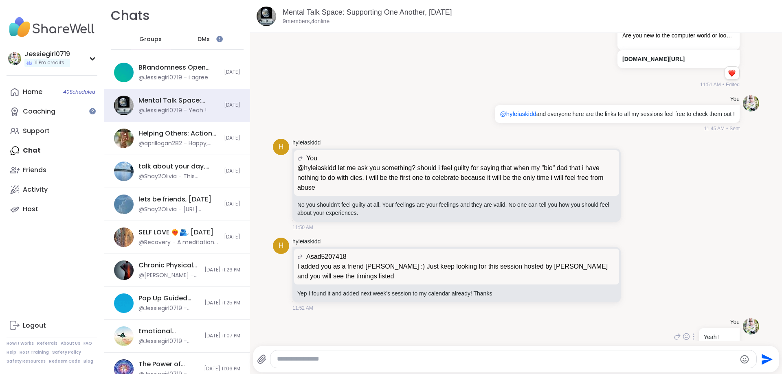
click at [619, 315] on div "You Yeah ! 11:56 AM • Sent" at bounding box center [516, 337] width 486 height 44
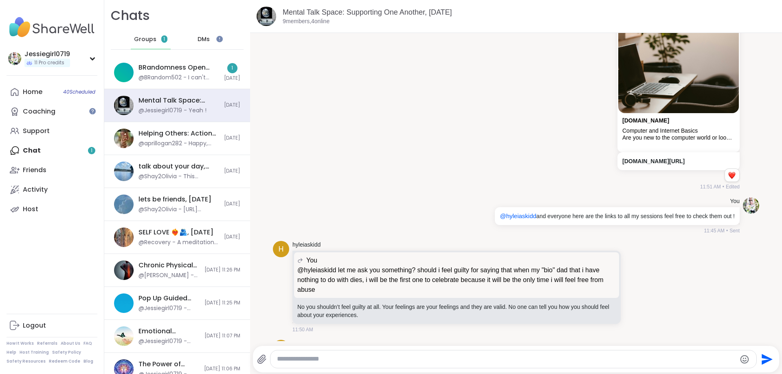
scroll to position [8091, 0]
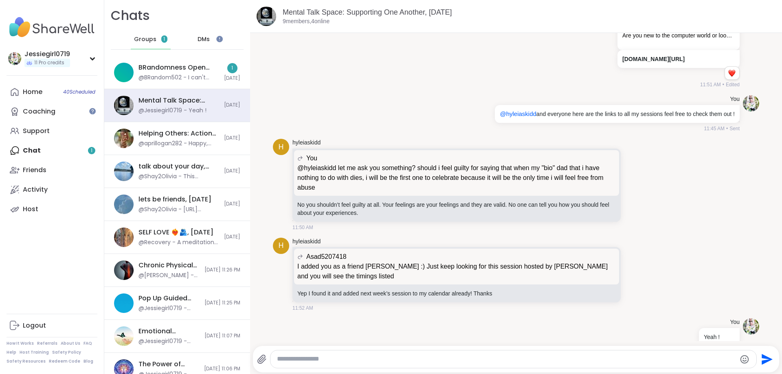
click at [600, 349] on div "Send" at bounding box center [516, 359] width 527 height 26
drag, startPoint x: 600, startPoint y: 354, endPoint x: 601, endPoint y: 358, distance: 4.3
click at [600, 356] on div at bounding box center [513, 360] width 486 height 18
click at [604, 362] on textarea "Type your message" at bounding box center [506, 359] width 459 height 9
type textarea "**********"
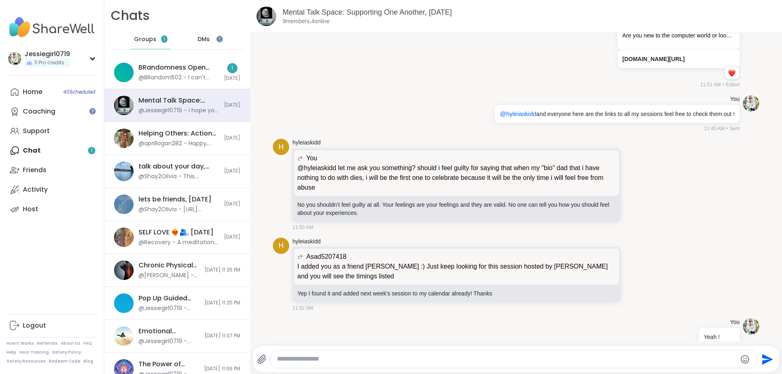
scroll to position [8134, 0]
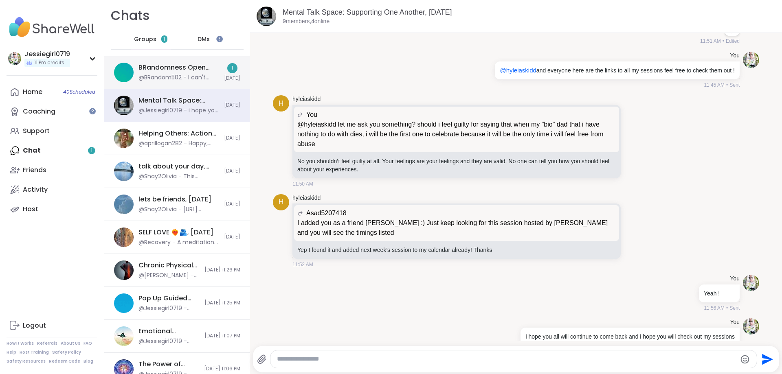
click at [199, 75] on div "@BRandom502 - I can't hear. Just walking with friends" at bounding box center [178, 78] width 81 height 8
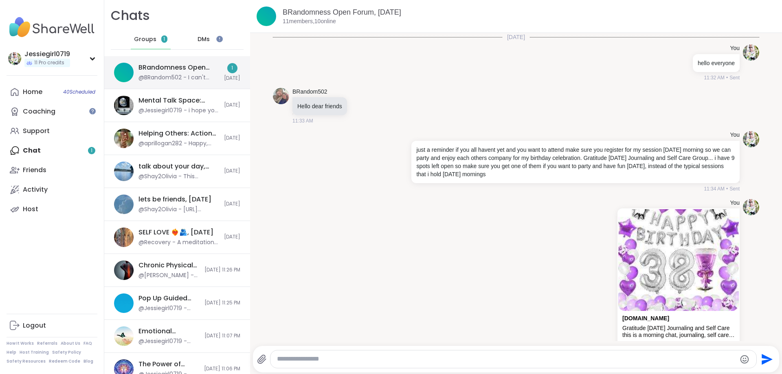
scroll to position [512, 0]
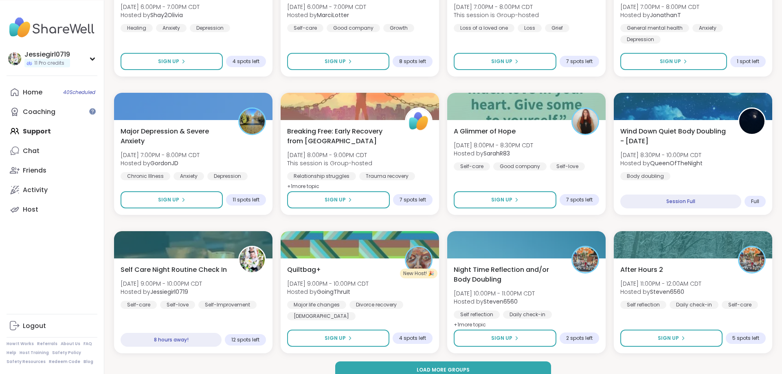
scroll to position [1062, 0]
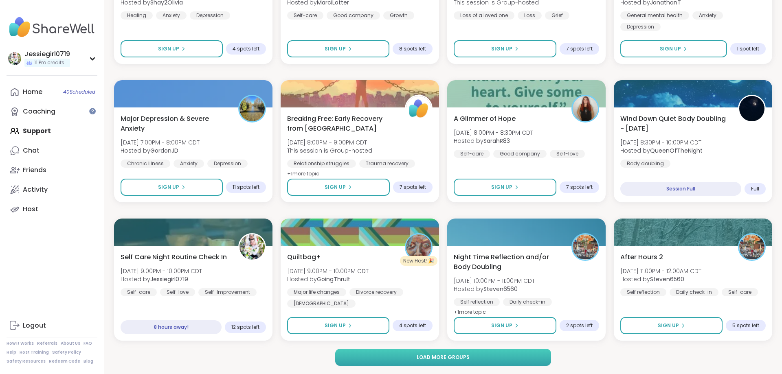
click at [508, 356] on button "Load more groups" at bounding box center [443, 357] width 216 height 17
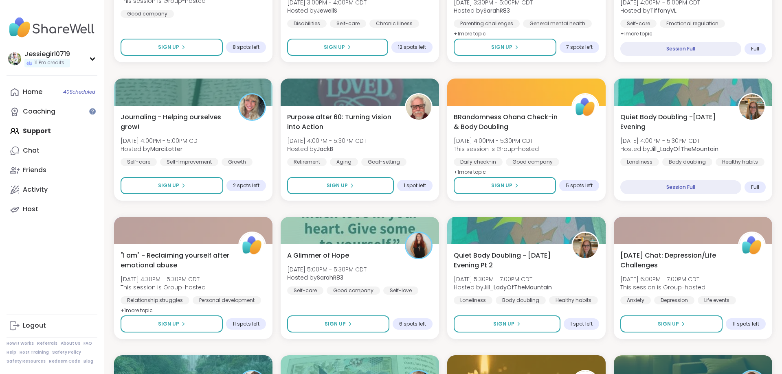
scroll to position [651, 0]
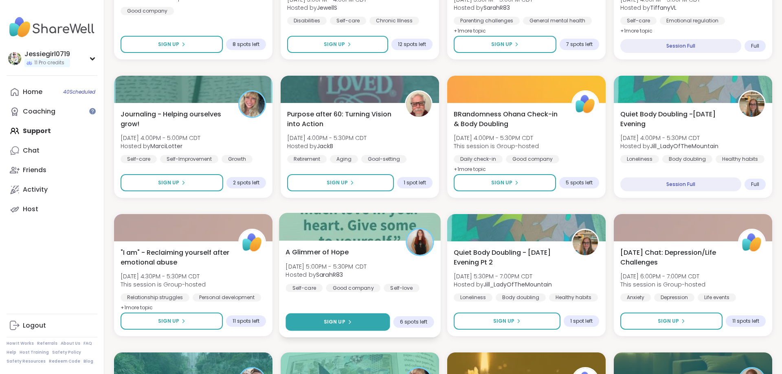
click at [343, 325] on span "Sign Up" at bounding box center [335, 321] width 22 height 7
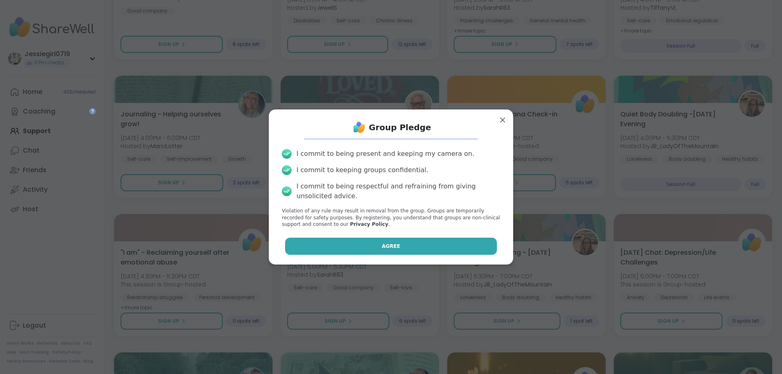
click at [378, 245] on button "Agree" at bounding box center [391, 246] width 212 height 17
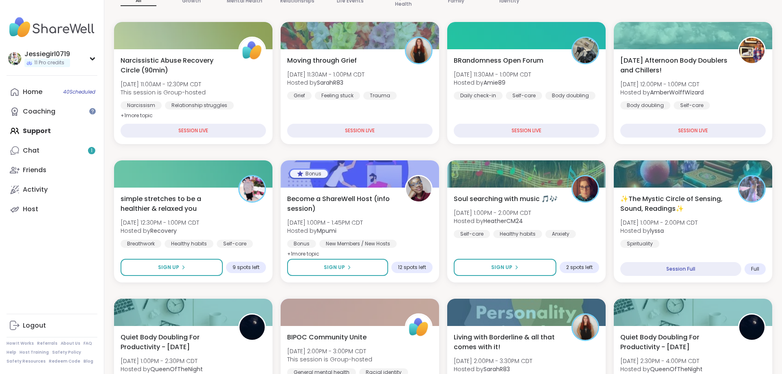
scroll to position [105, 0]
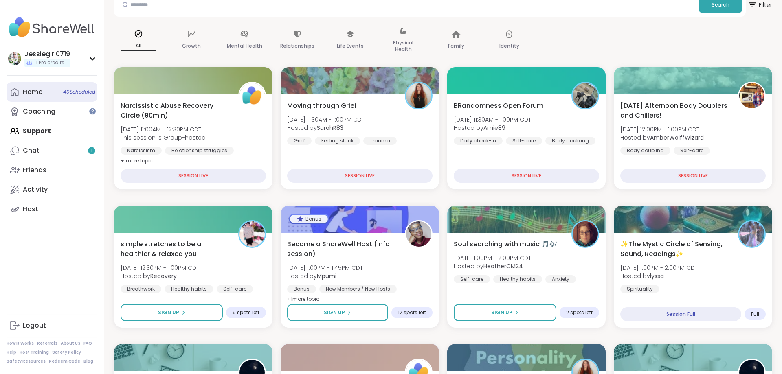
click at [29, 94] on div "Home 40 Scheduled" at bounding box center [33, 92] width 20 height 9
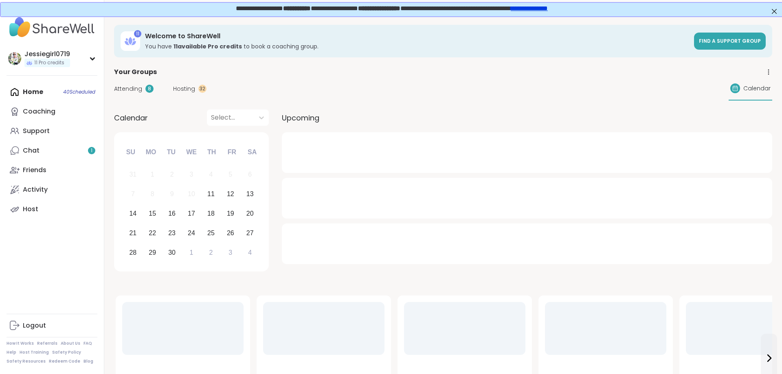
click at [192, 89] on span "Hosting" at bounding box center [184, 89] width 22 height 9
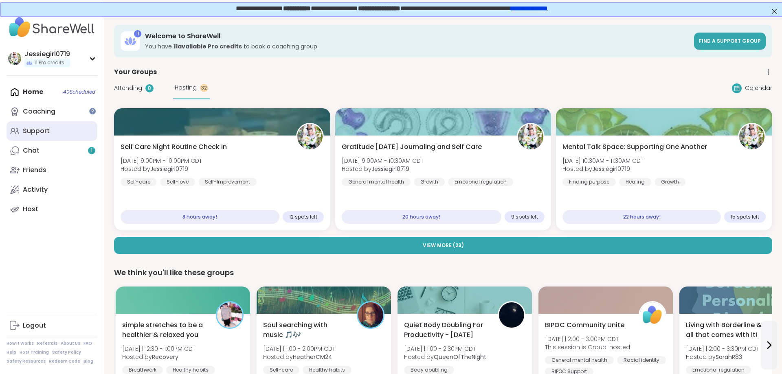
click at [34, 137] on link "Support" at bounding box center [52, 131] width 91 height 20
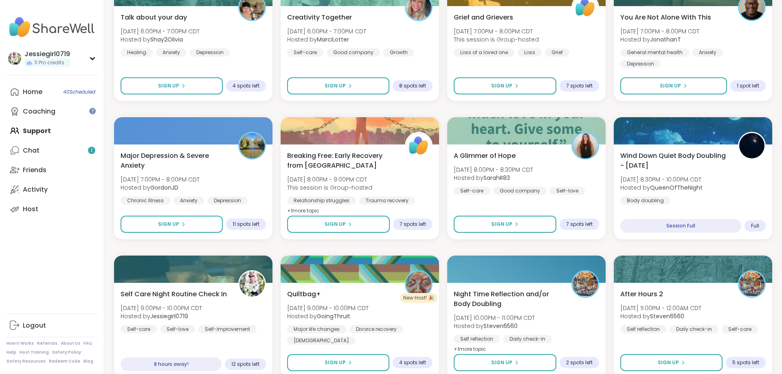
scroll to position [1062, 0]
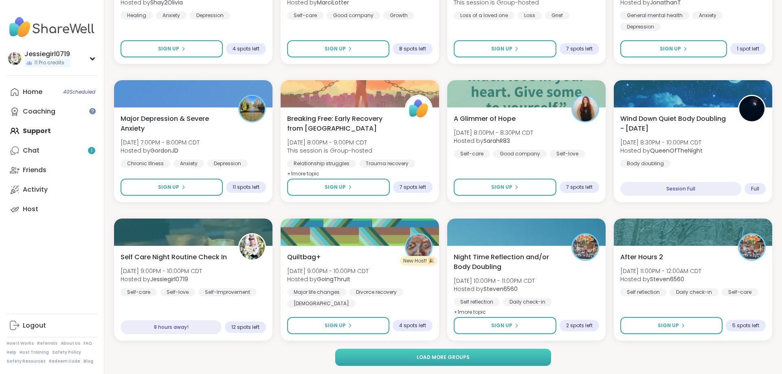
click at [468, 363] on button "Load more groups" at bounding box center [443, 357] width 216 height 17
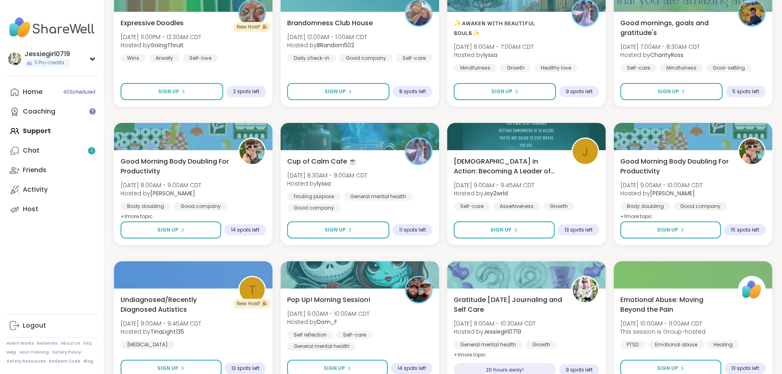
scroll to position [1431, 0]
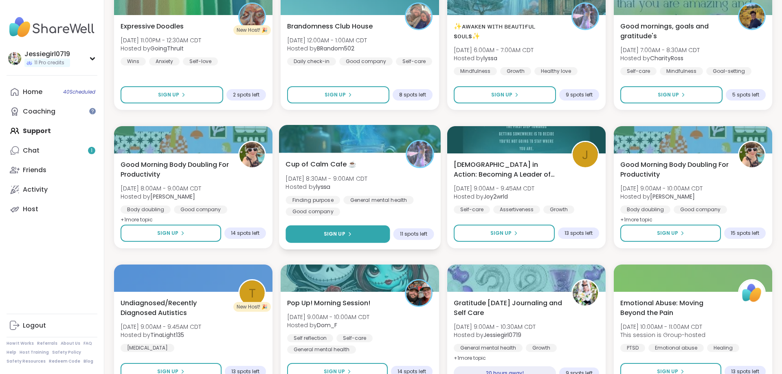
click at [347, 237] on div "Sign Up" at bounding box center [338, 234] width 28 height 7
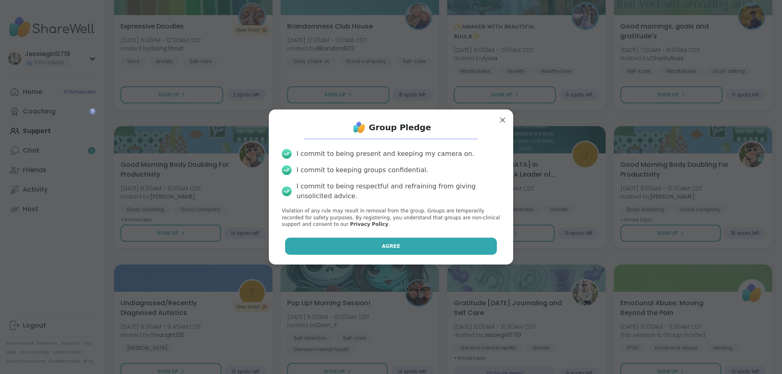
click at [402, 246] on button "Agree" at bounding box center [391, 246] width 212 height 17
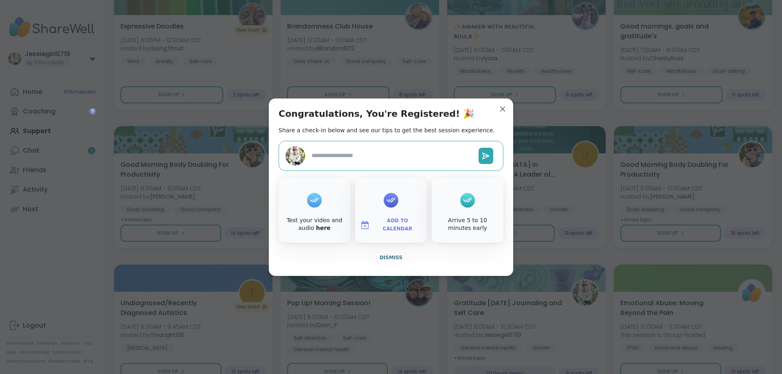
type textarea "*"
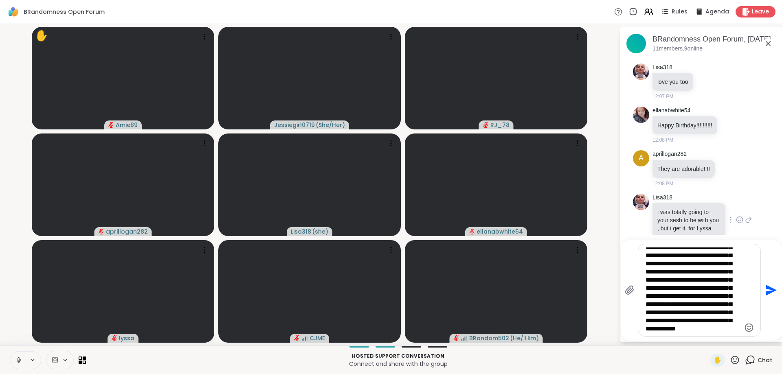
scroll to position [127, 0]
type textarea "**********"
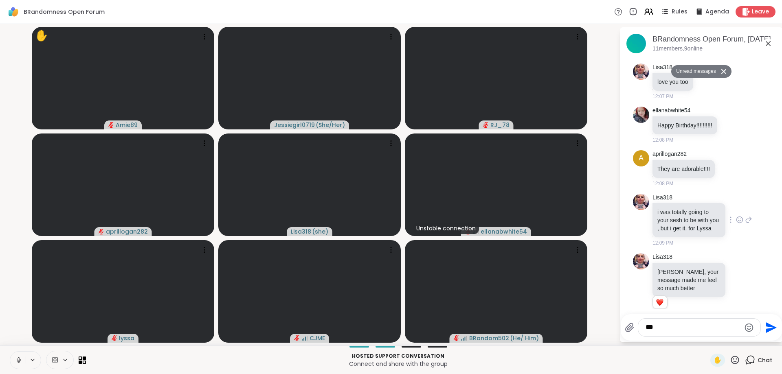
scroll to position [1691, 0]
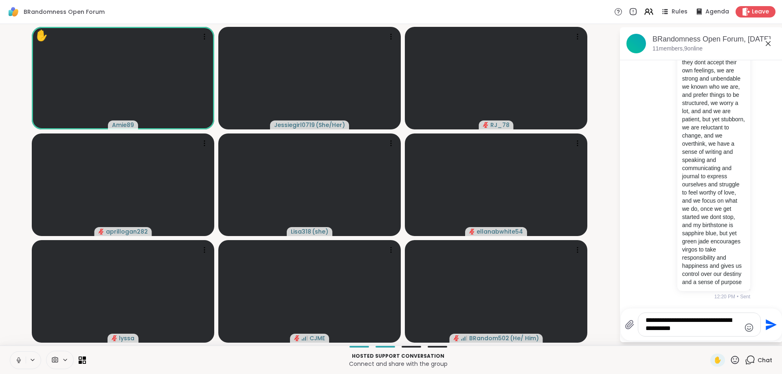
type textarea "**********"
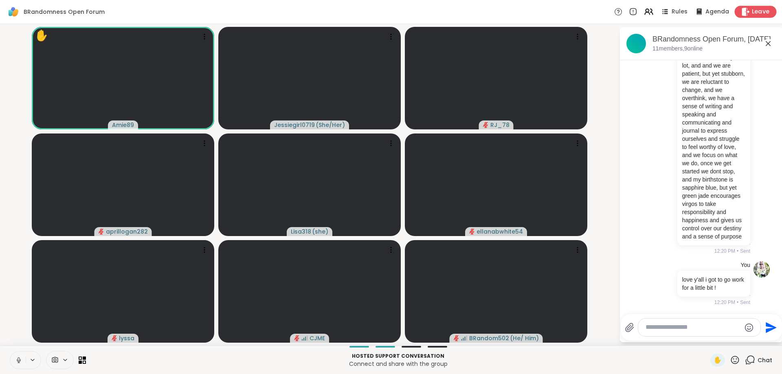
click at [762, 10] on span "Leave" at bounding box center [761, 12] width 18 height 9
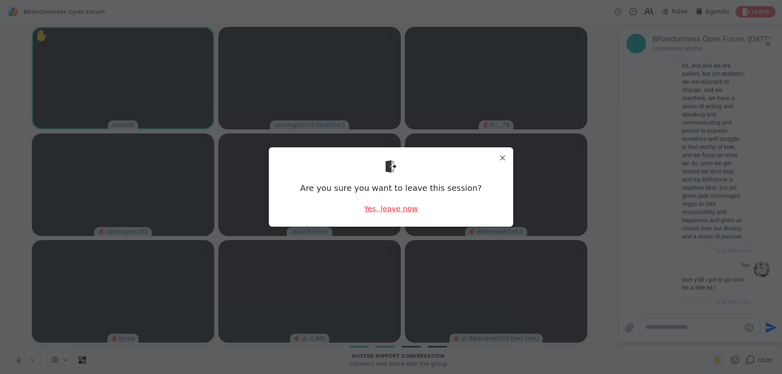
click at [390, 211] on div "Yes, leave now" at bounding box center [391, 209] width 54 height 10
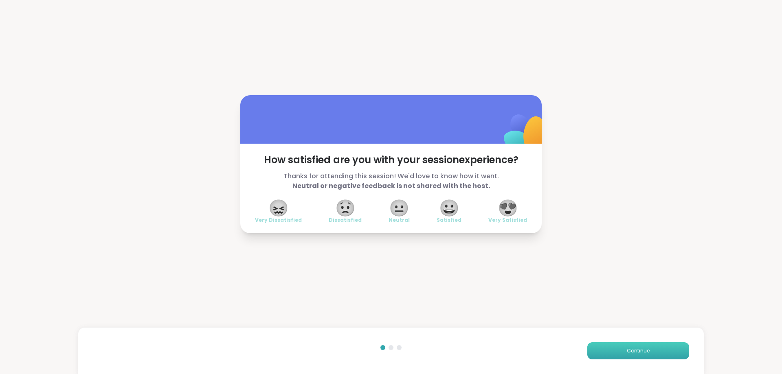
click at [614, 348] on button "Continue" at bounding box center [638, 351] width 102 height 17
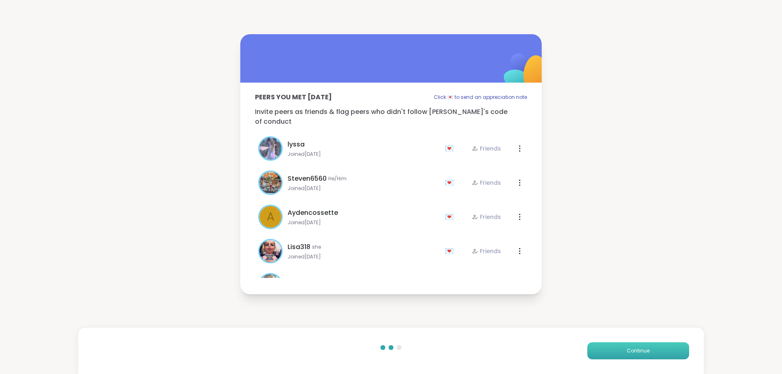
click at [614, 348] on button "Continue" at bounding box center [638, 351] width 102 height 17
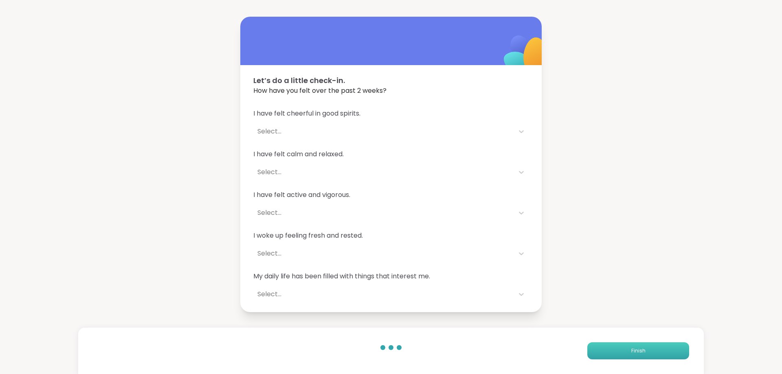
click at [614, 348] on button "Finish" at bounding box center [638, 351] width 102 height 17
